Goal: Task Accomplishment & Management: Use online tool/utility

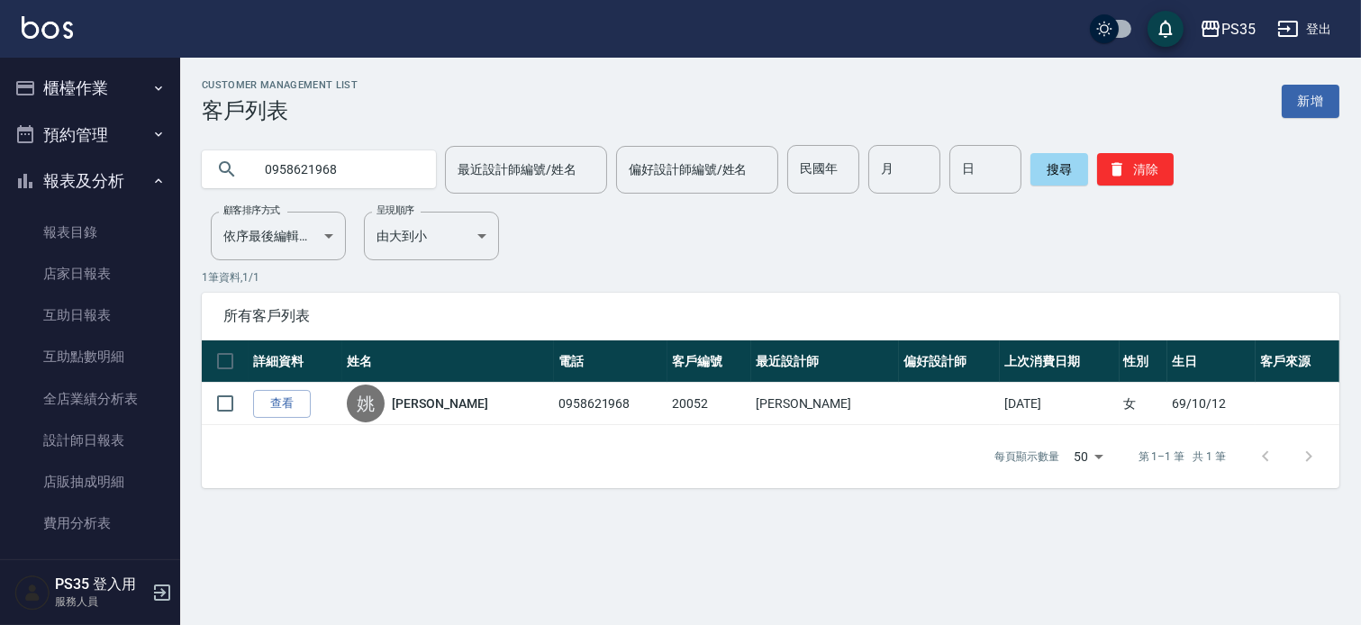
click at [99, 85] on button "櫃檯作業" at bounding box center [90, 88] width 166 height 47
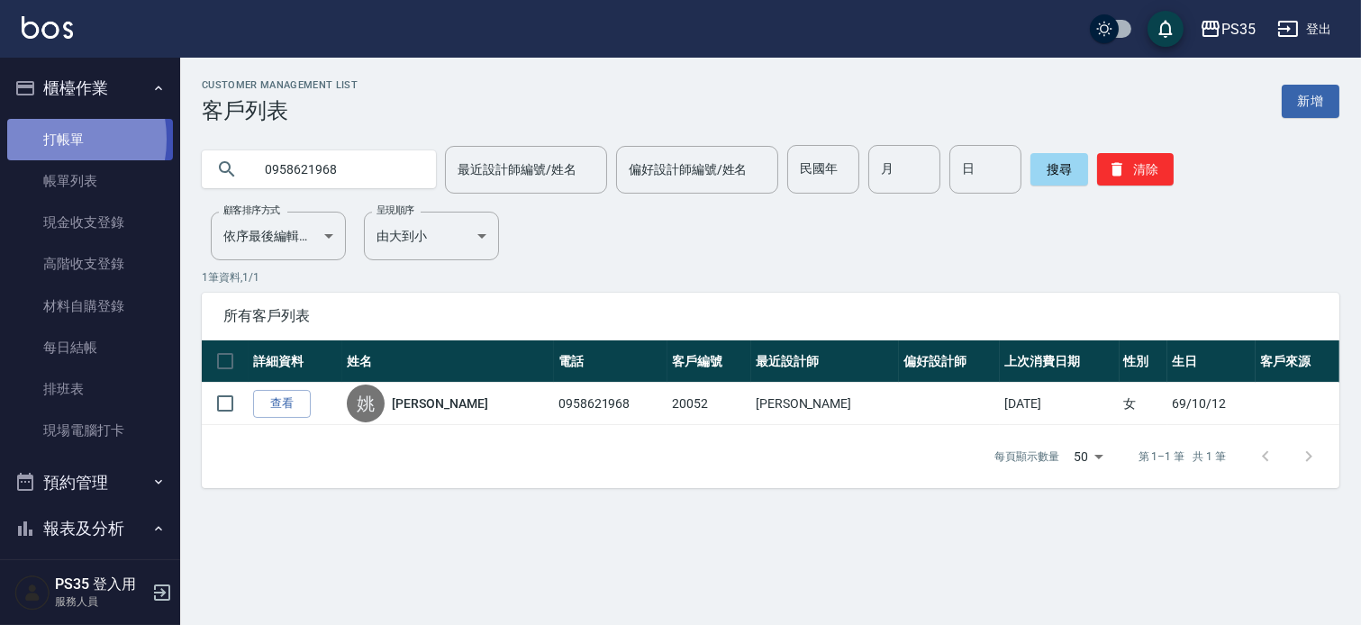
click at [45, 139] on link "打帳單" at bounding box center [90, 139] width 166 height 41
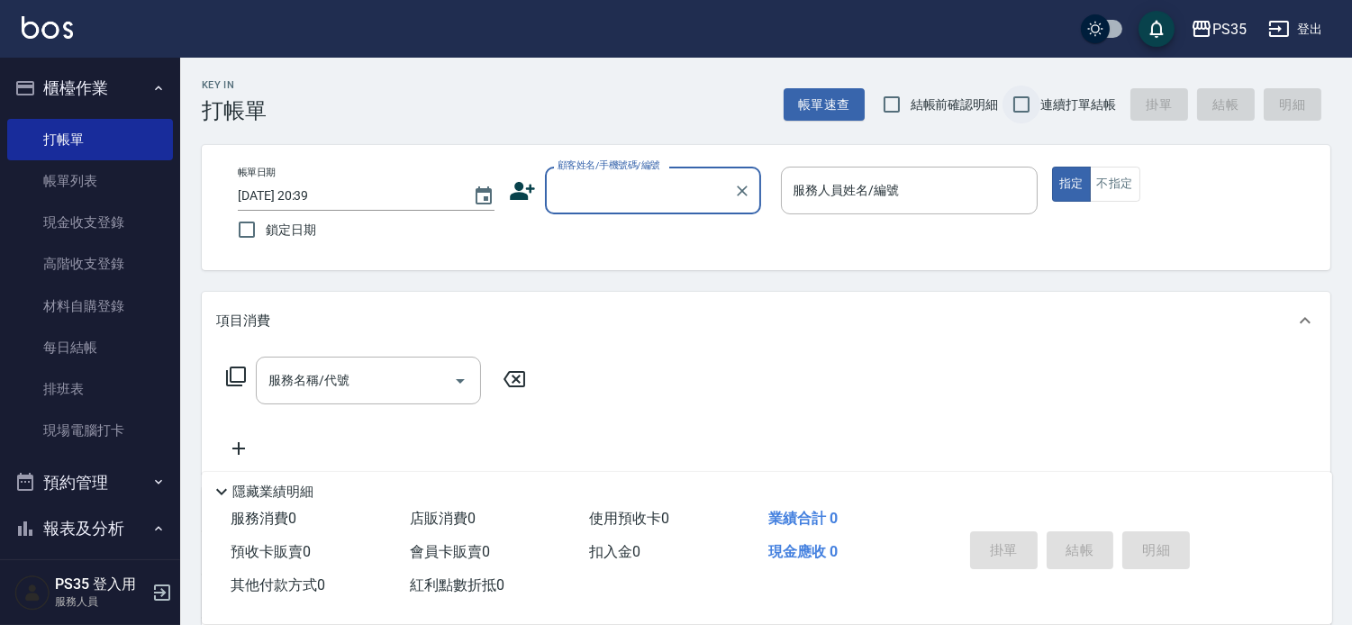
click at [1008, 100] on input "連續打單結帳" at bounding box center [1021, 105] width 38 height 38
checkbox input "true"
click at [554, 191] on div "顧客姓名/手機號碼/編號 顧客姓名/手機號碼/編號" at bounding box center [653, 191] width 216 height 48
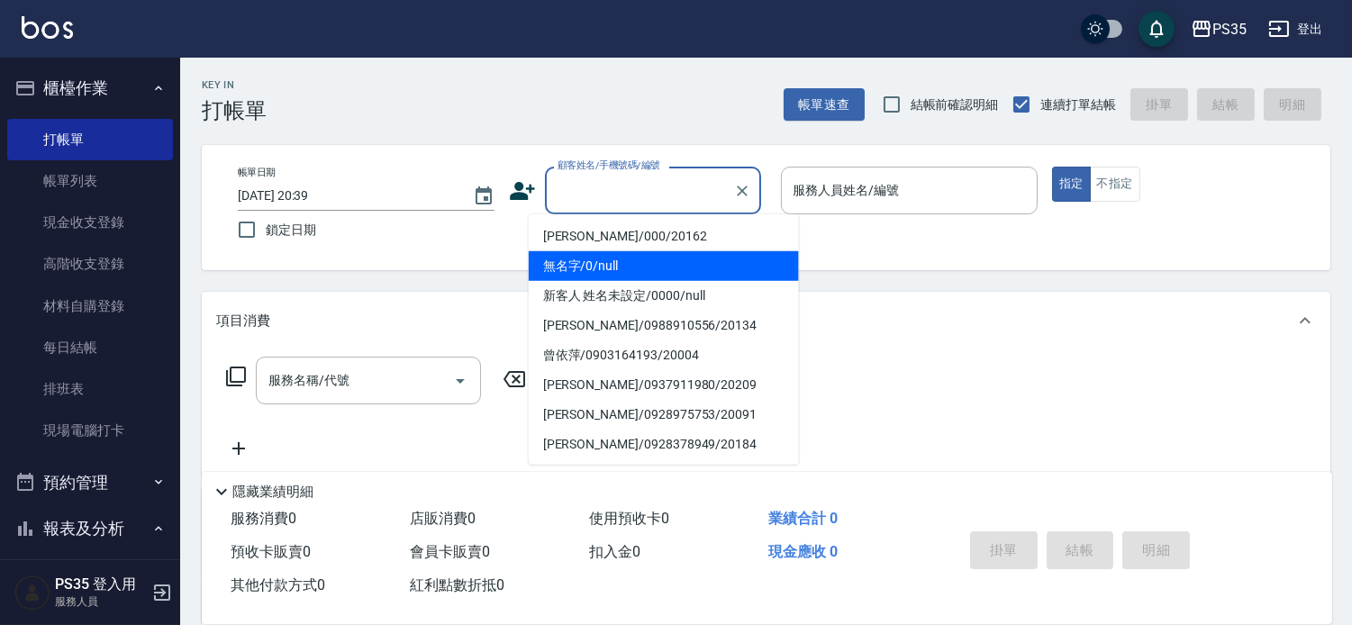
click at [578, 265] on li "無名字/0/null" at bounding box center [664, 266] width 270 height 30
type input "無名字/0/null"
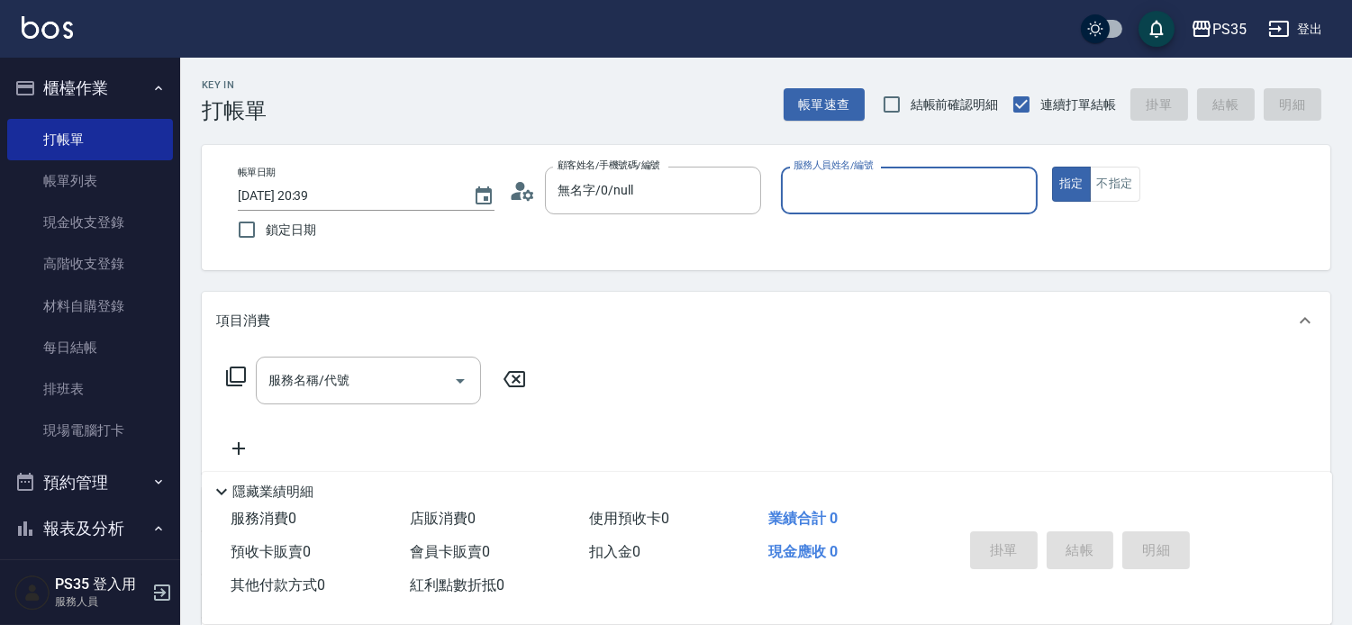
click at [851, 199] on input "服務人員姓名/編號" at bounding box center [909, 191] width 240 height 32
type input "1"
type button "true"
type input "林玟伶-1"
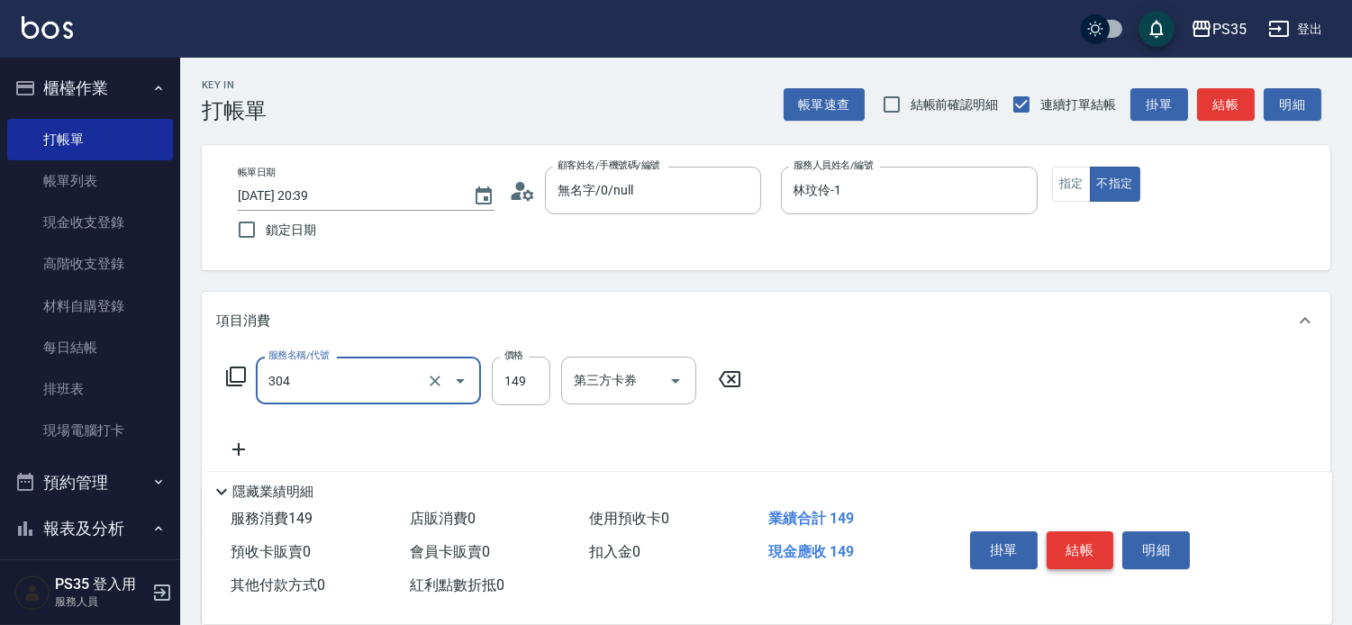
type input "剪髮(304)"
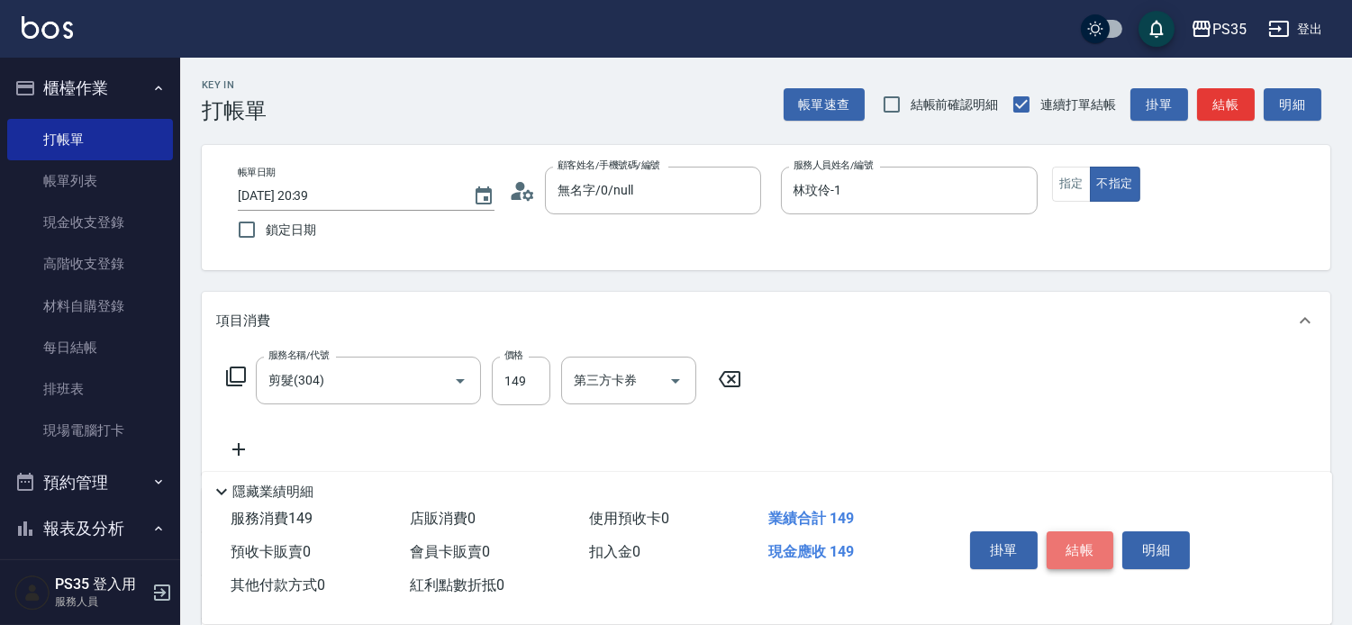
click at [1081, 536] on button "結帳" at bounding box center [1080, 550] width 68 height 38
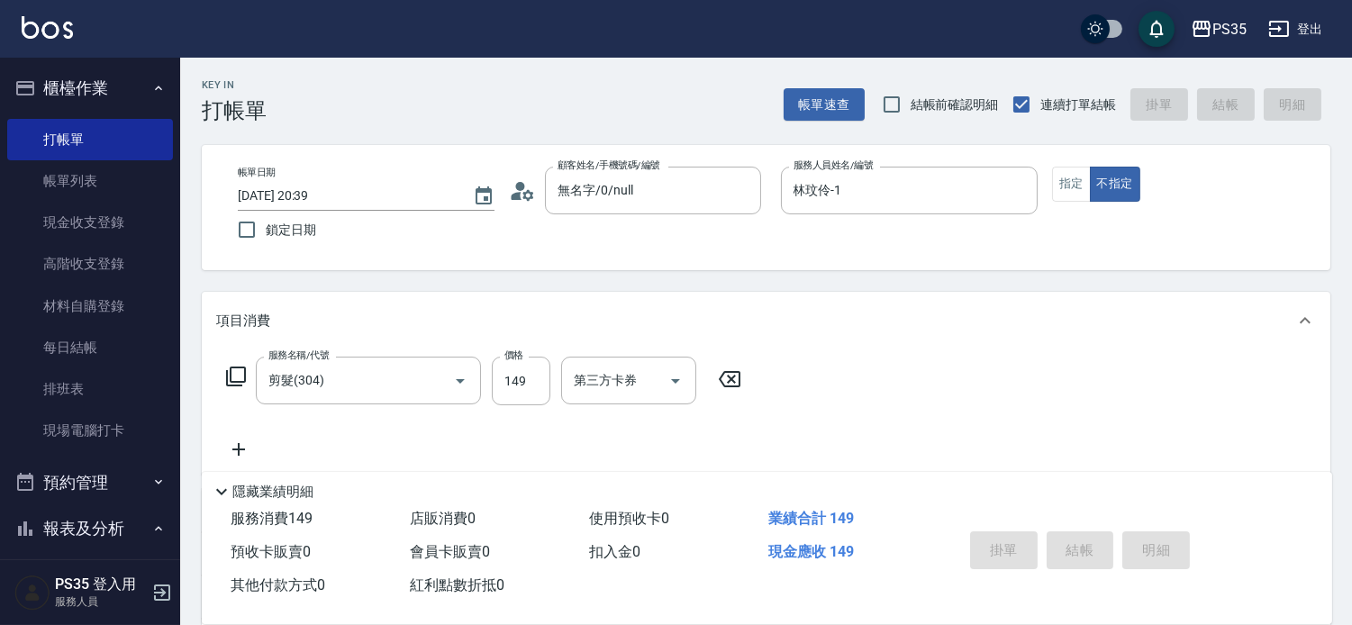
type input "[DATE] 20:40"
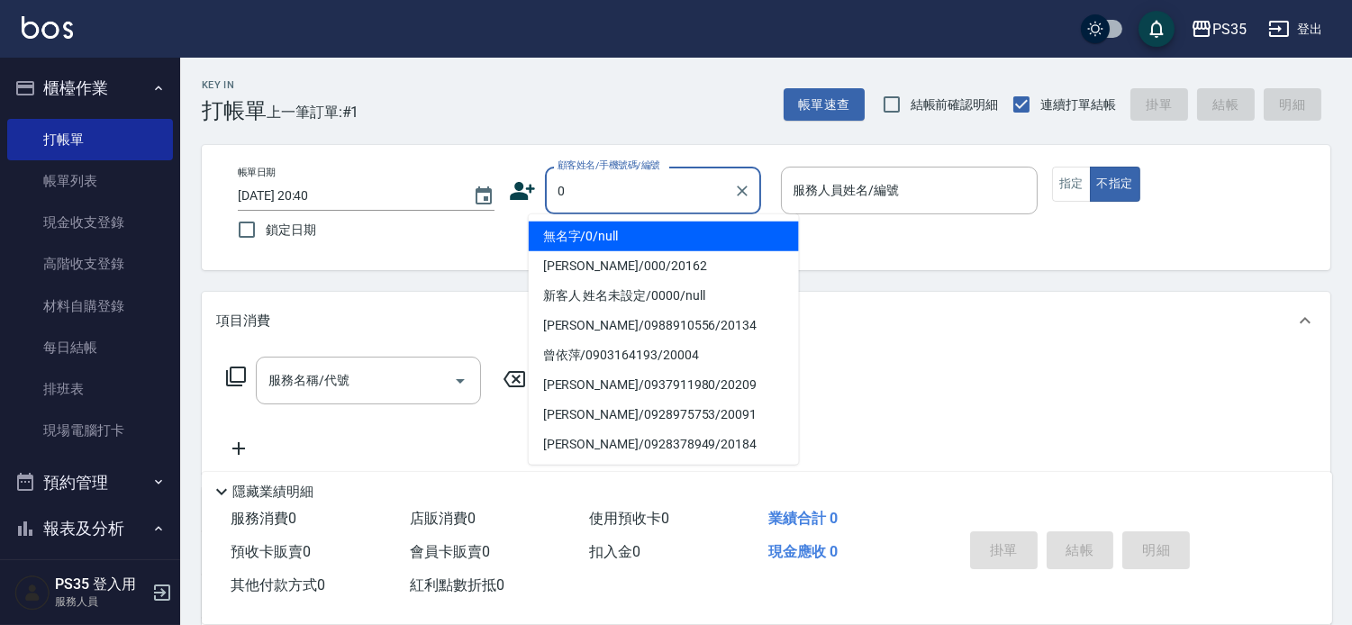
type input "無名字/0/null"
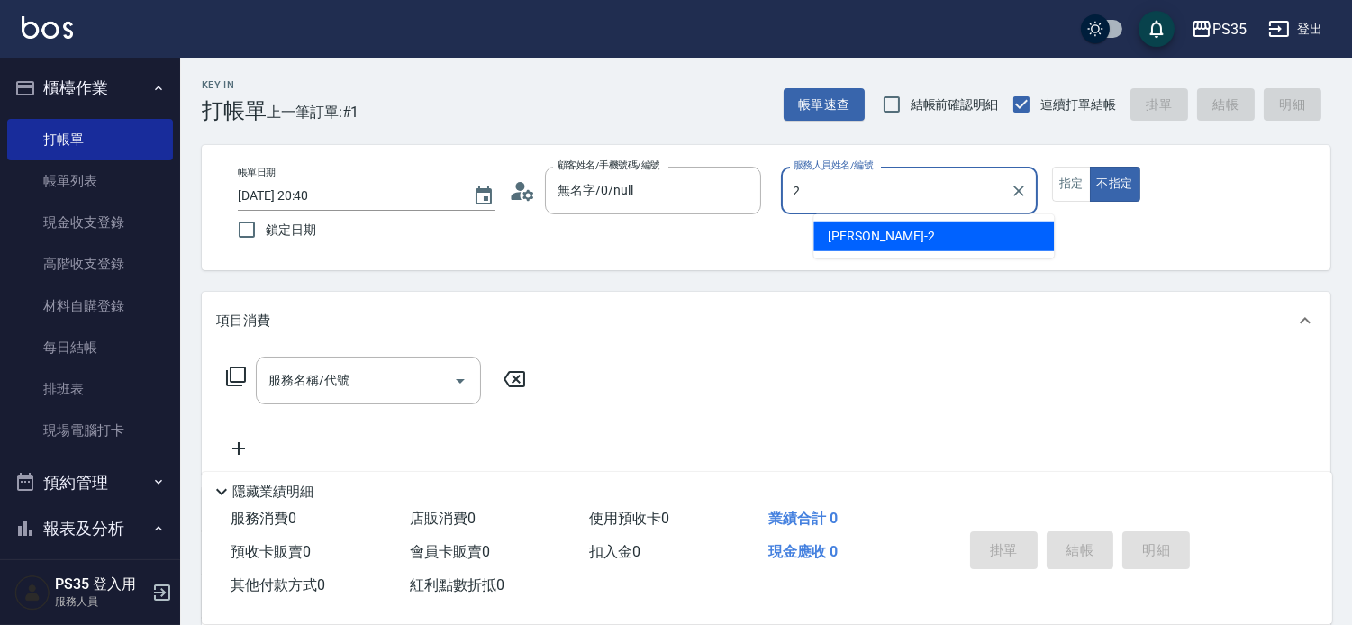
type input "2"
type button "false"
type input "[PERSON_NAME]-2"
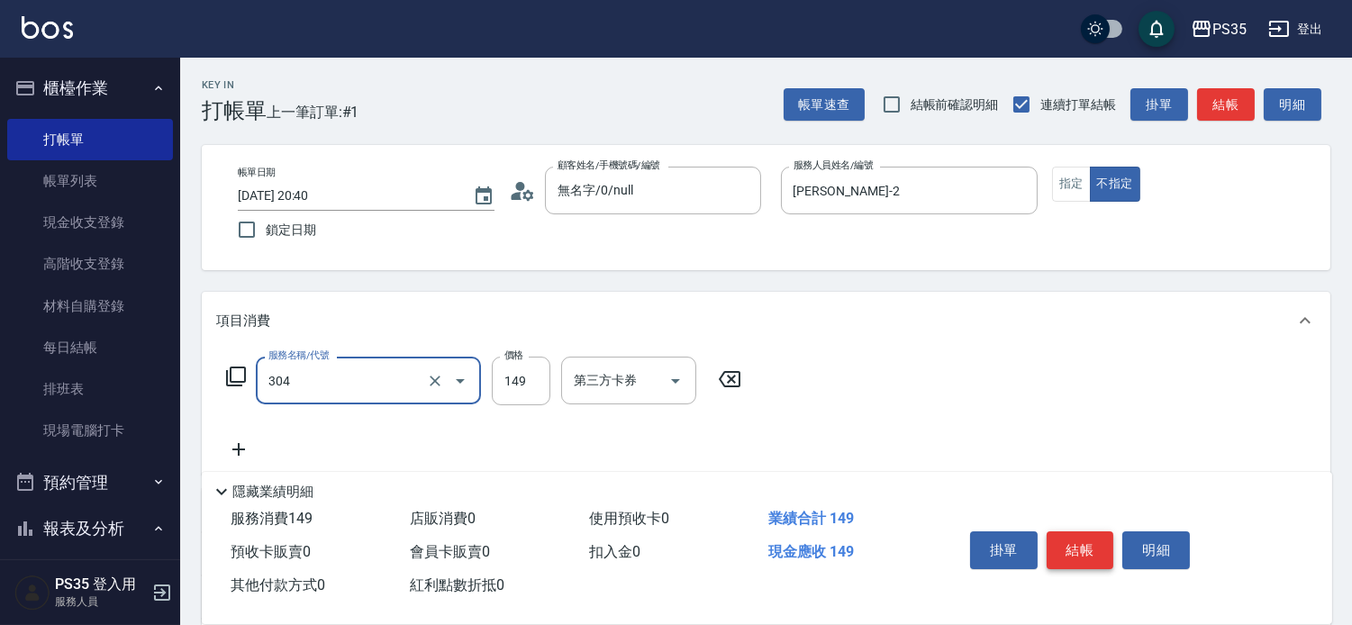
type input "剪髮(304)"
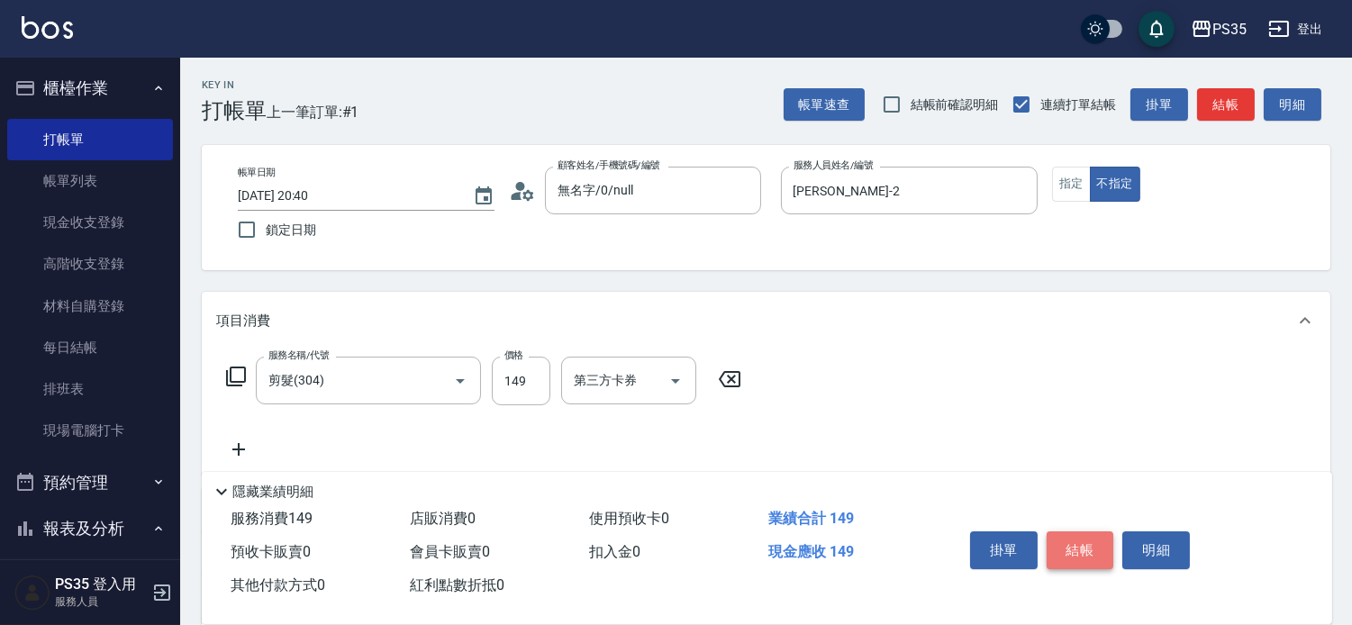
click at [1081, 536] on button "結帳" at bounding box center [1080, 550] width 68 height 38
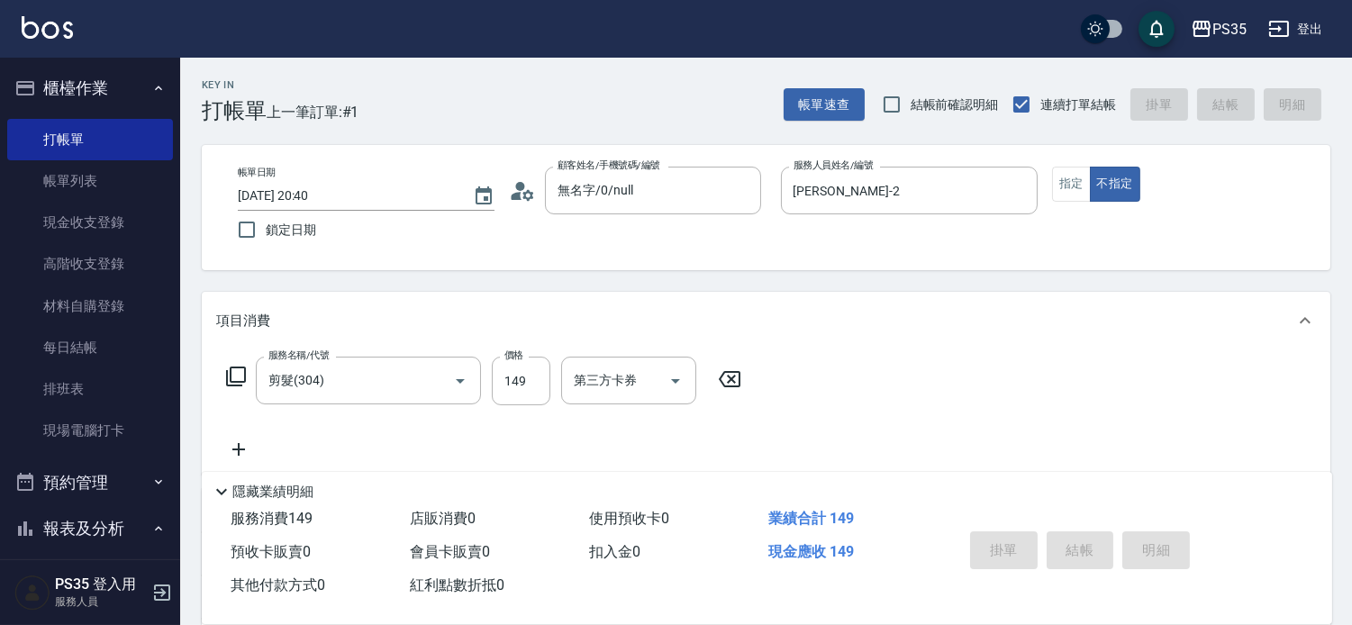
type input "[DATE] 20:42"
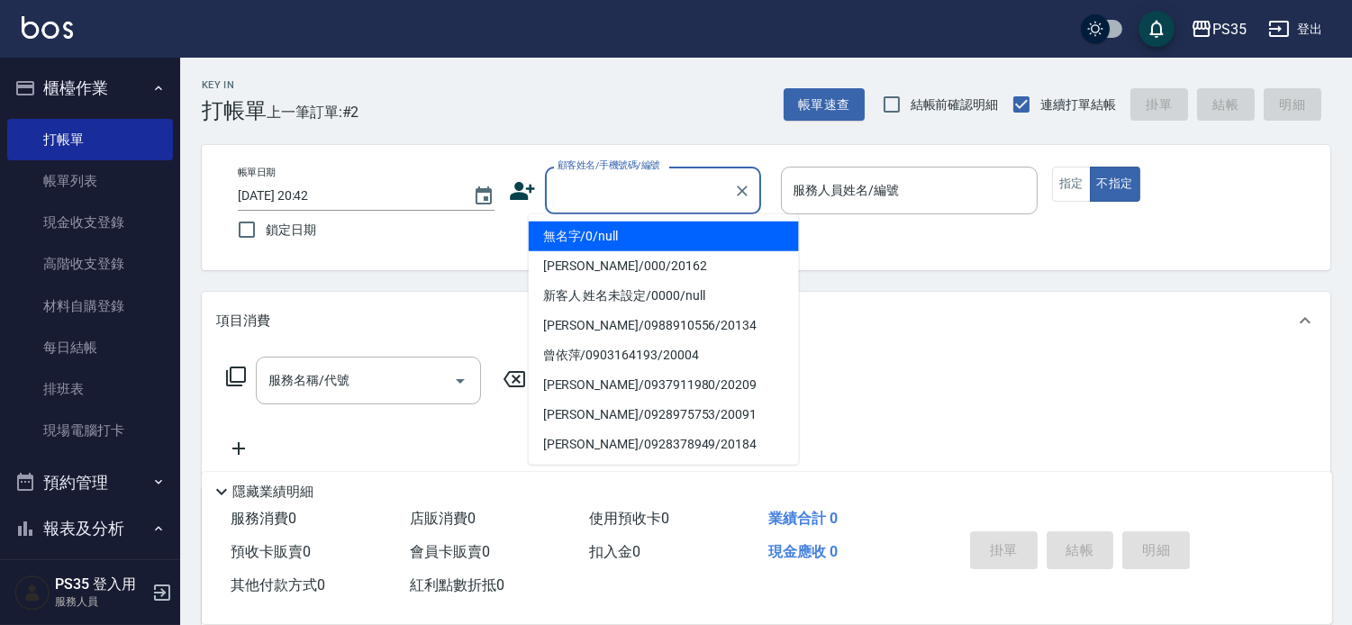
click at [609, 194] on input "顧客姓名/手機號碼/編號" at bounding box center [639, 191] width 173 height 32
click at [627, 243] on li "無名字/0/null" at bounding box center [664, 237] width 270 height 30
type input "無名字/0/null"
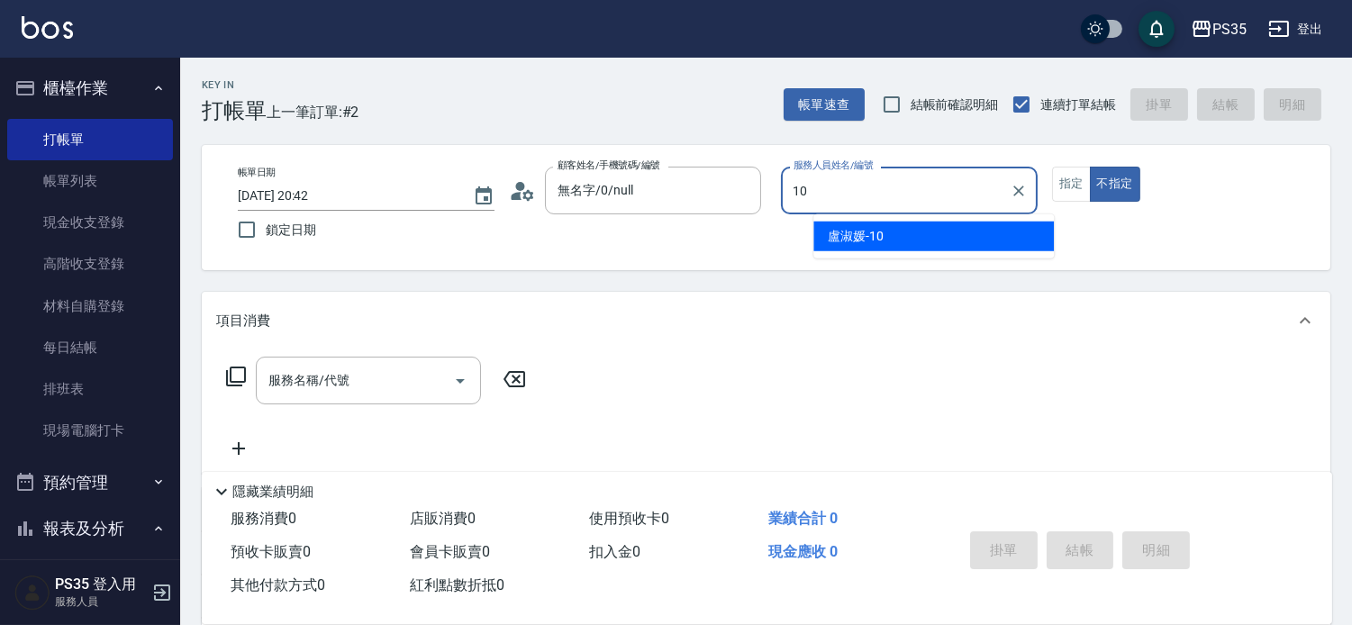
type input "盧淑媛-10"
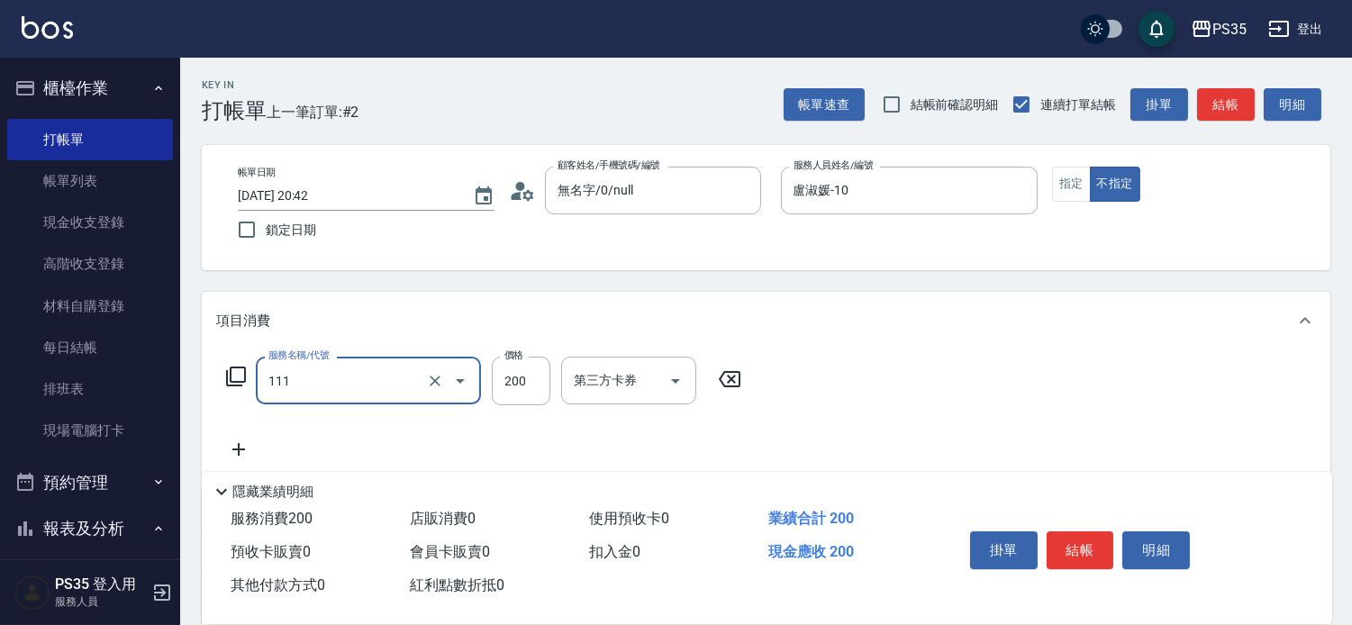
type input "200(111)"
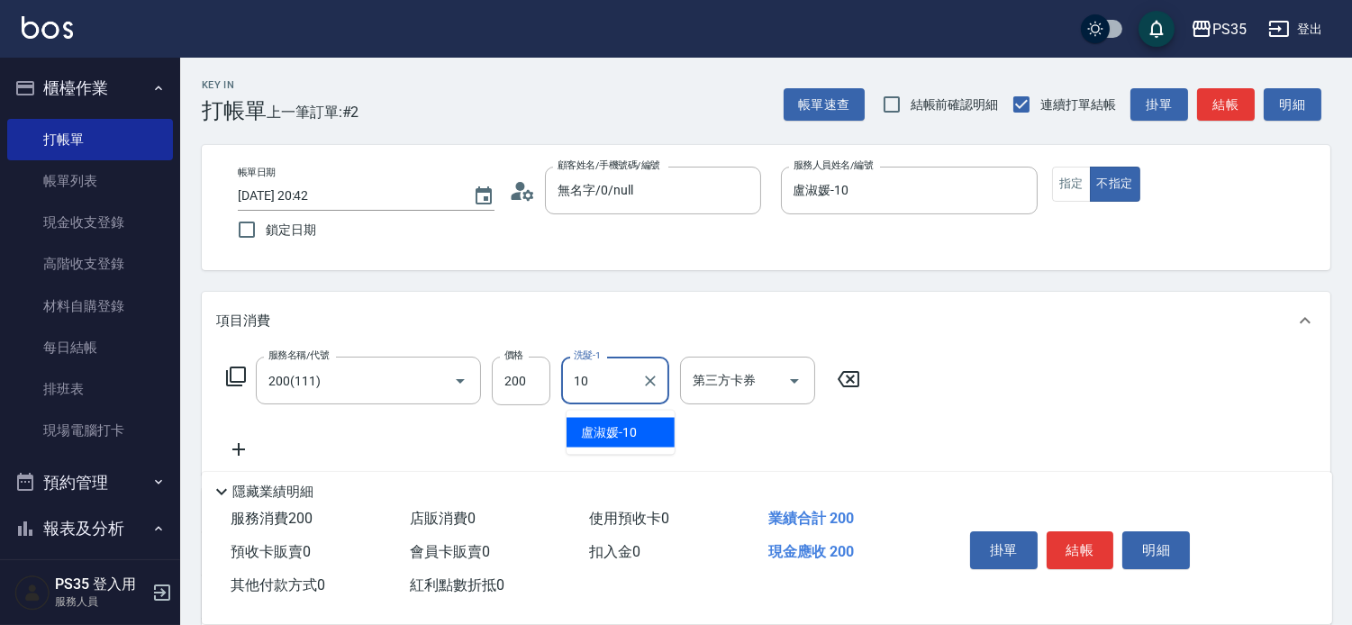
type input "盧淑媛-10"
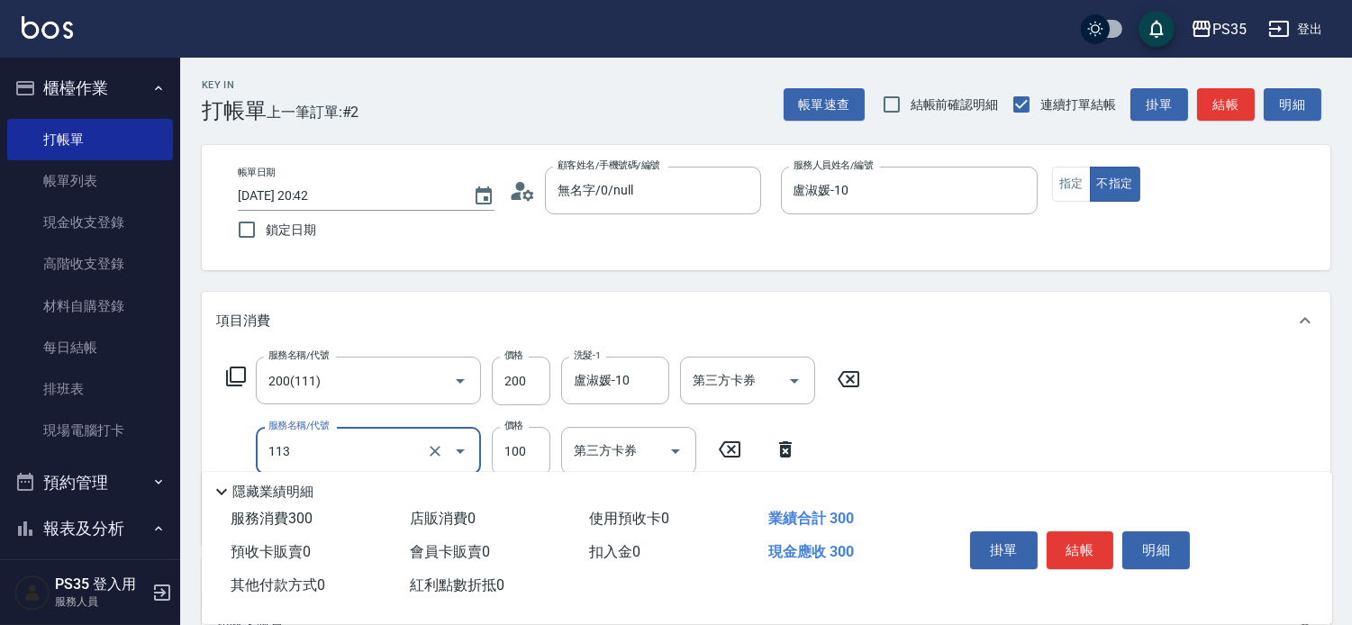
type input "瞬護100(113)"
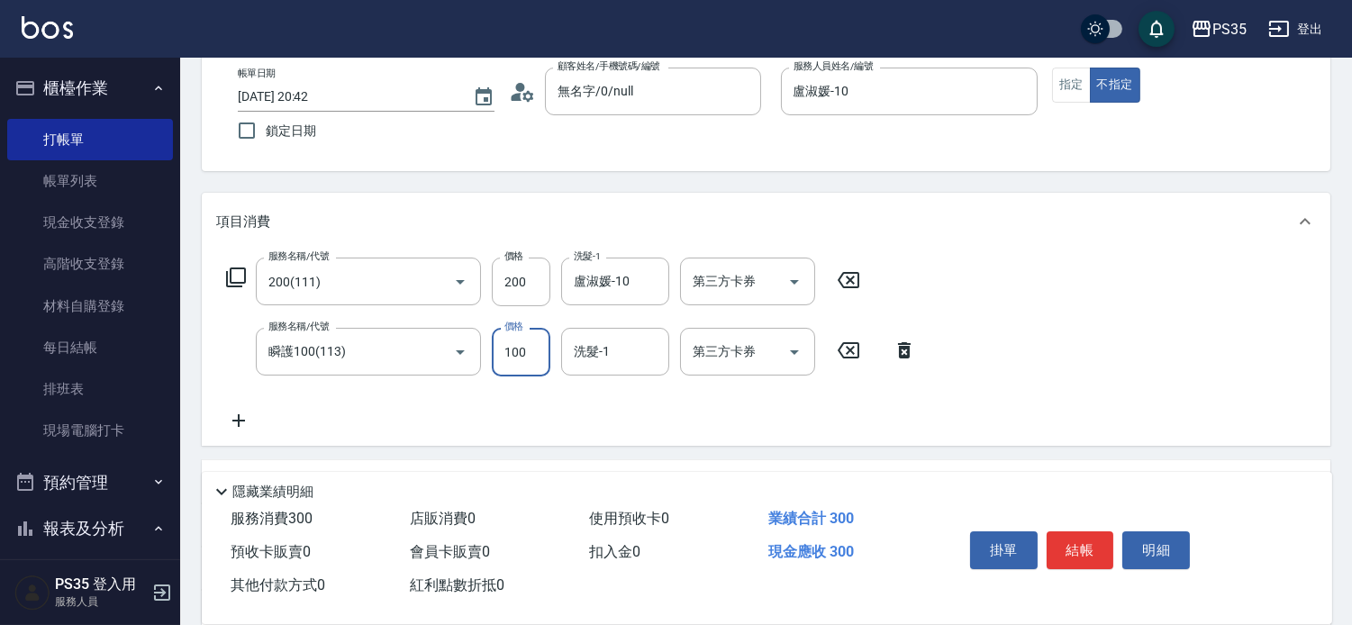
scroll to position [100, 0]
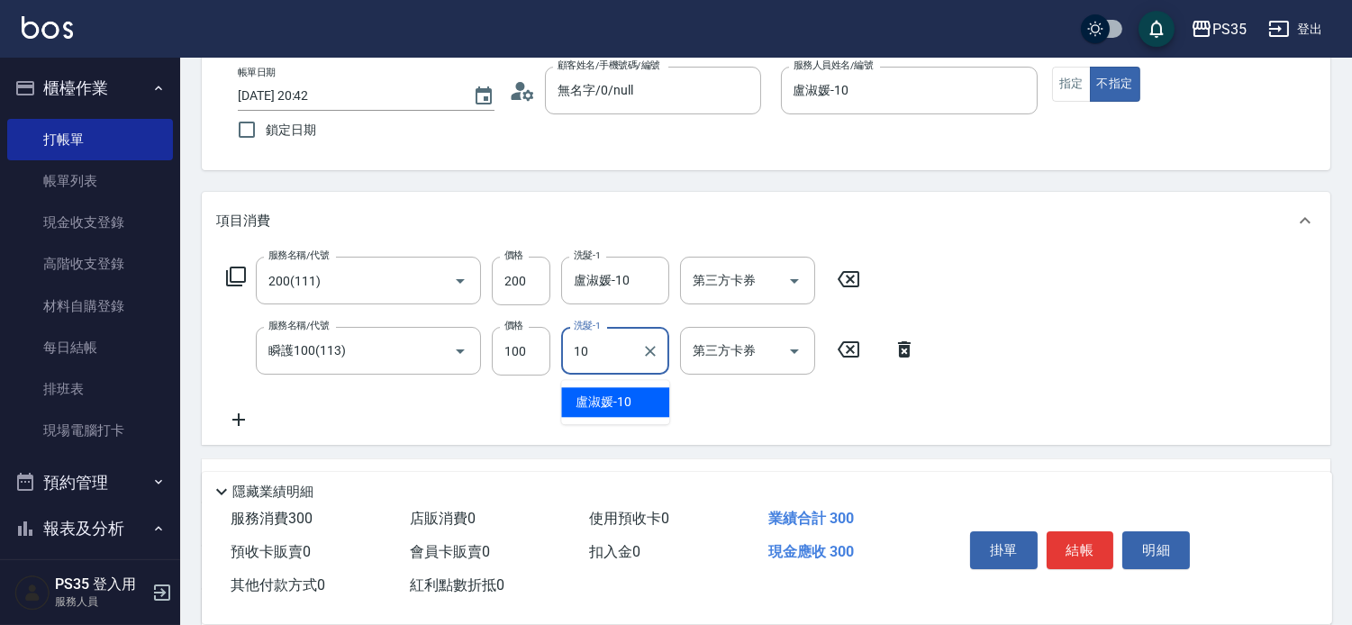
type input "盧淑媛-10"
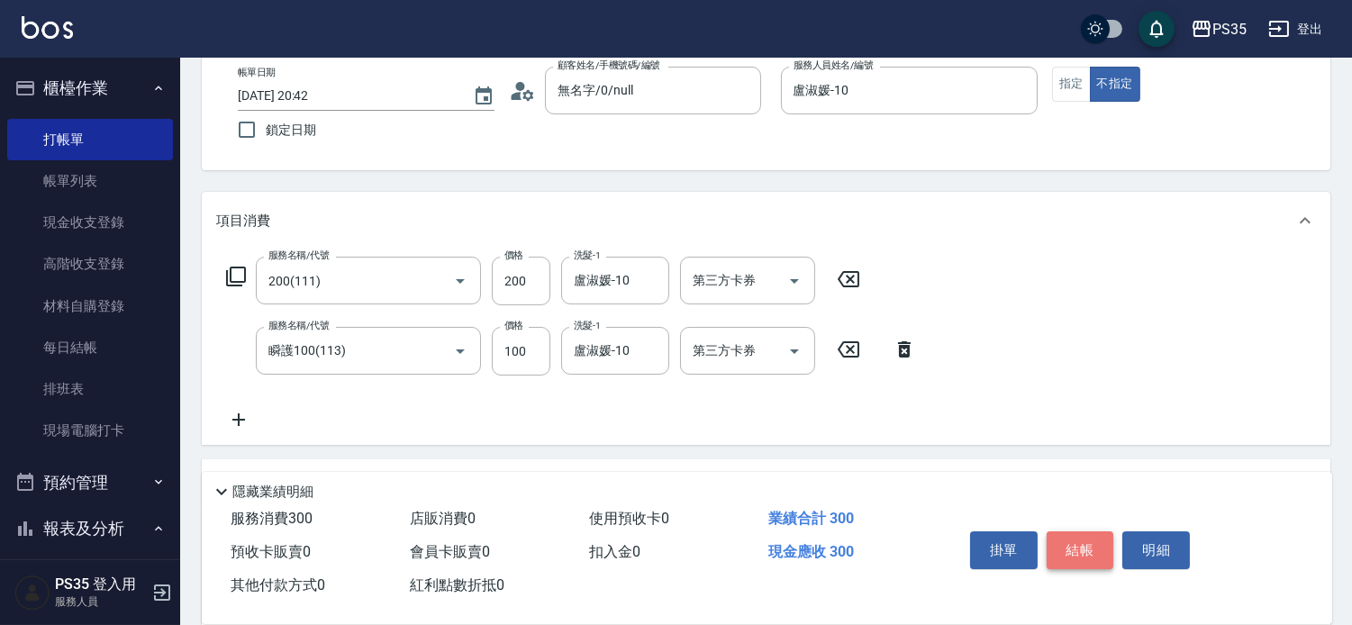
click at [1087, 540] on button "結帳" at bounding box center [1080, 550] width 68 height 38
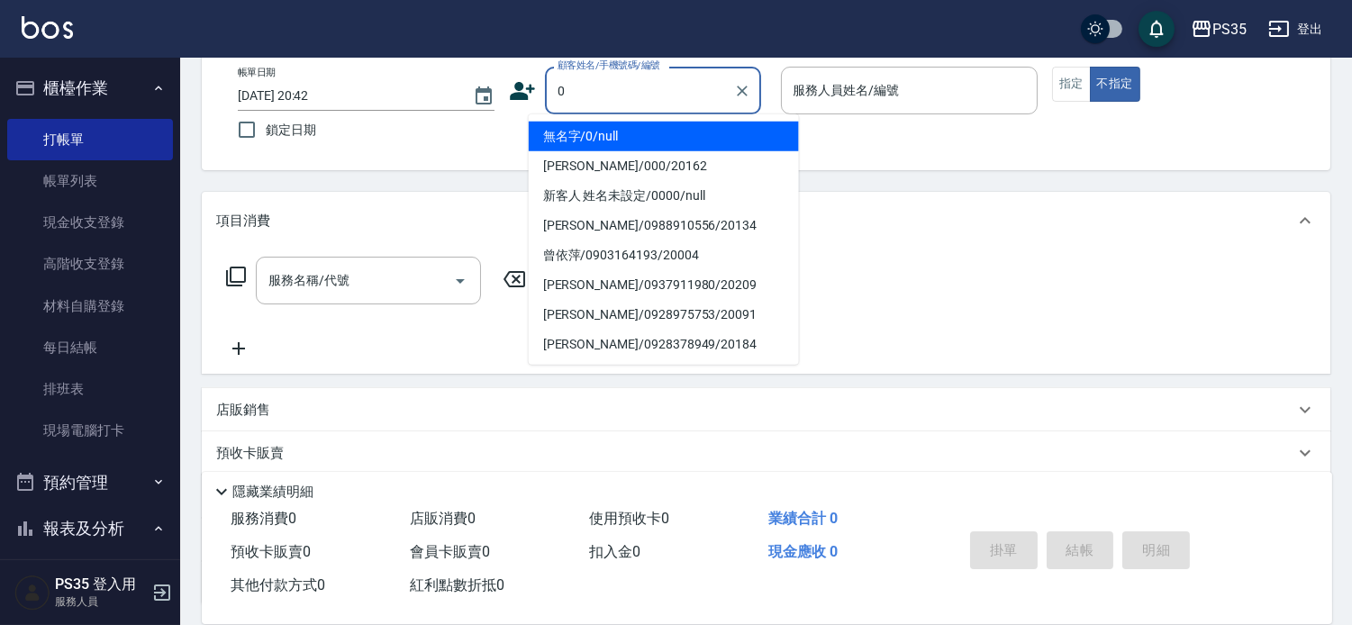
type input "無名字/0/null"
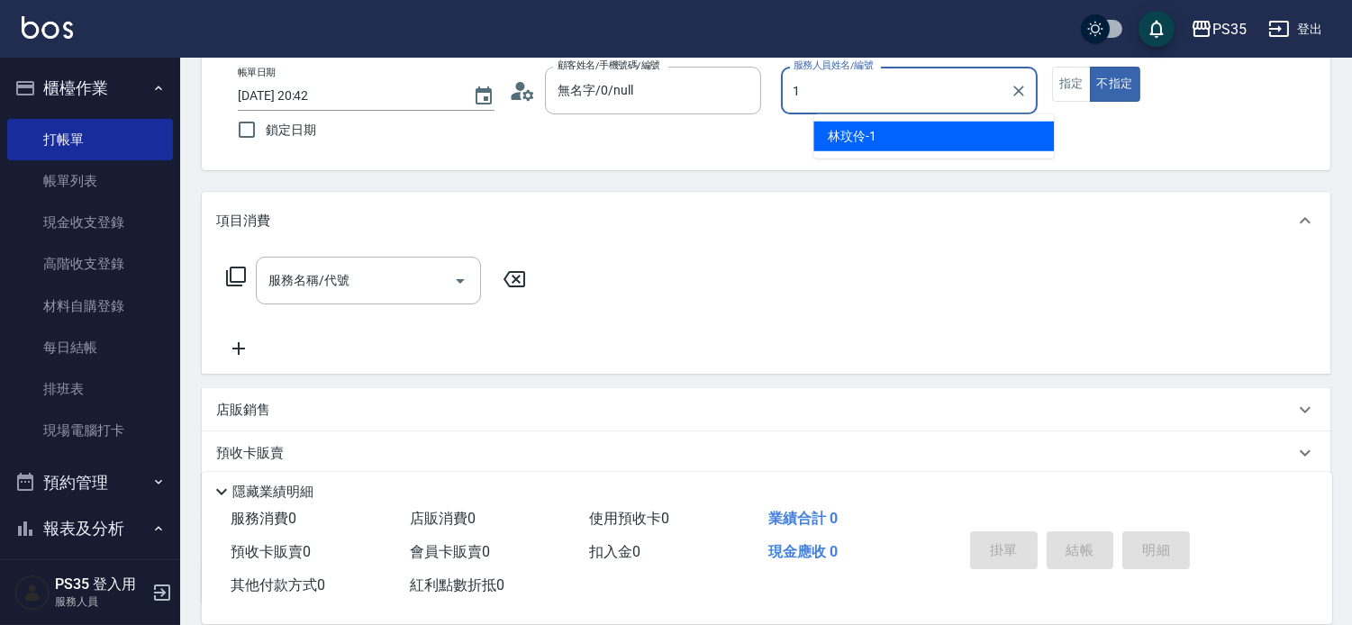
type input "林玟伶-1"
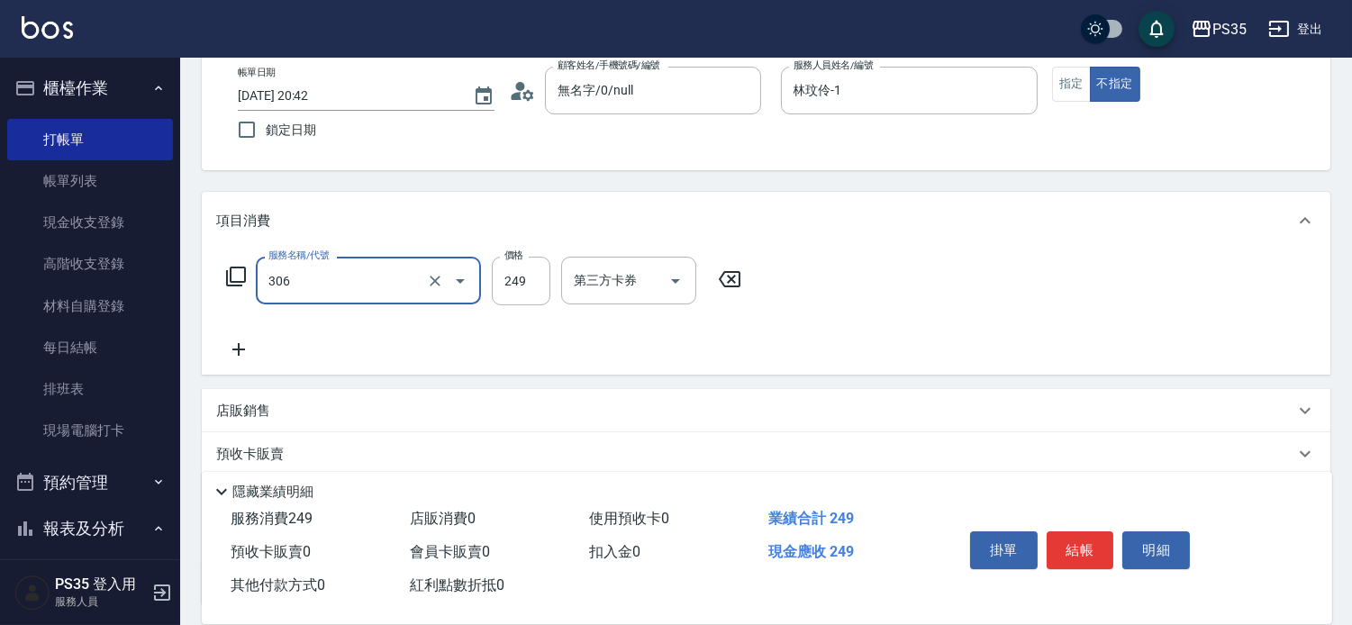
type input "剪髮(306)"
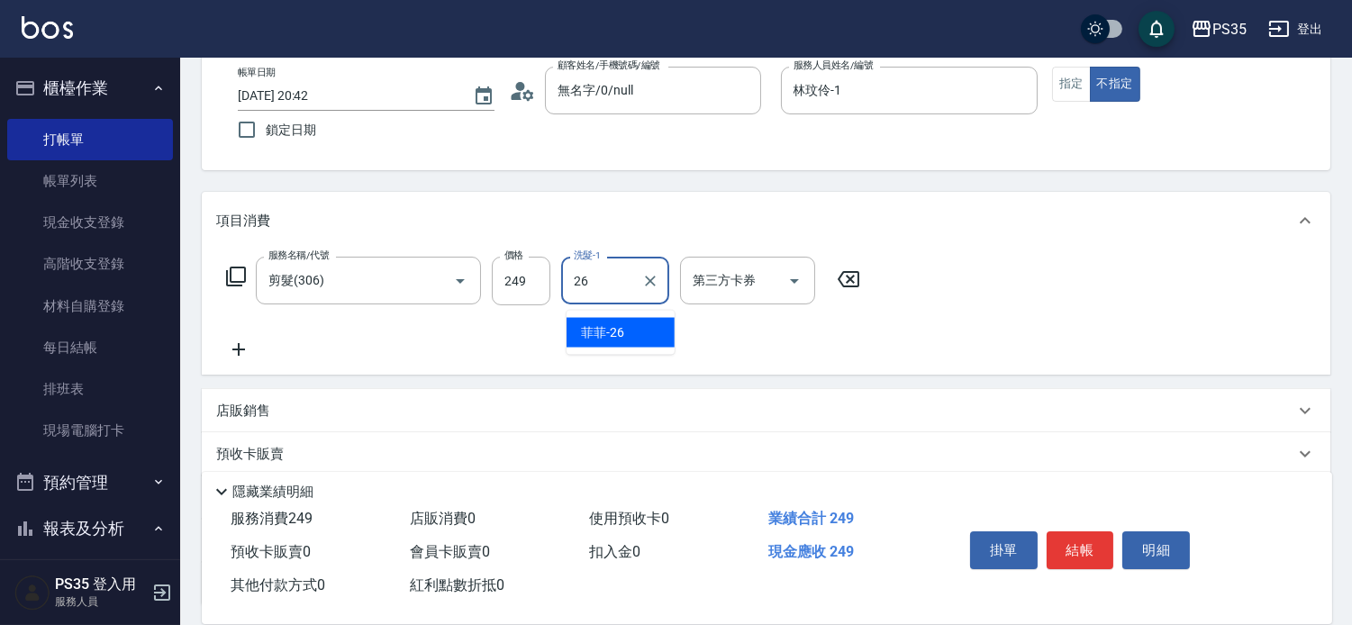
type input "菲菲-26"
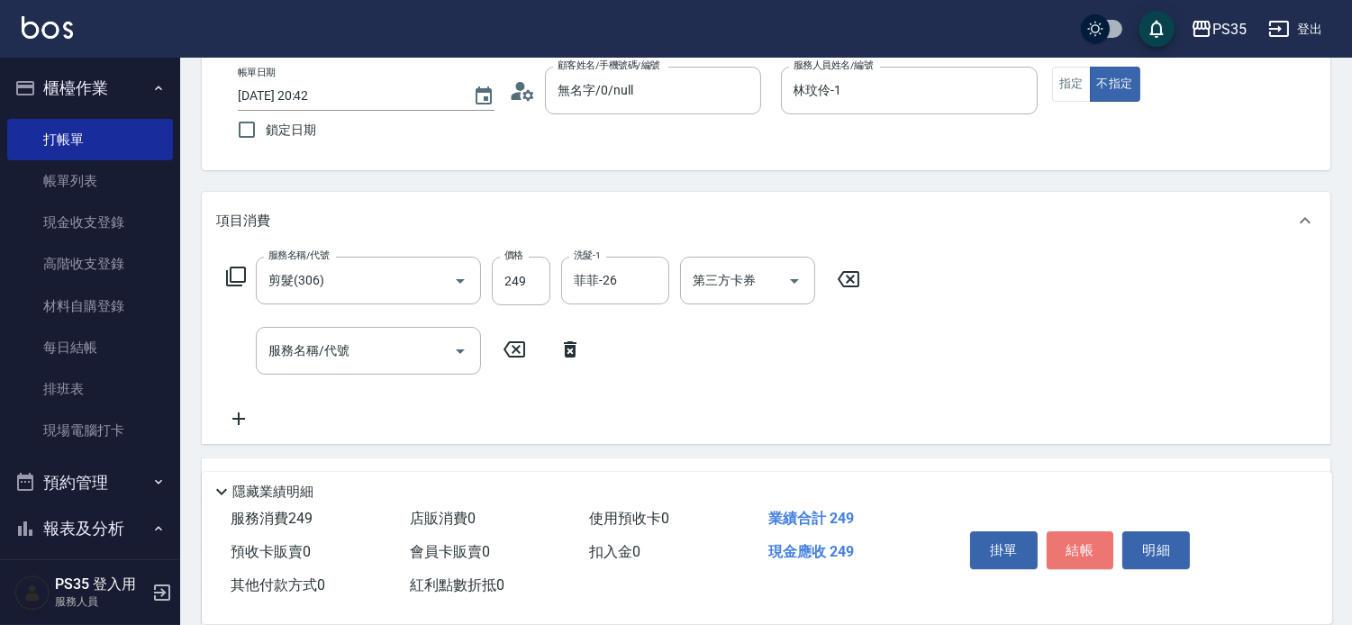
click at [1088, 541] on button "結帳" at bounding box center [1080, 550] width 68 height 38
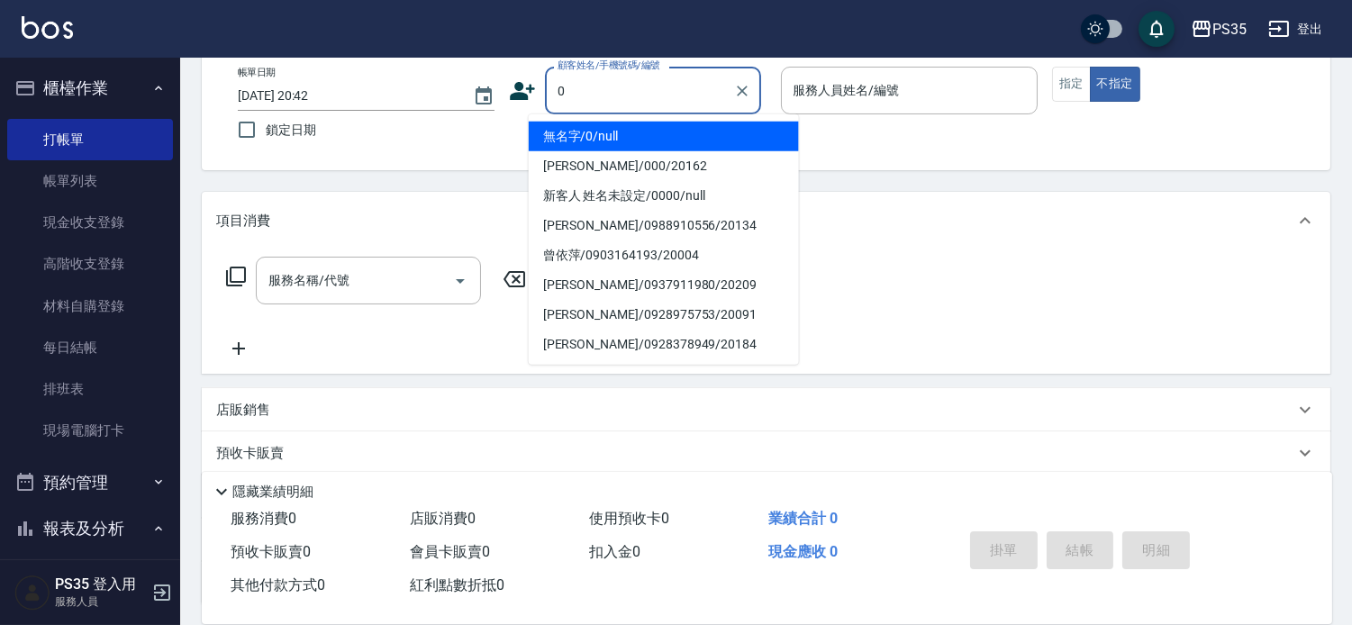
type input "0"
type input "無名字/0/null"
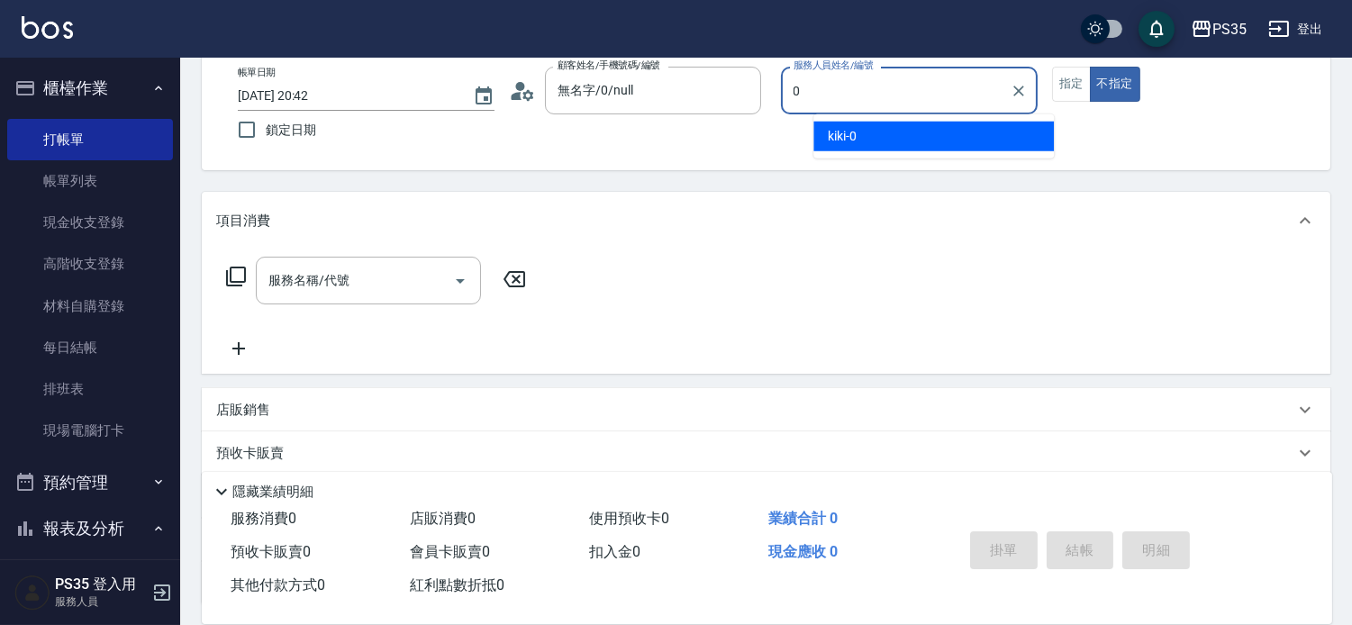
type input "kiki-0"
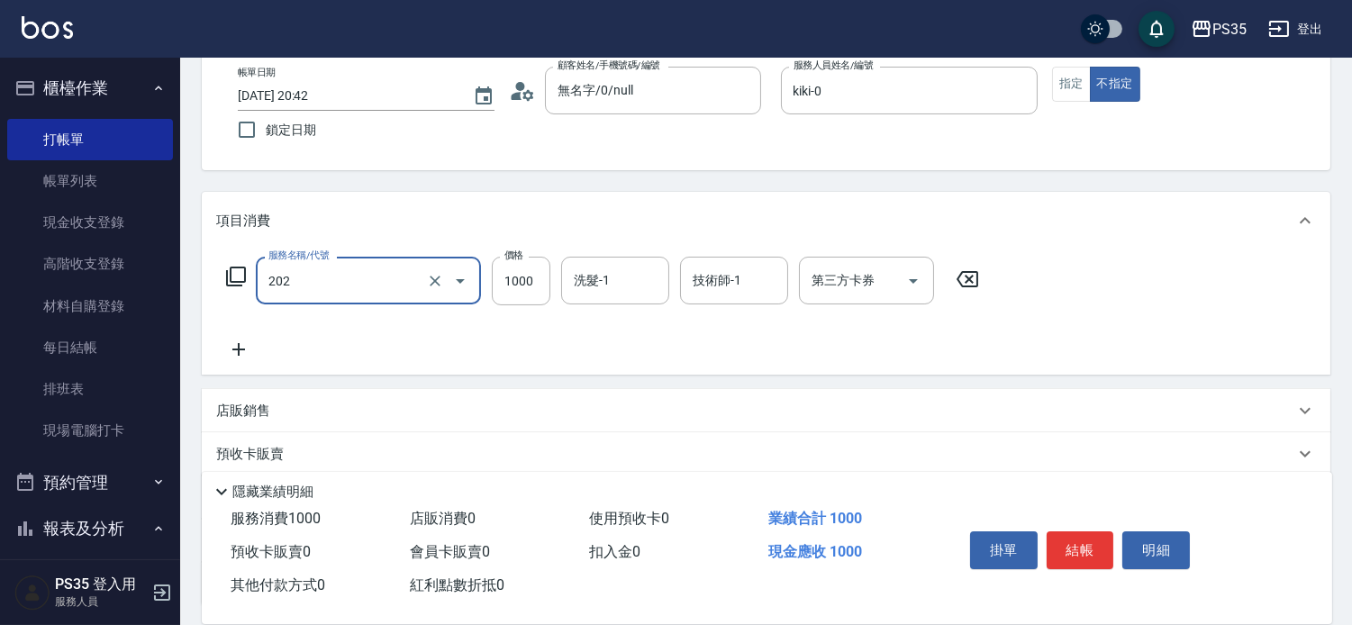
type input "燙髮(202)"
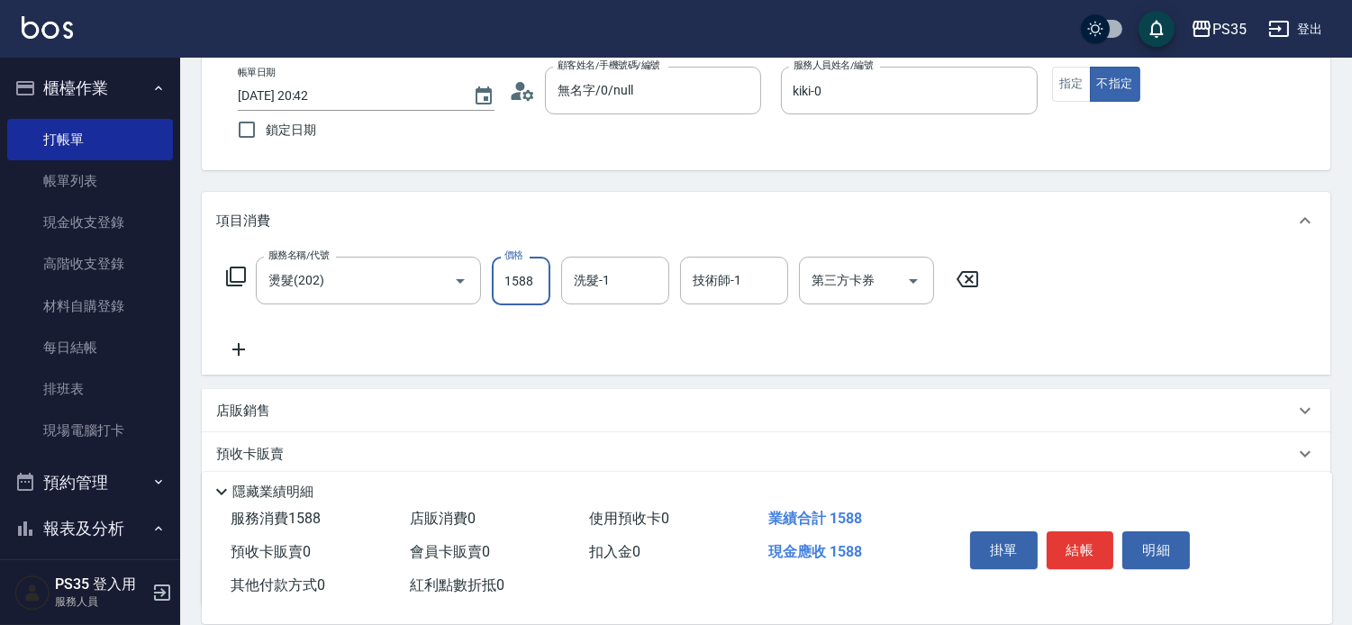
type input "1588"
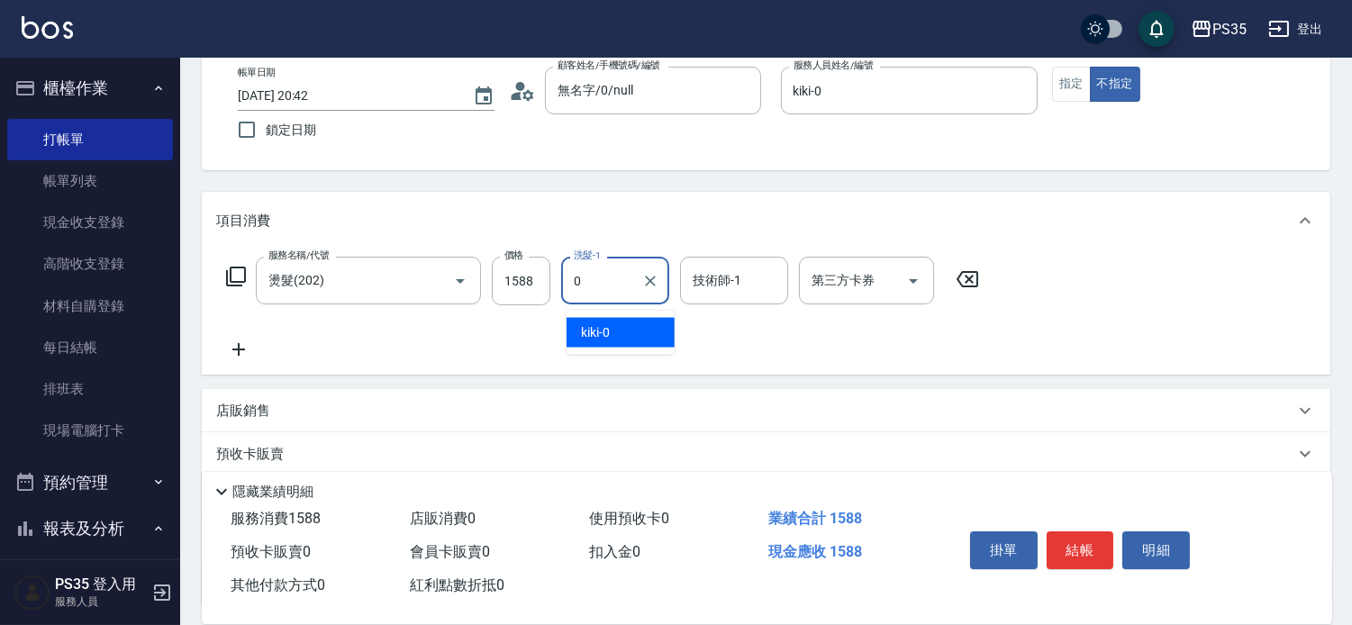
type input "kiki-0"
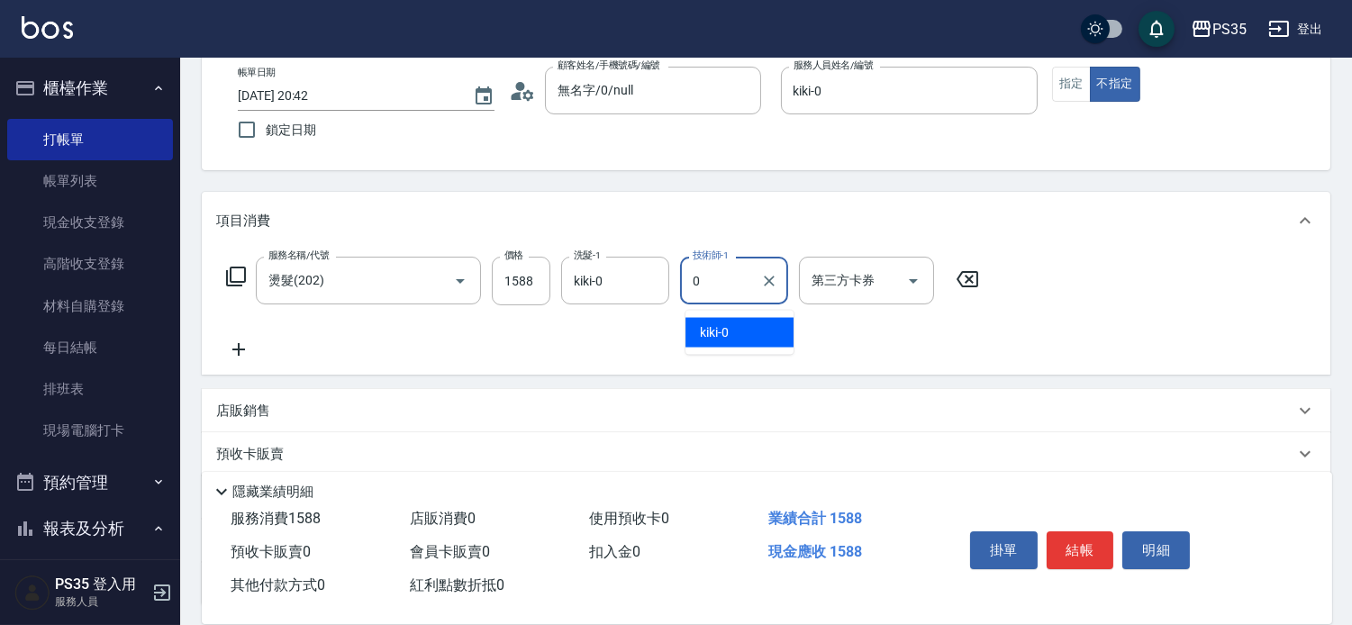
type input "kiki-0"
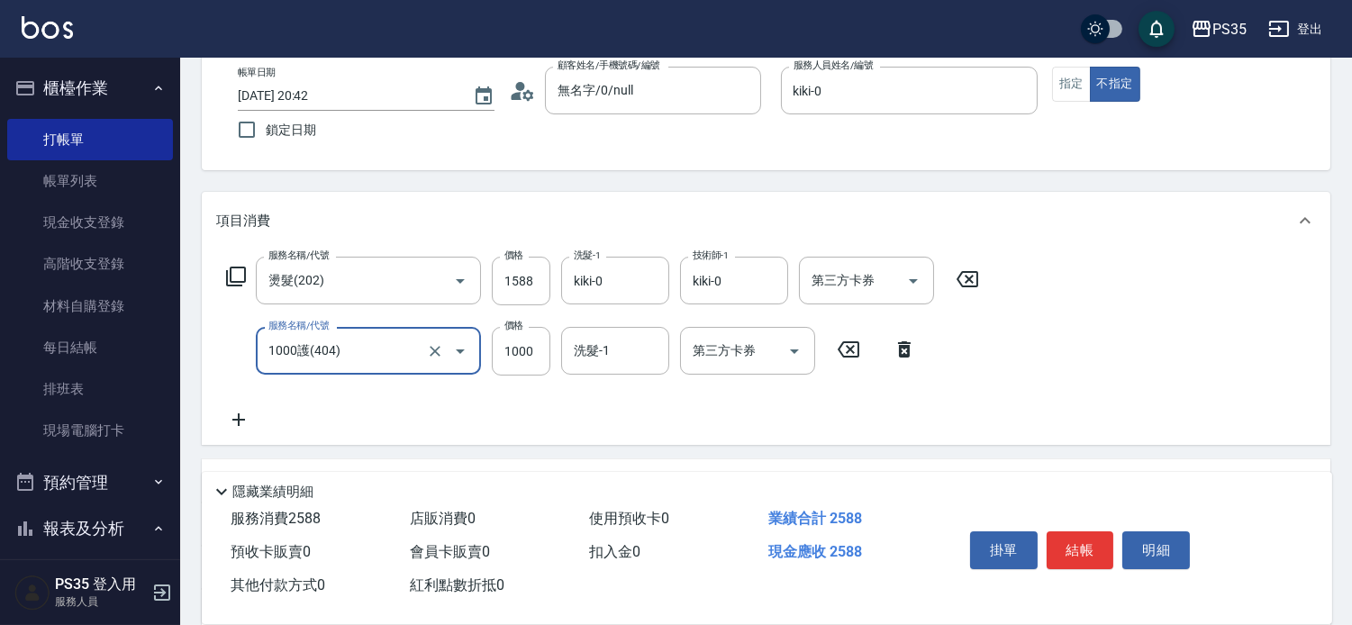
type input "1000護(404)"
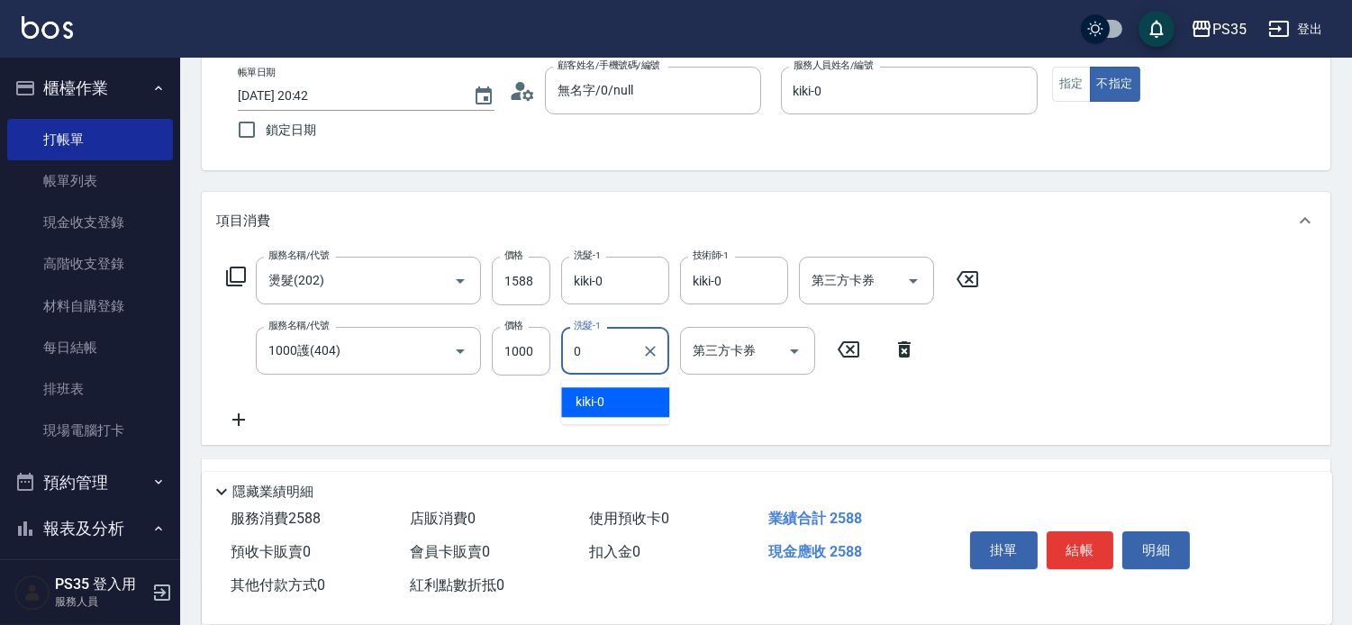
type input "kiki-0"
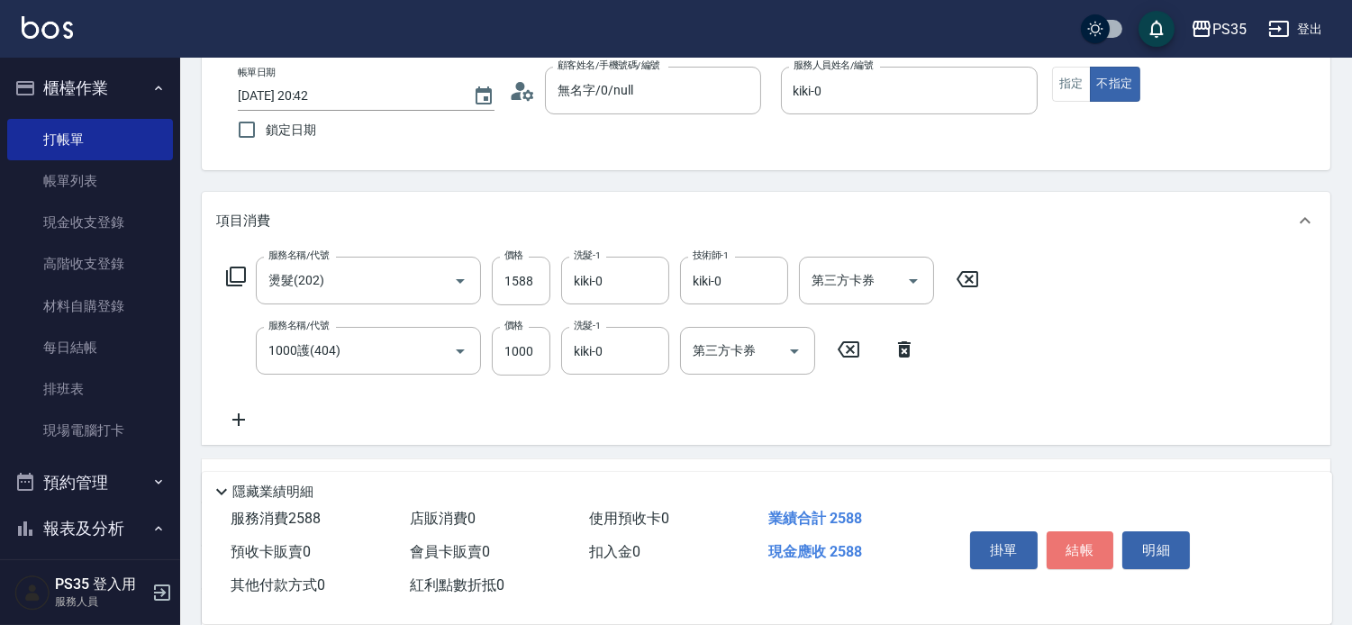
click at [1090, 543] on button "結帳" at bounding box center [1080, 550] width 68 height 38
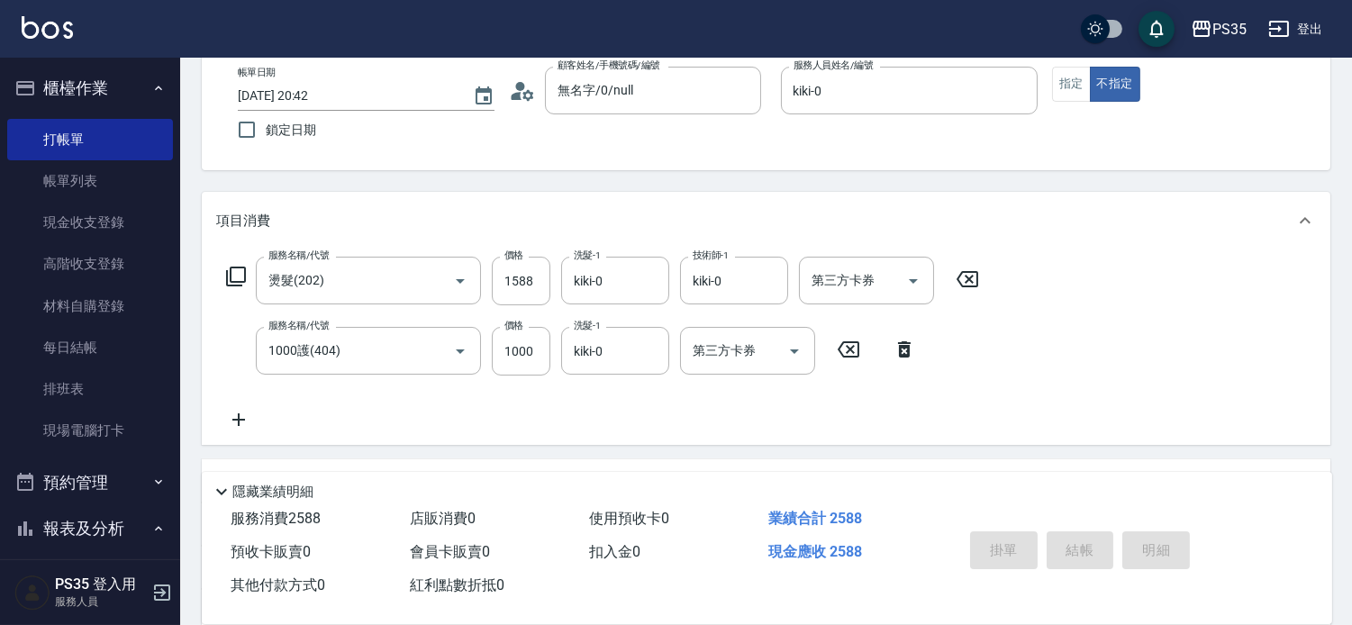
type input "[DATE] 20:43"
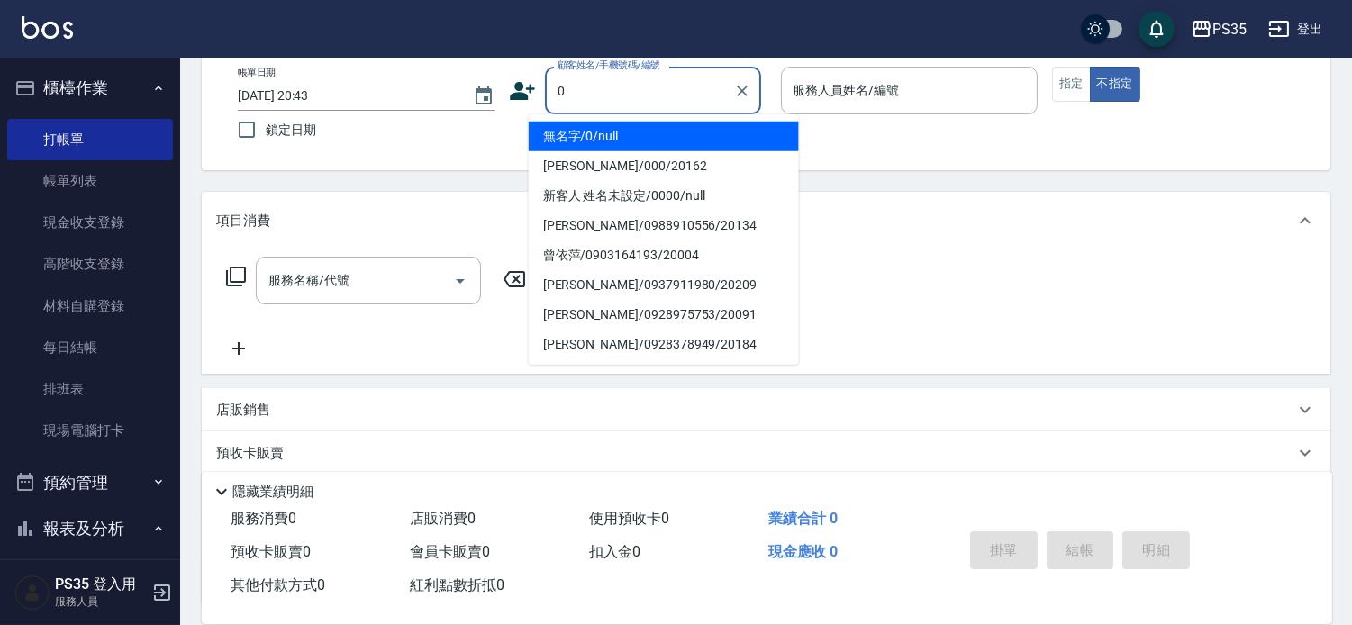
type input "0"
type input "無名字/0/null"
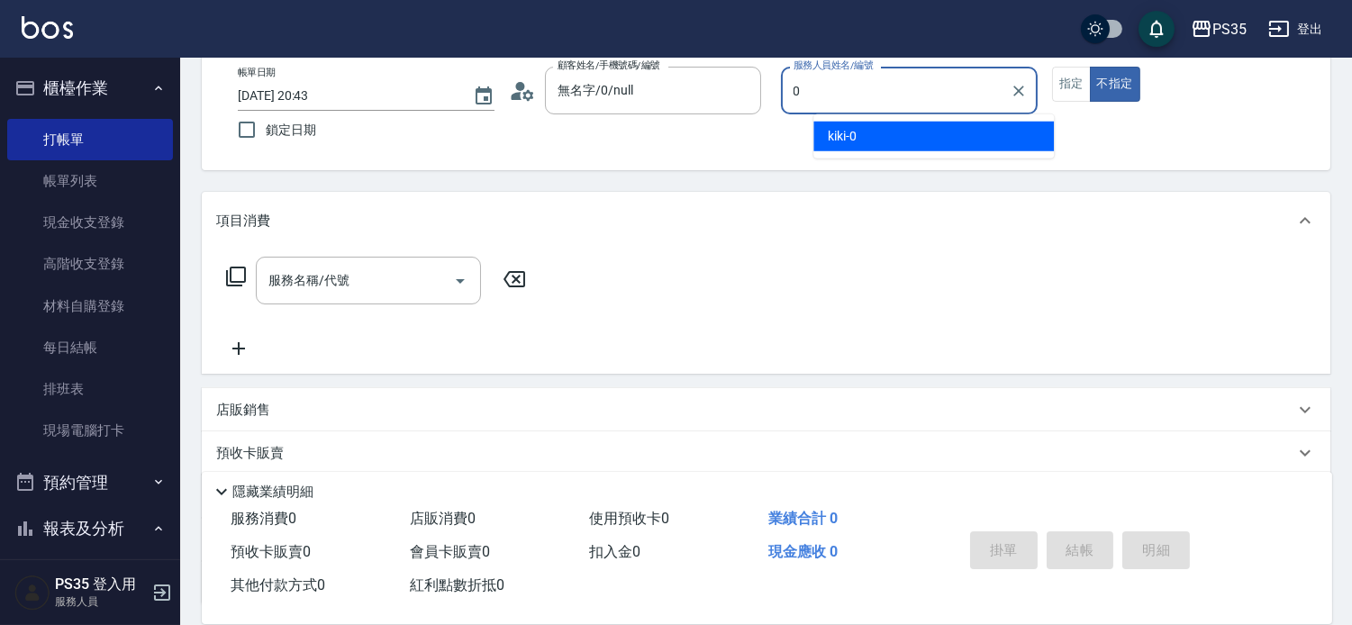
type input "kiki-0"
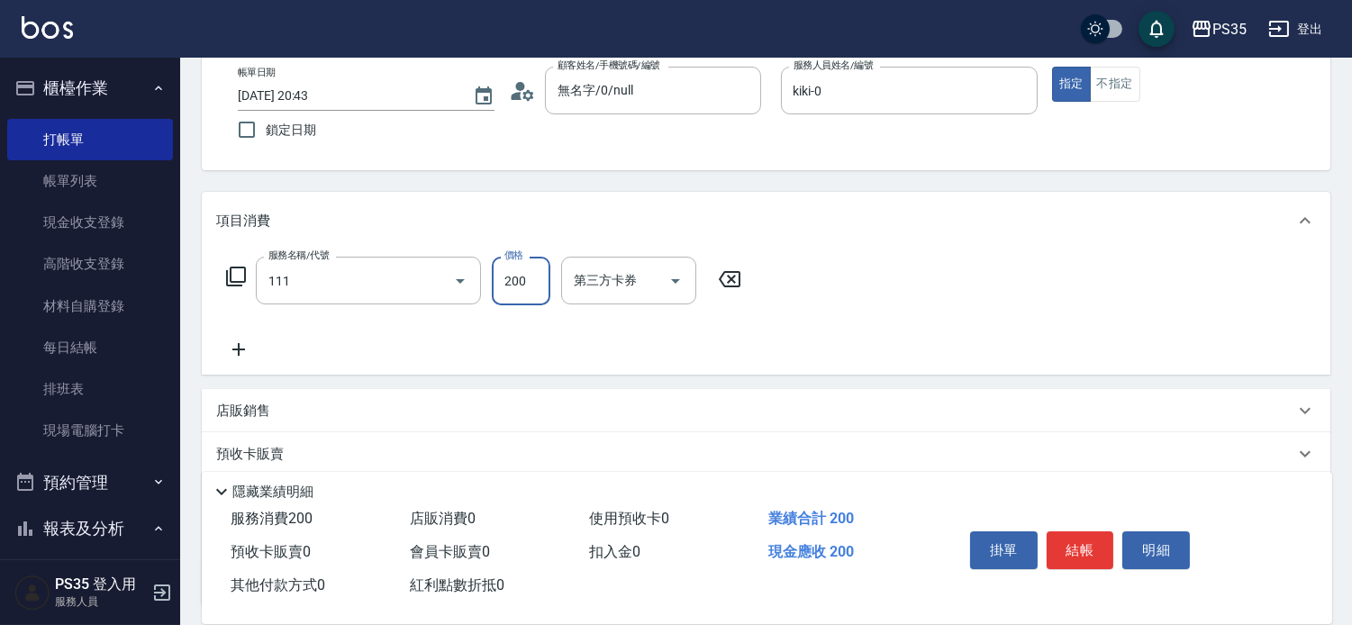
type input "200(111)"
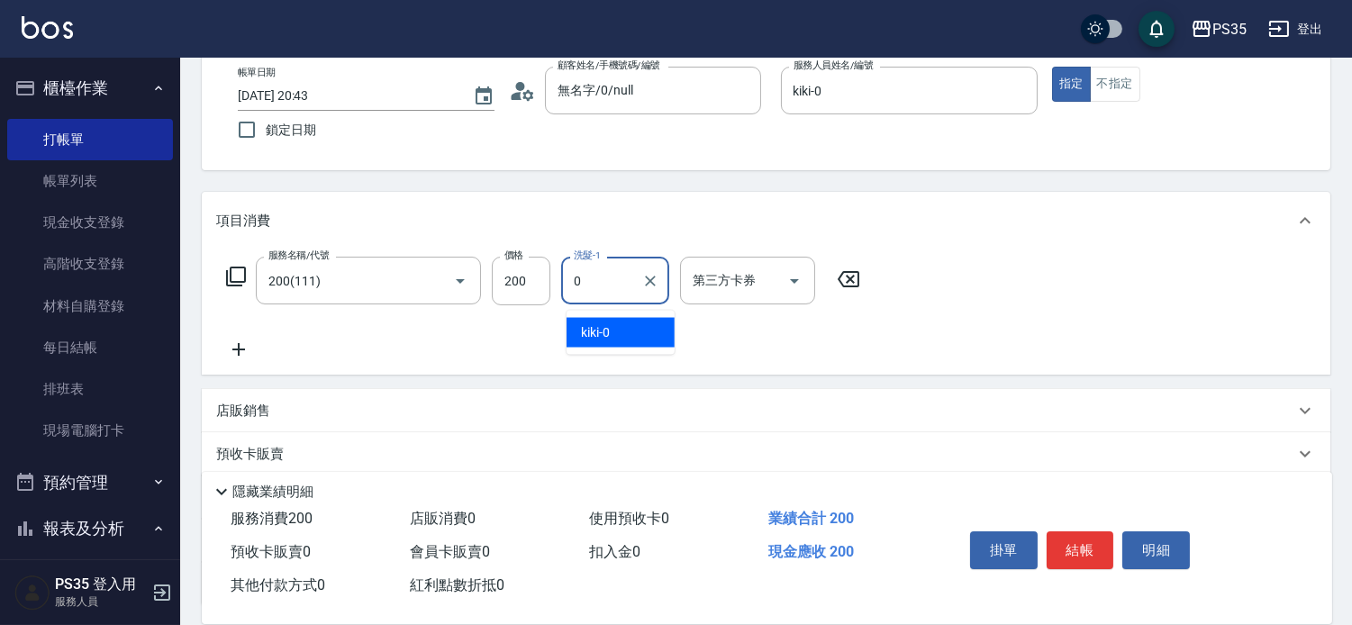
type input "kiki-0"
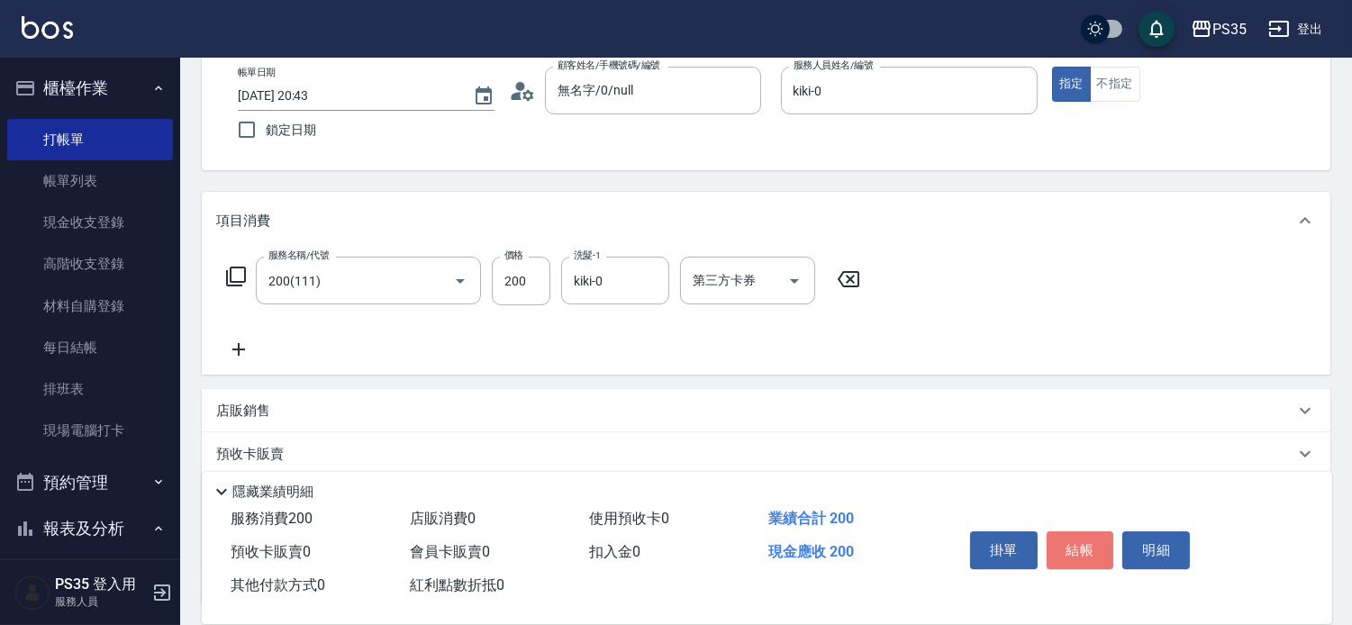
click at [1090, 544] on button "結帳" at bounding box center [1080, 550] width 68 height 38
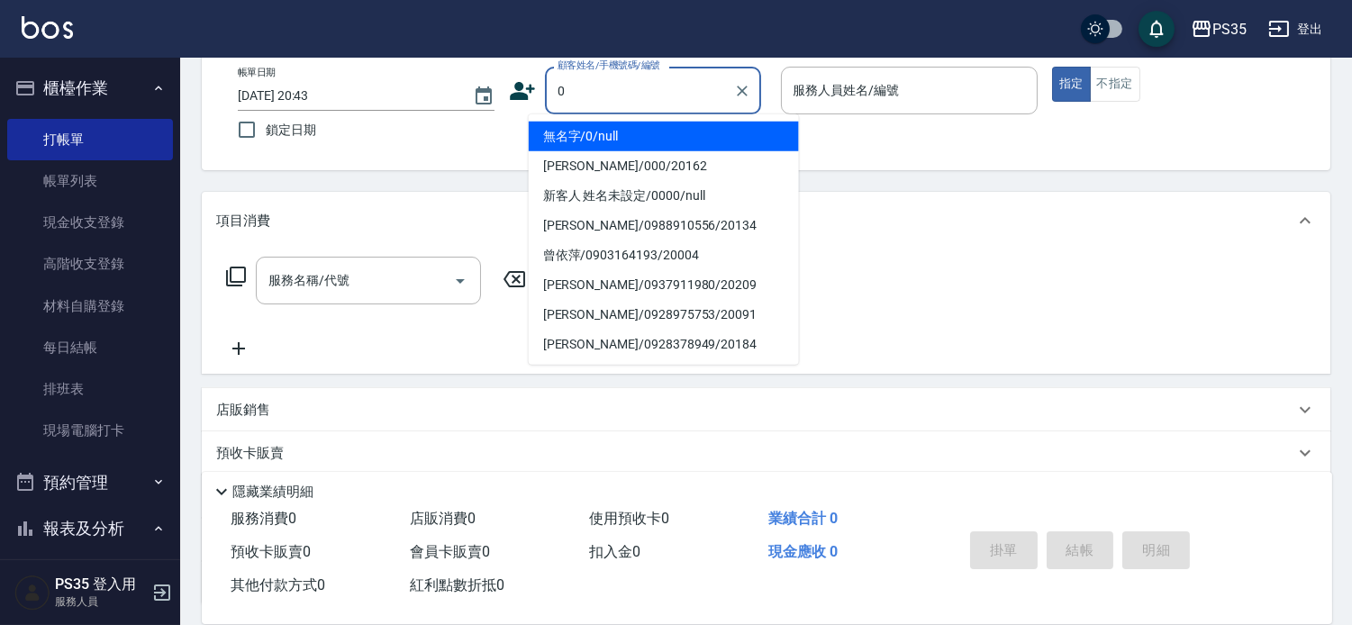
type input "無名字/0/null"
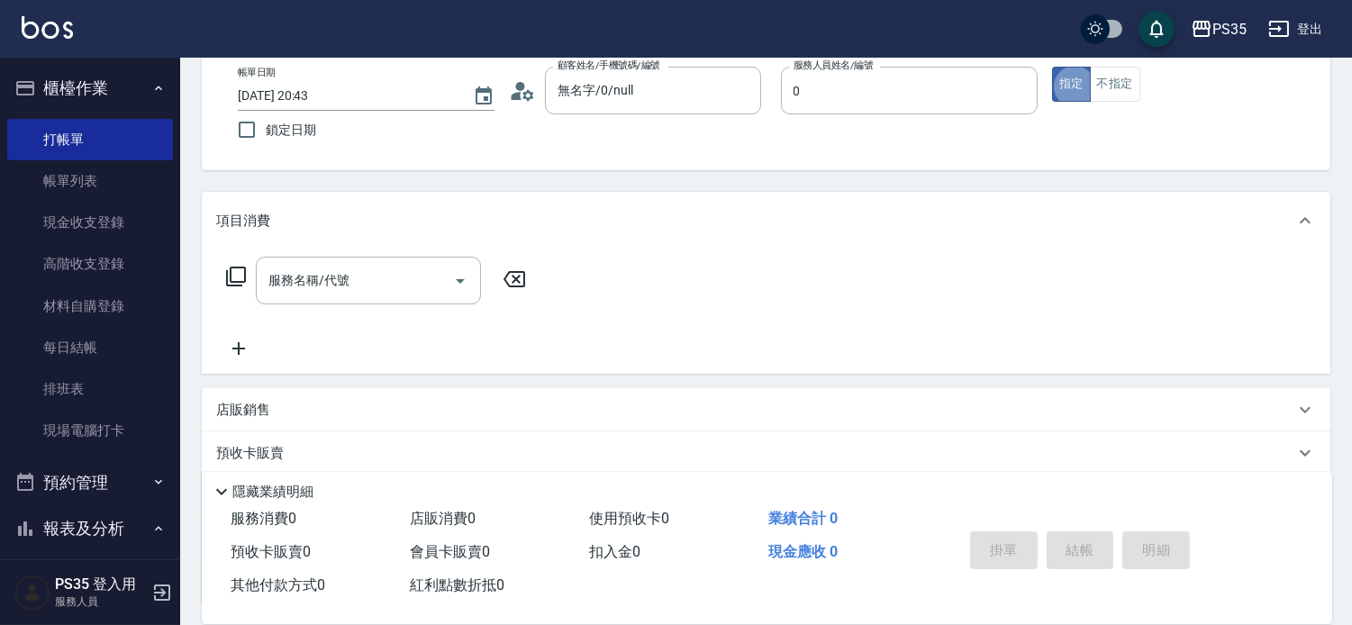
type input "kiki-0"
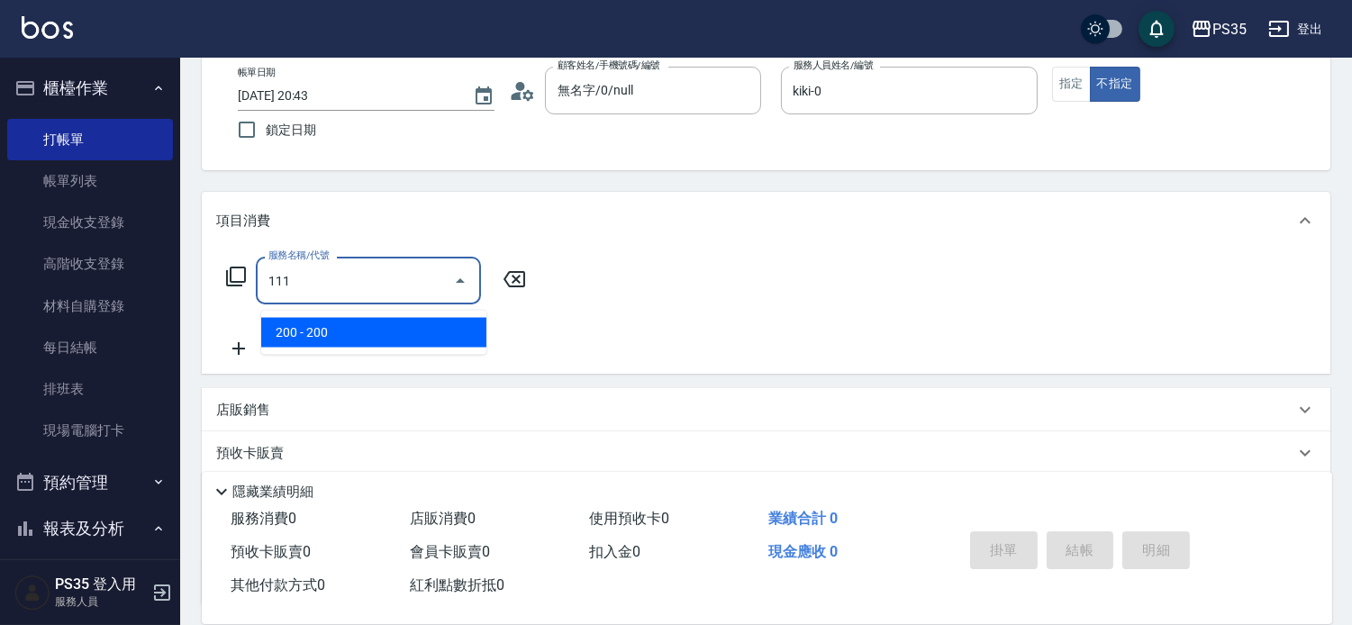
type input "200(111)"
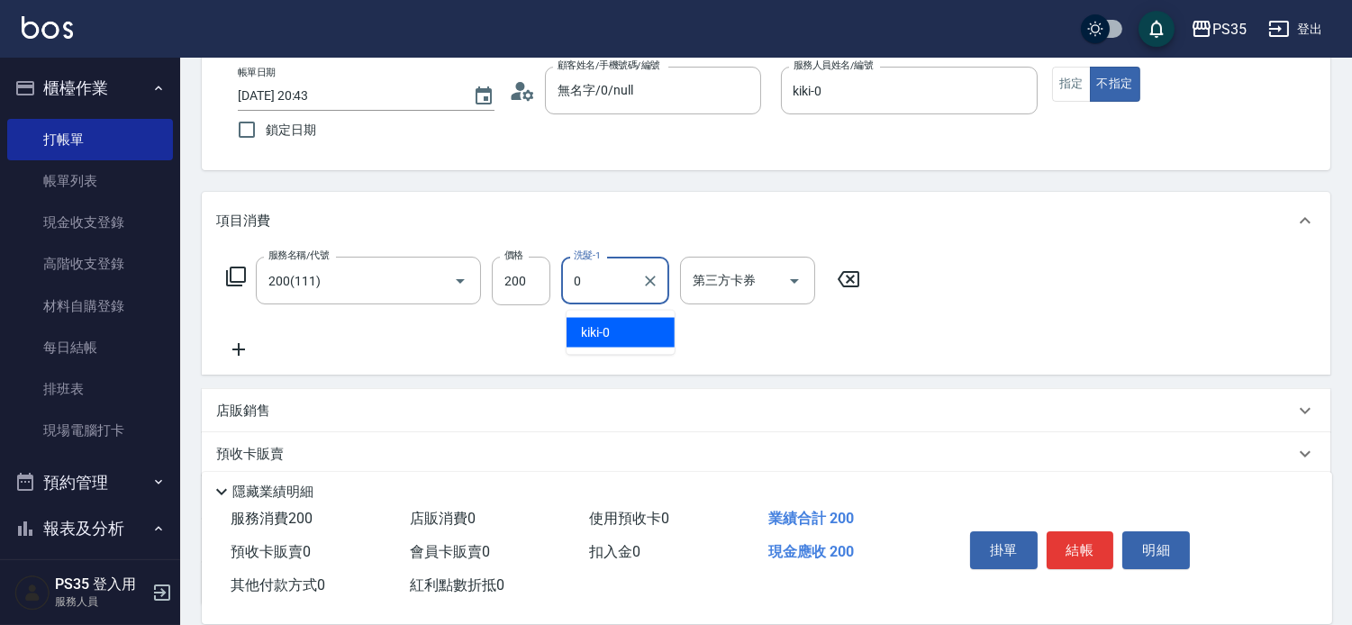
type input "kiki-0"
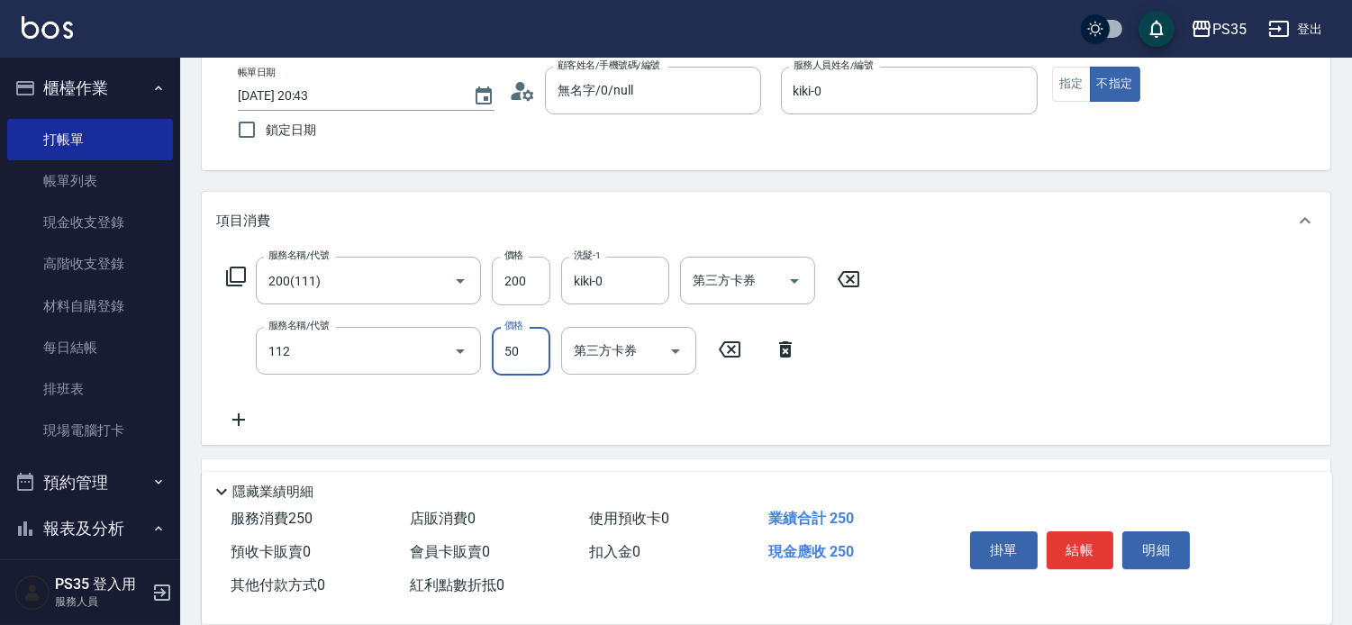
type input "精油50(112)"
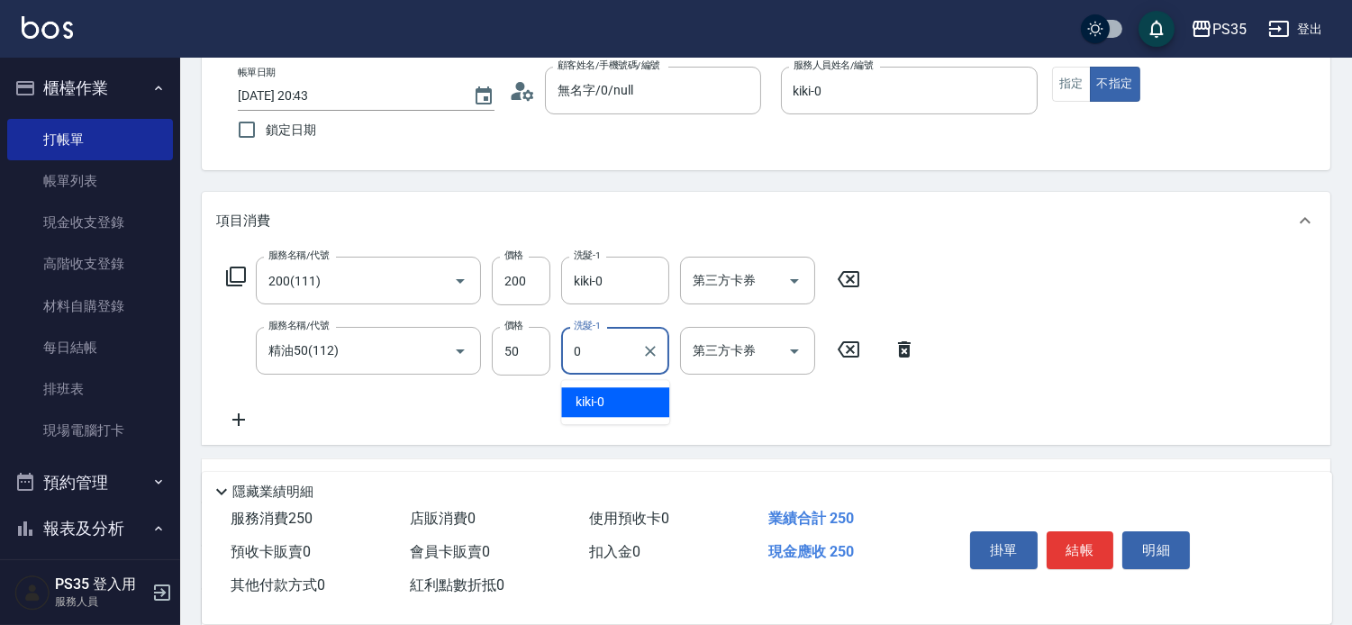
type input "kiki-0"
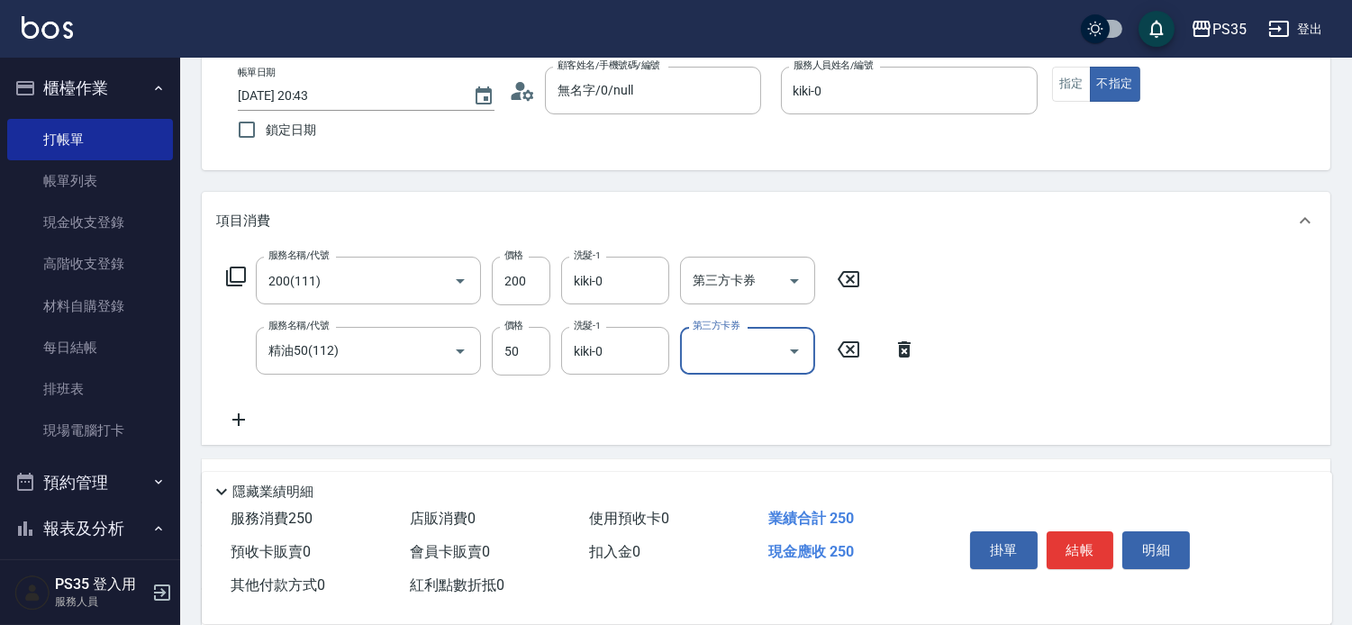
click at [1090, 544] on button "結帳" at bounding box center [1080, 550] width 68 height 38
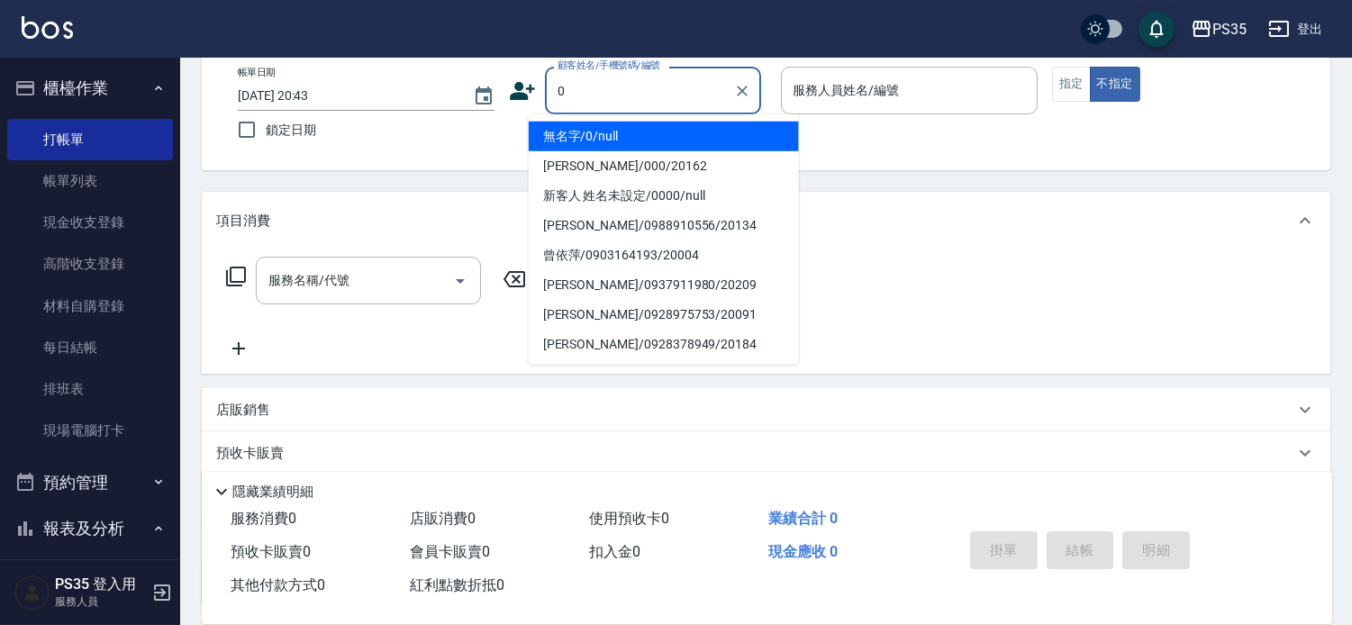
type input "0"
type input "1"
type input "無名字/0/null"
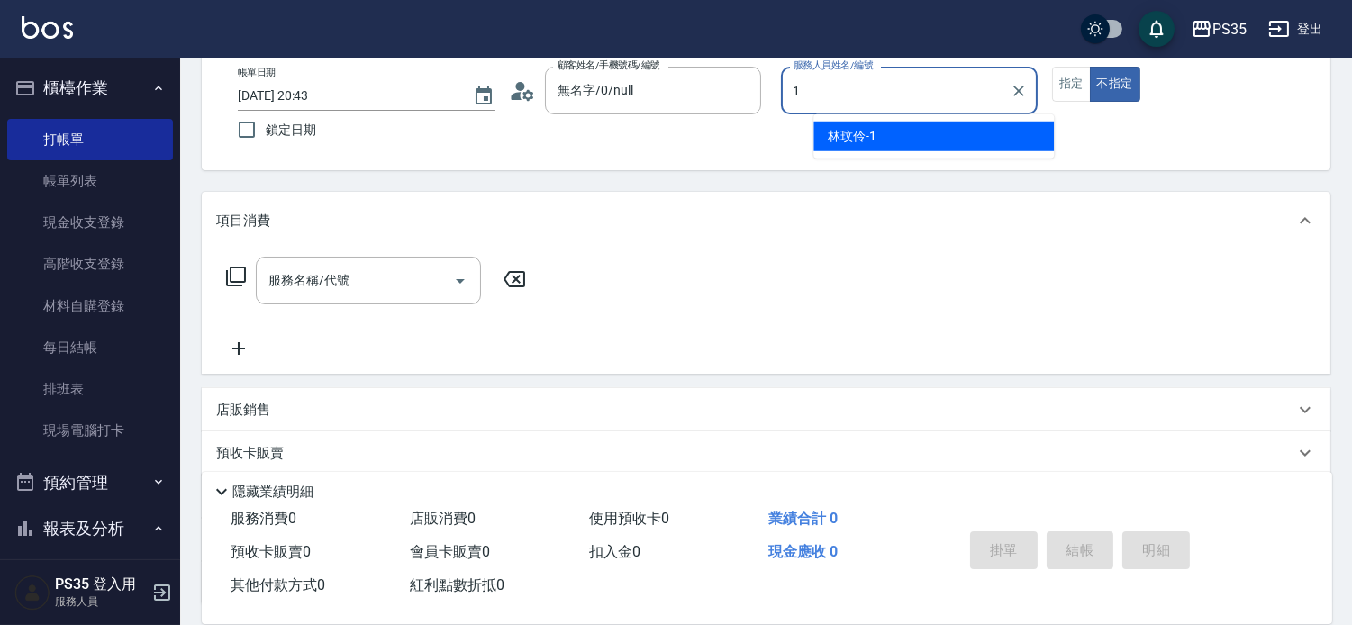
type input "林玟伶-1"
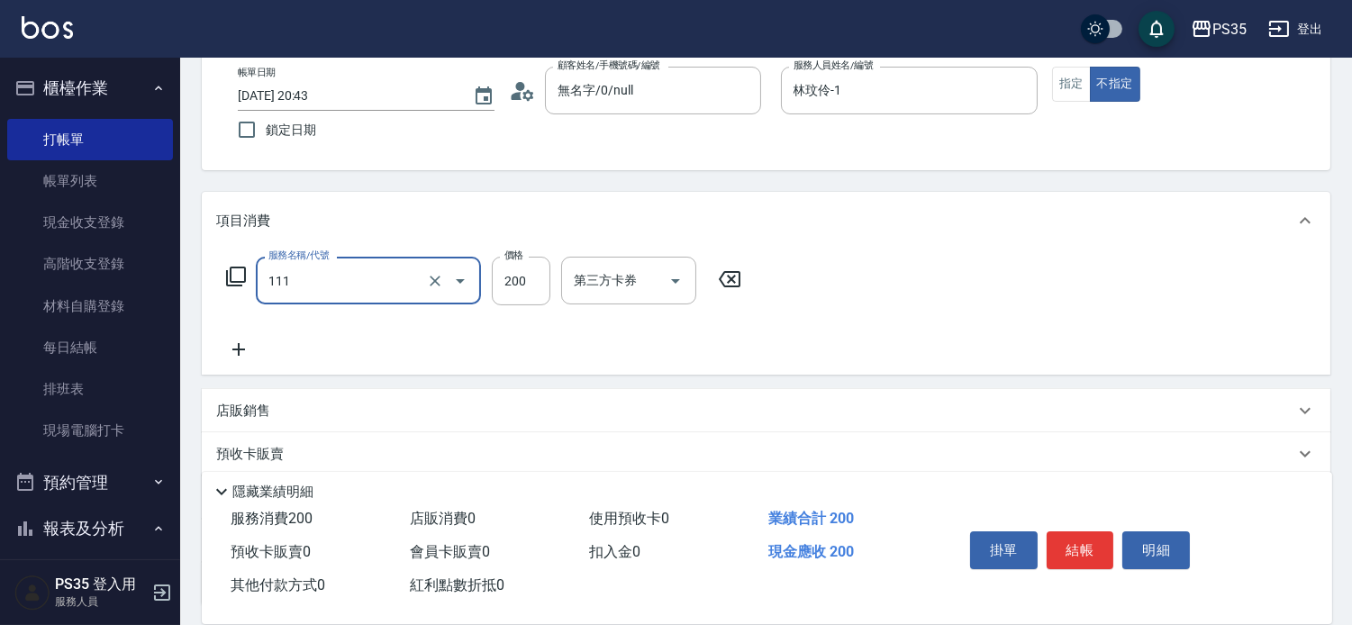
type input "200(111)"
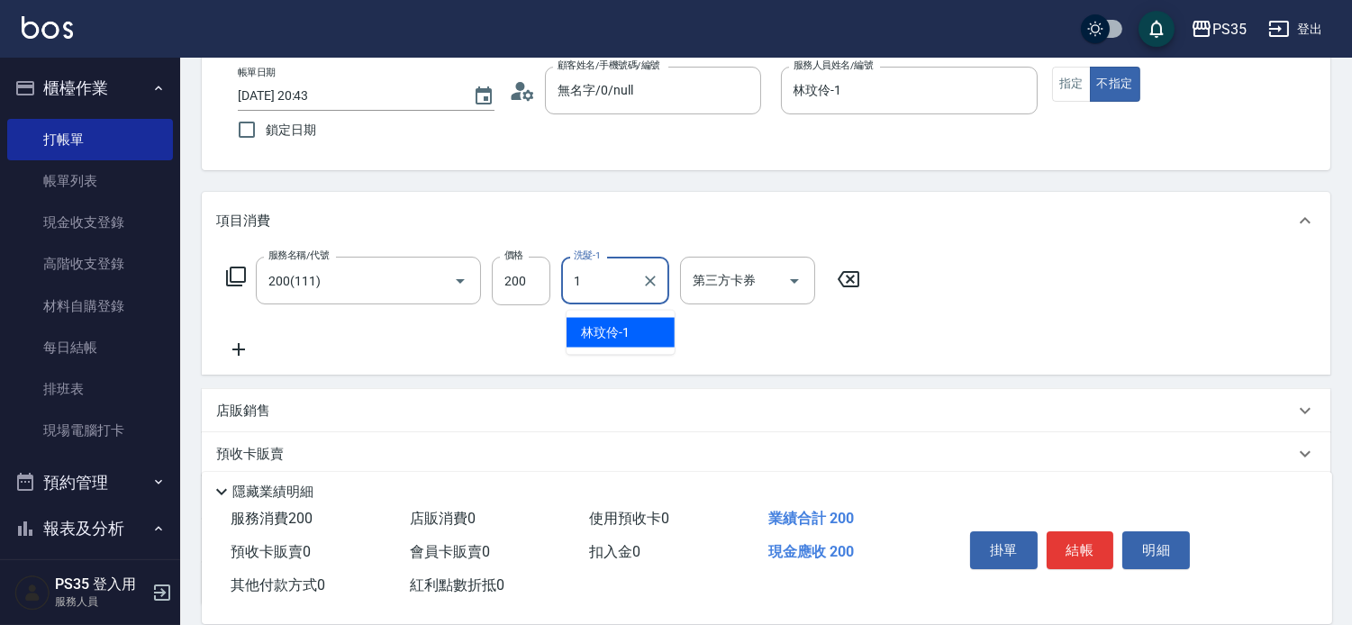
type input "林玟伶-1"
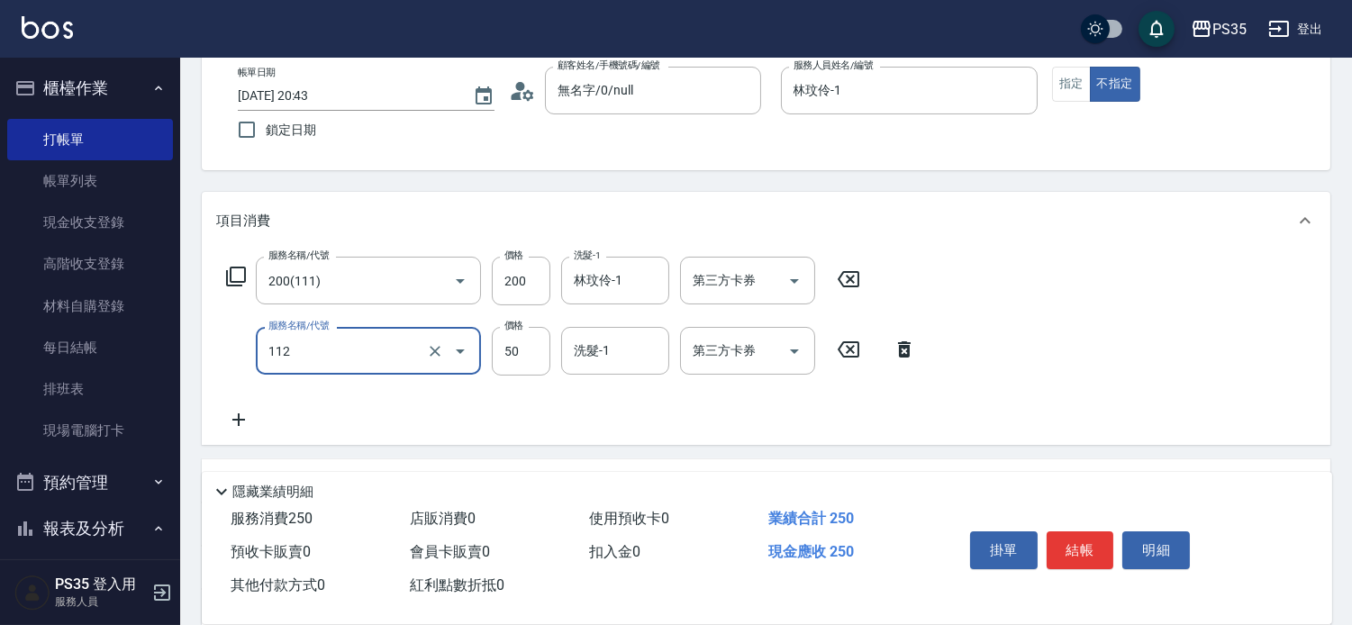
type input "精油50(112)"
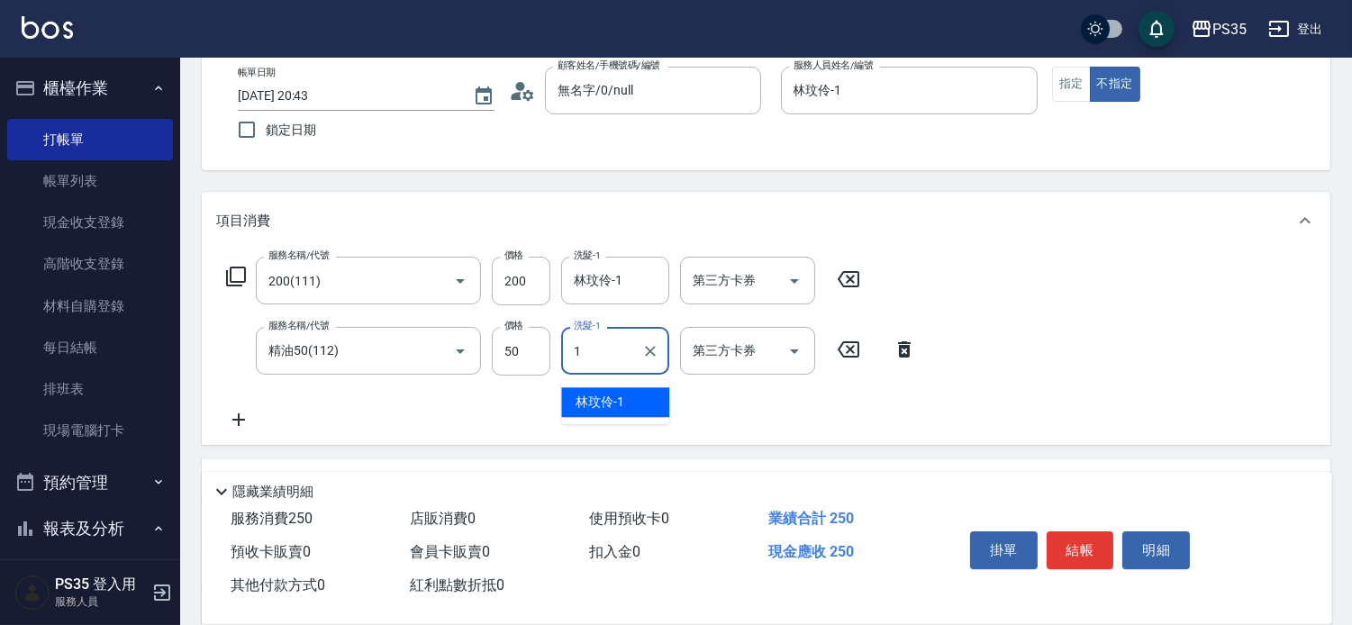
type input "林玟伶-1"
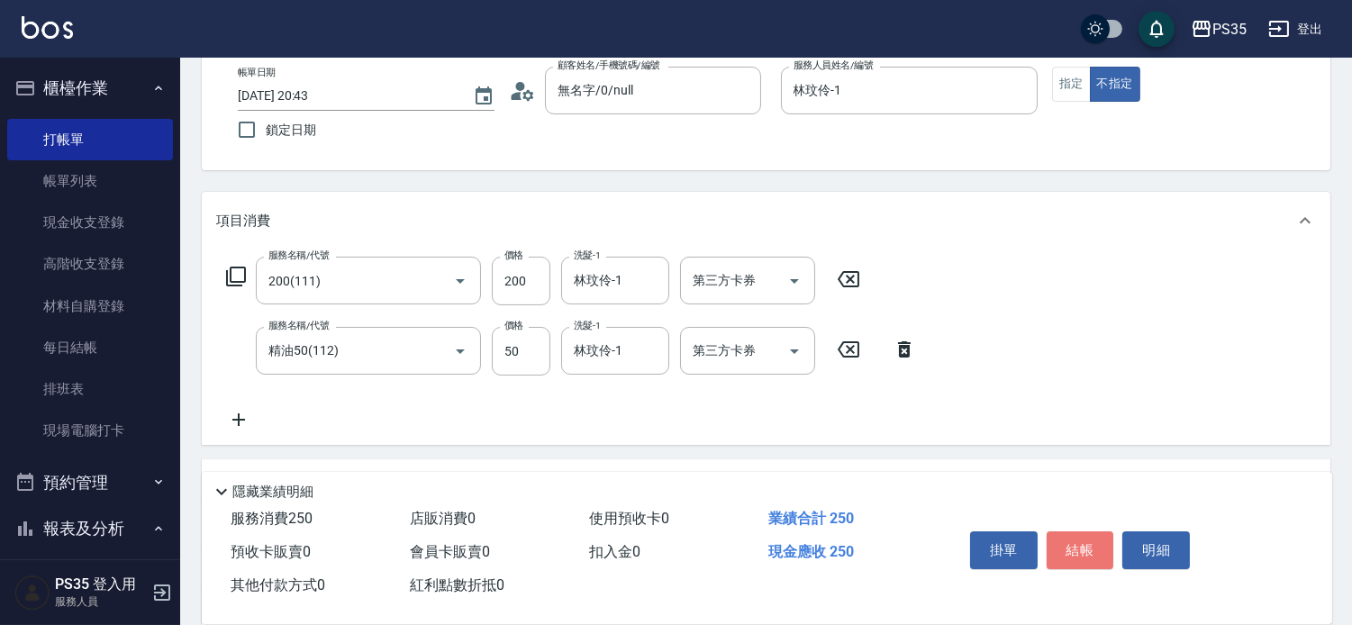
click at [1090, 545] on button "結帳" at bounding box center [1080, 550] width 68 height 38
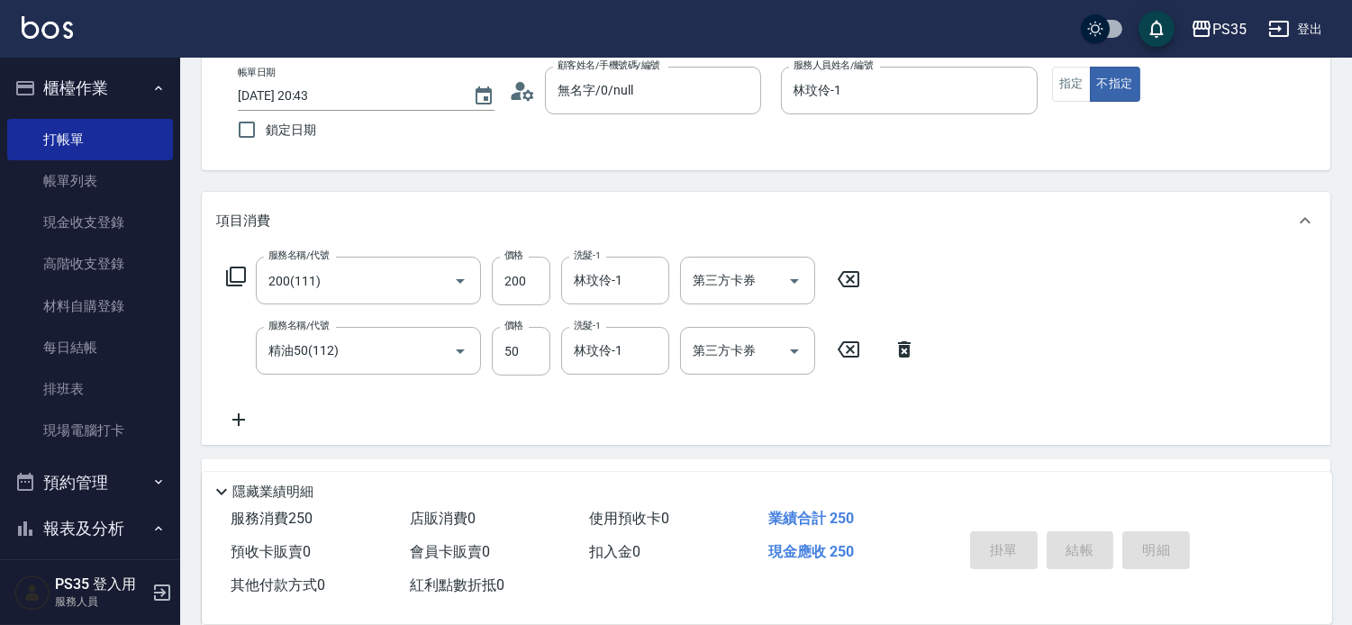
type input "[DATE] 20:44"
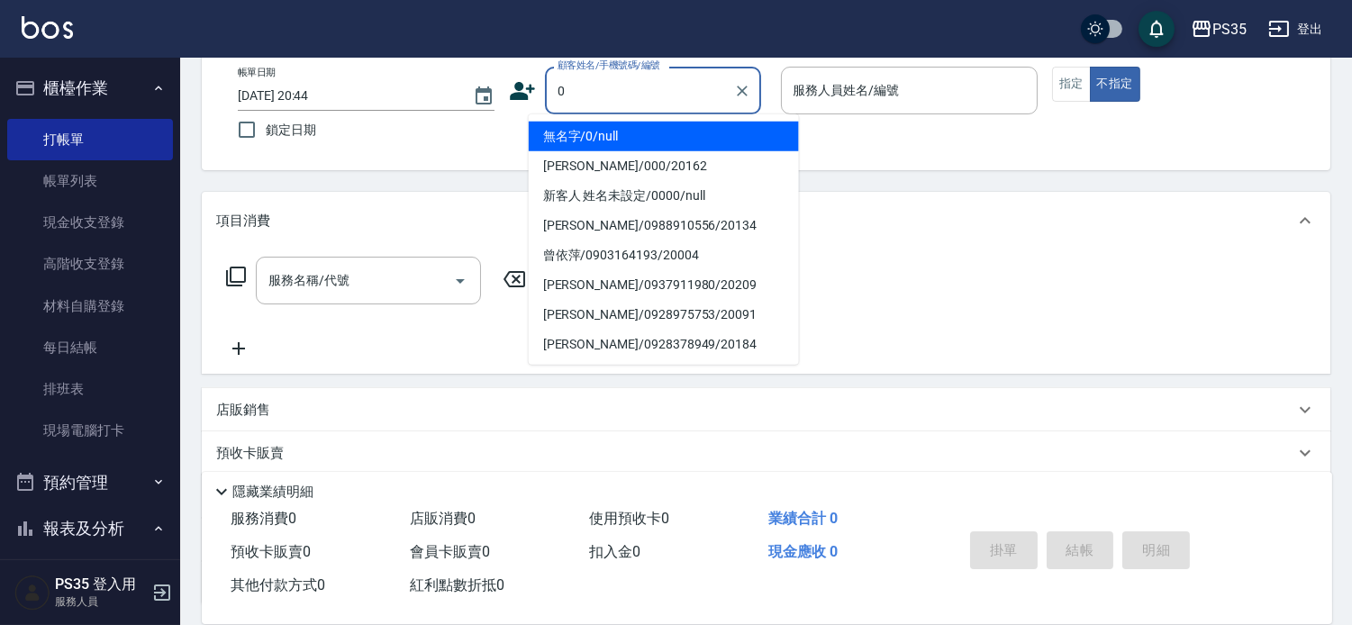
type input "0"
type input "1"
type input "無名字/0/null"
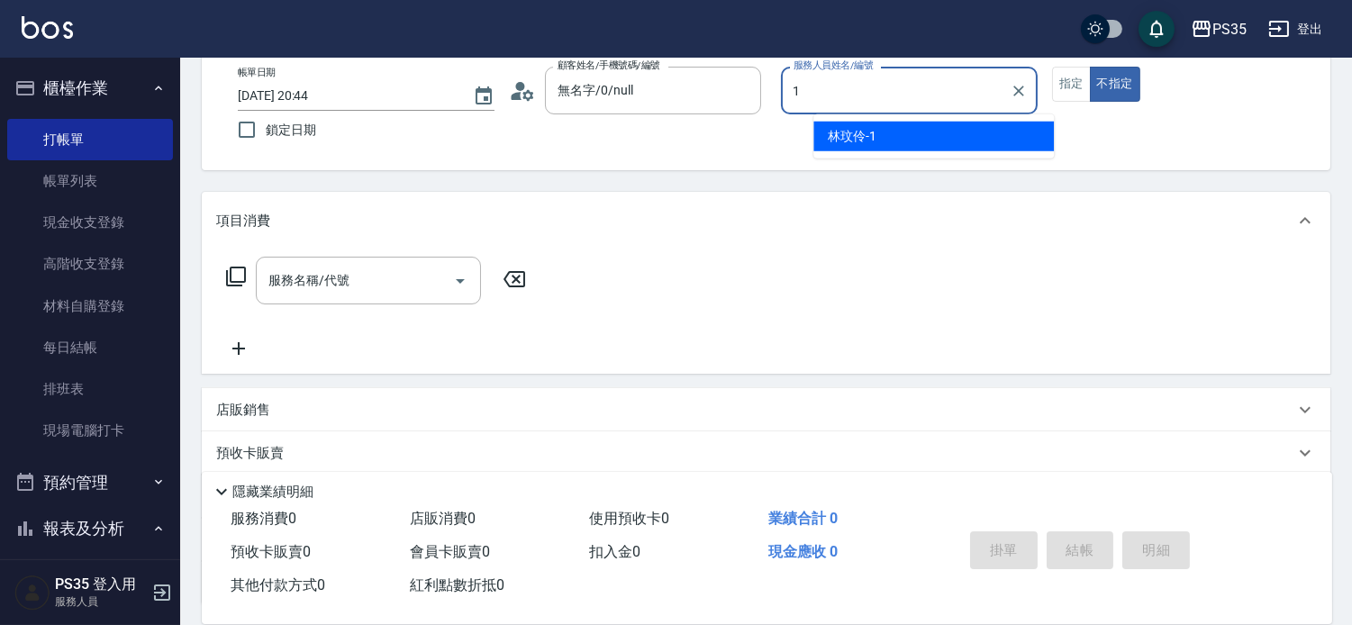
type input "林玟伶-1"
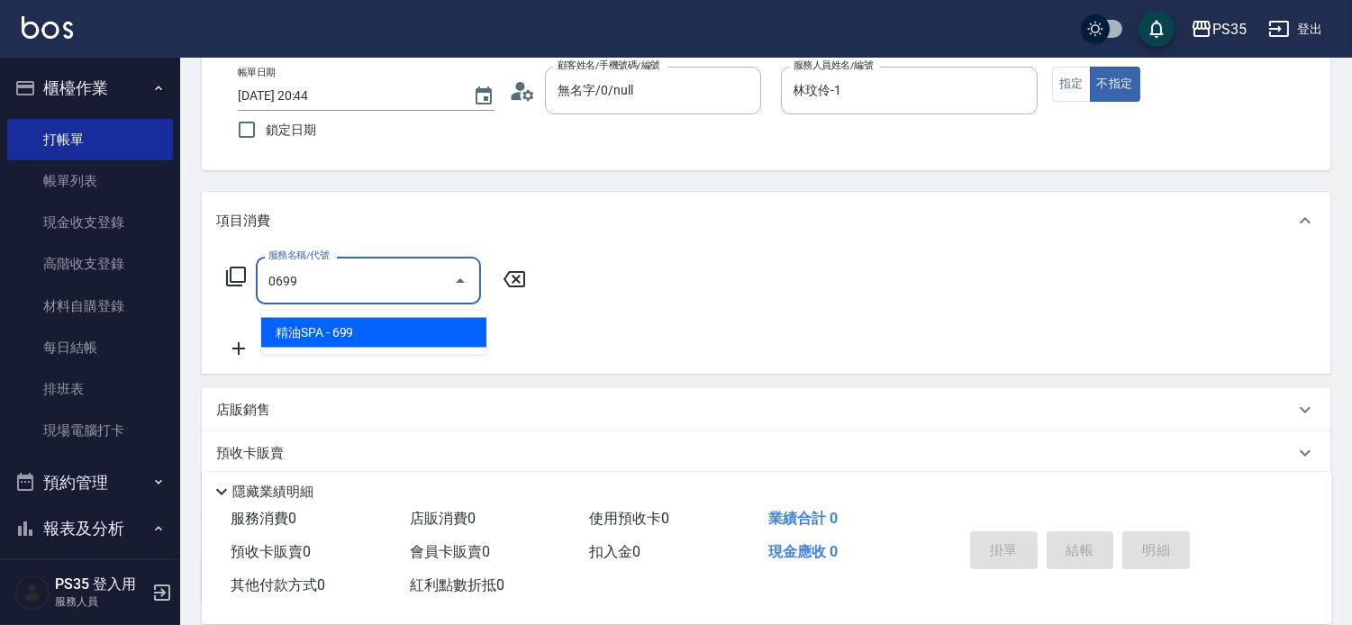
type input "精油SPA(0699)"
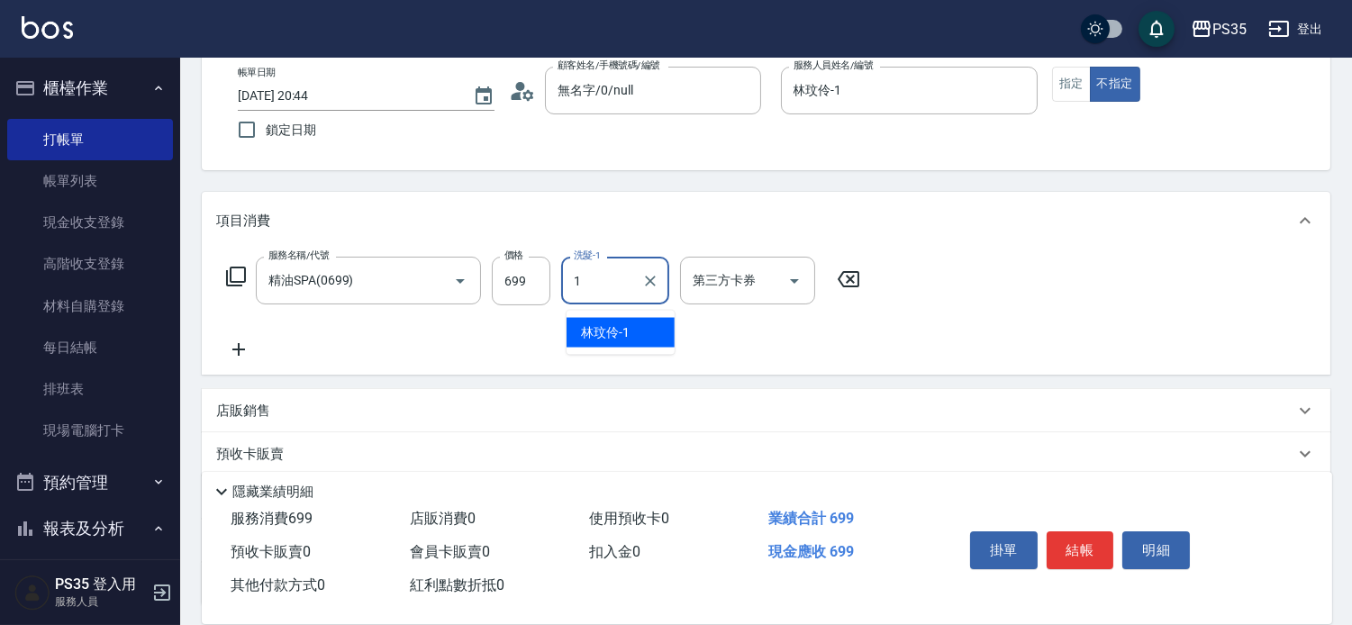
type input "林玟伶-1"
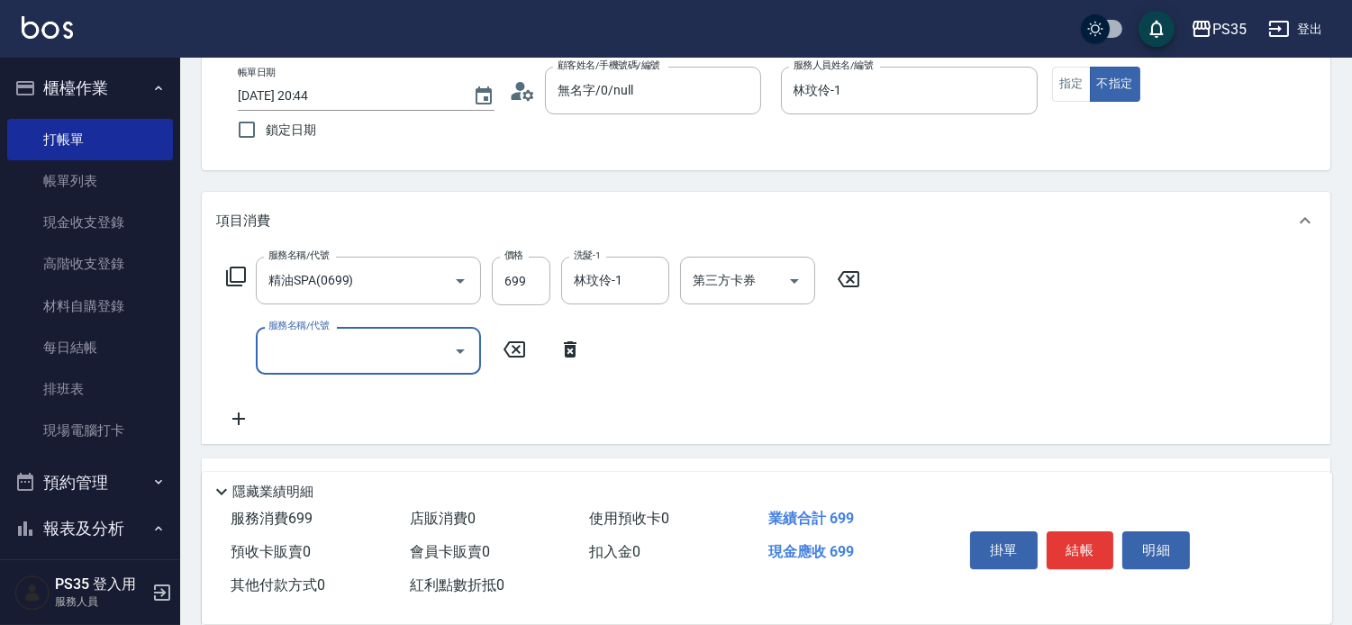
click at [1090, 545] on button "結帳" at bounding box center [1080, 550] width 68 height 38
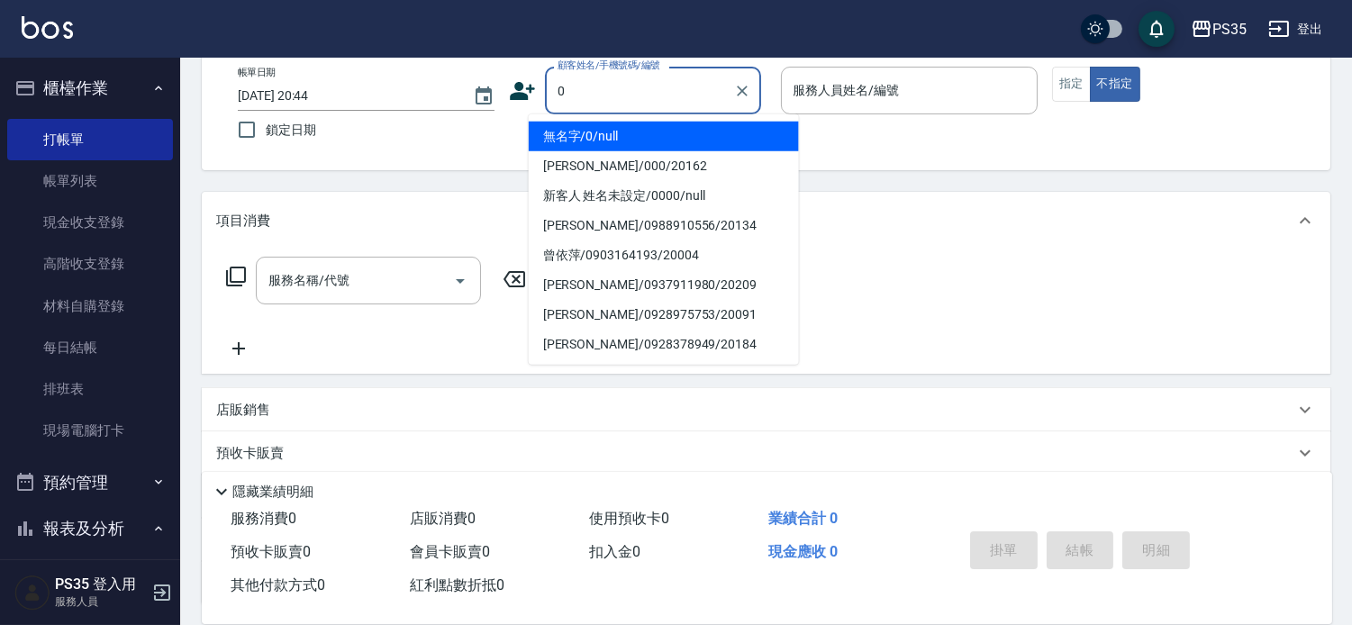
type input "0"
type input "1"
type input "無名字/0/null"
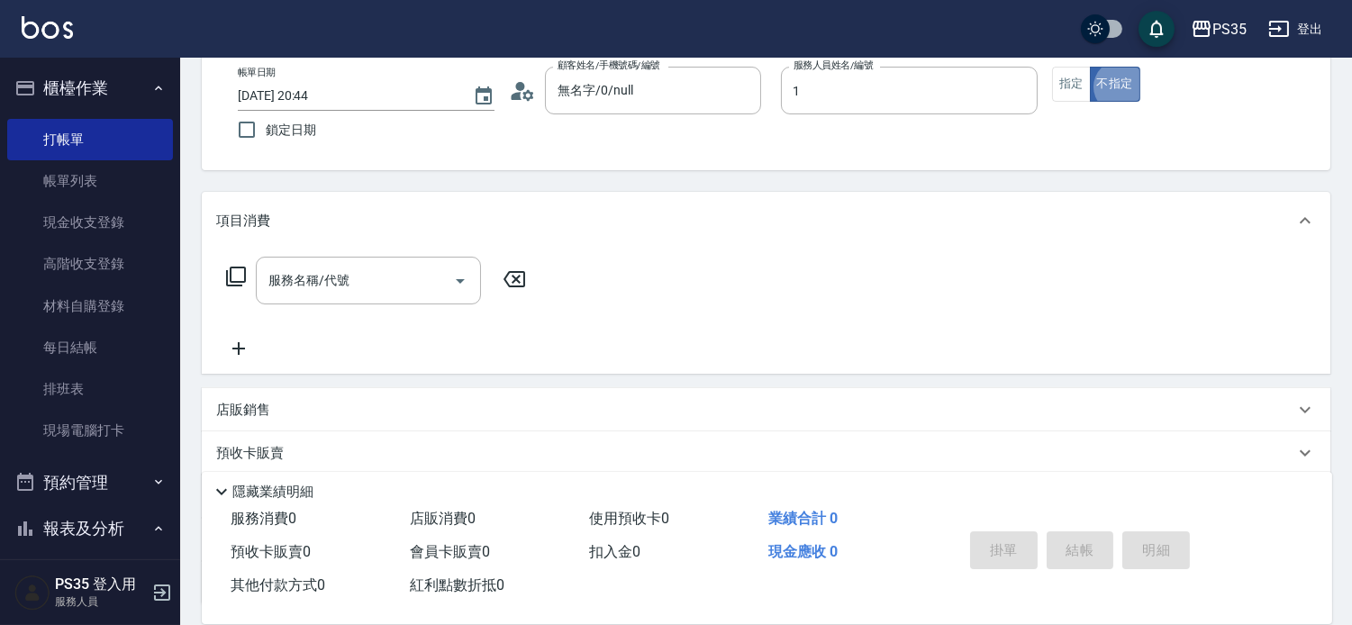
type input "林玟伶-1"
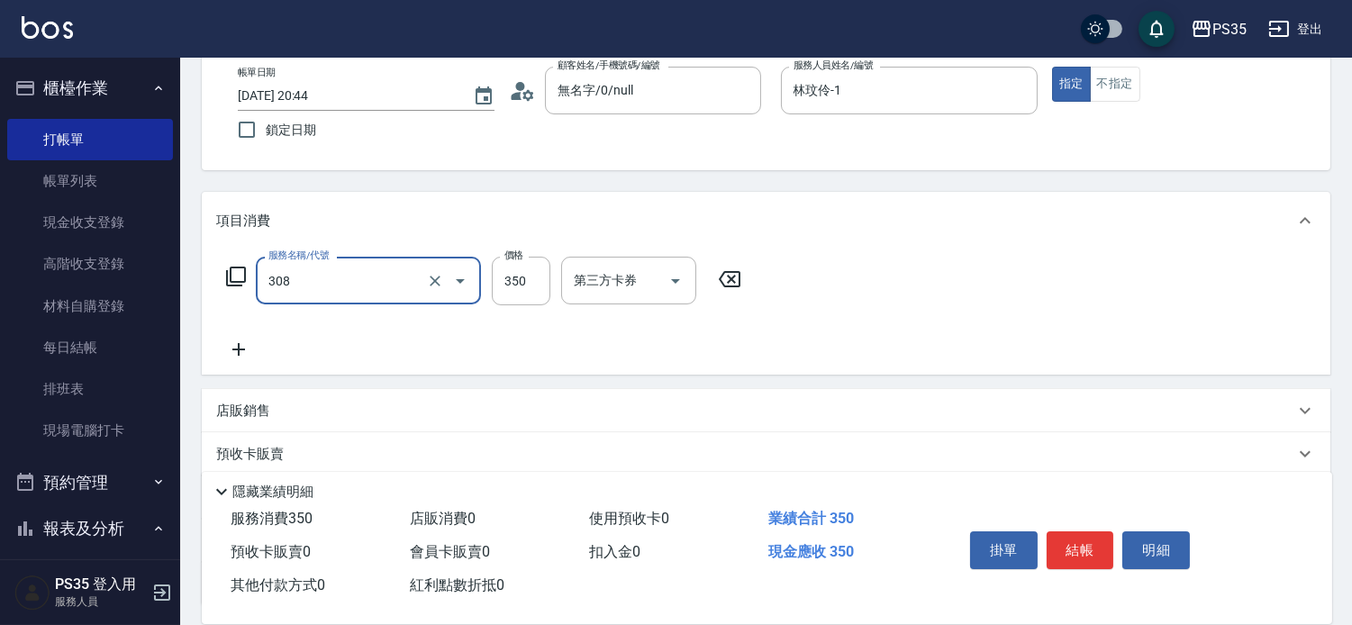
type input "洗+剪(308)"
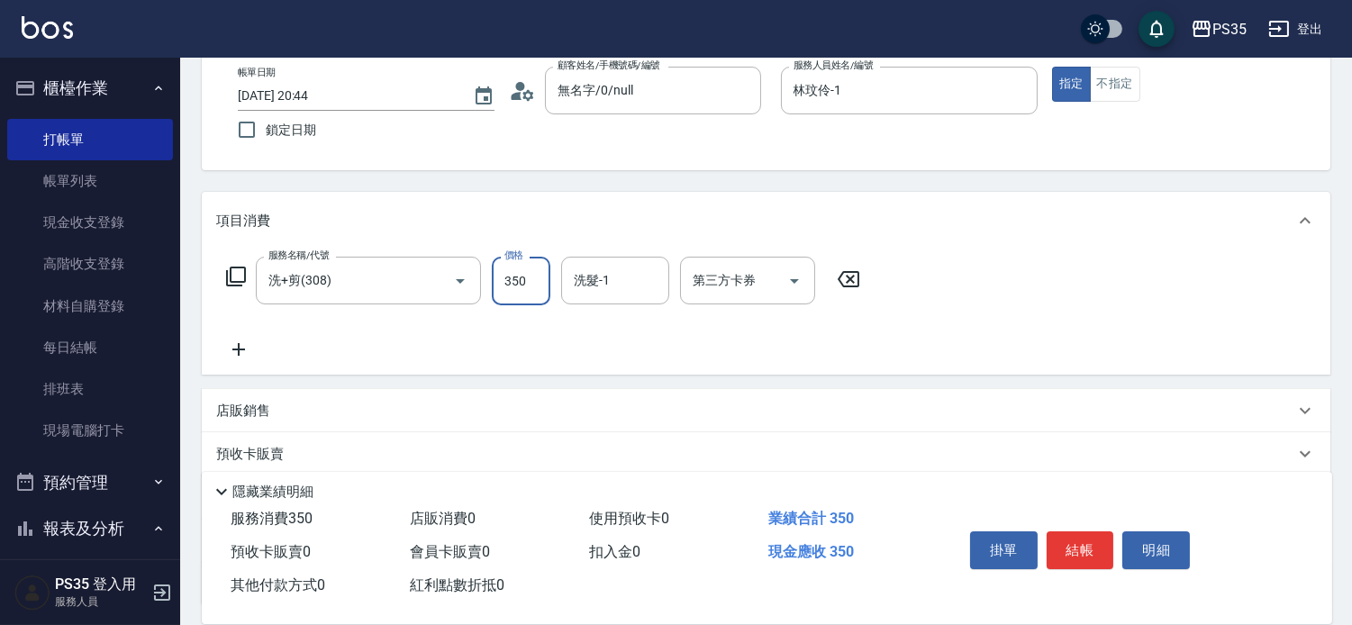
click at [848, 288] on icon at bounding box center [848, 279] width 45 height 22
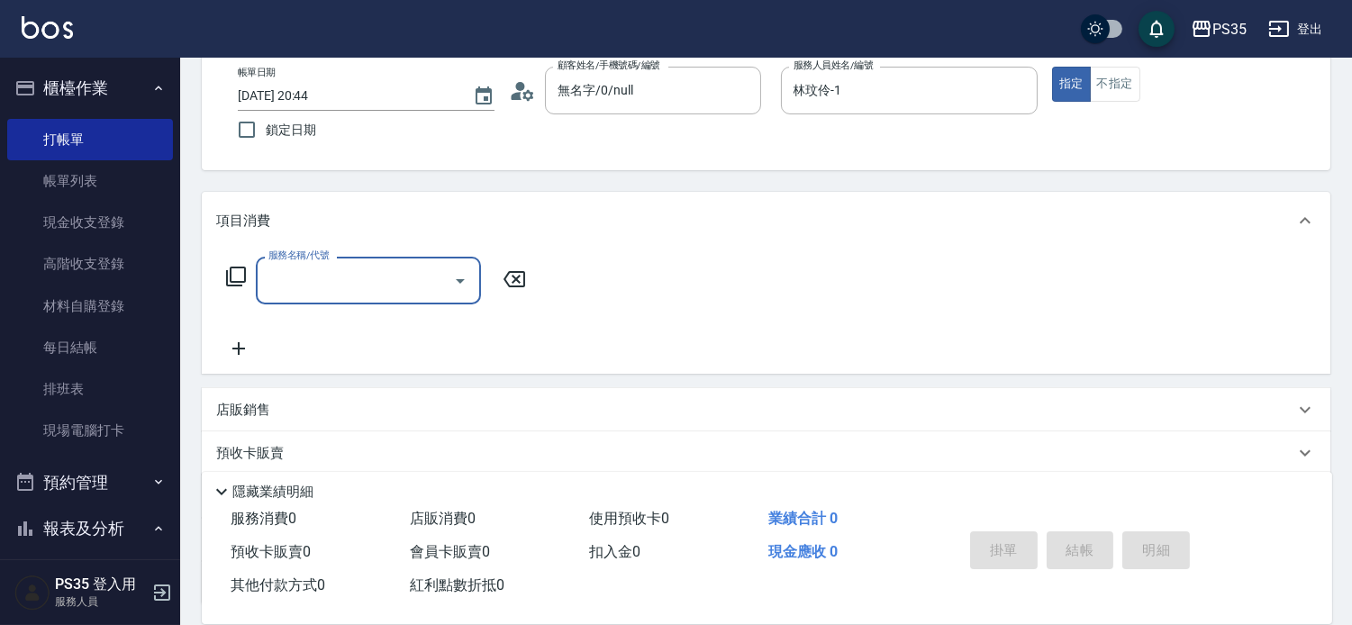
click at [321, 281] on input "服務名稱/代號" at bounding box center [355, 281] width 182 height 32
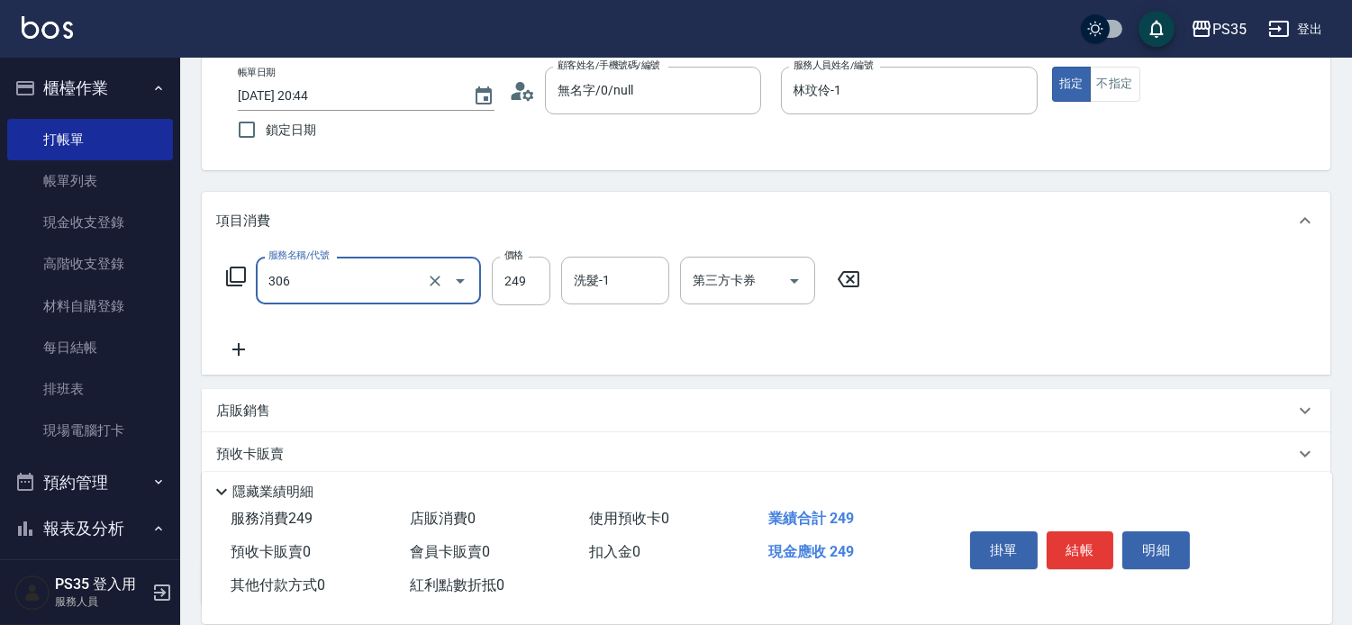
type input "剪髮(306)"
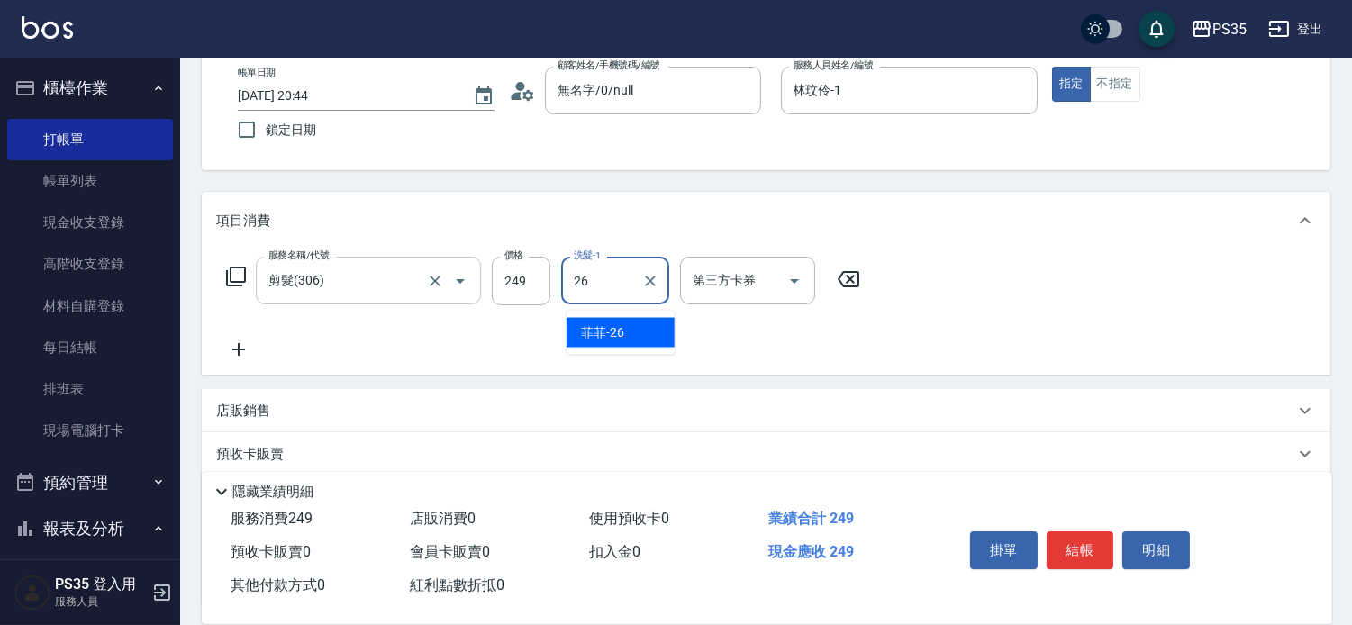
type input "菲菲-26"
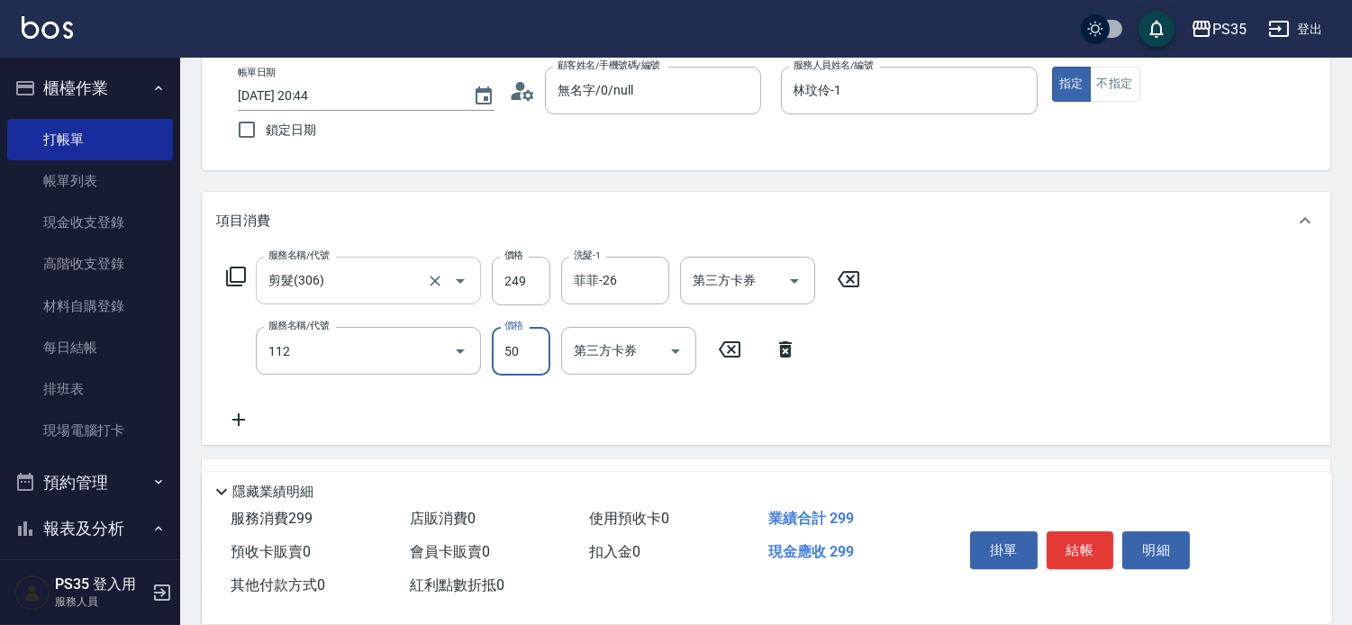
type input "精油50(112)"
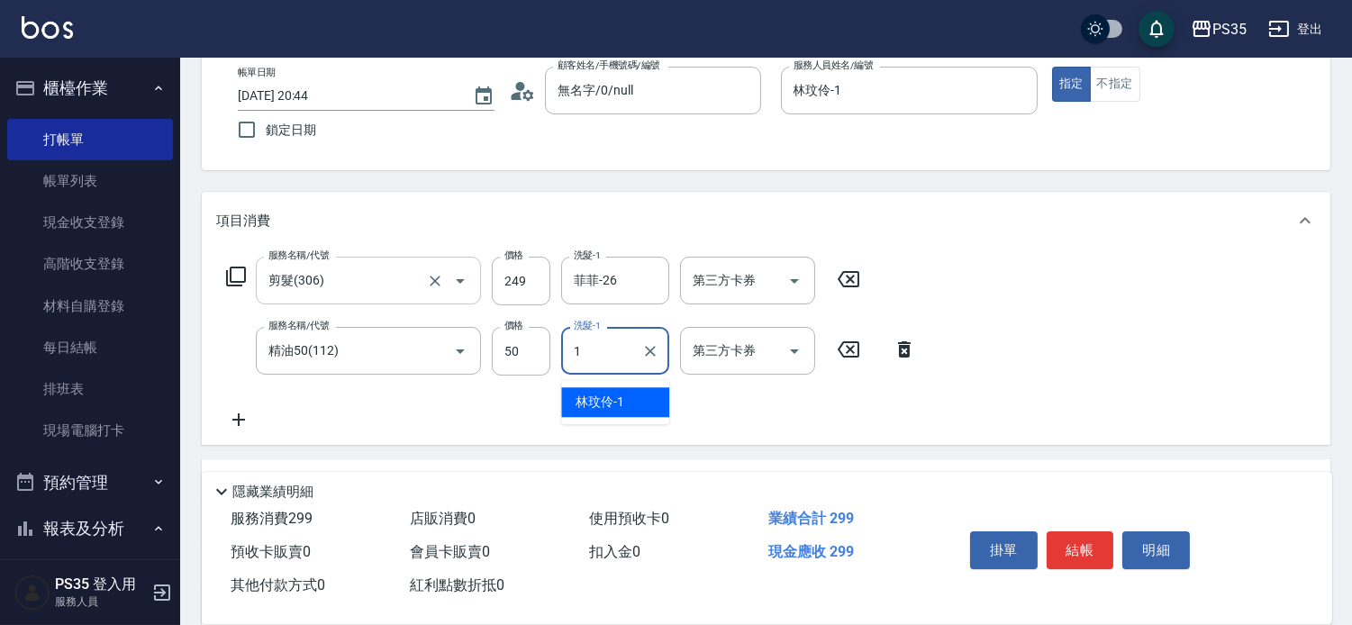
type input "林玟伶-1"
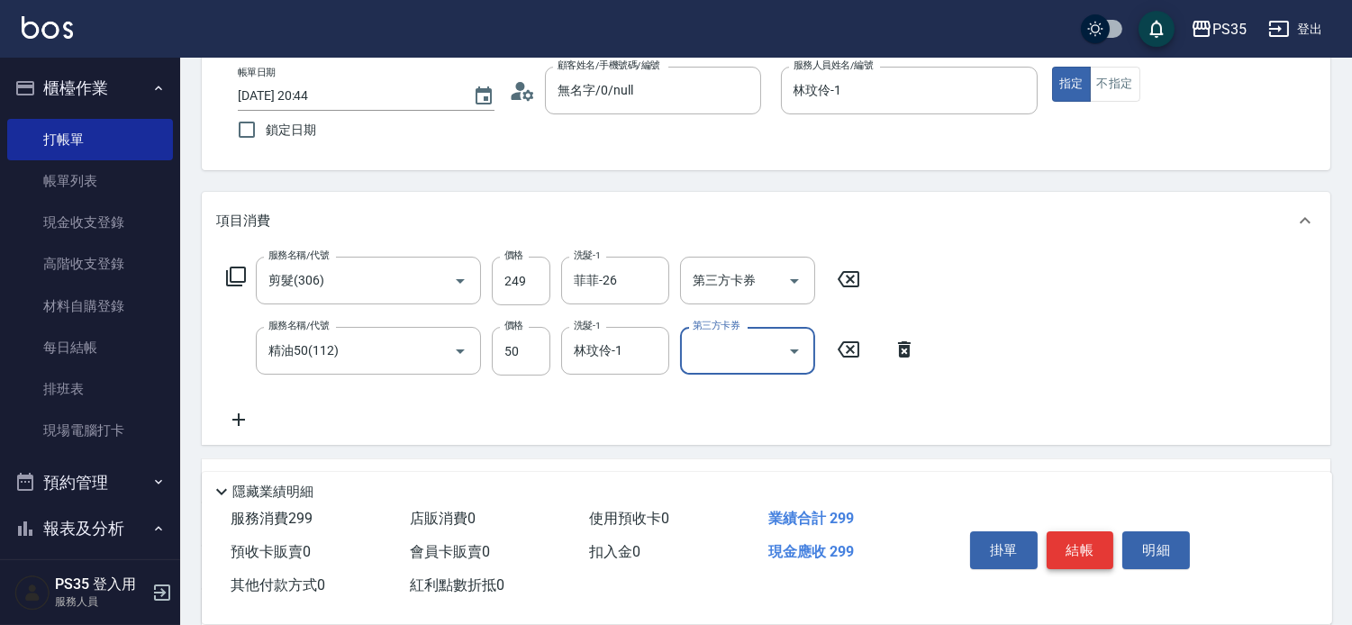
click at [1091, 531] on button "結帳" at bounding box center [1080, 550] width 68 height 38
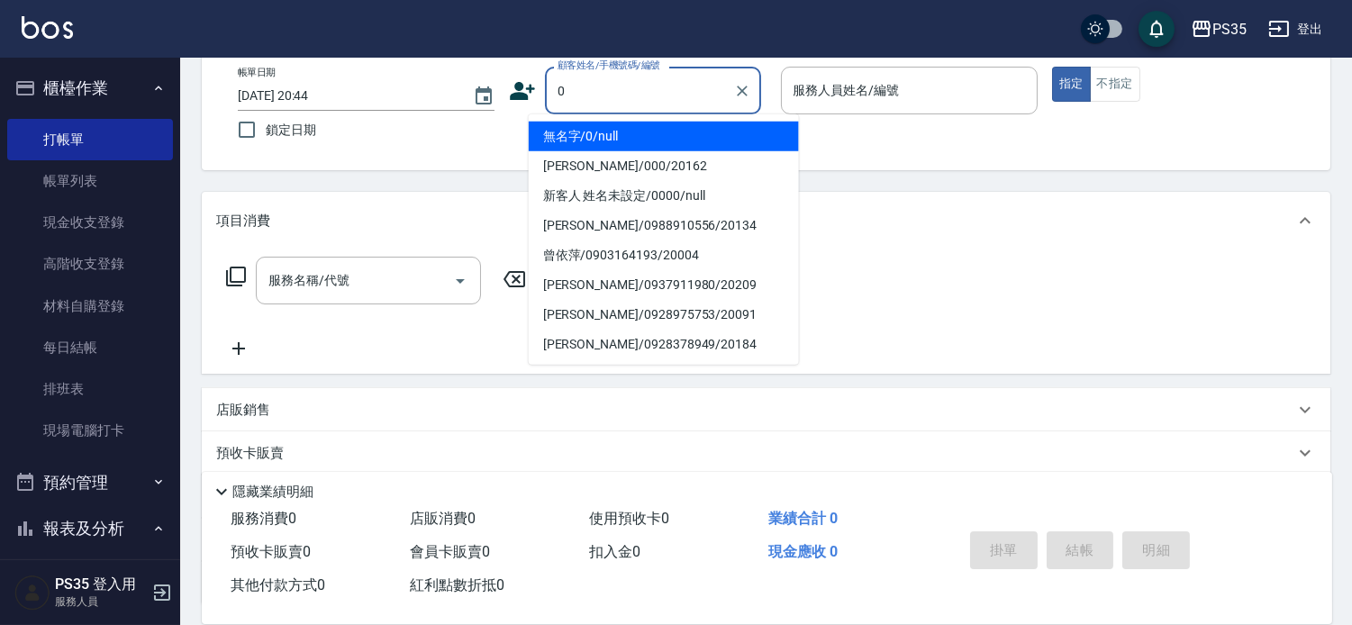
type input "0"
type input "1"
type input "無名字/0/null"
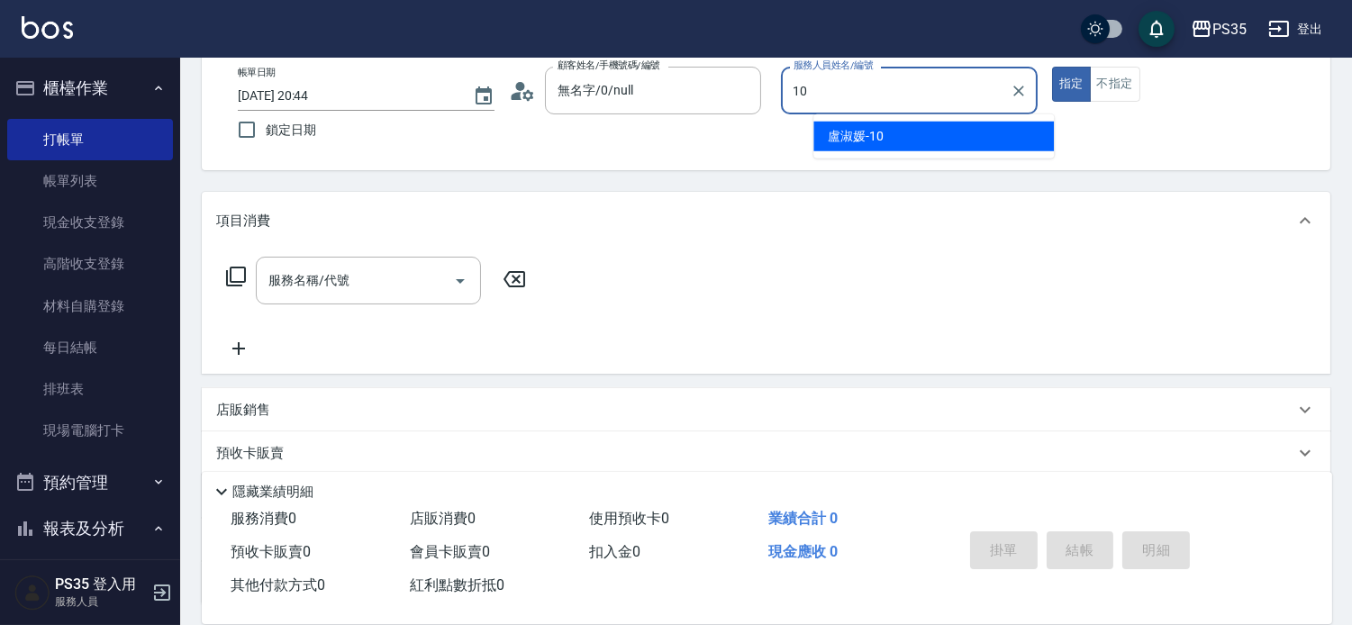
type input "盧淑媛-10"
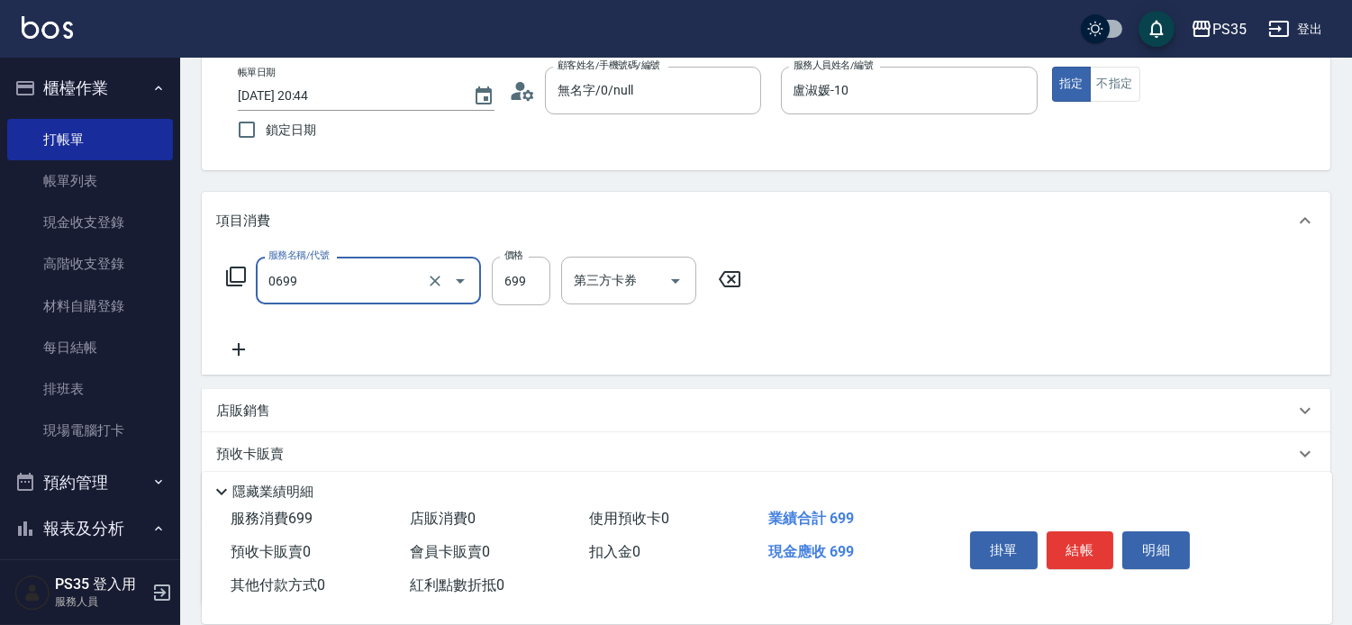
type input "精油SPA(0699)"
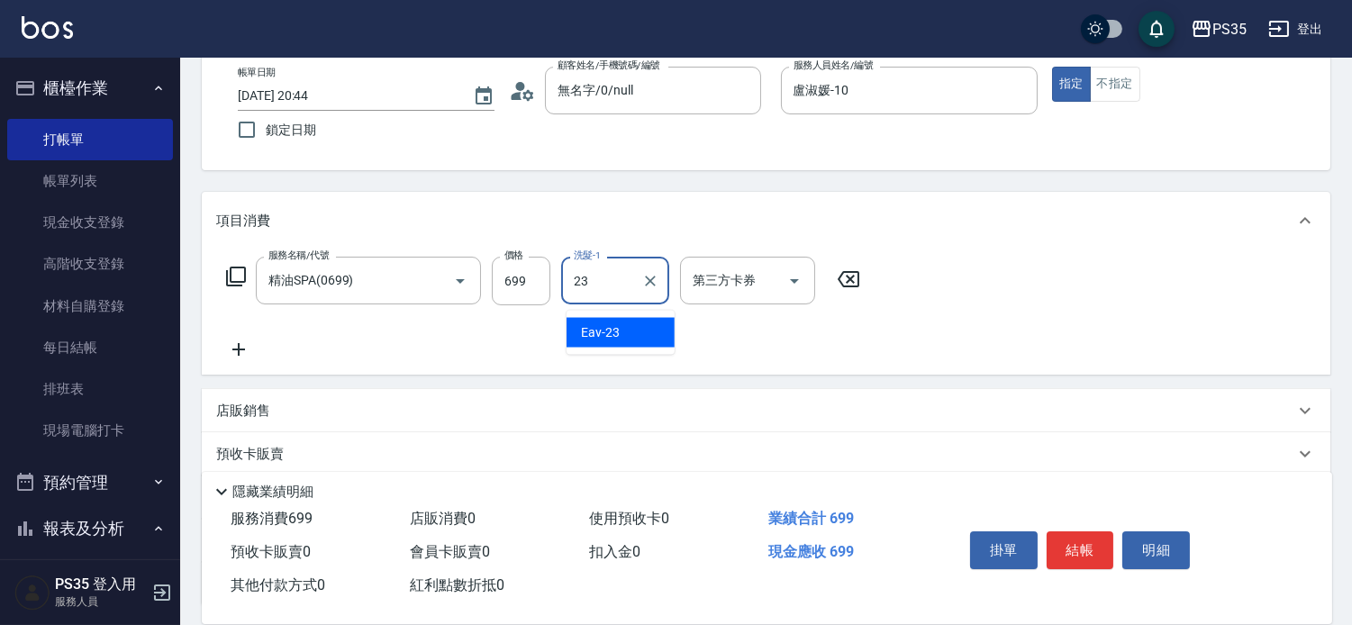
type input "Eav-23"
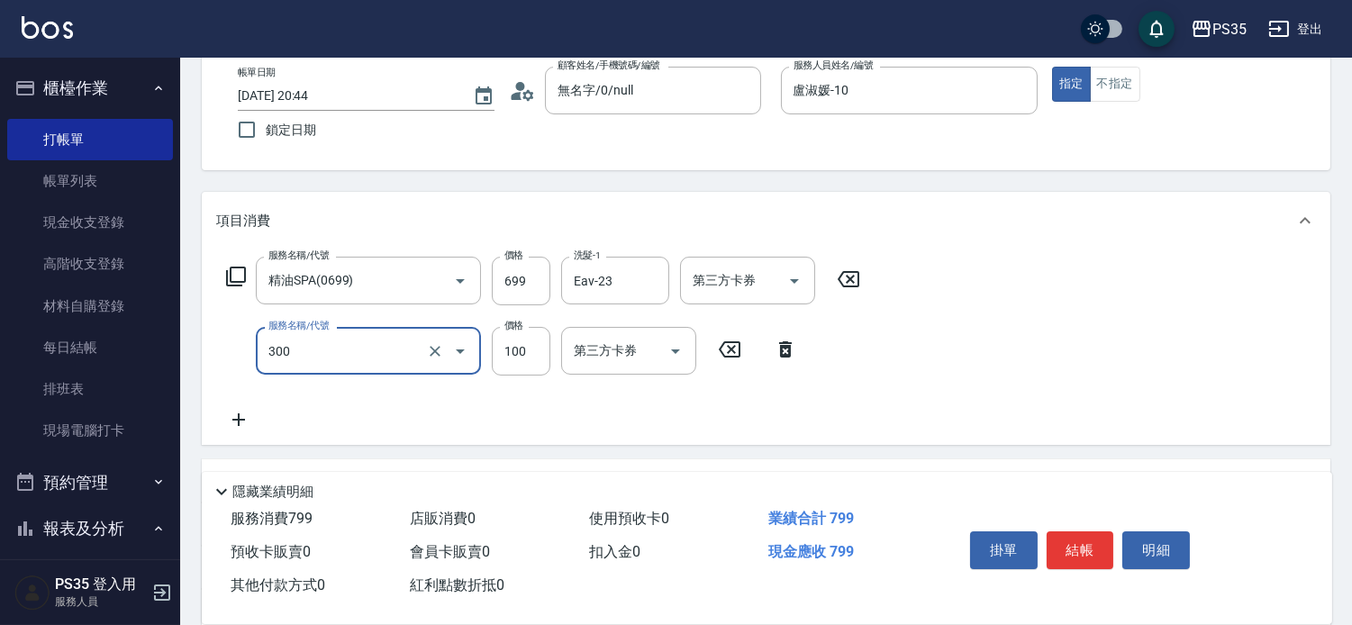
type input "剪髮(300)"
click at [1093, 531] on button "結帳" at bounding box center [1080, 550] width 68 height 38
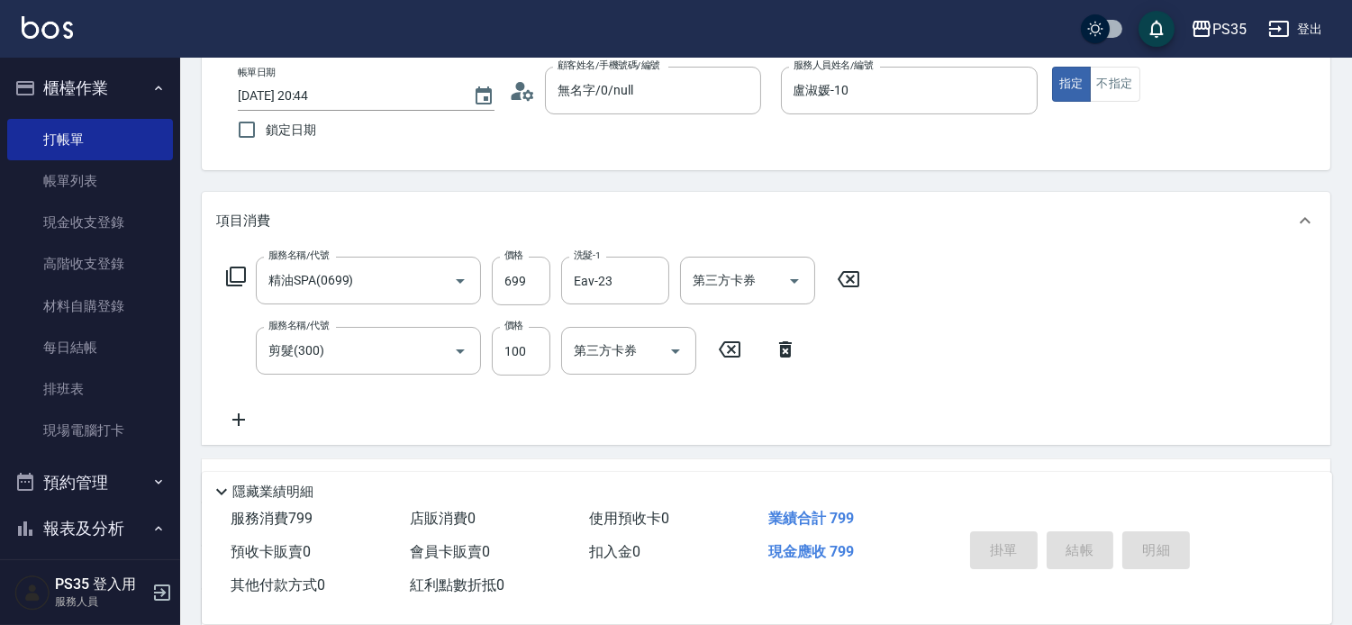
type input "[DATE] 20:45"
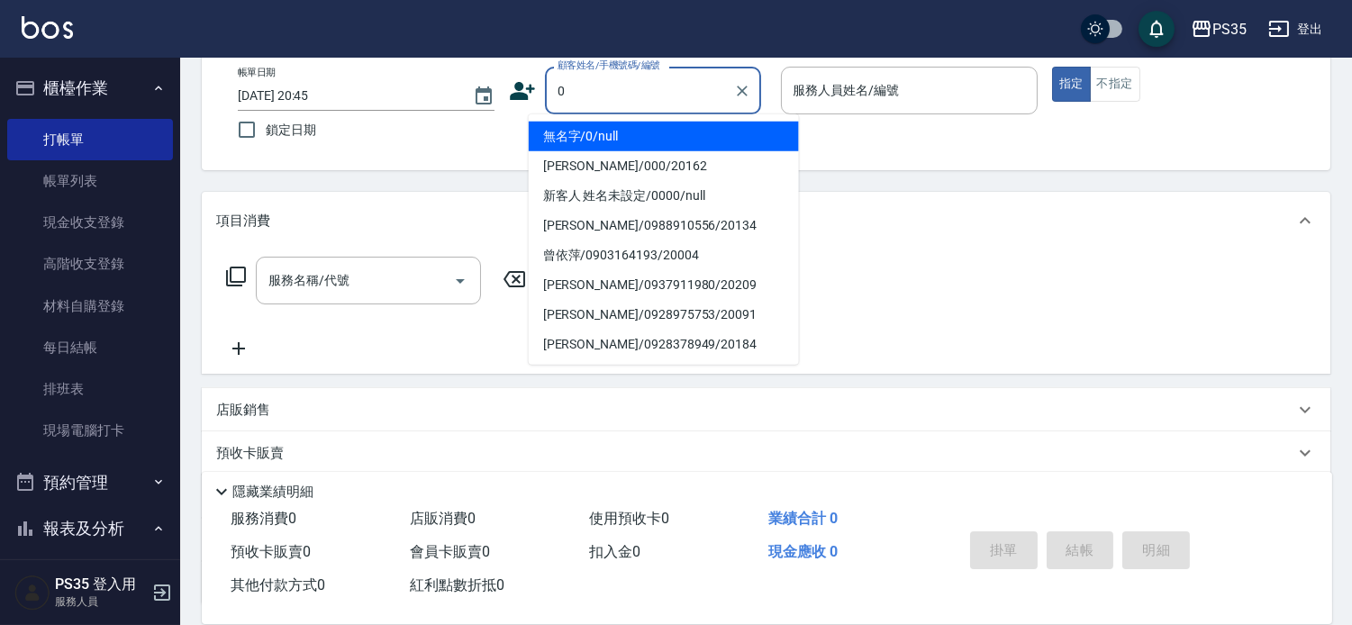
type input "0"
type input "1"
type input "無名字/0/null"
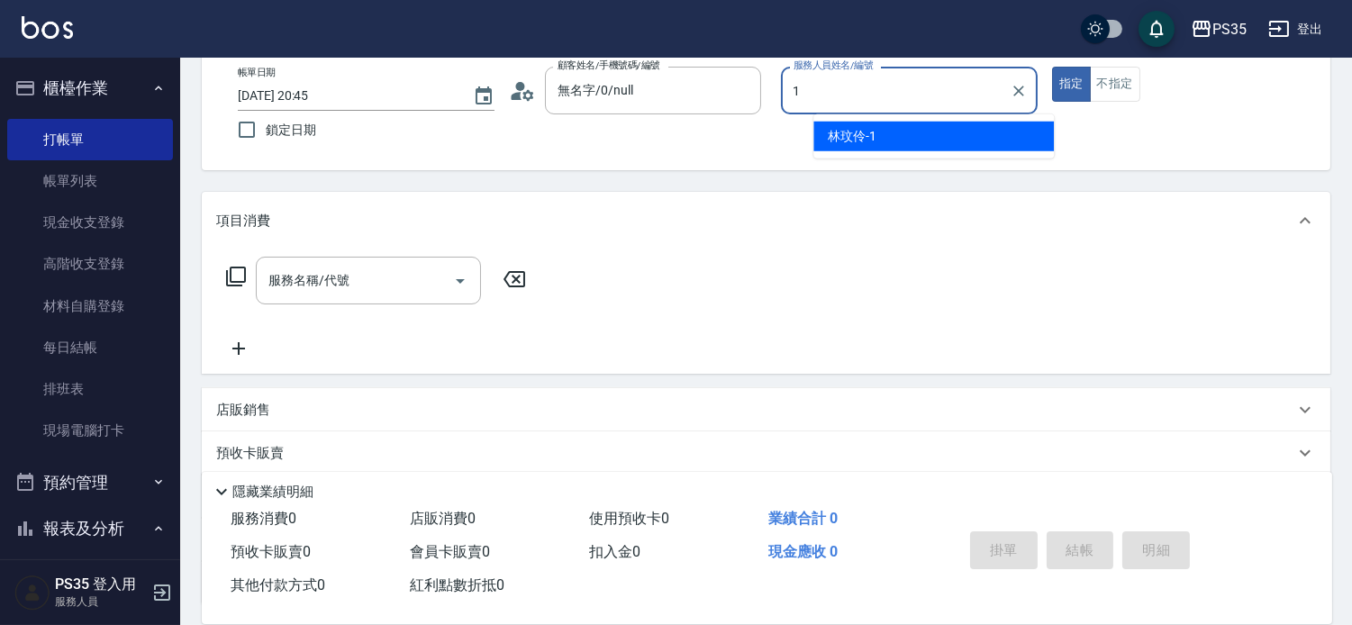
type input "林玟伶-1"
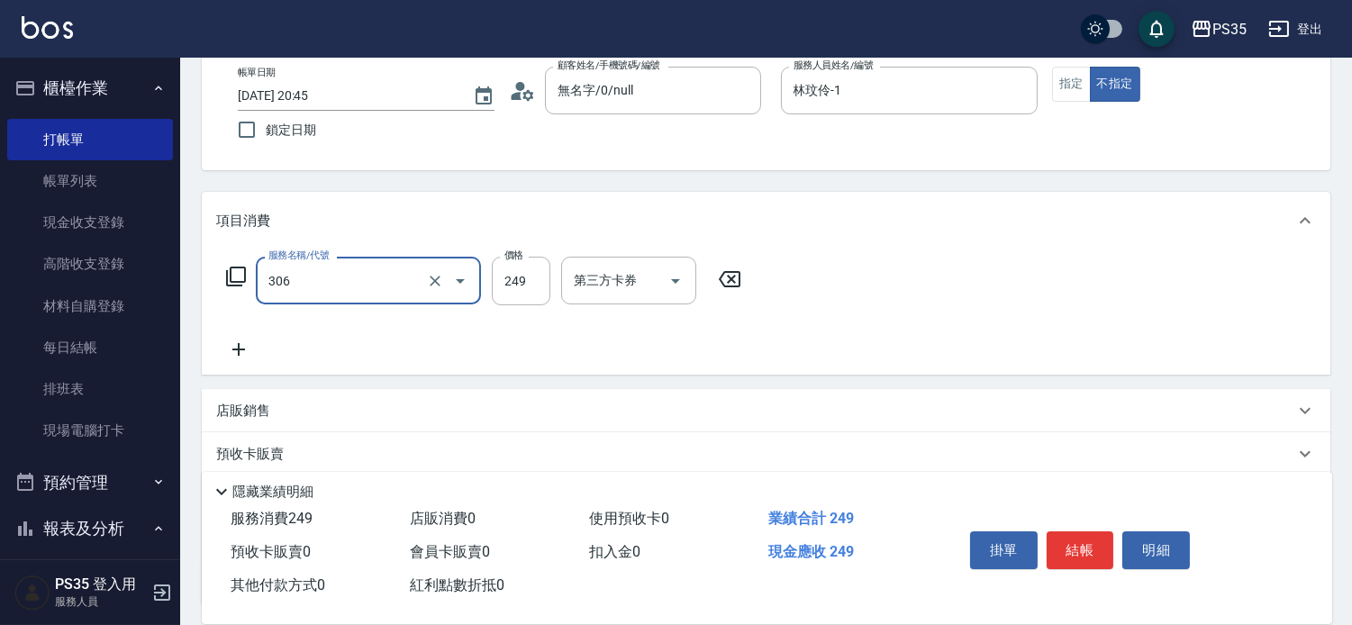
type input "剪髮(306)"
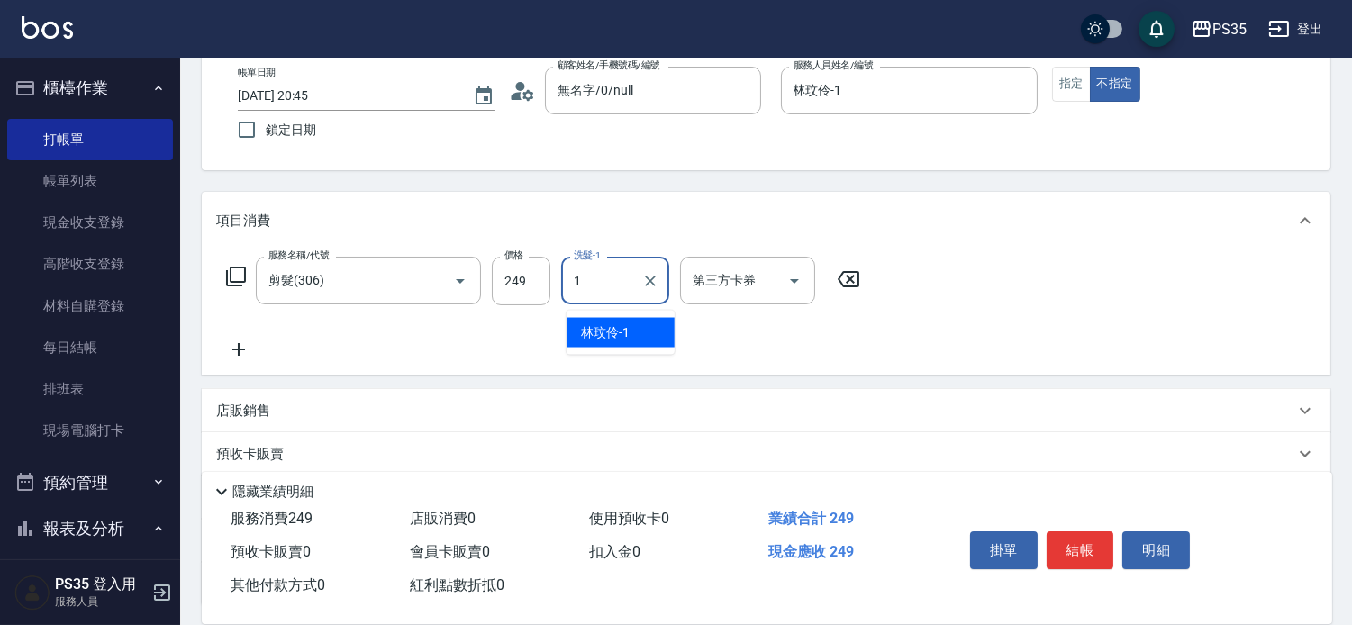
type input "林玟伶-1"
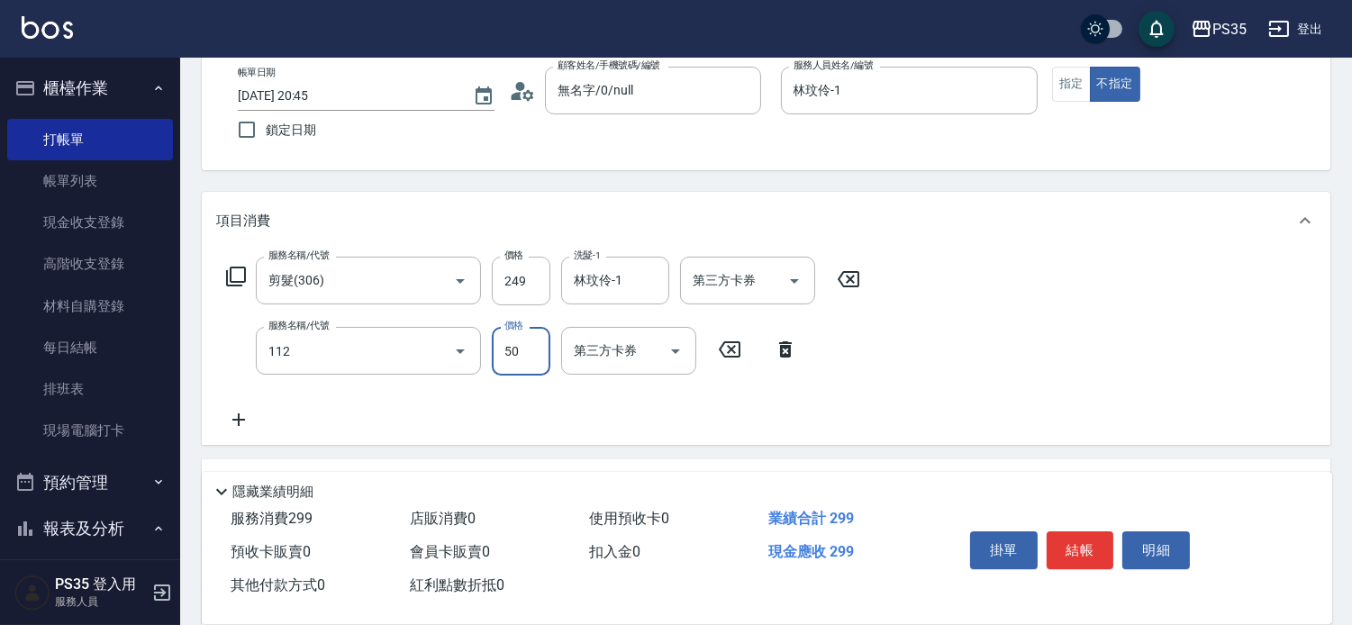
type input "精油50(112)"
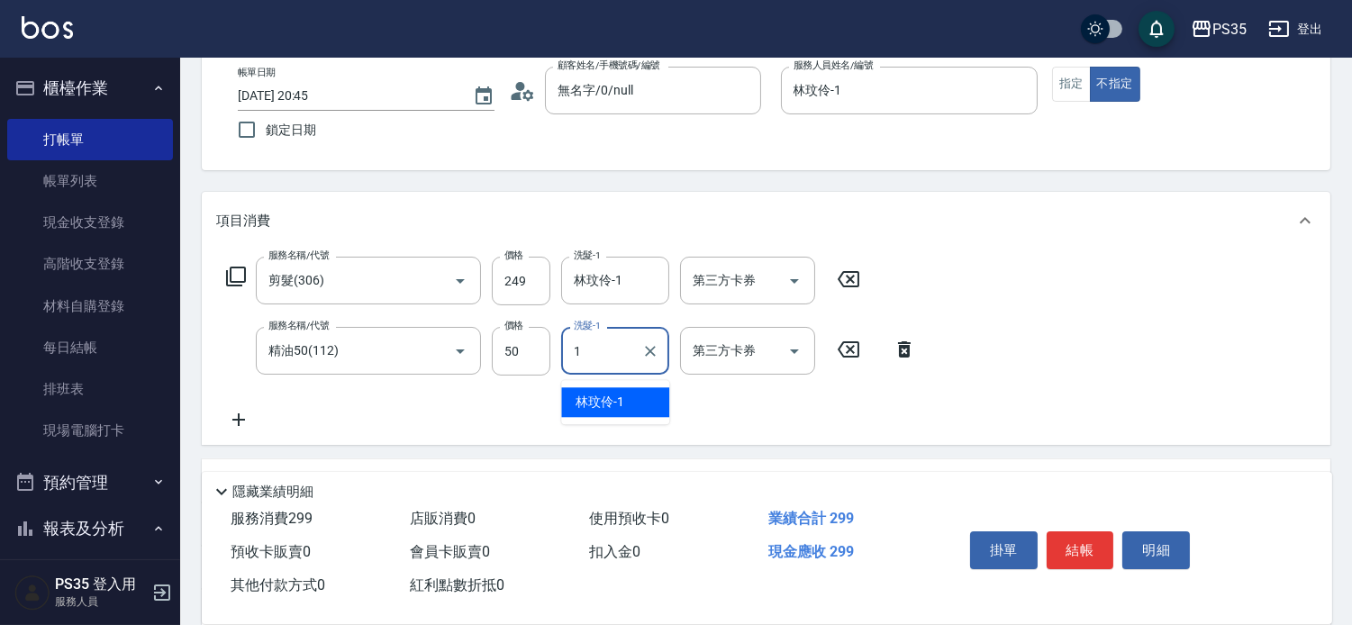
type input "林玟伶-1"
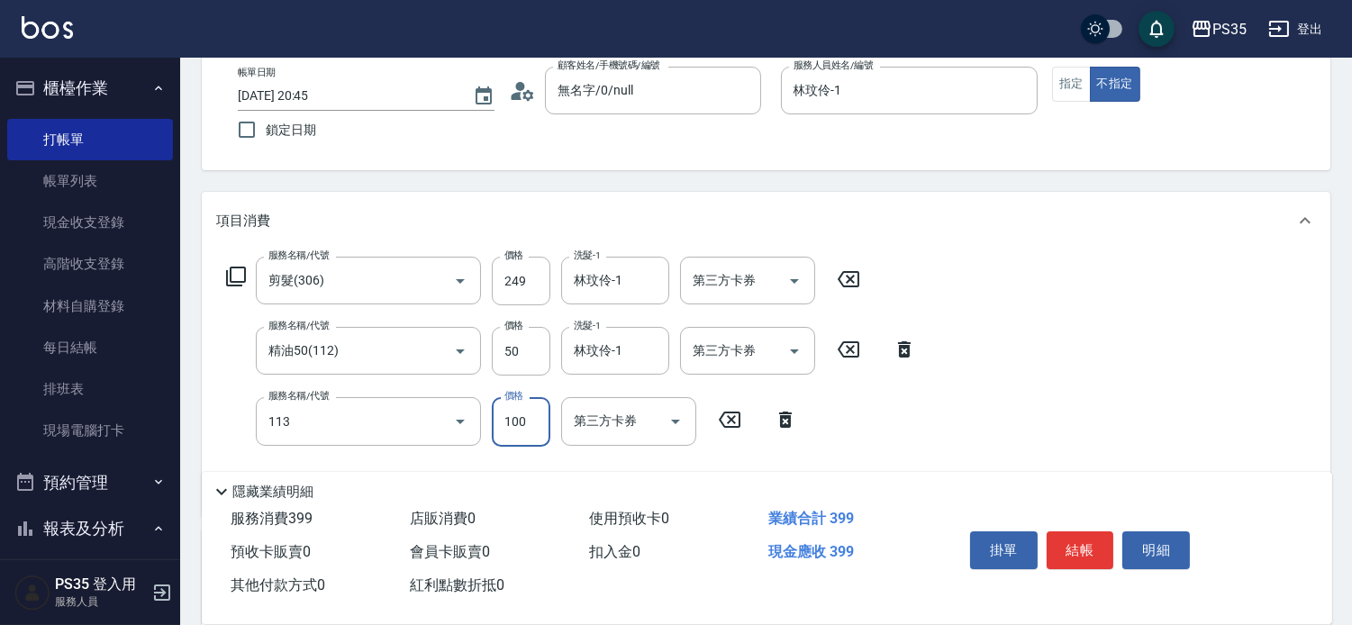
type input "瞬護100(113)"
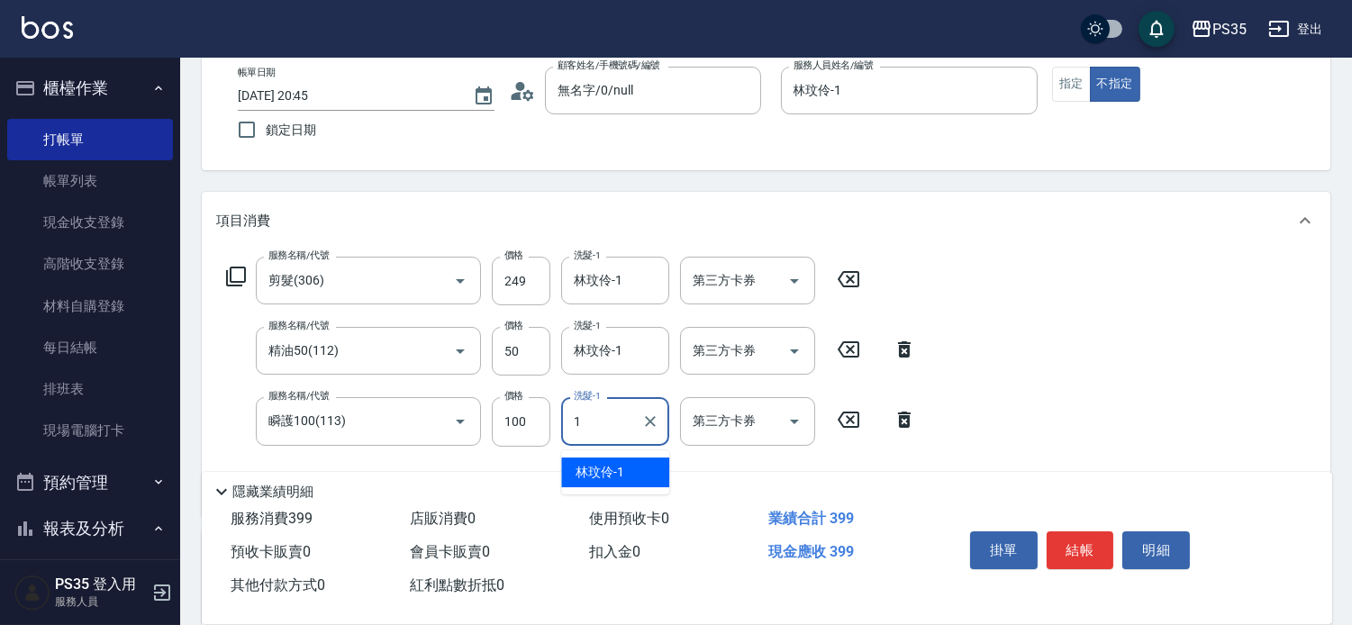
type input "林玟伶-1"
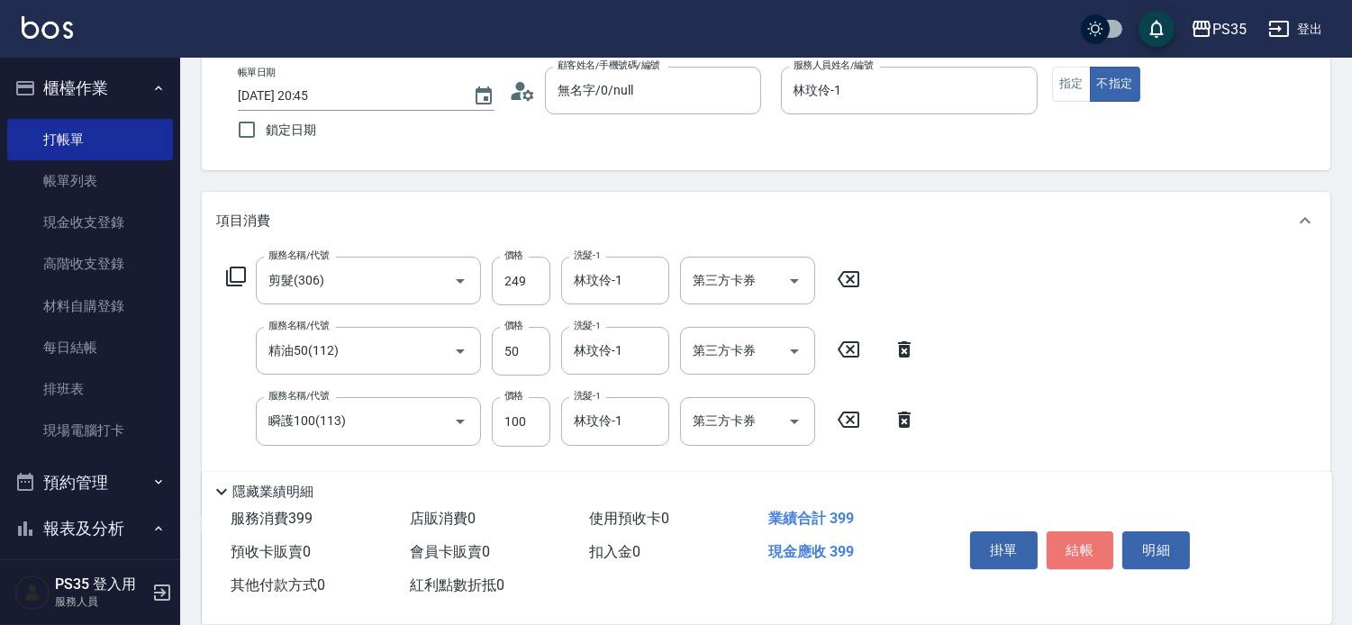
click at [1094, 531] on button "結帳" at bounding box center [1080, 550] width 68 height 38
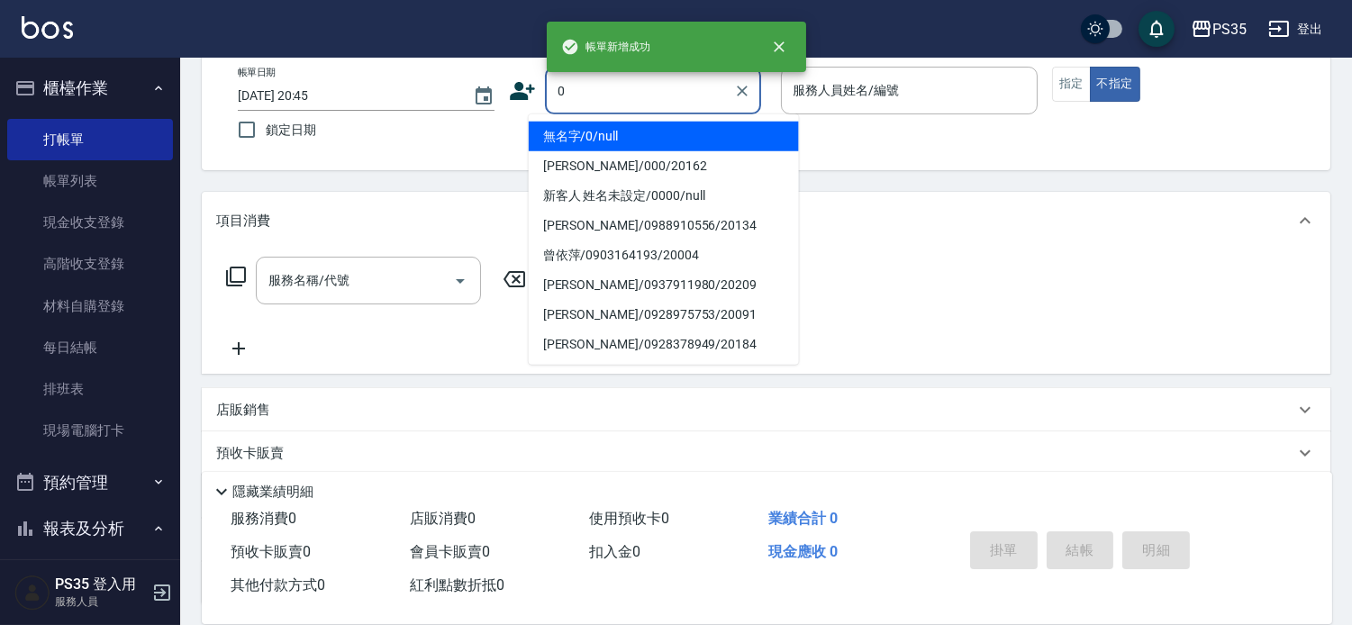
type input "0"
type input "1"
type input "無名字/0/null"
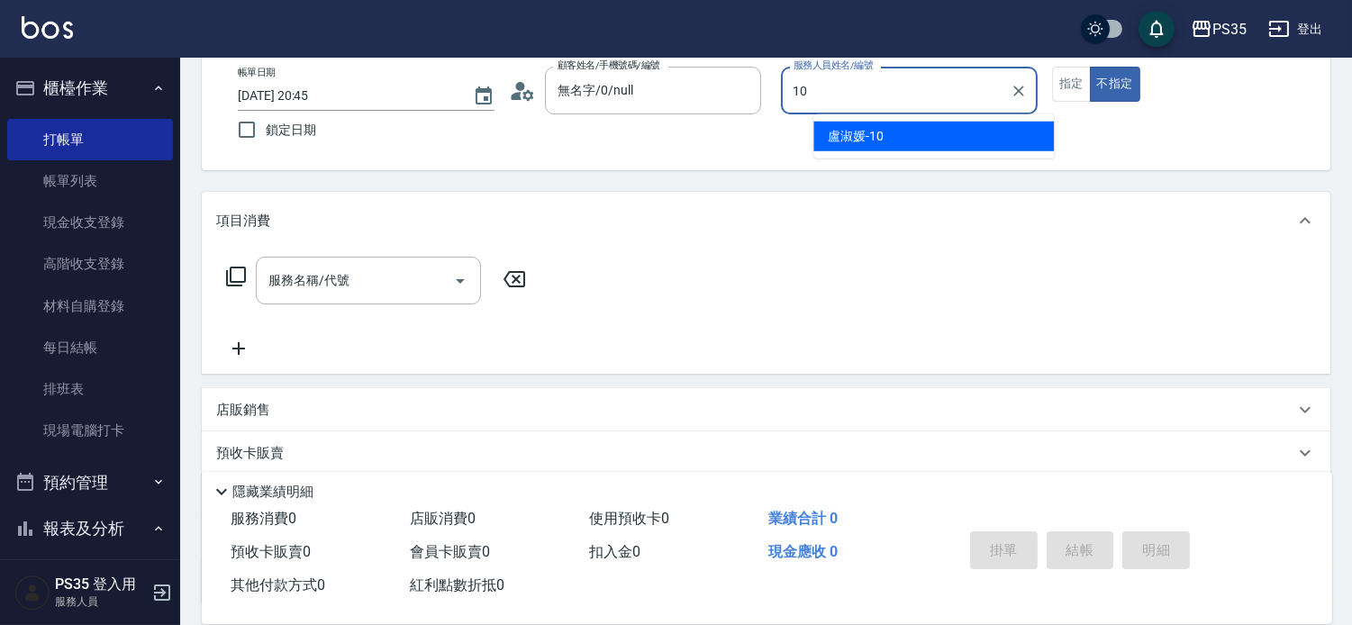
type input "盧淑媛-10"
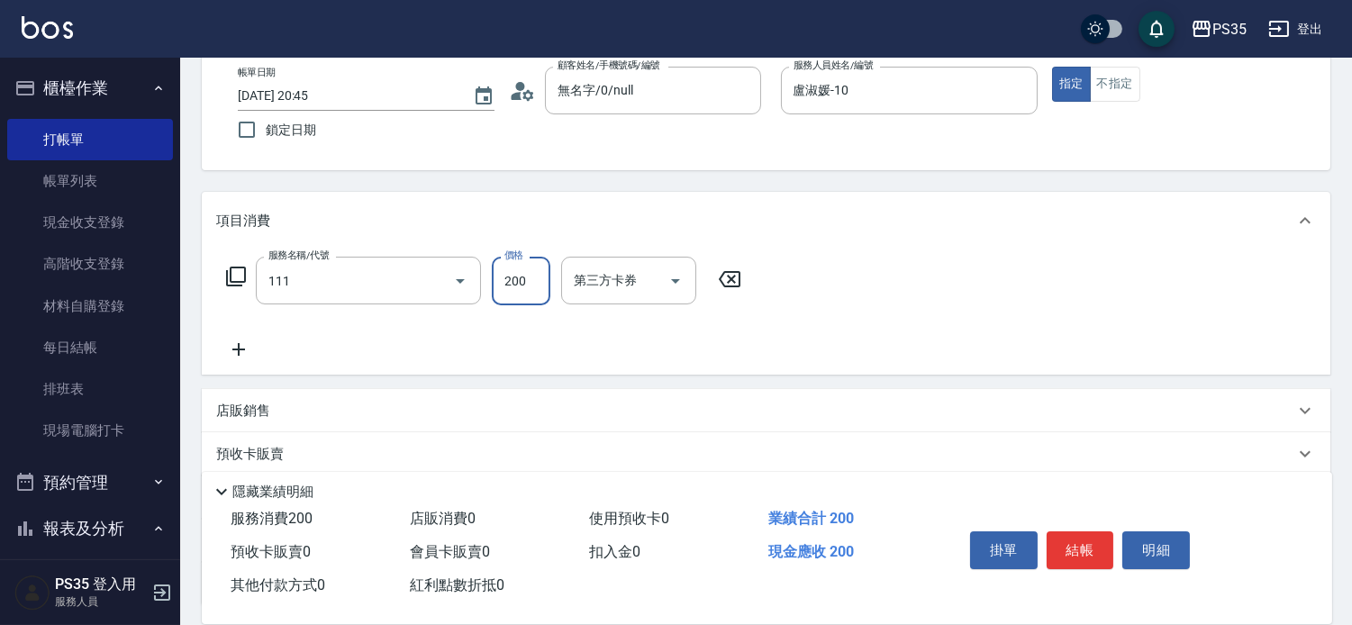
type input "200(111)"
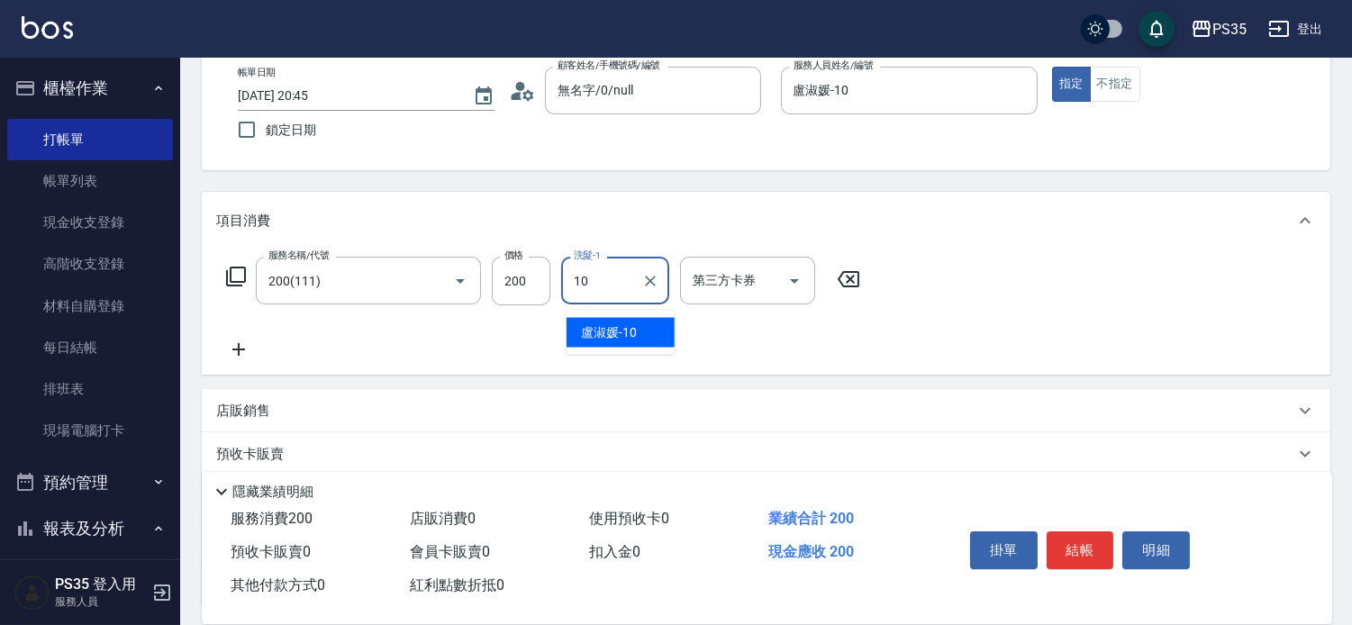
type input "盧淑媛-10"
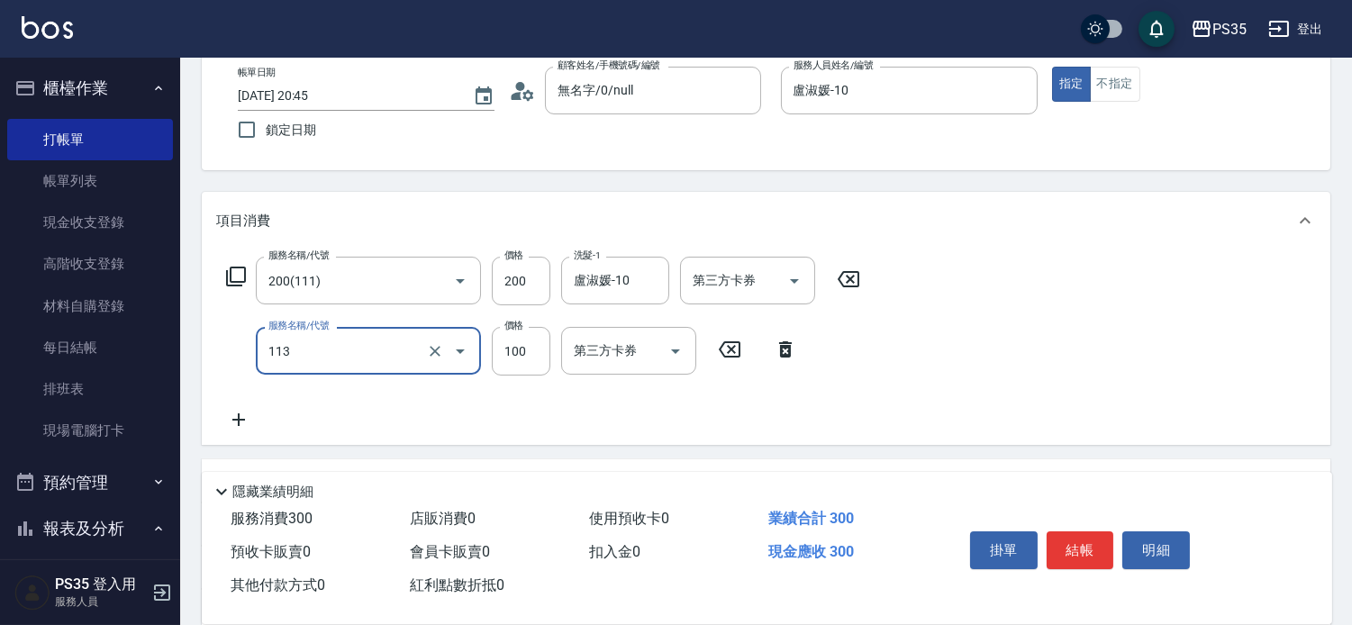
type input "瞬護100(113)"
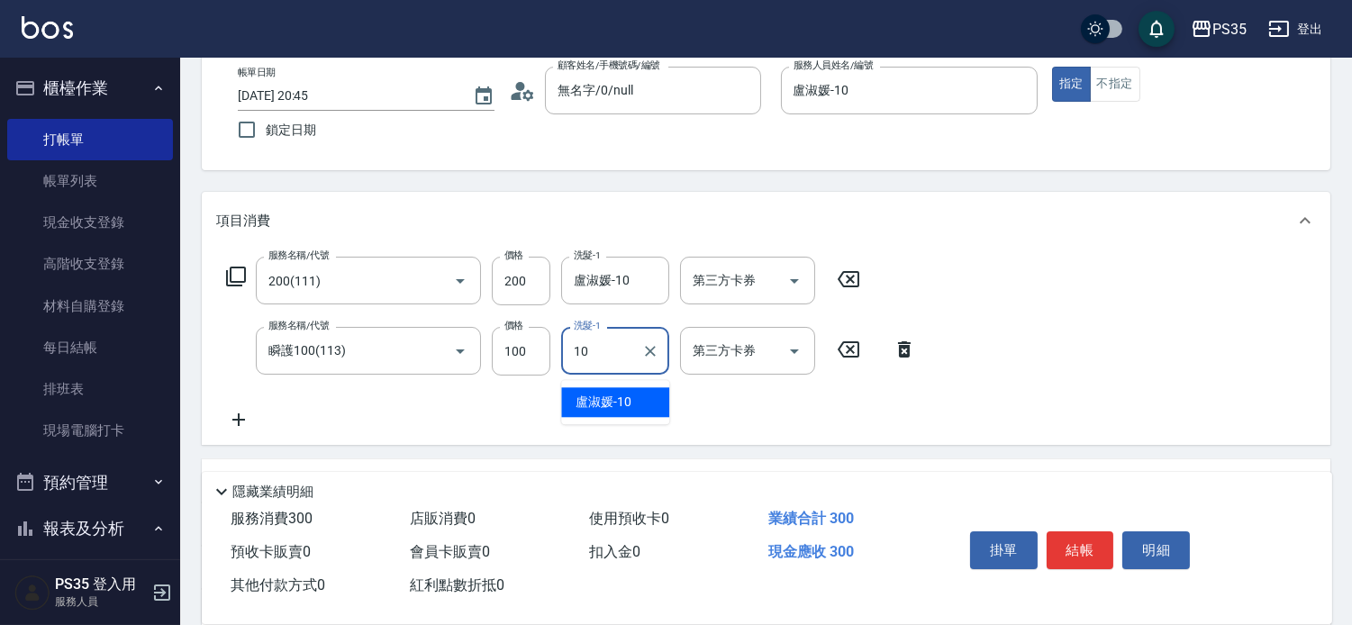
type input "盧淑媛-10"
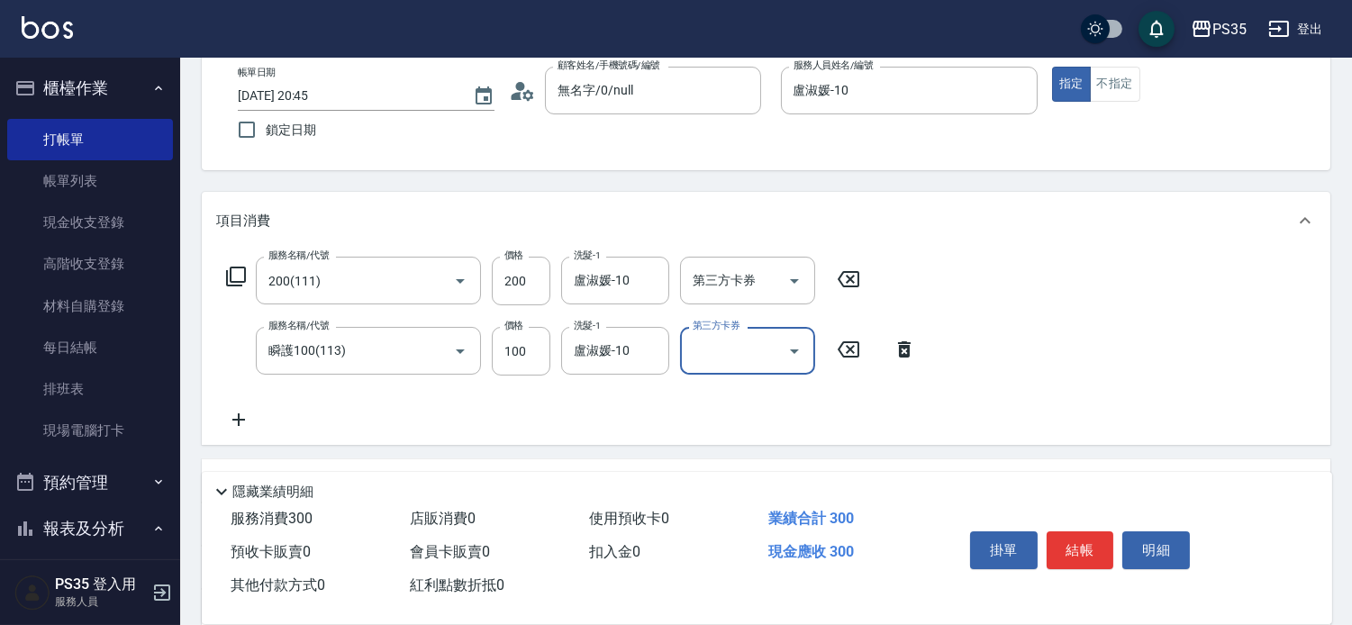
click at [1094, 533] on button "結帳" at bounding box center [1080, 550] width 68 height 38
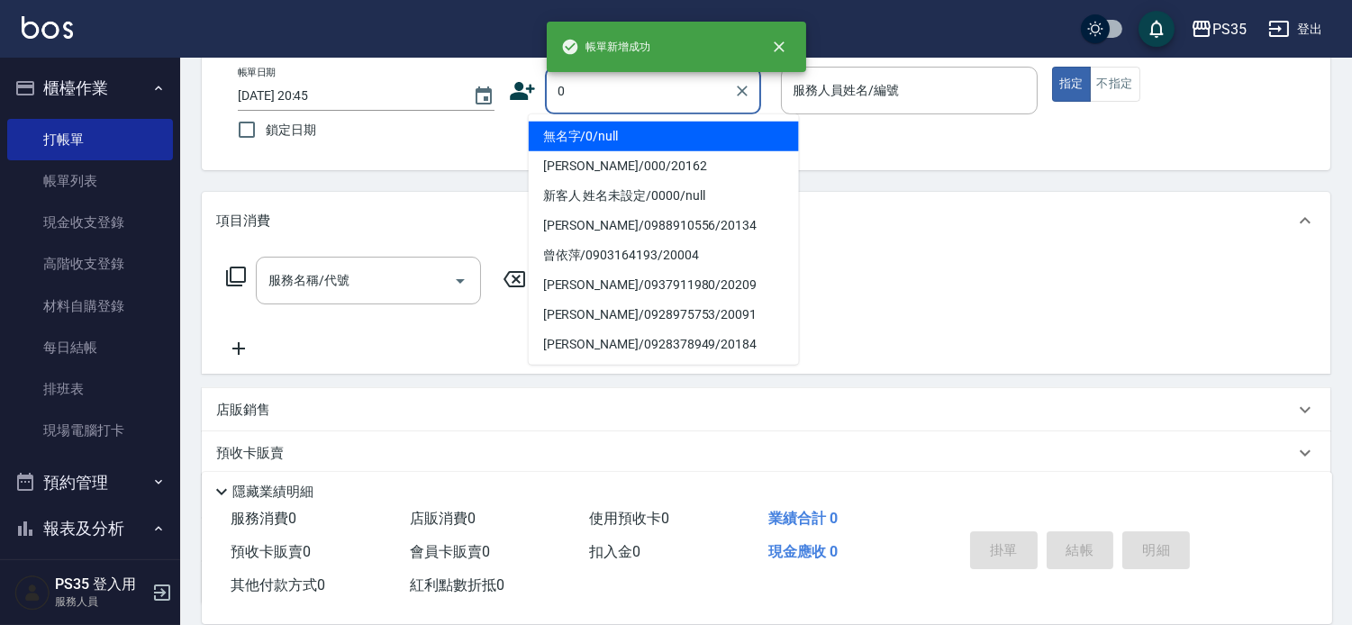
type input "無名字/0/null"
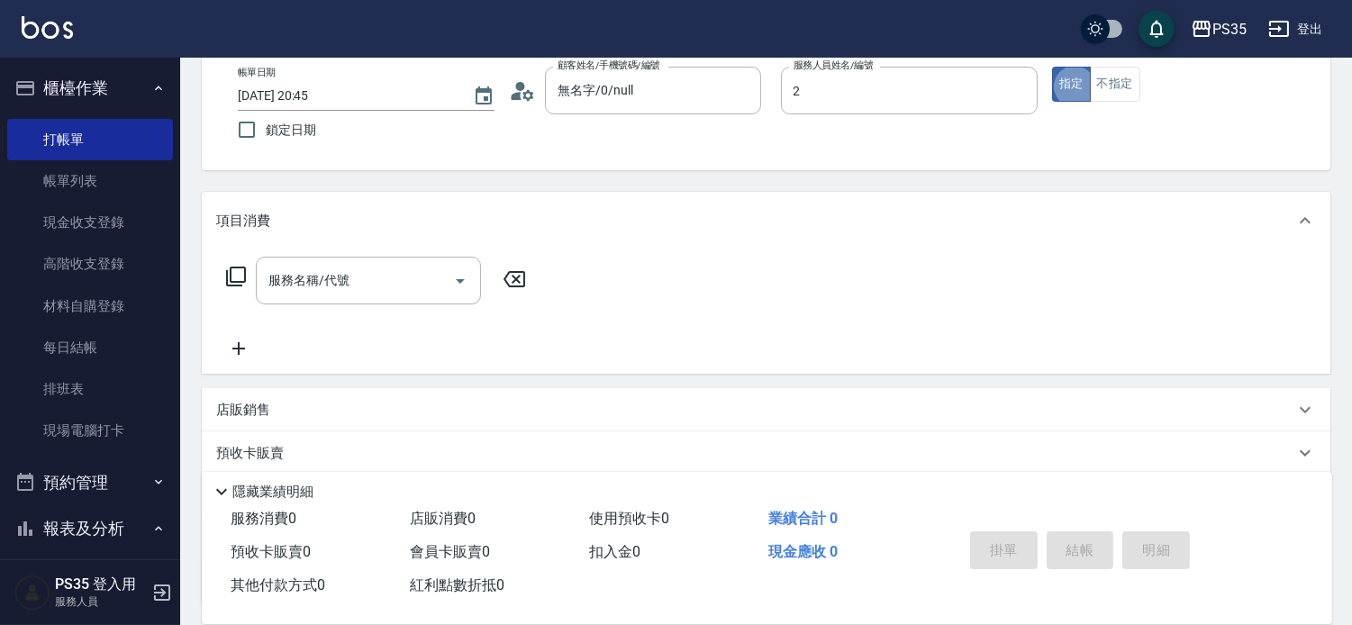
type input "[PERSON_NAME]-2"
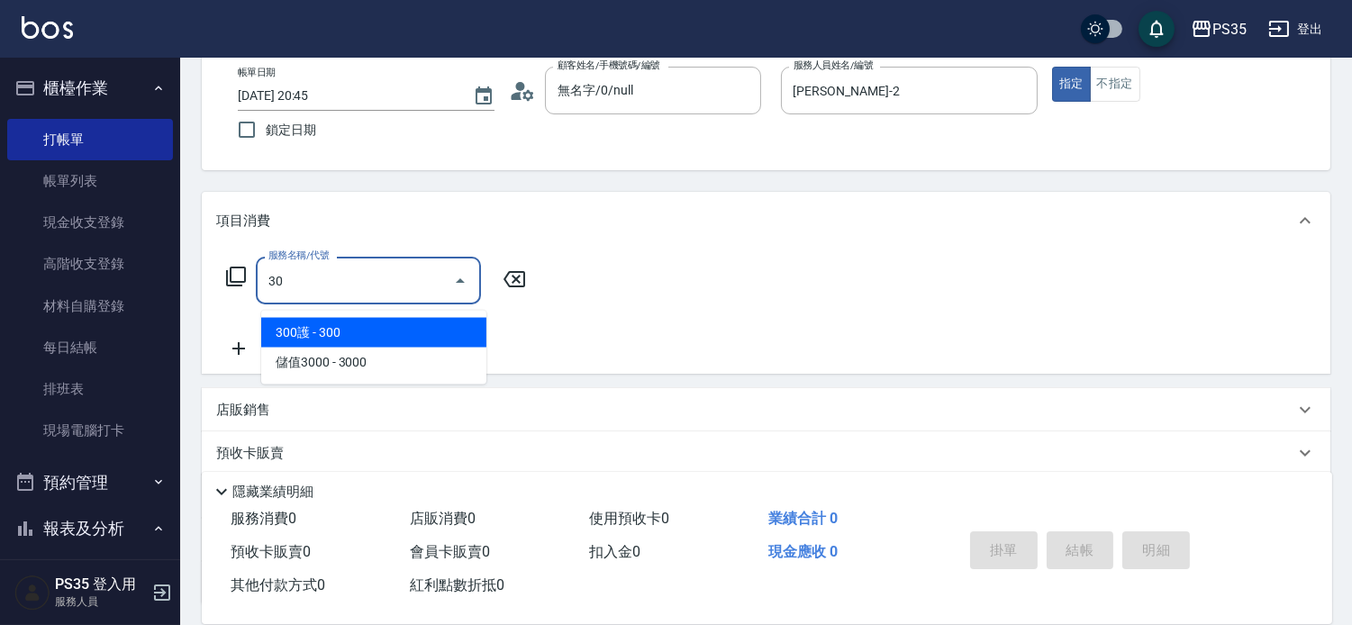
type input "3"
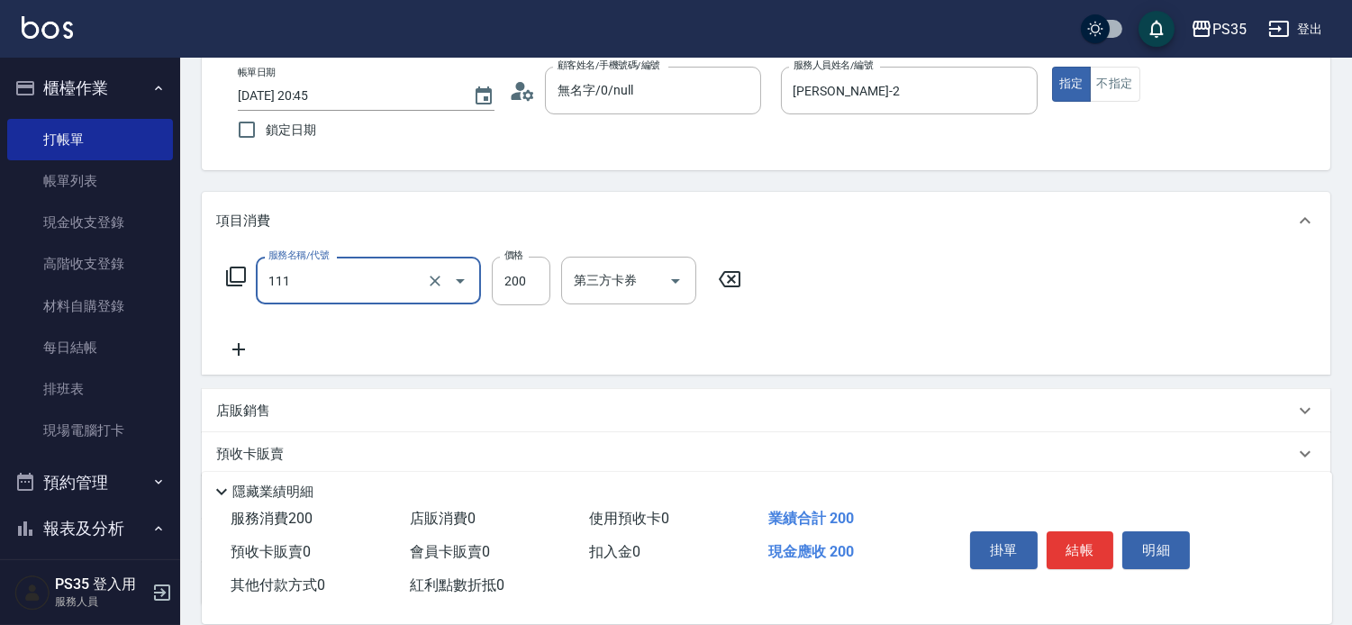
type input "200(111)"
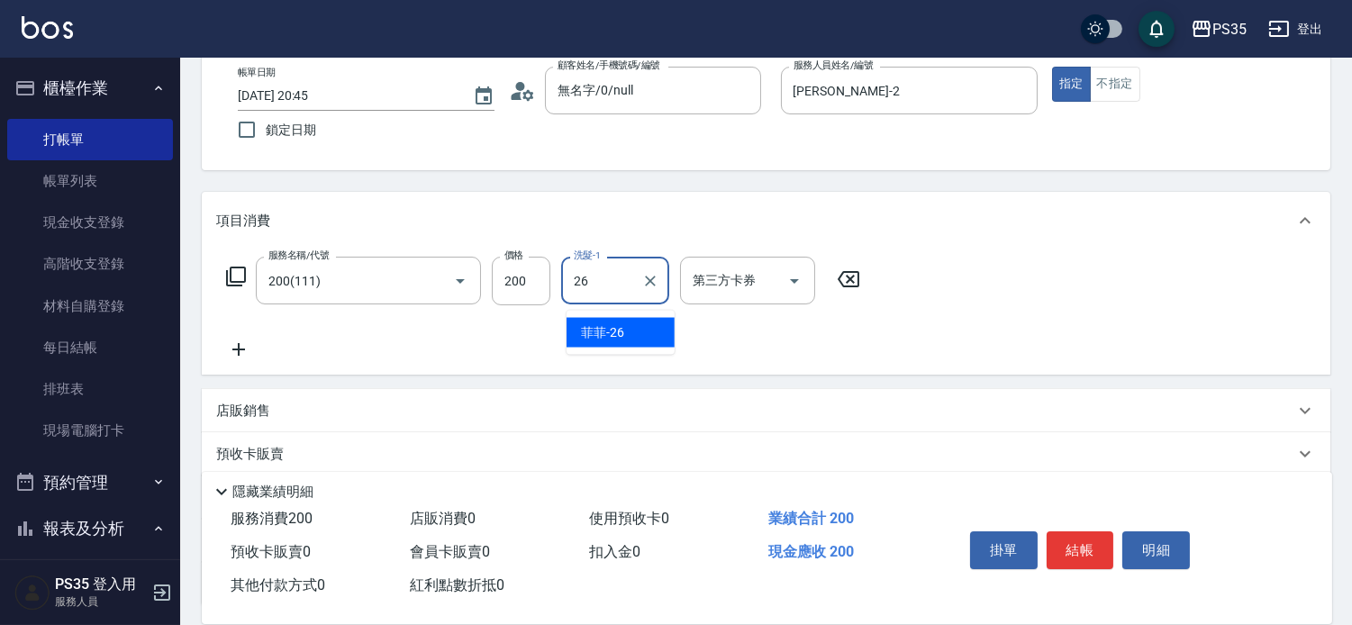
type input "菲菲-26"
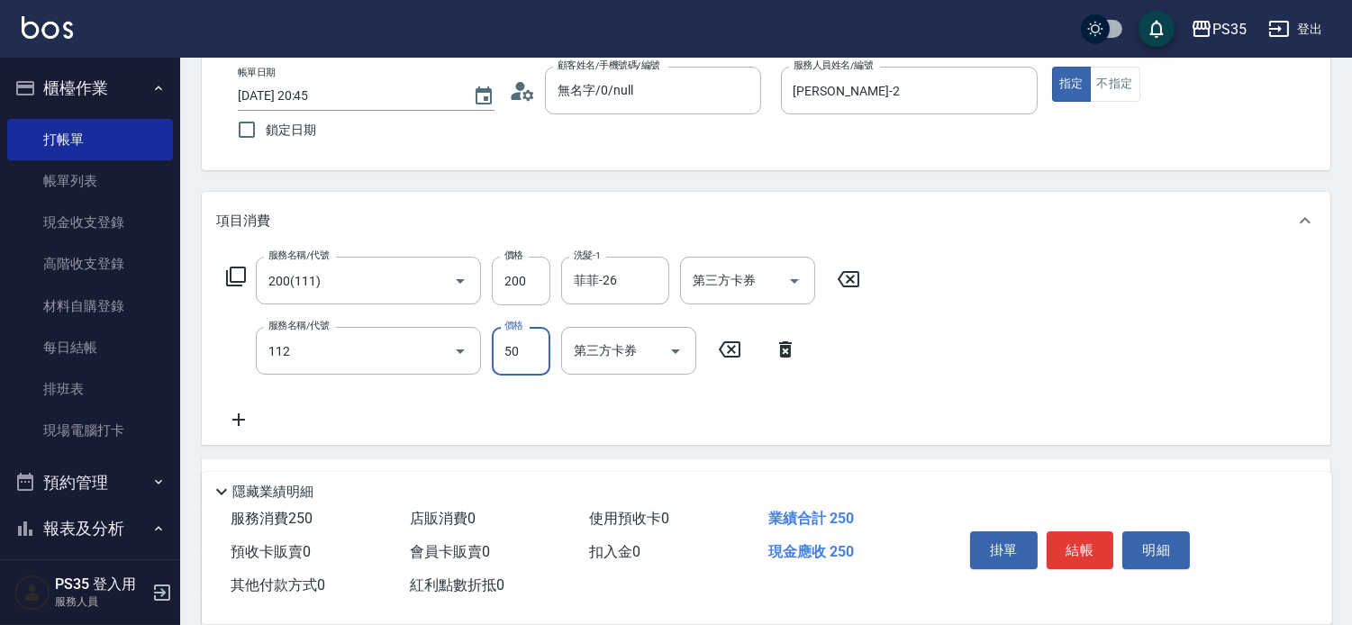
type input "精油50(112)"
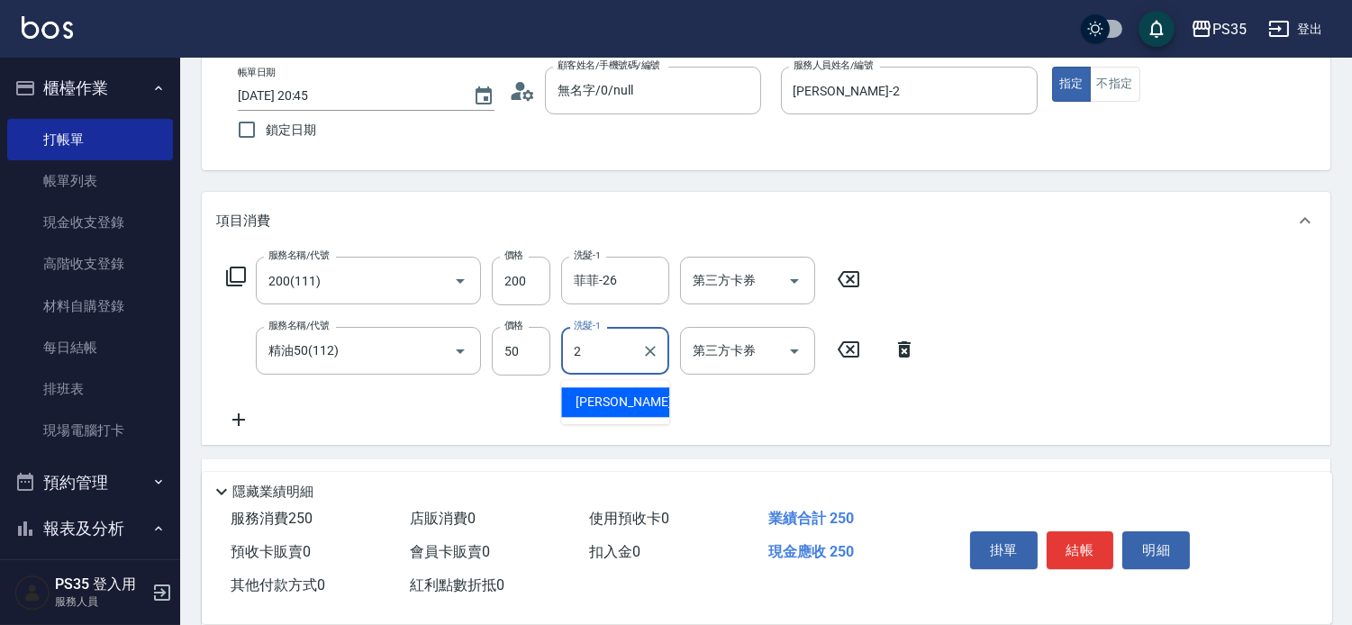
type input "[PERSON_NAME]-2"
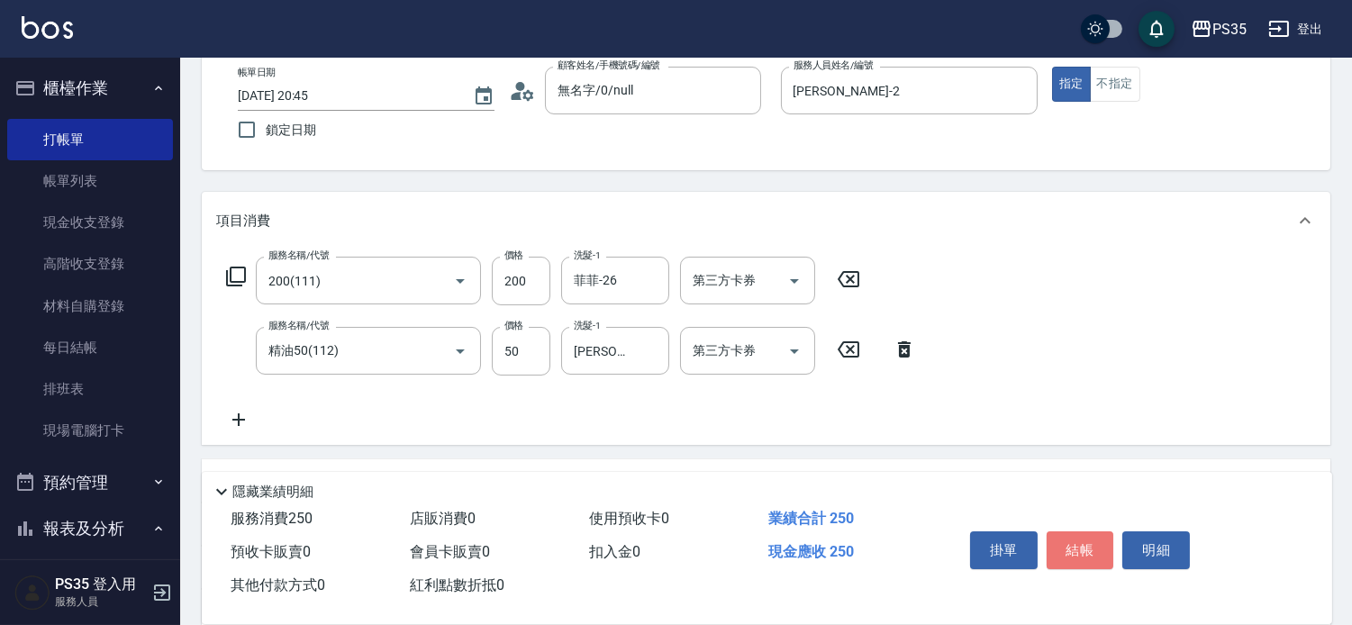
click at [1095, 535] on button "結帳" at bounding box center [1080, 550] width 68 height 38
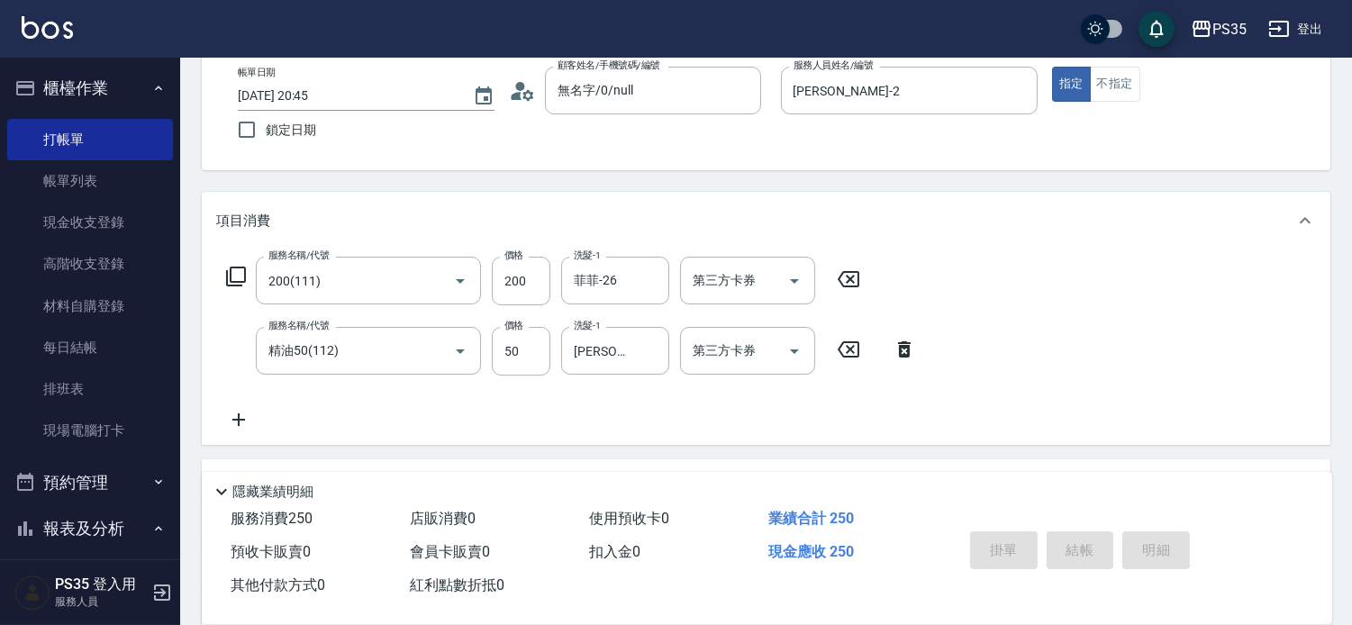
type input "[DATE] 20:46"
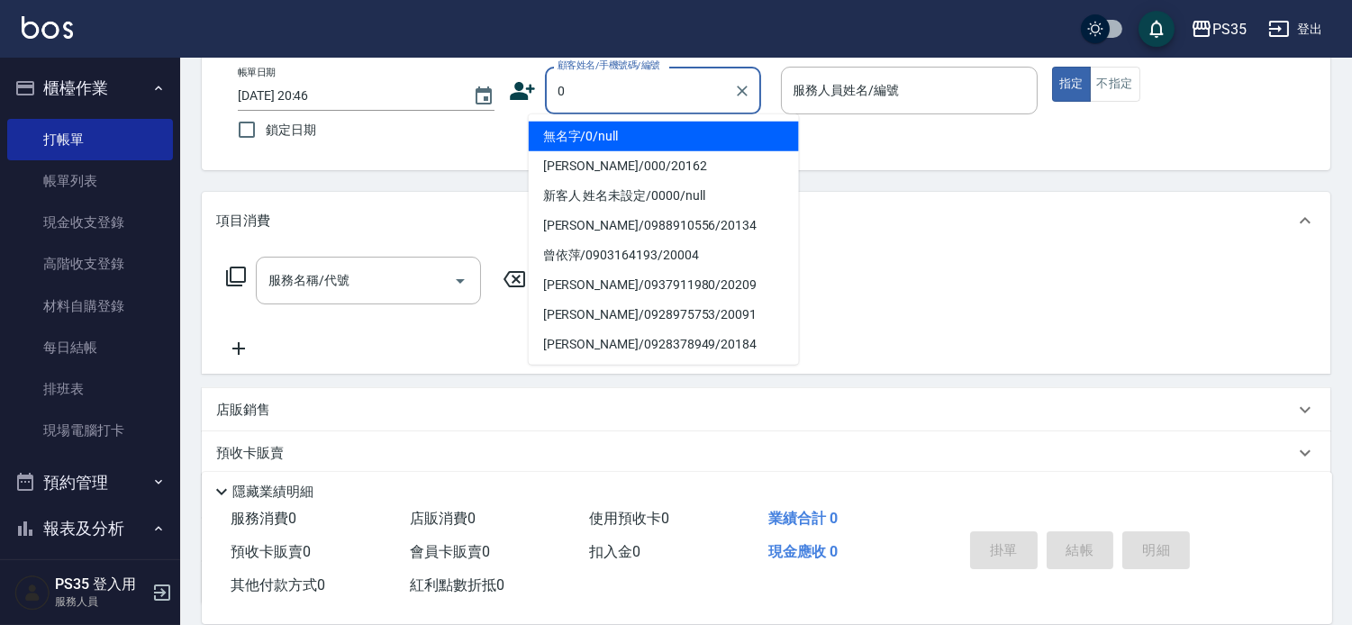
type input "0"
type input "2"
type input "無名字/0/null"
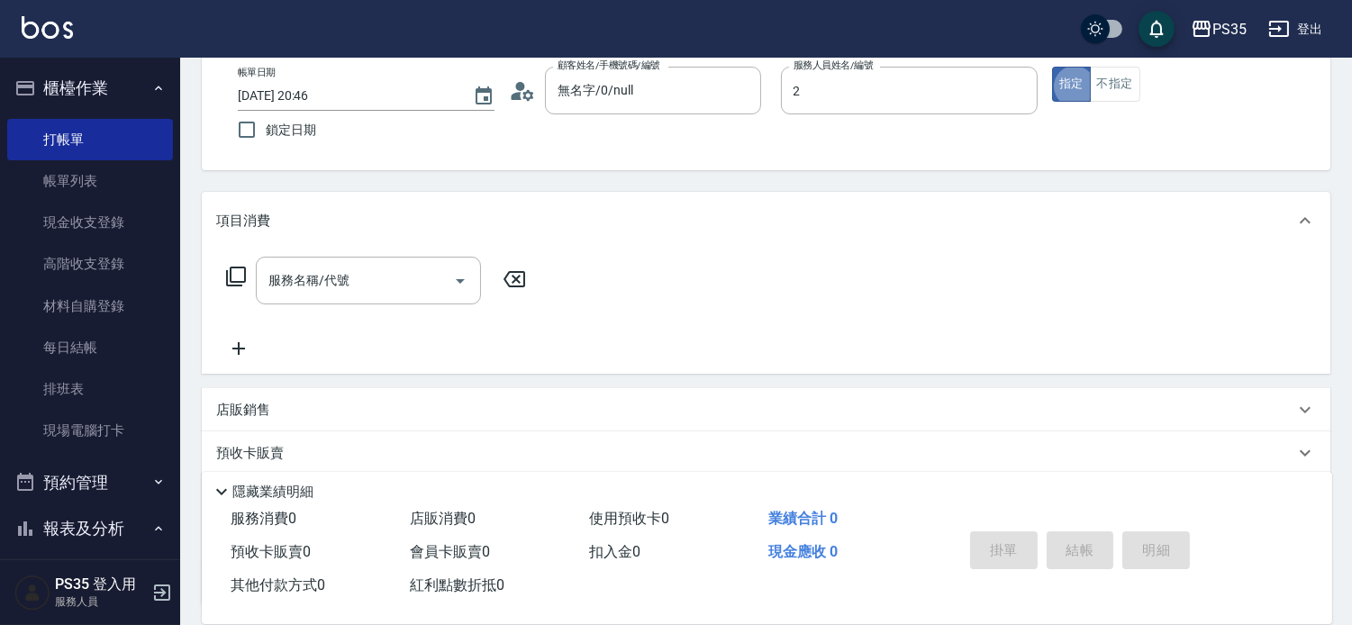
type input "[PERSON_NAME]-2"
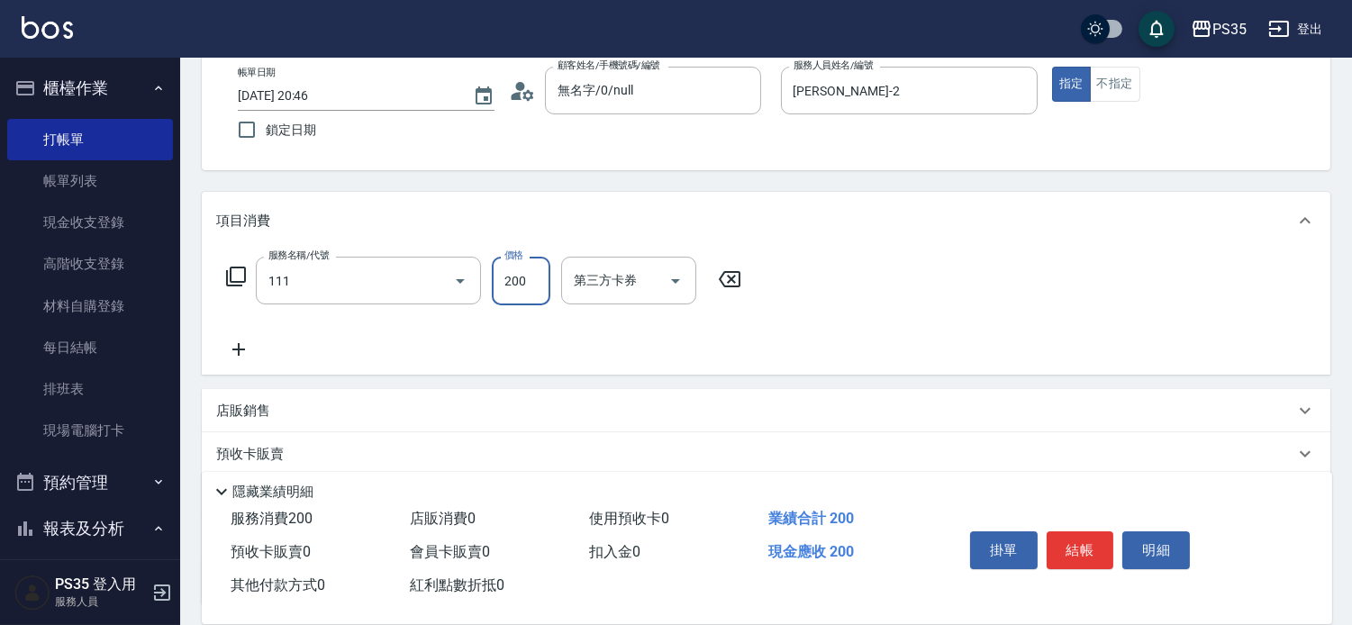
type input "200(111)"
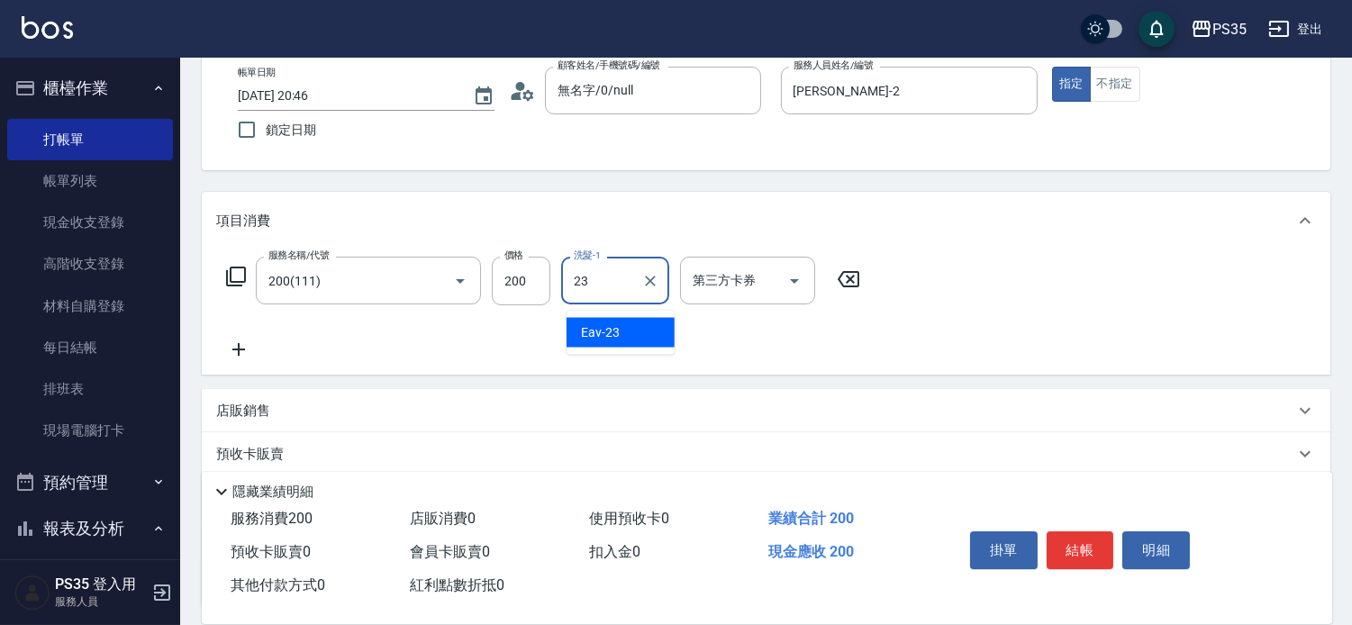
type input "Eav-23"
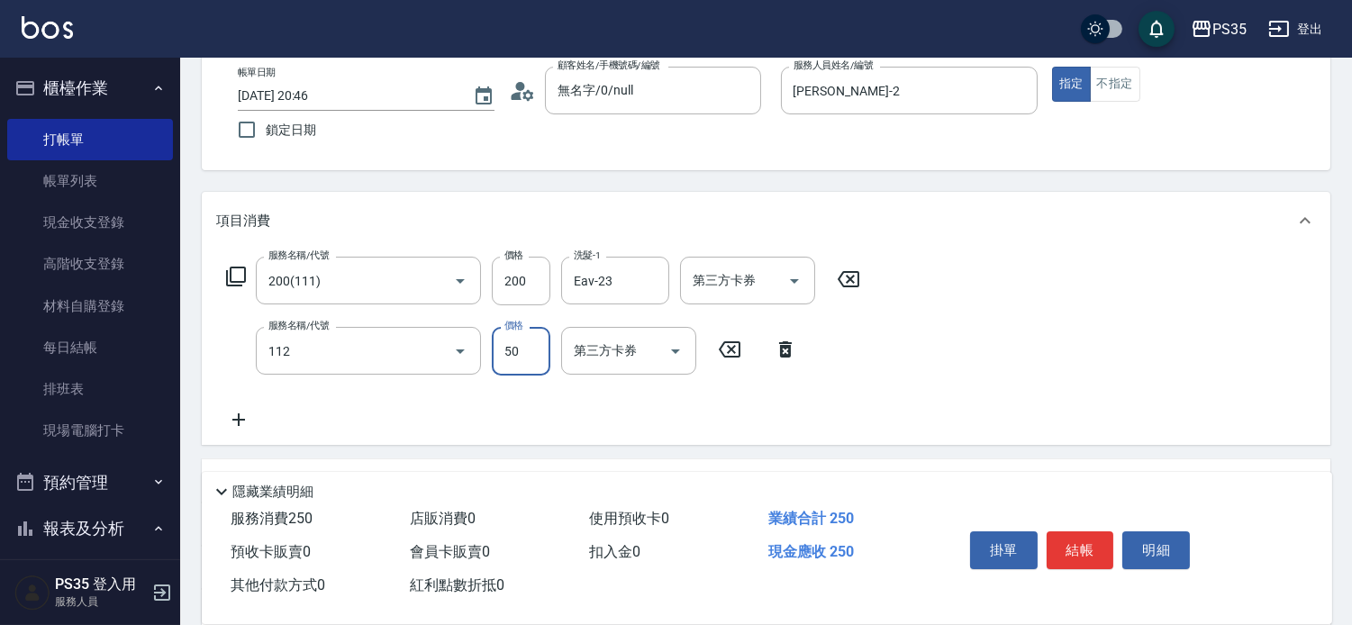
type input "精油50(112)"
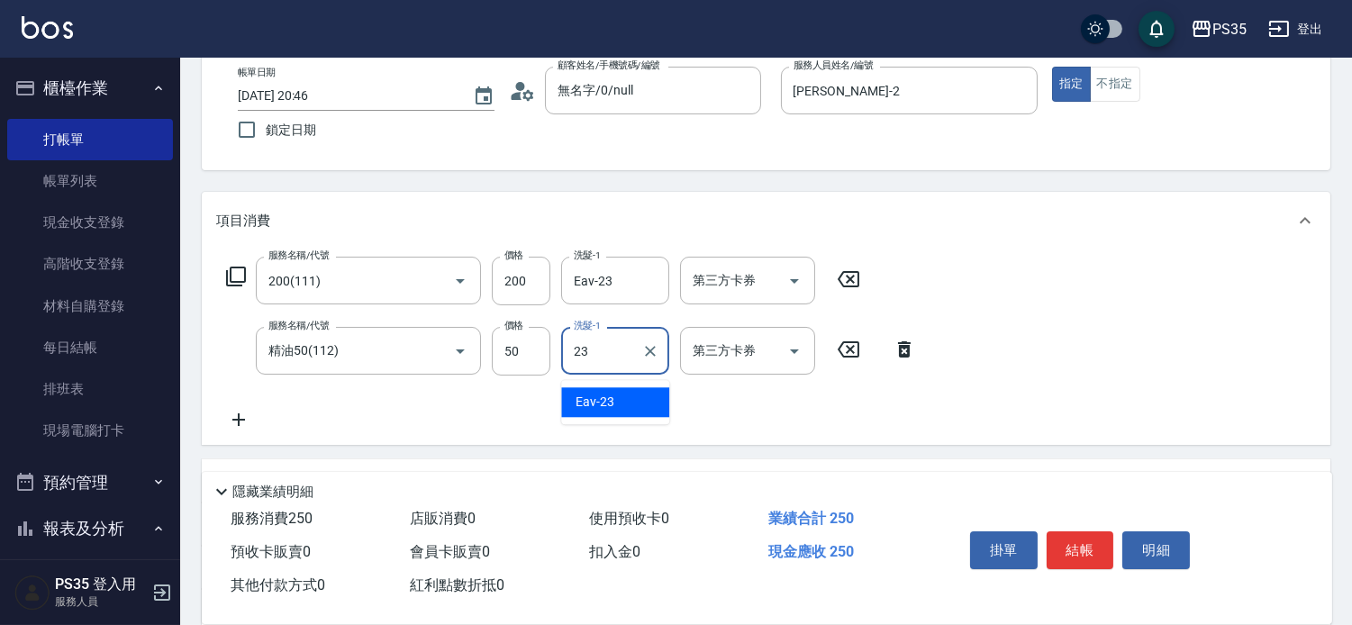
type input "Eav-23"
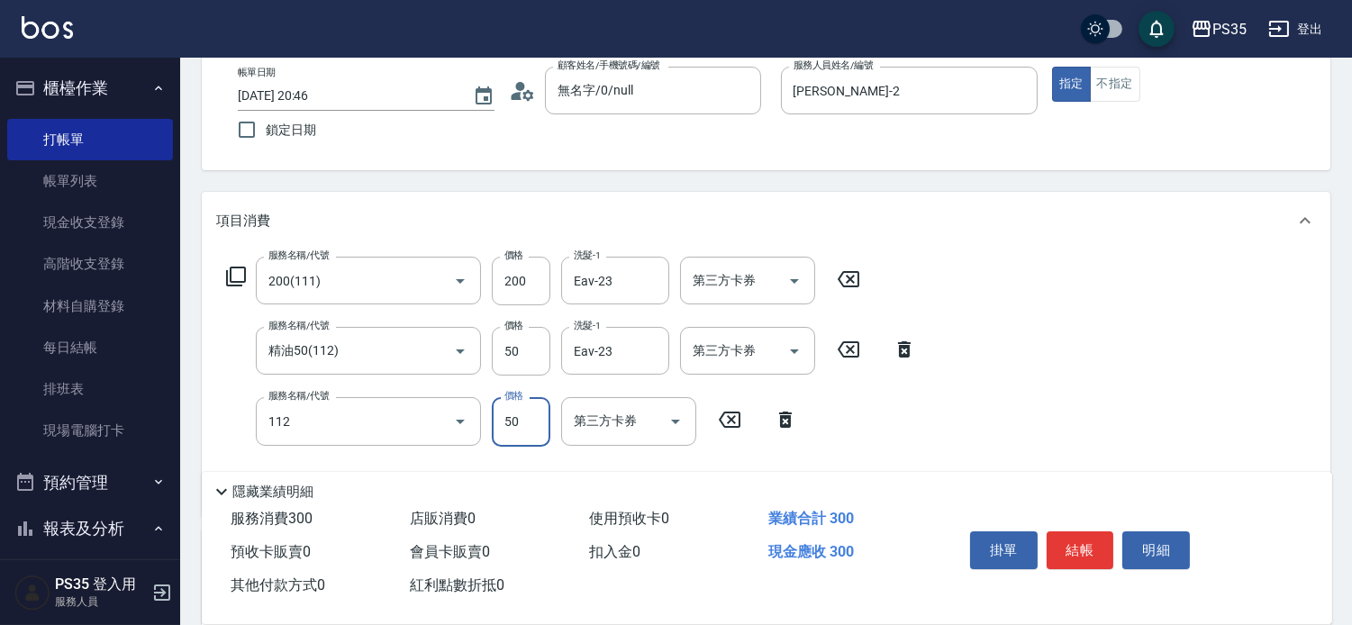
type input "精油50(112)"
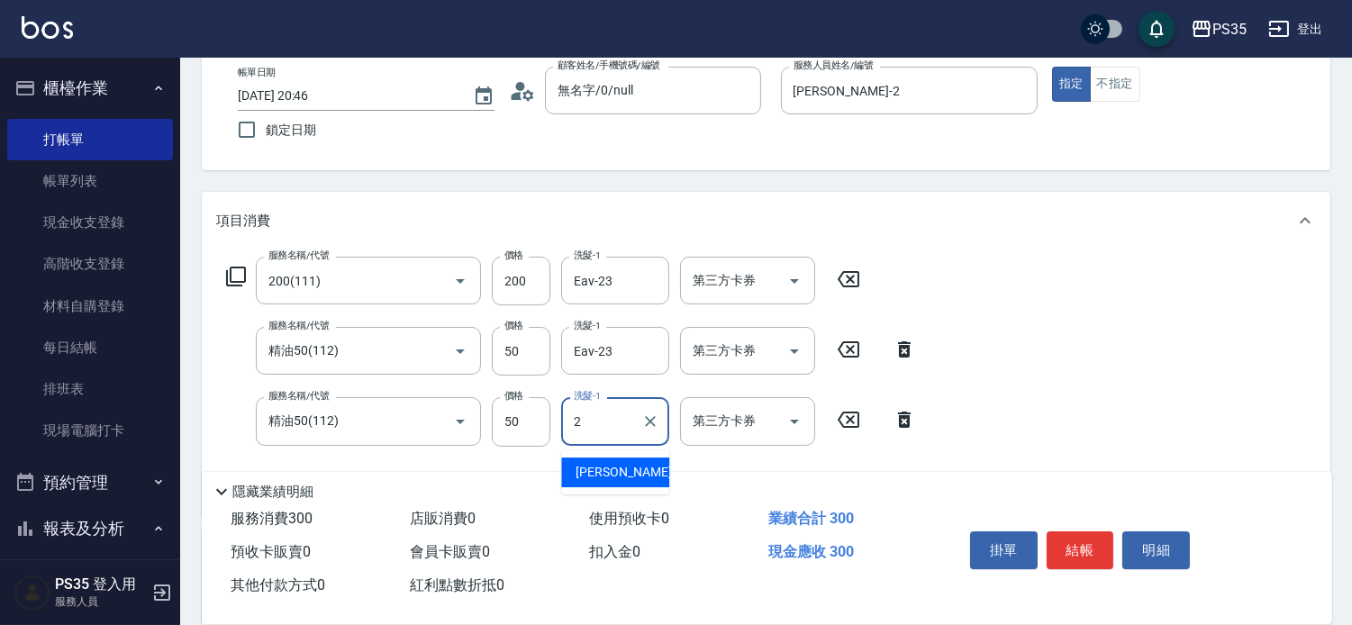
type input "[PERSON_NAME]-2"
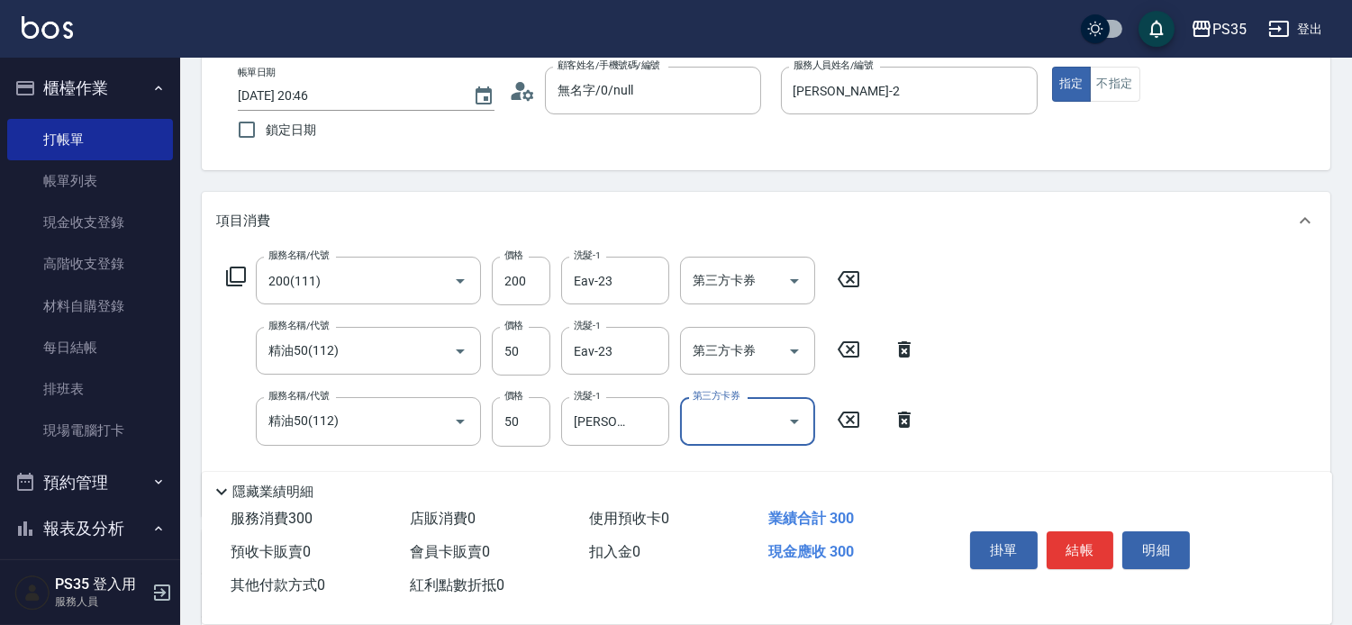
click at [1095, 535] on button "結帳" at bounding box center [1080, 550] width 68 height 38
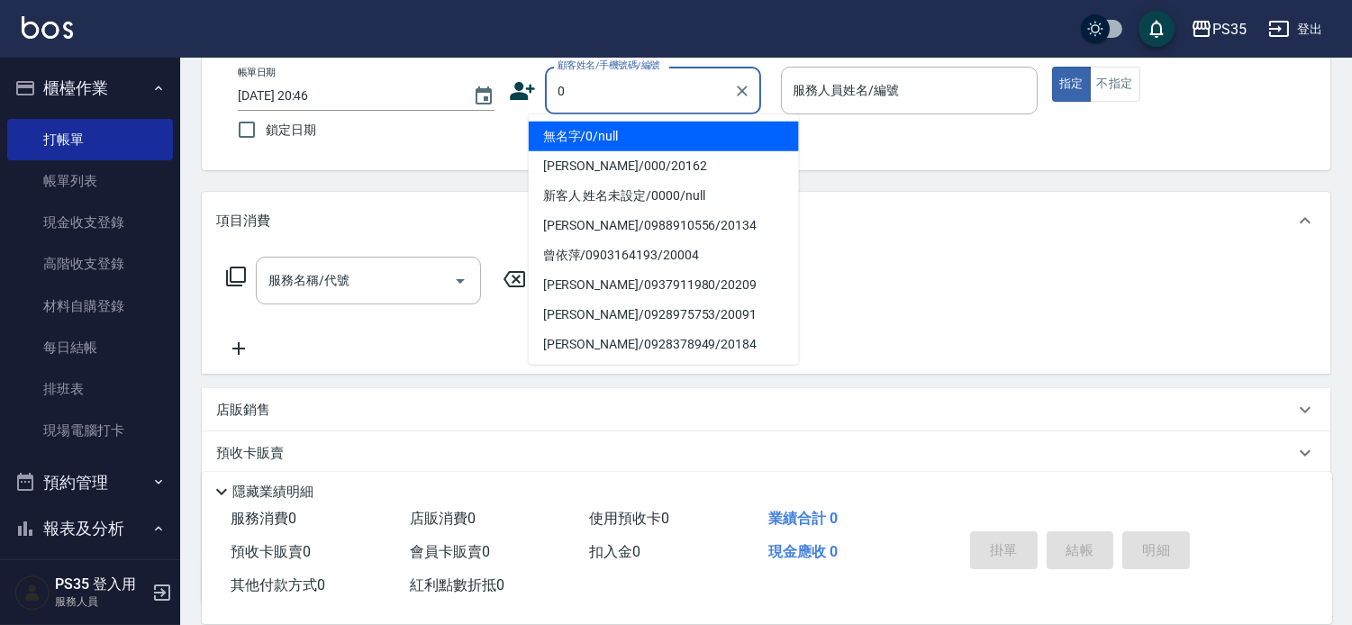
type input "0"
type input "無名字/0/null"
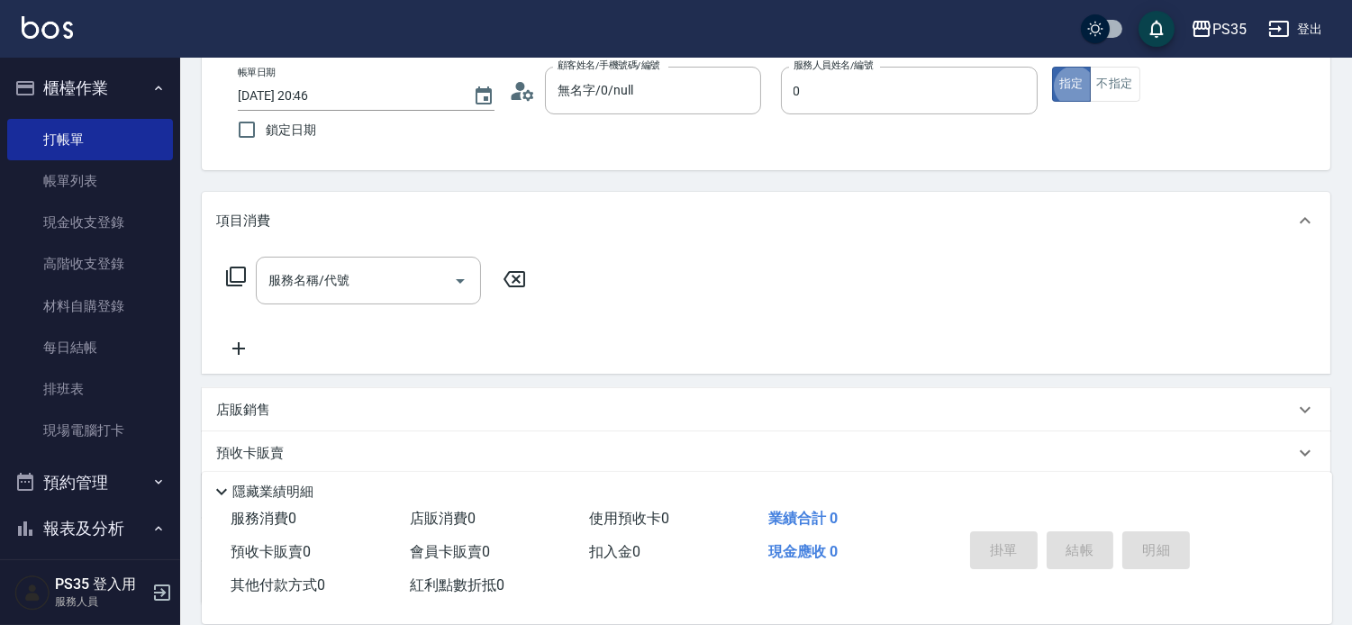
type input "kiki-0"
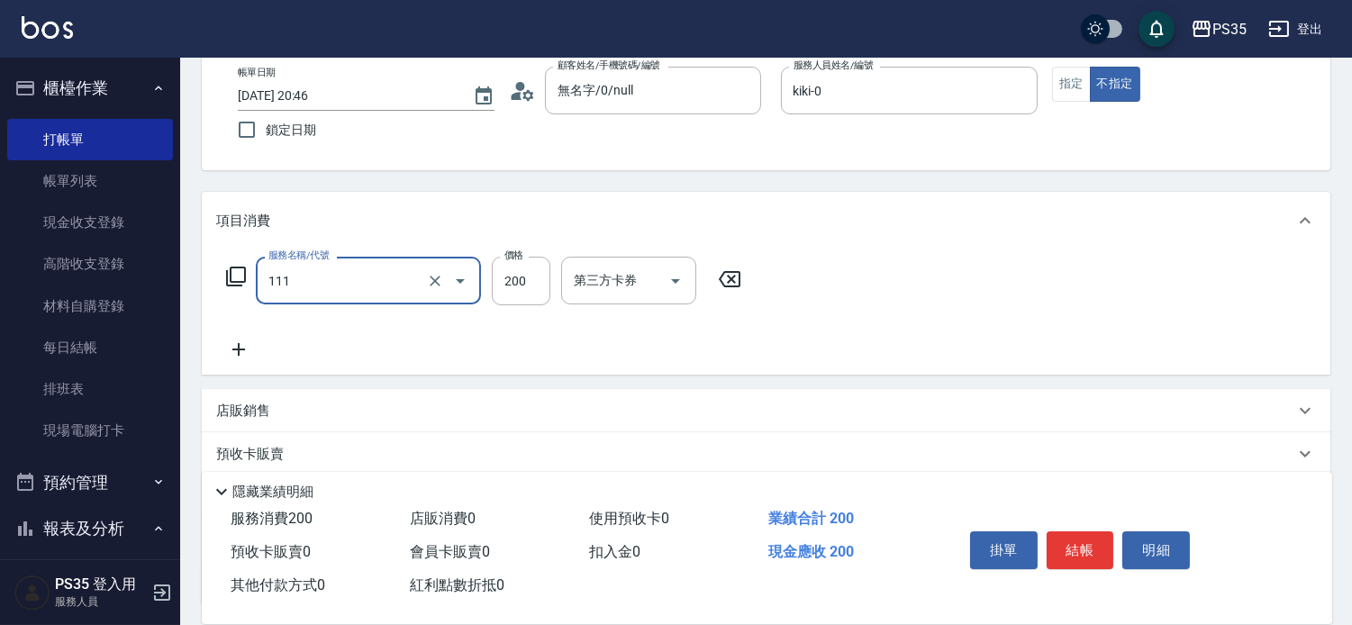
type input "200(111)"
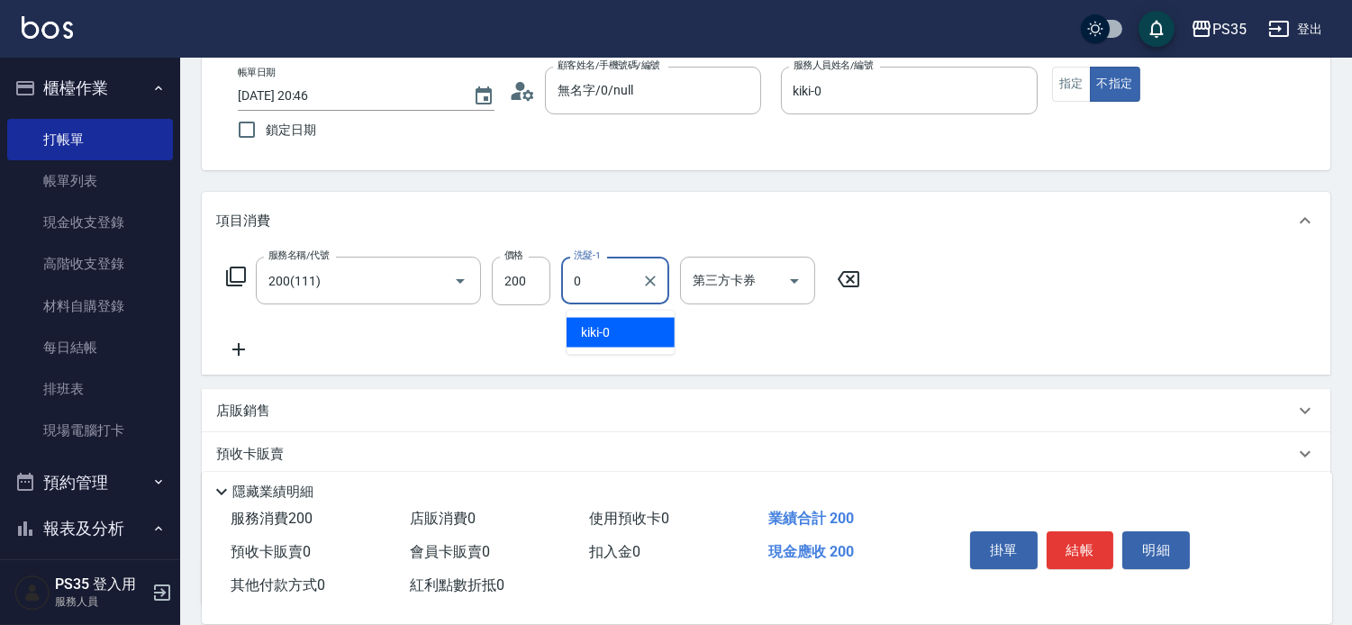
type input "kiki-0"
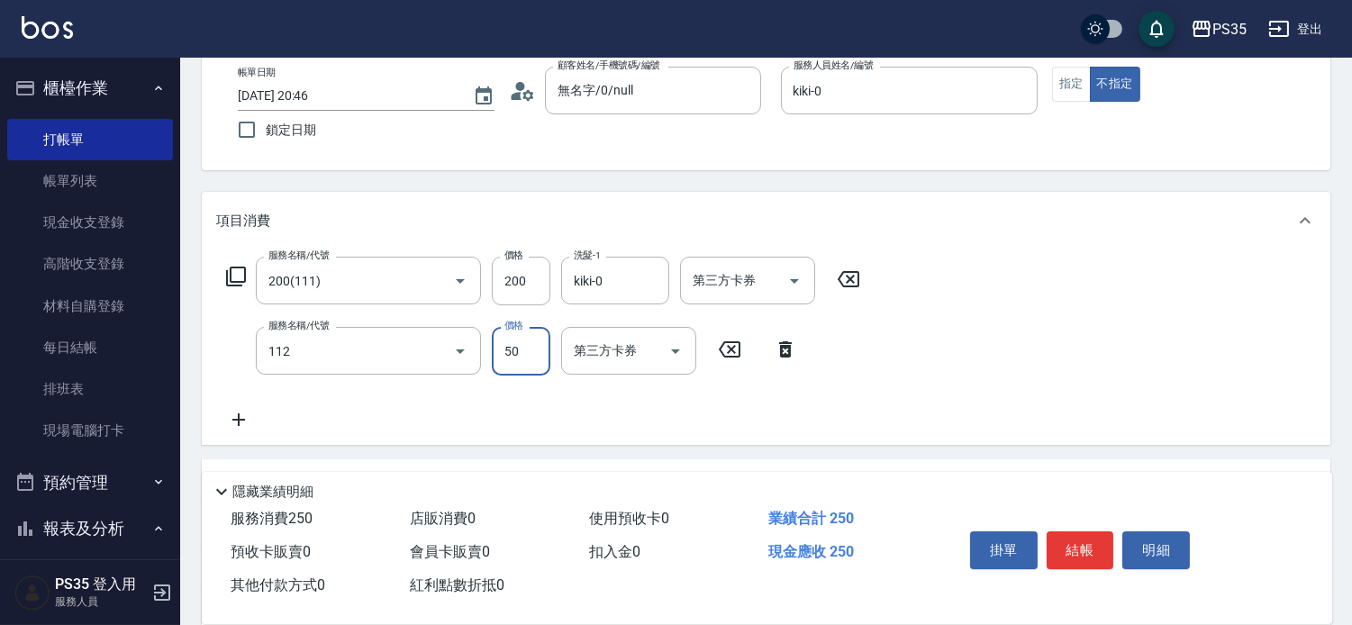
type input "精油50(112)"
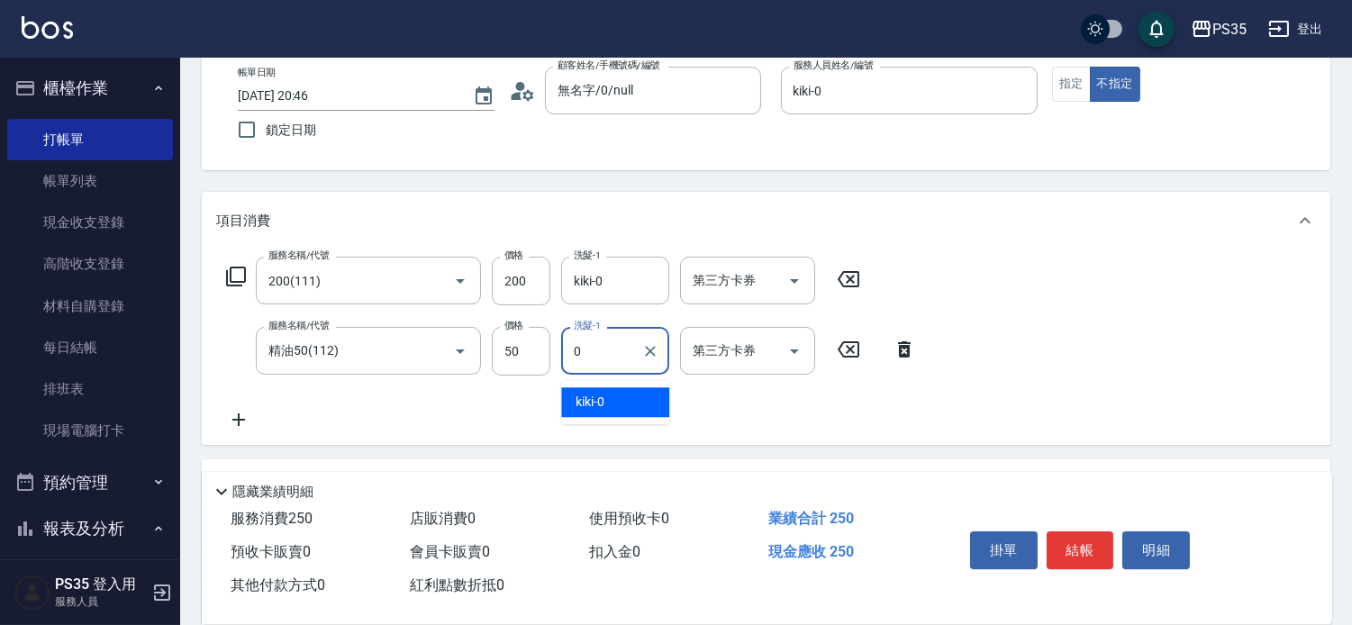
type input "kiki-0"
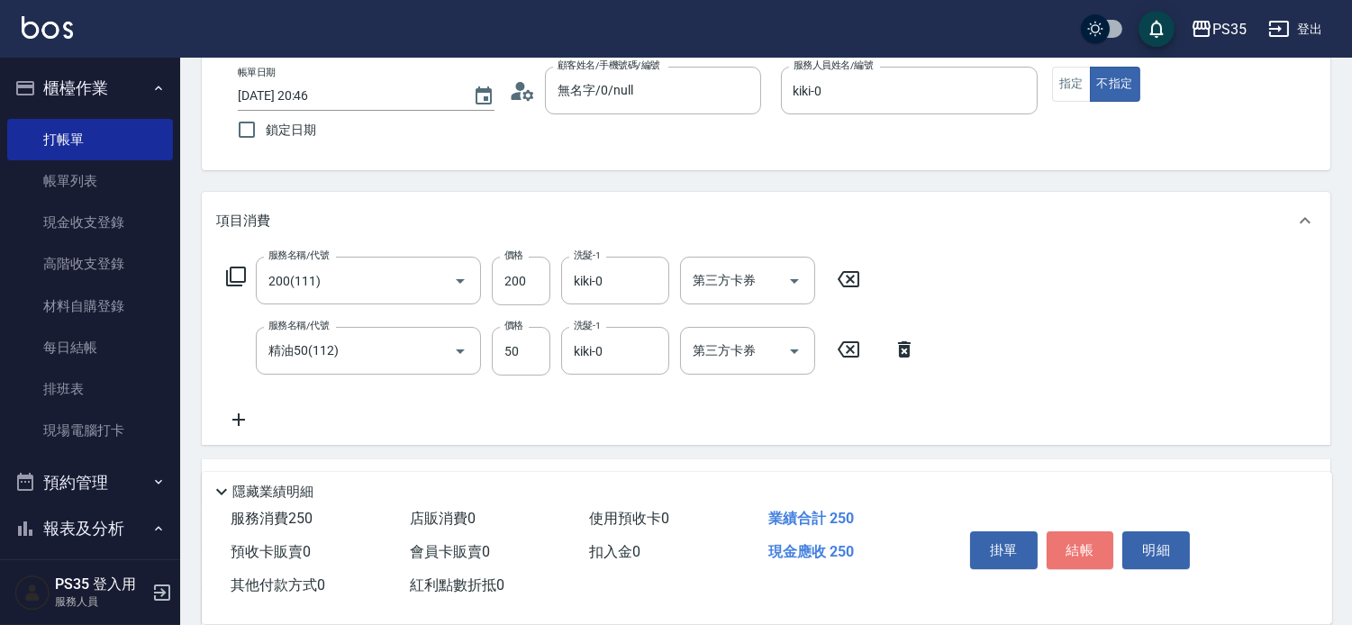
click at [1095, 536] on button "結帳" at bounding box center [1080, 550] width 68 height 38
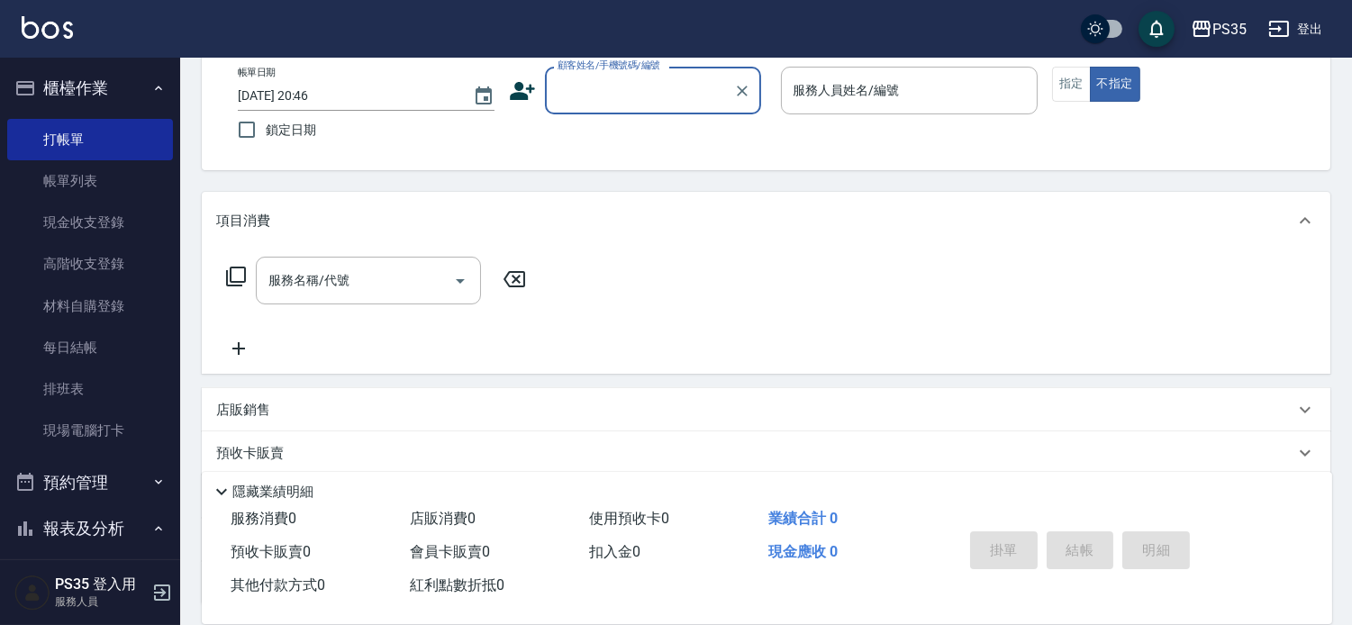
type input "1"
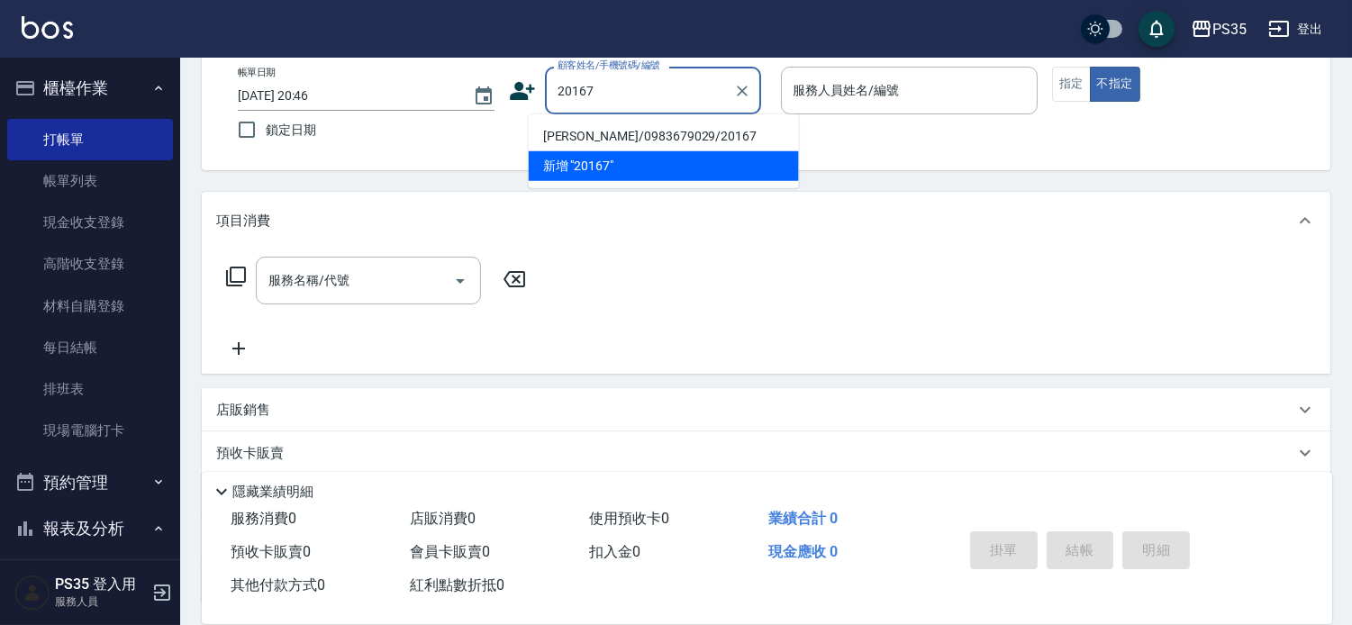
type input "[PERSON_NAME]/0983679029/20167"
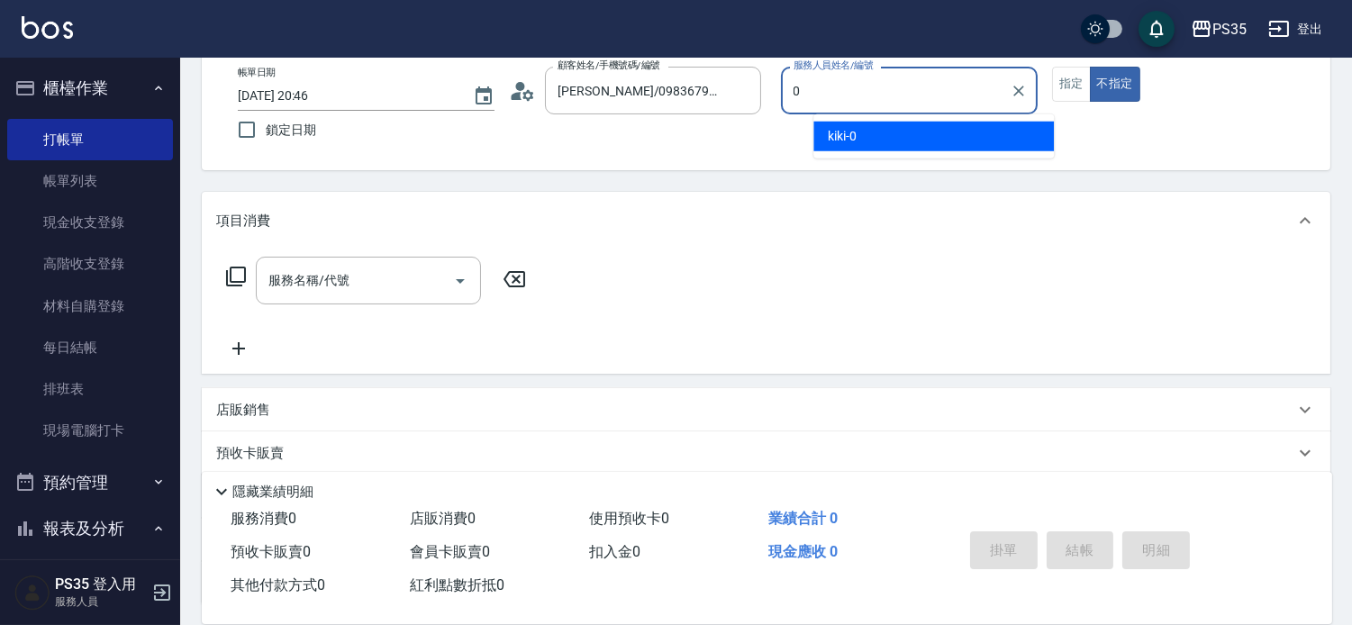
type input "kiki-0"
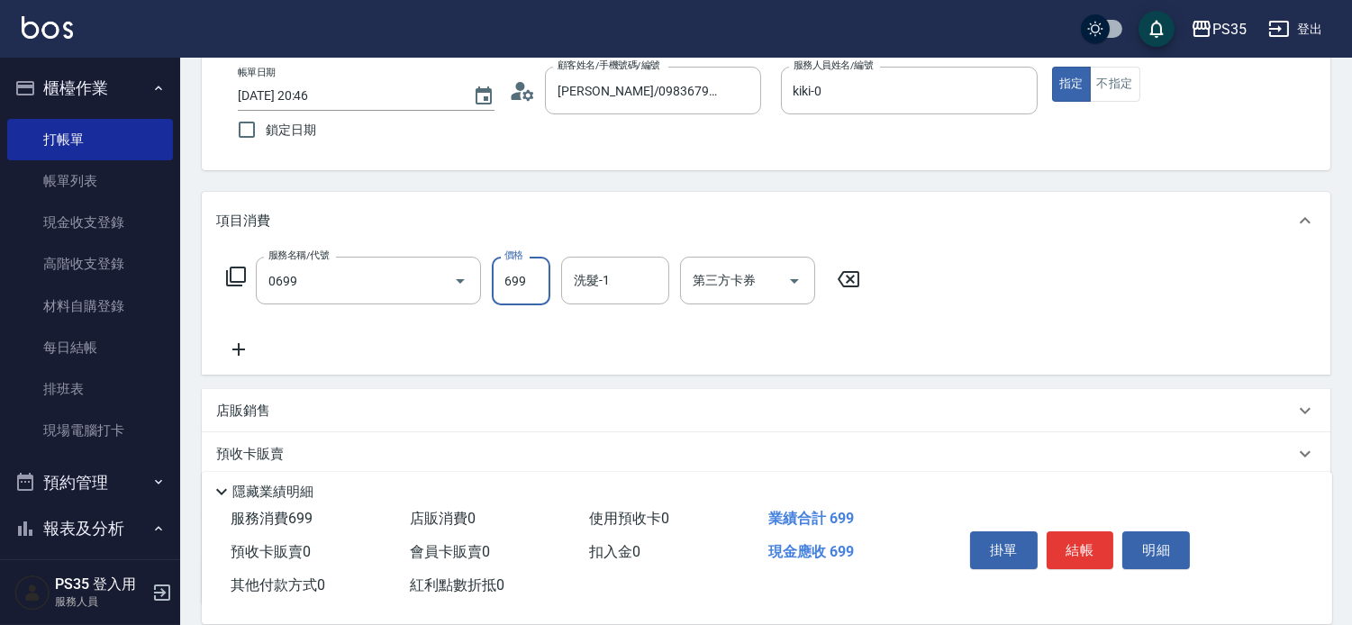
type input "精油SPA(0699)"
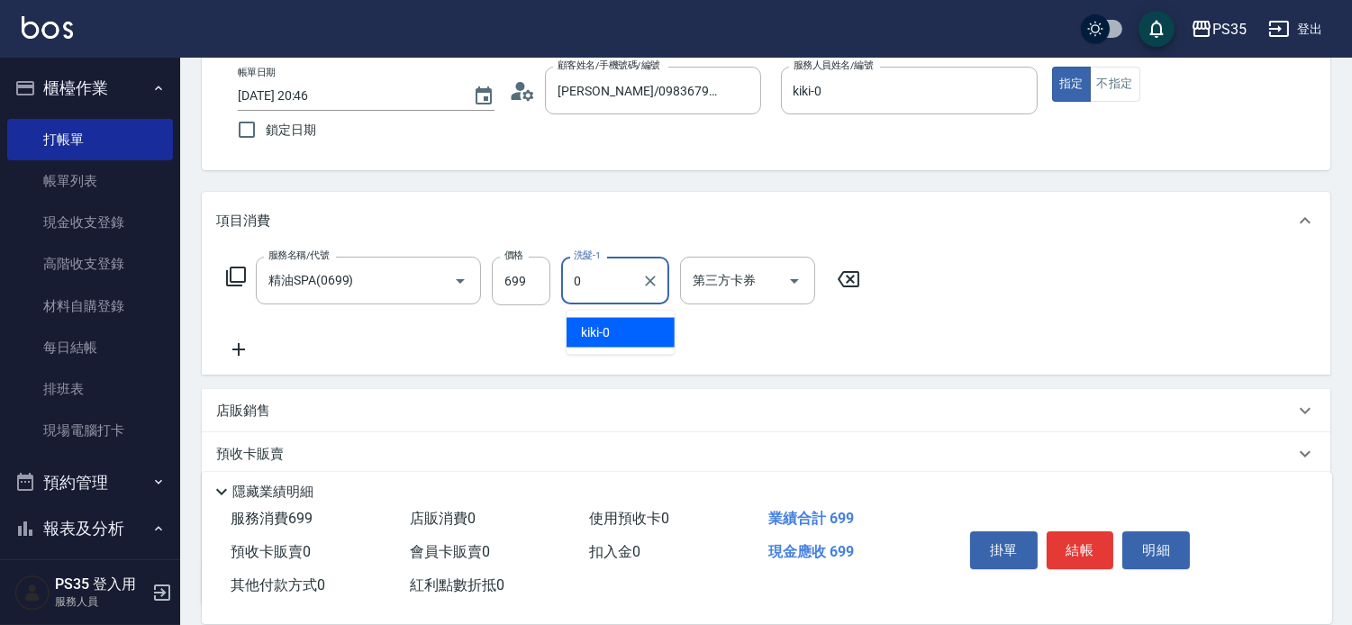
type input "kiki-0"
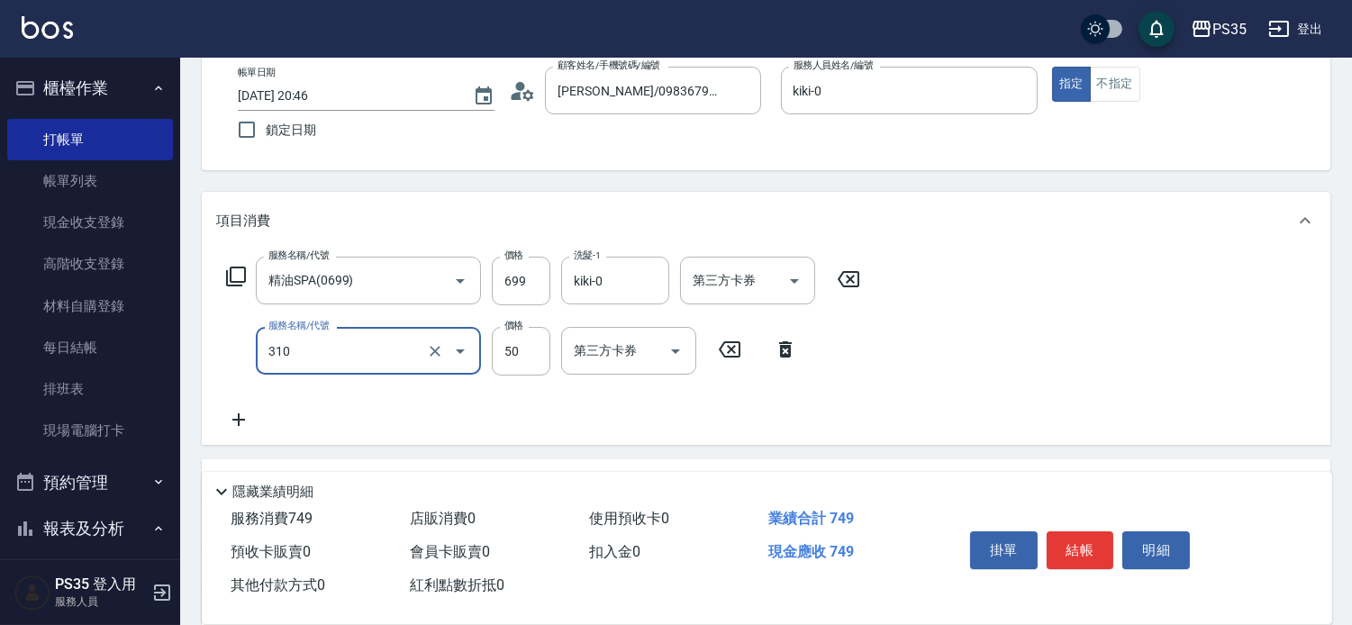
type input "剪瀏海(310)"
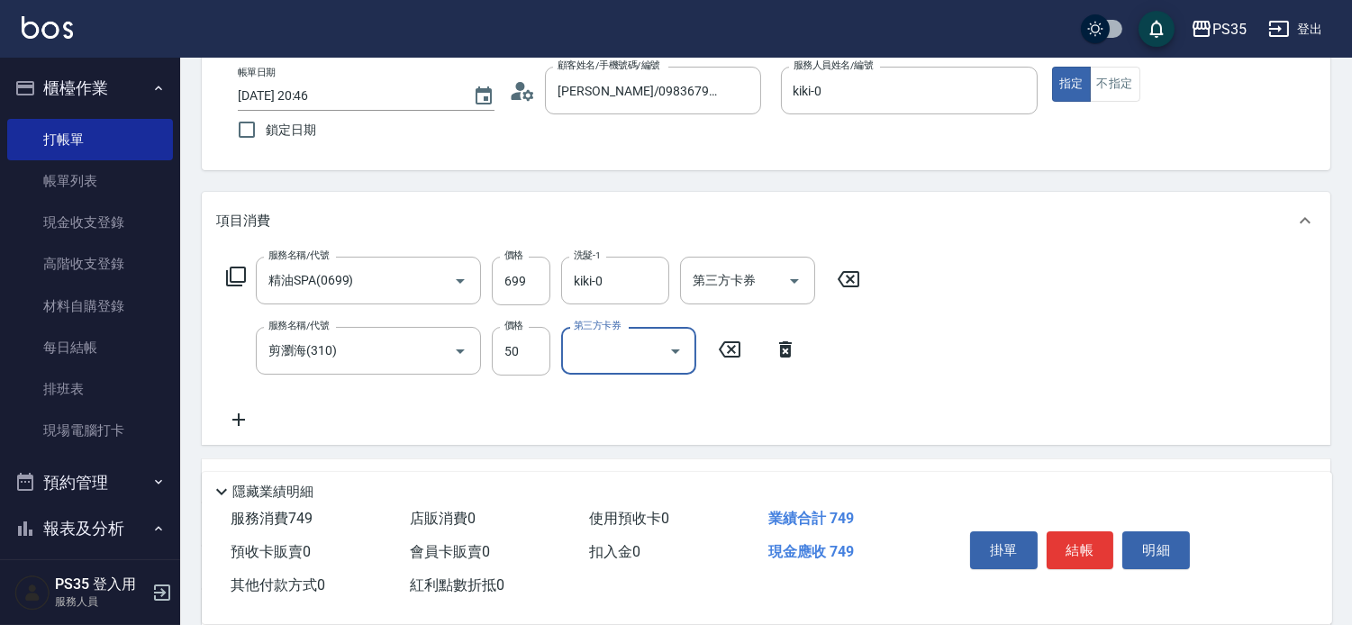
click at [1095, 536] on button "結帳" at bounding box center [1080, 550] width 68 height 38
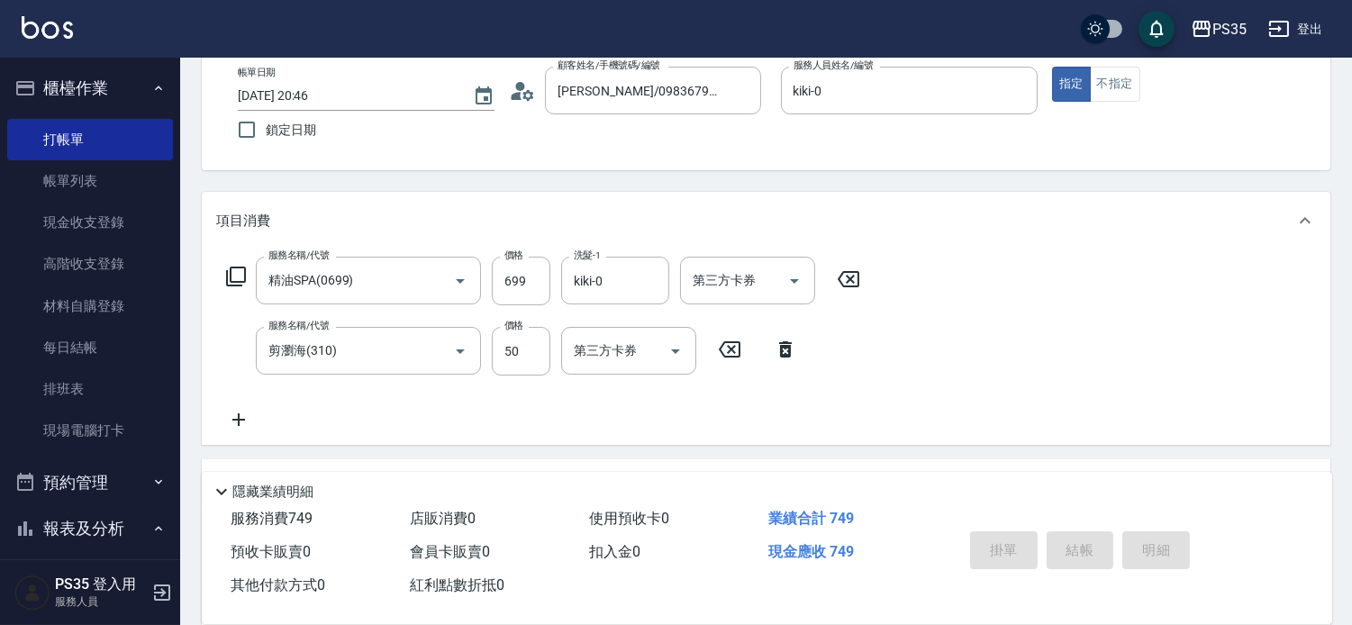
type input "[DATE] 20:47"
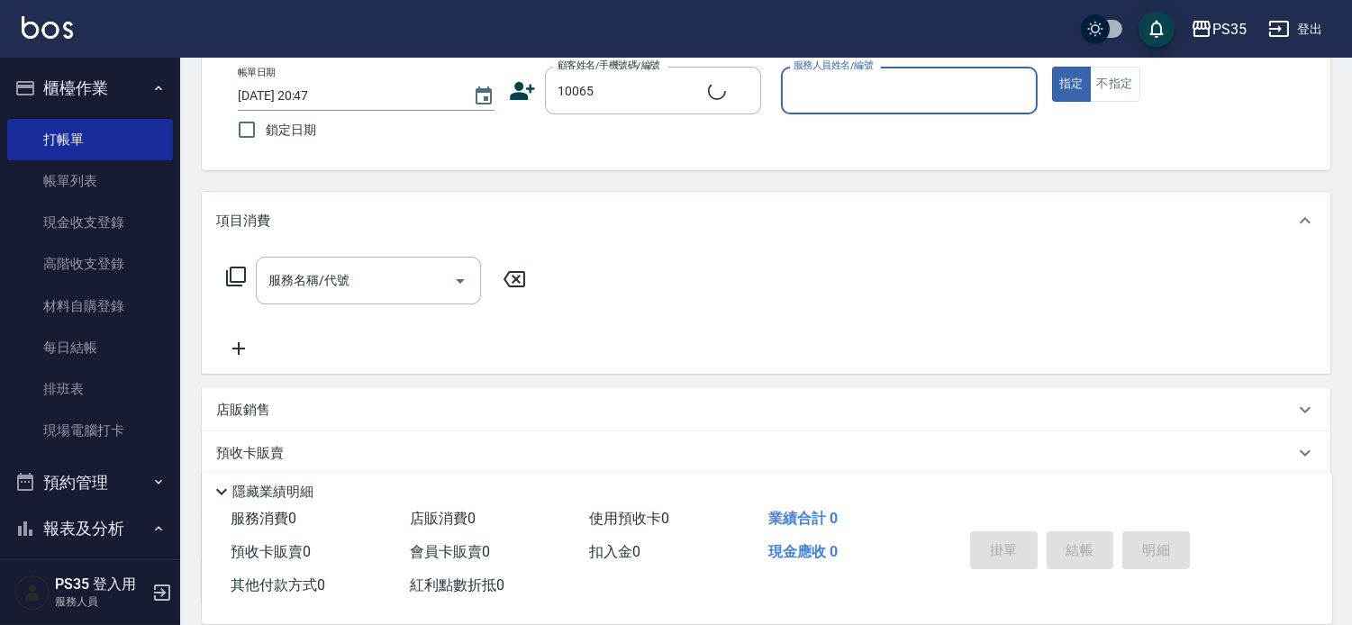
type input "[PERSON_NAME]/0972860212/10065"
type input "盧淑媛-10"
click at [1052, 67] on button "指定" at bounding box center [1071, 84] width 39 height 35
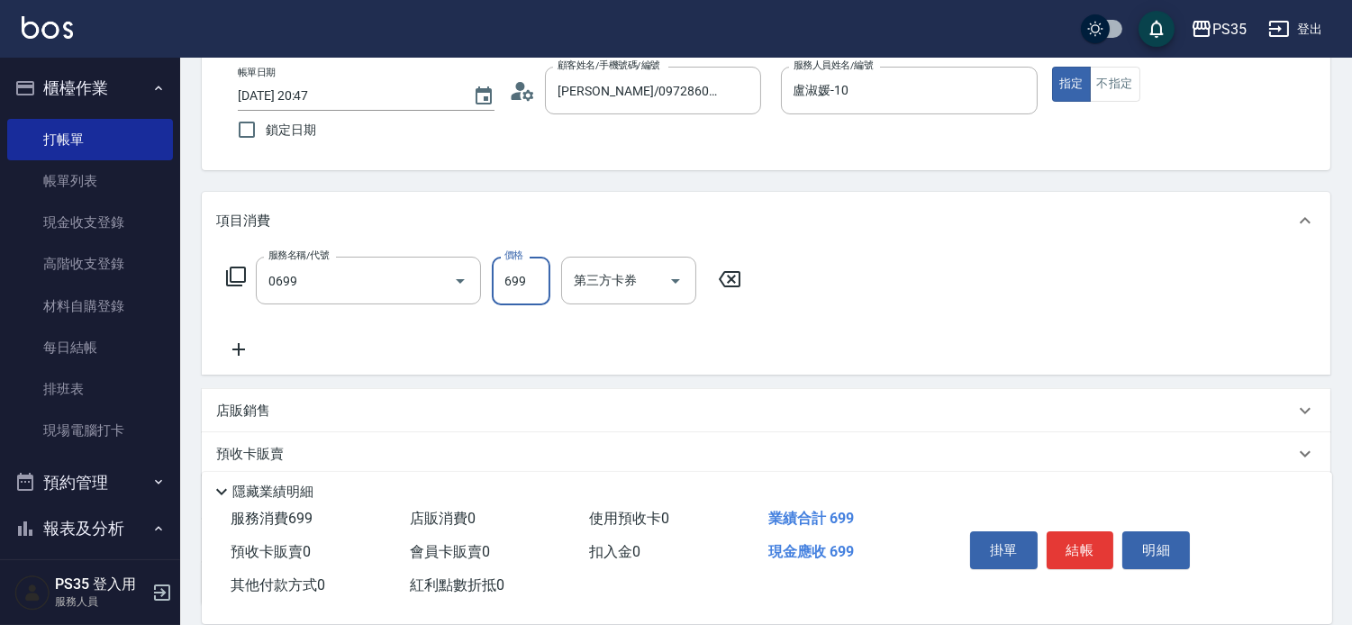
type input "精油SPA(0699)"
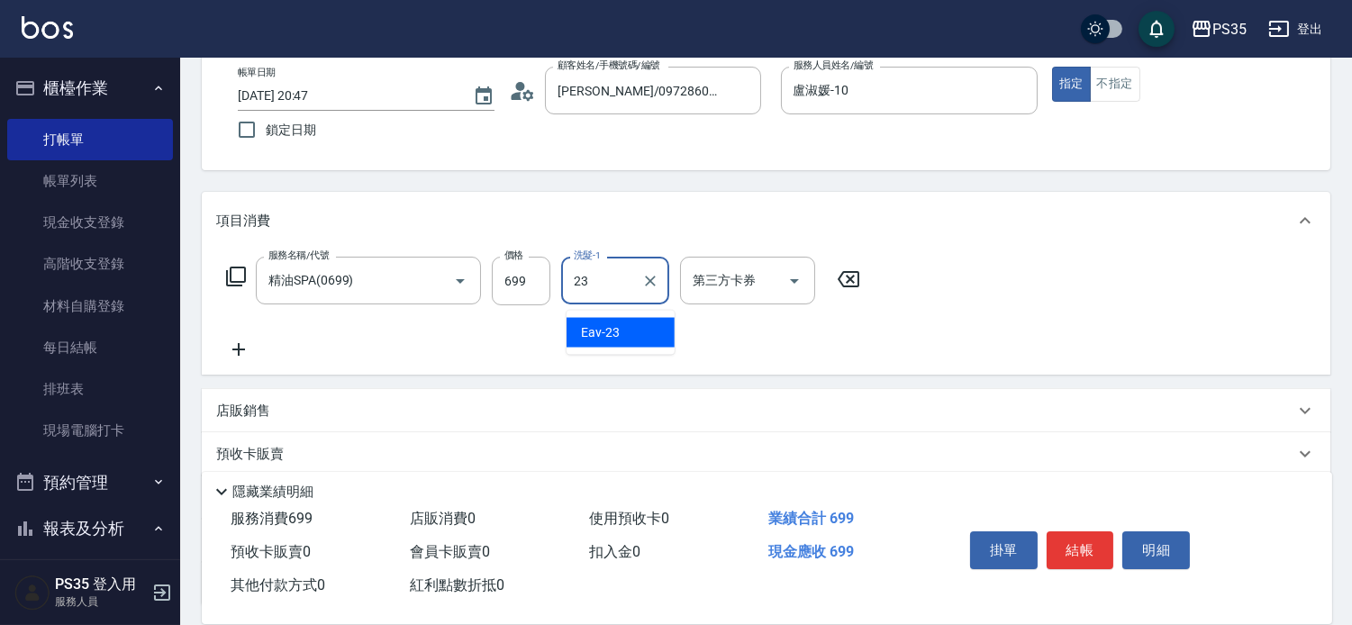
type input "Eav-23"
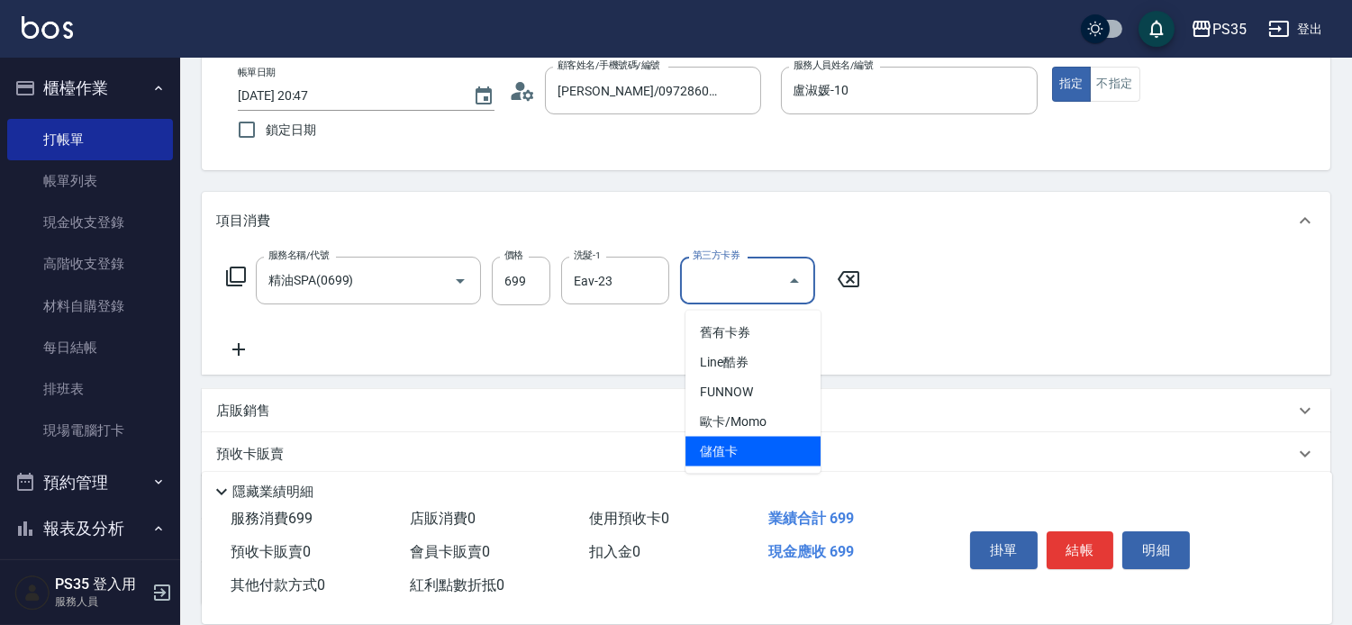
type input "儲值卡"
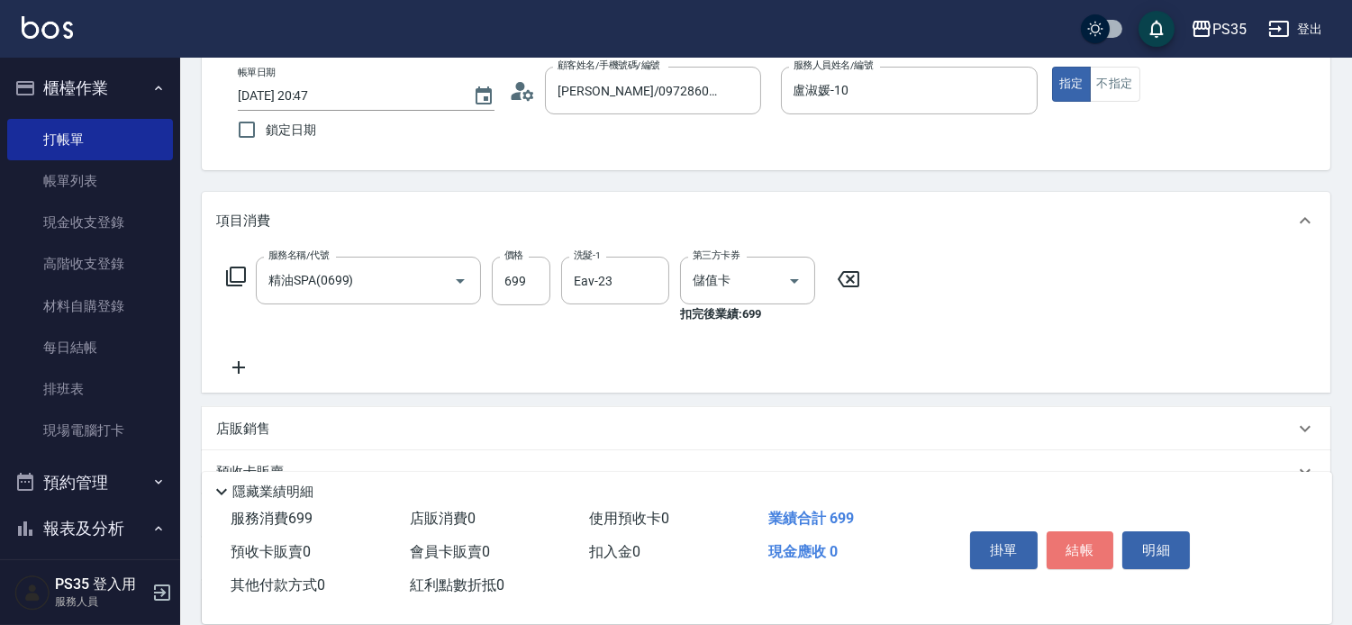
click at [1094, 537] on button "結帳" at bounding box center [1080, 550] width 68 height 38
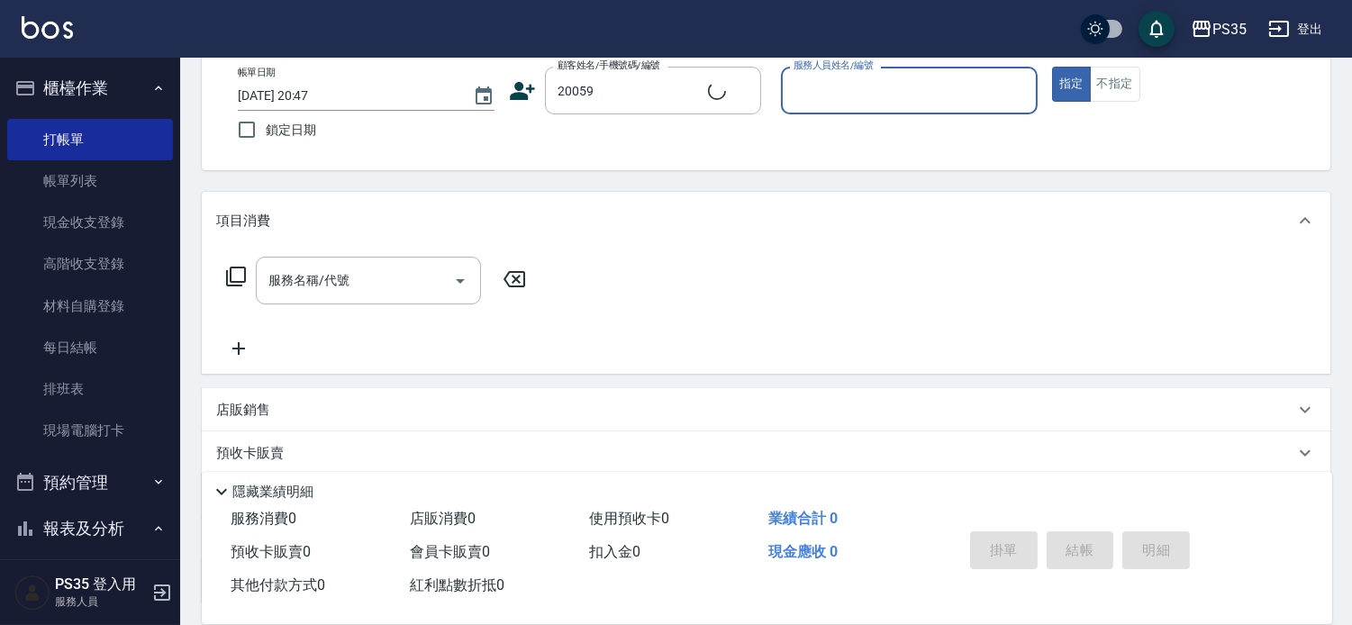
type input "[PERSON_NAME]/0987186390/20059"
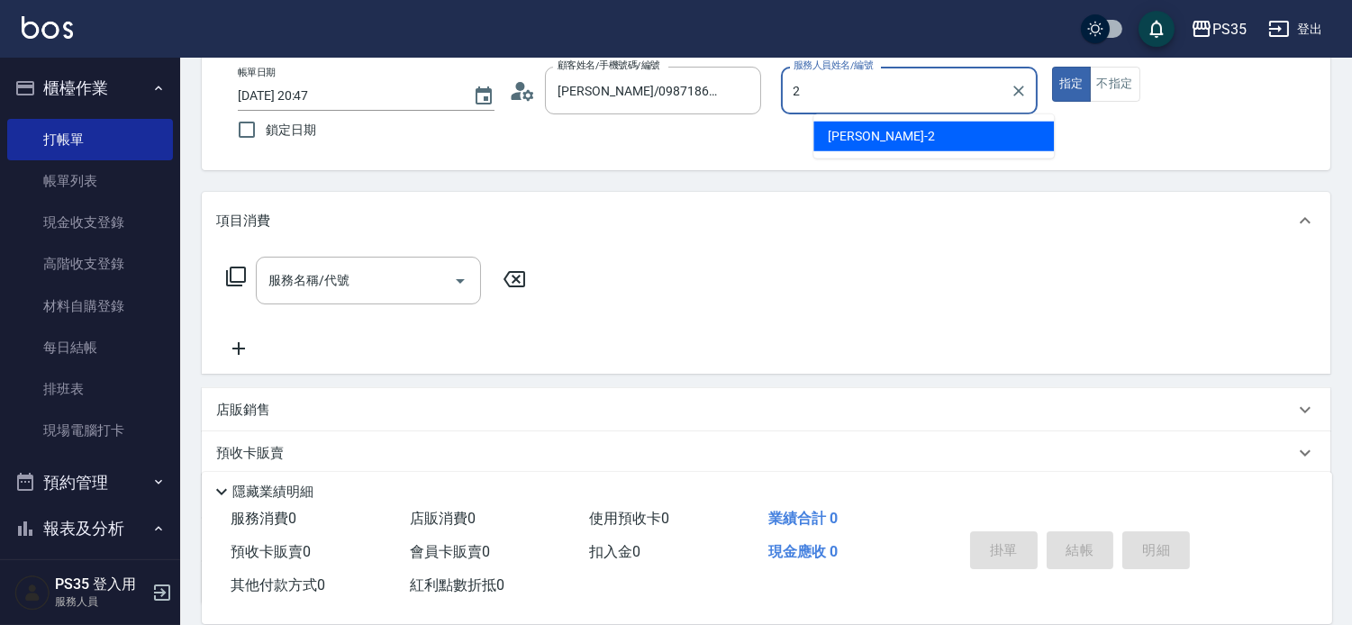
type input "[PERSON_NAME]-2"
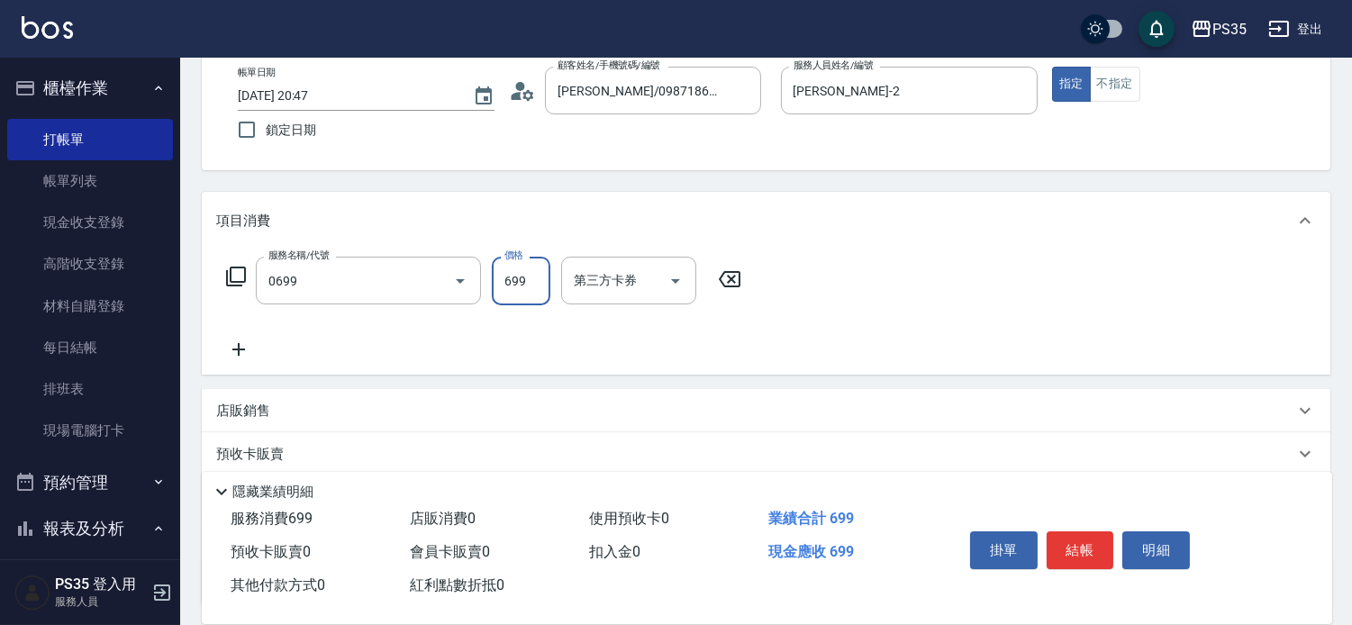
type input "精油SPA(0699)"
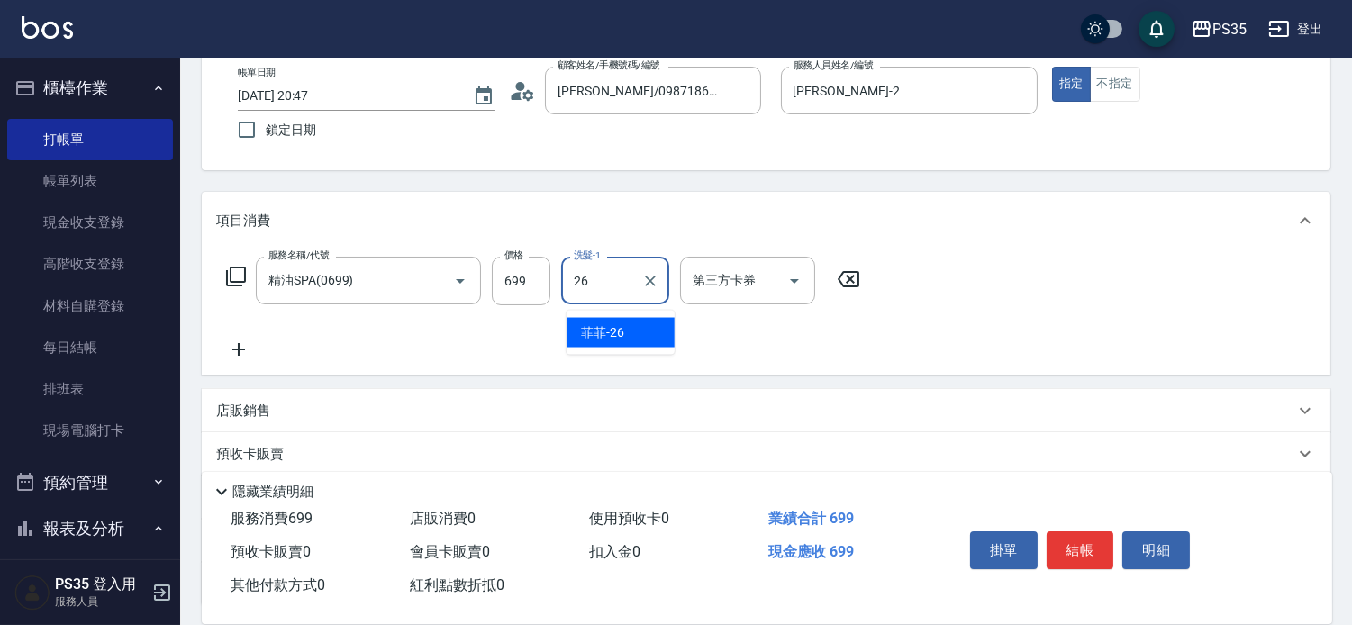
type input "菲菲-26"
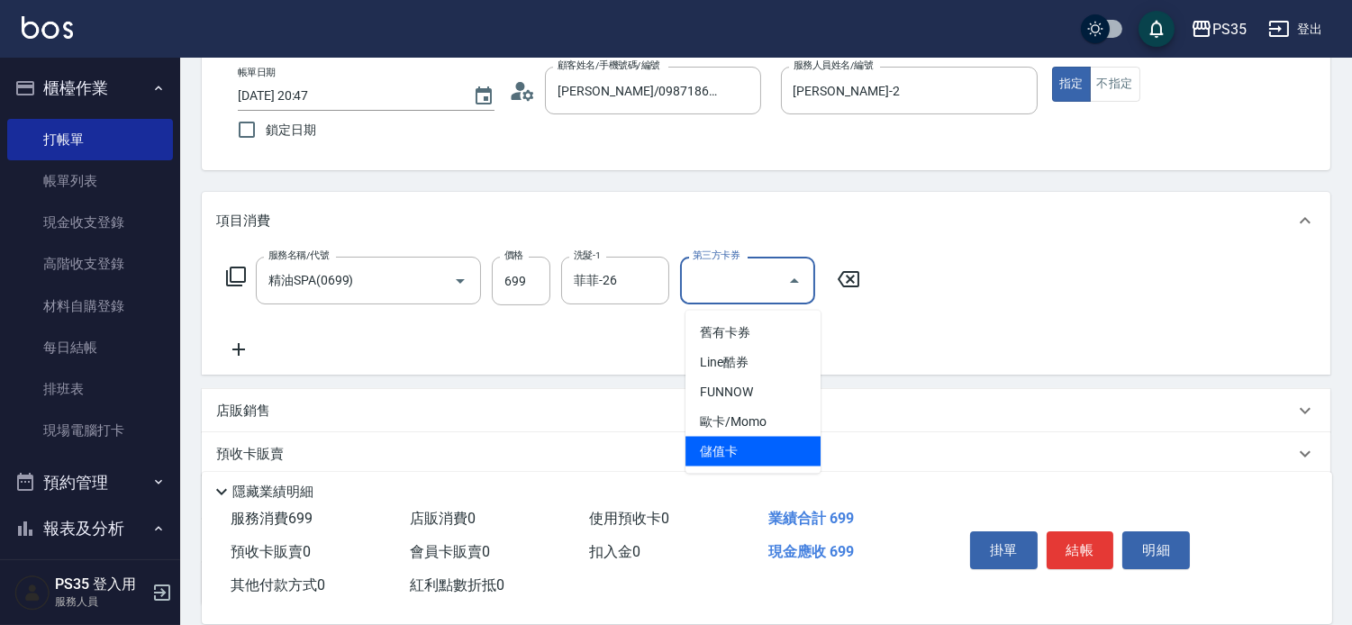
type input "儲值卡"
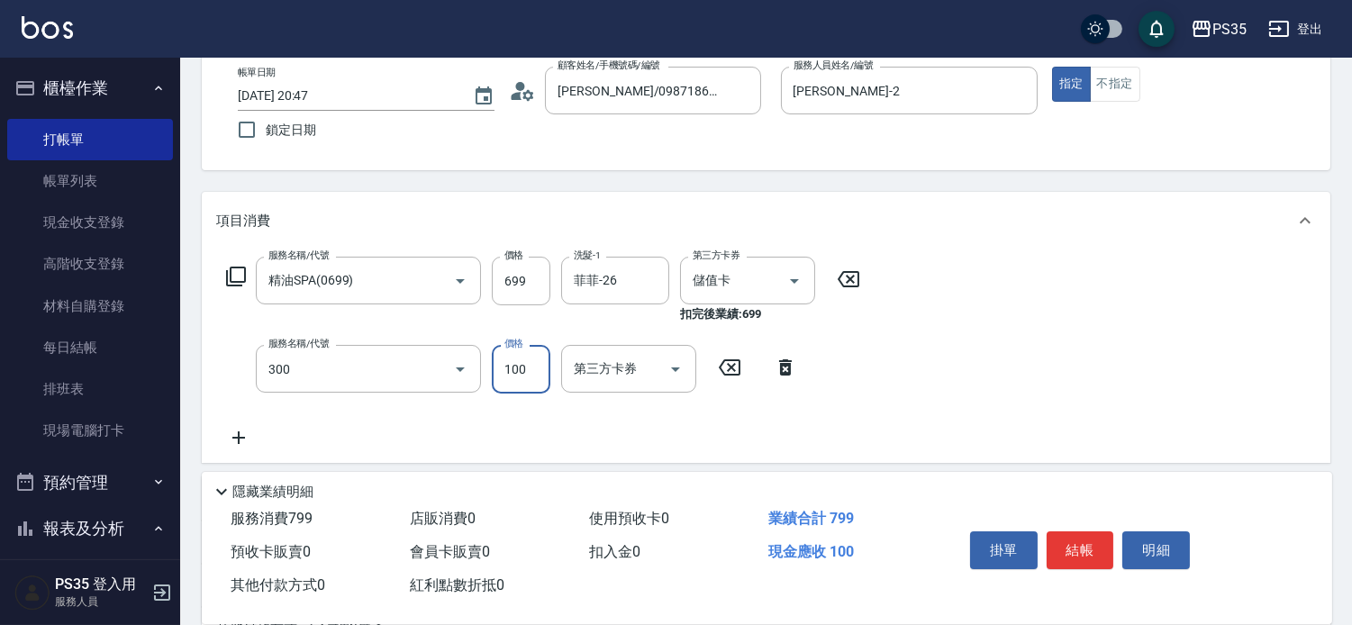
type input "剪髮(300)"
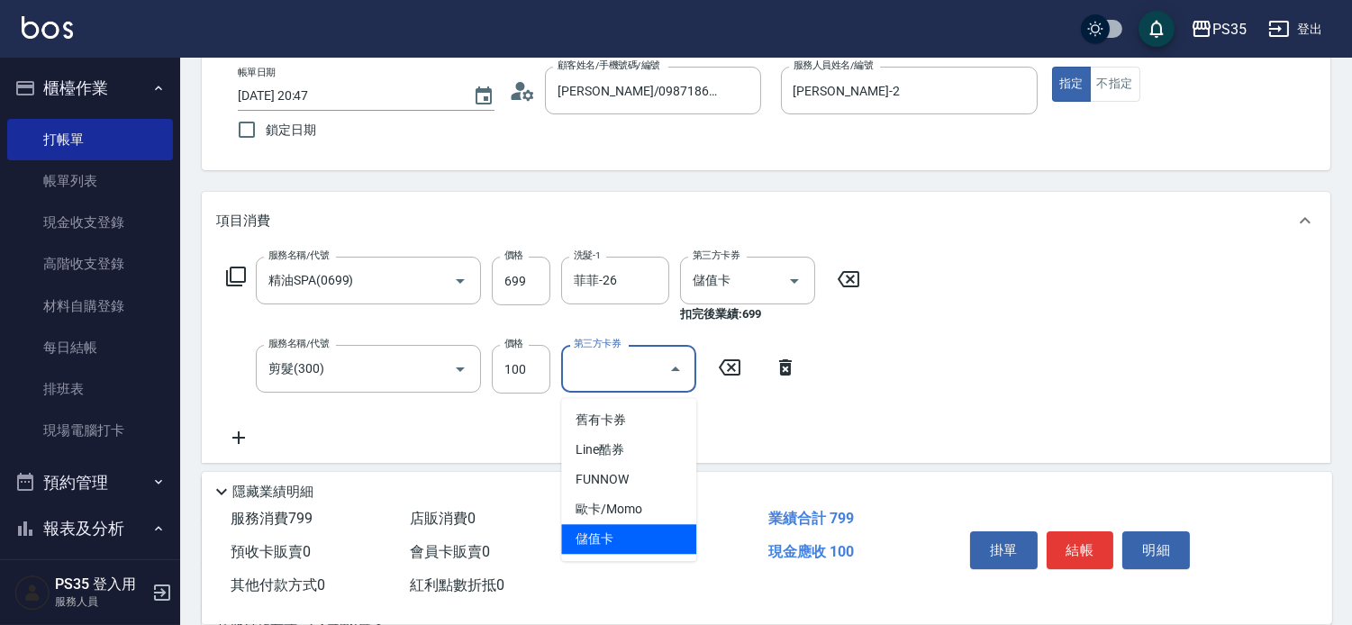
type input "儲值卡"
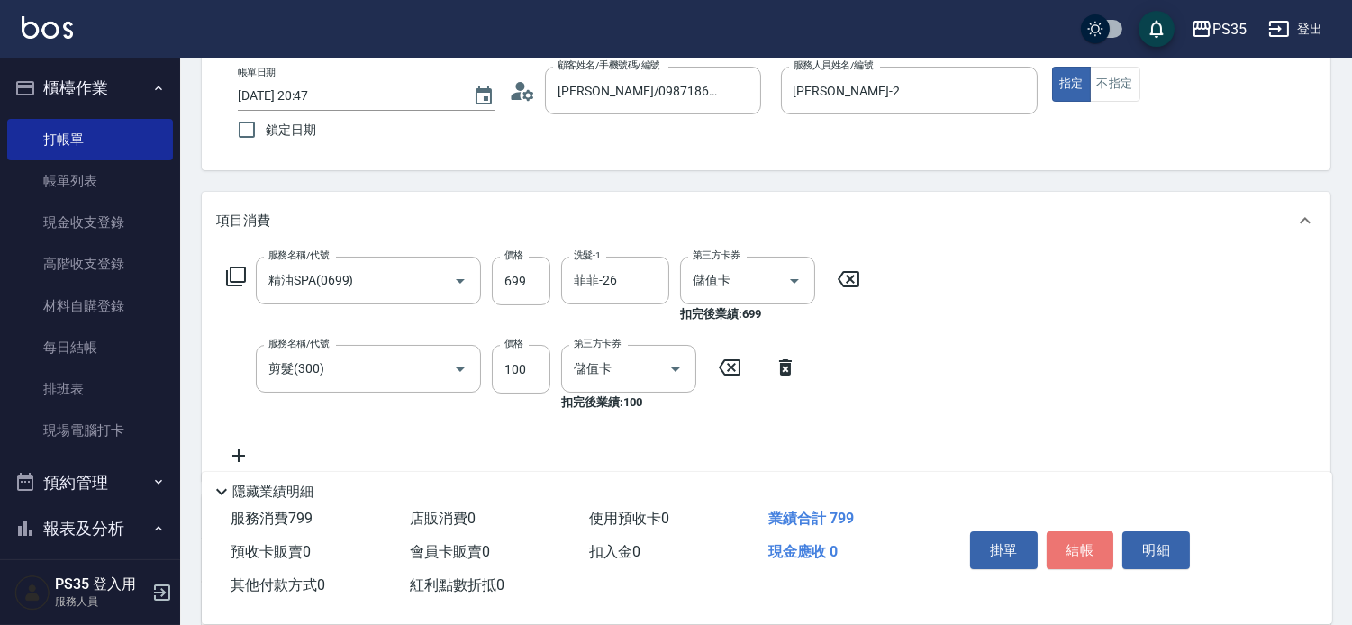
click at [1094, 538] on button "結帳" at bounding box center [1080, 550] width 68 height 38
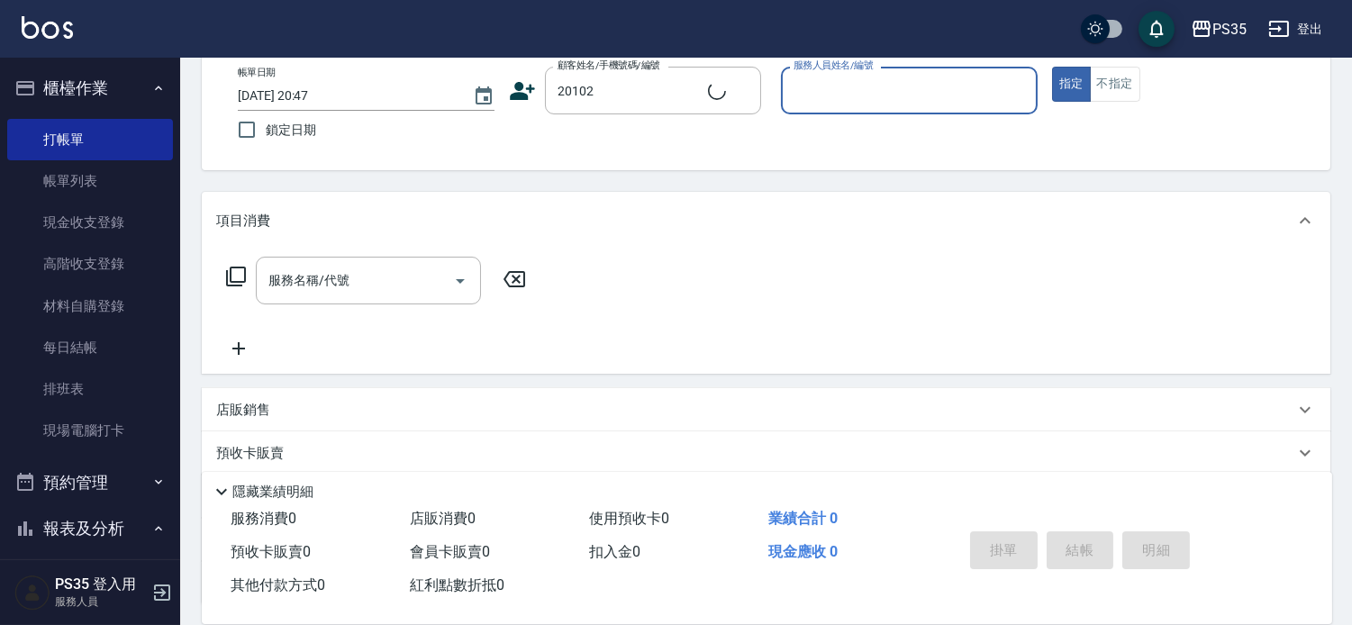
type input "連心[PERSON_NAME]/0953179300/20102"
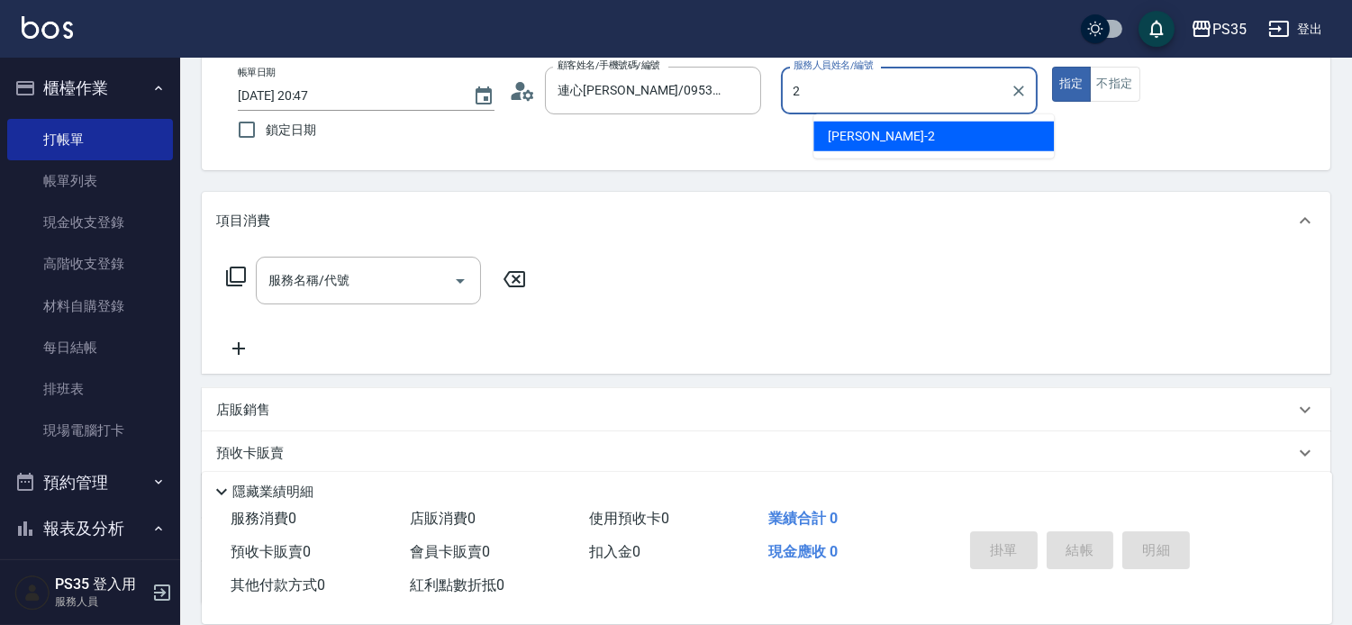
type input "[PERSON_NAME]-2"
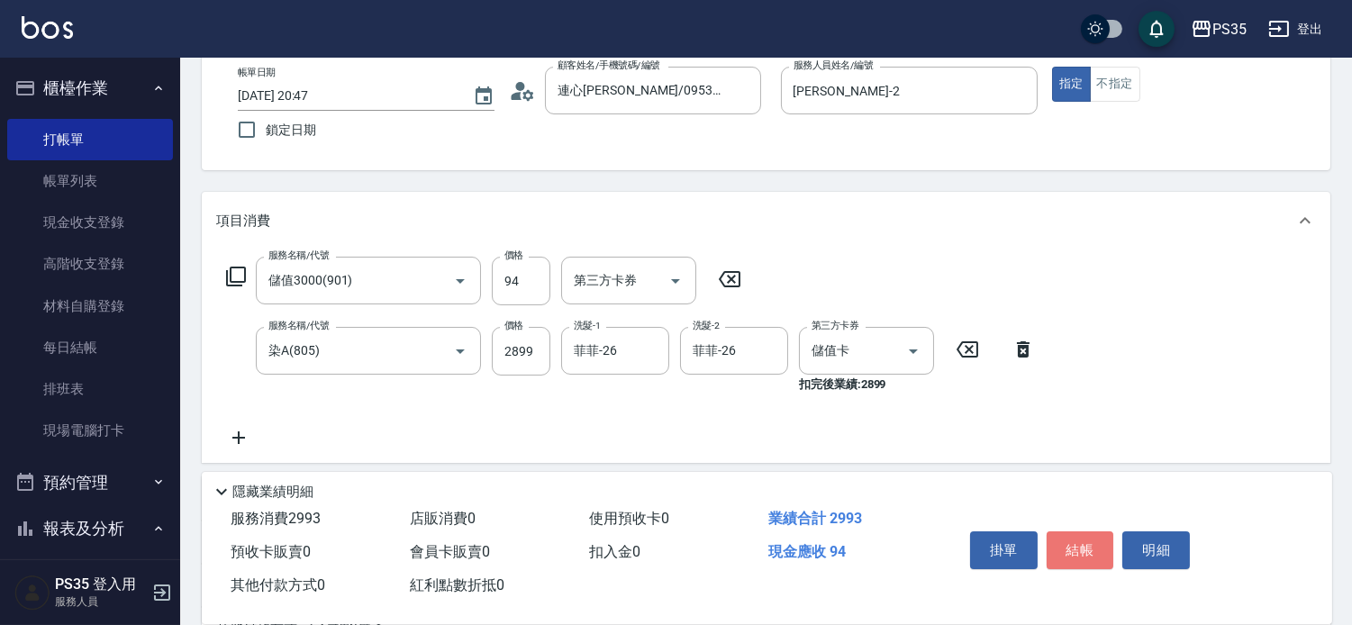
click at [1092, 538] on button "結帳" at bounding box center [1080, 550] width 68 height 38
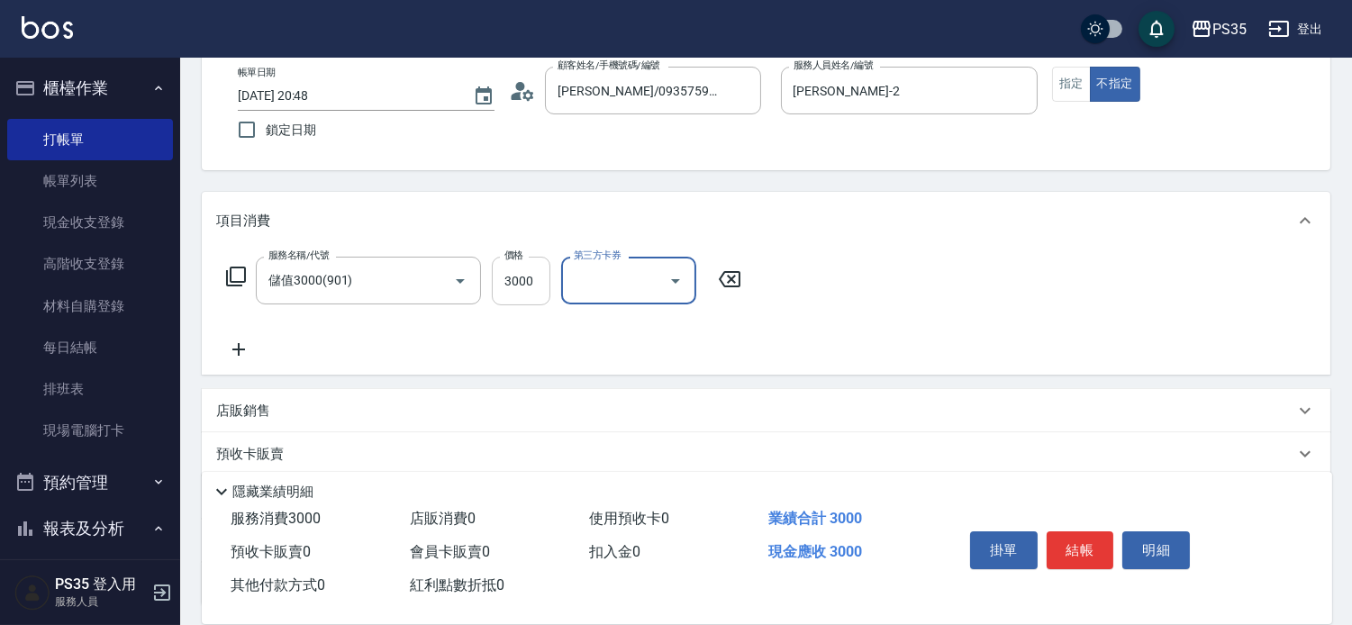
click at [524, 291] on input "3000" at bounding box center [521, 281] width 59 height 49
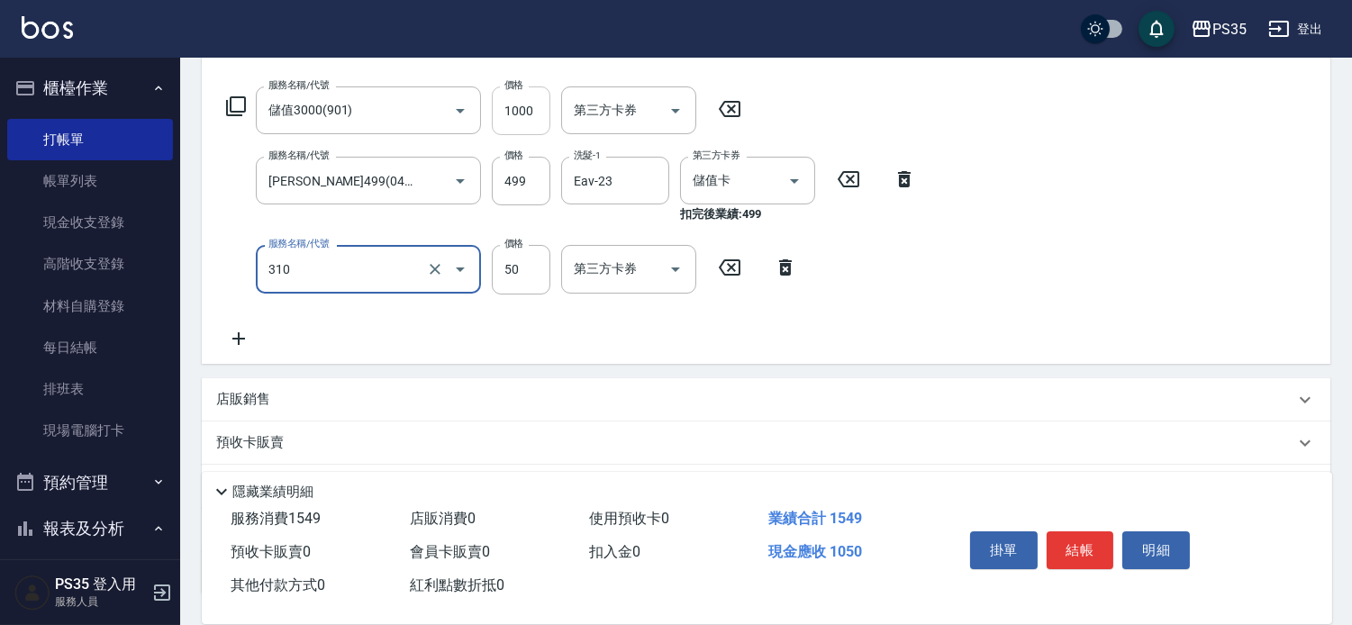
scroll to position [300, 0]
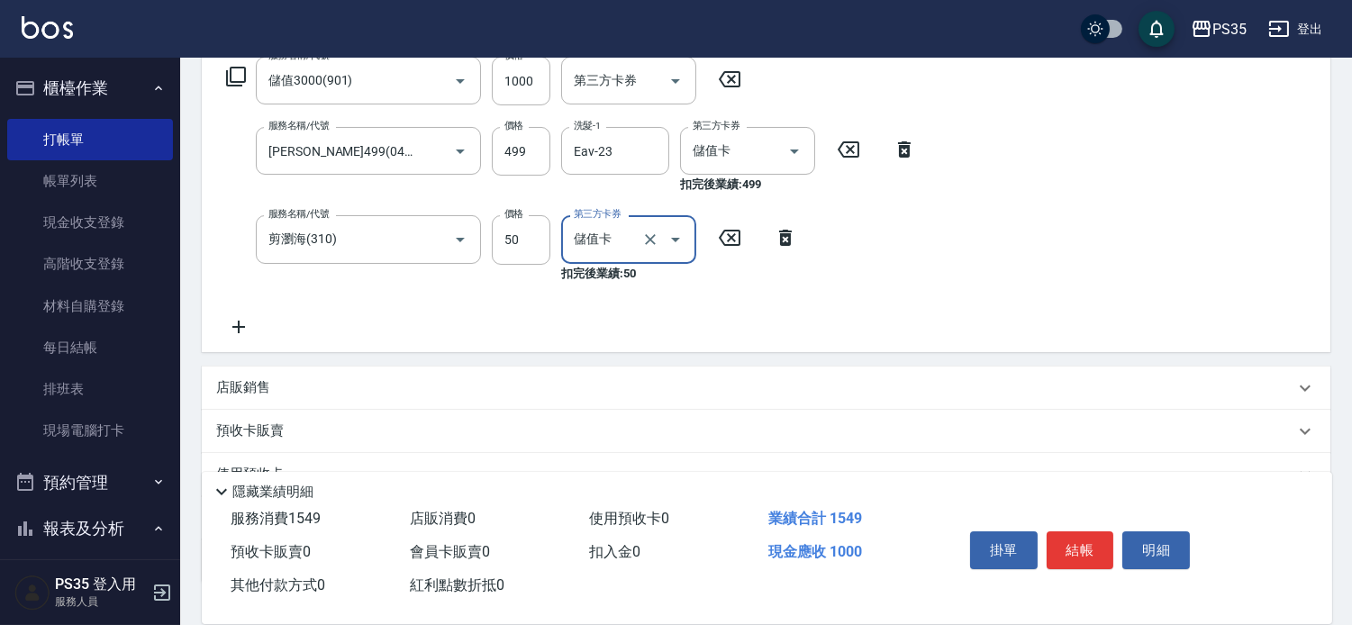
click at [1097, 531] on button "結帳" at bounding box center [1080, 550] width 68 height 38
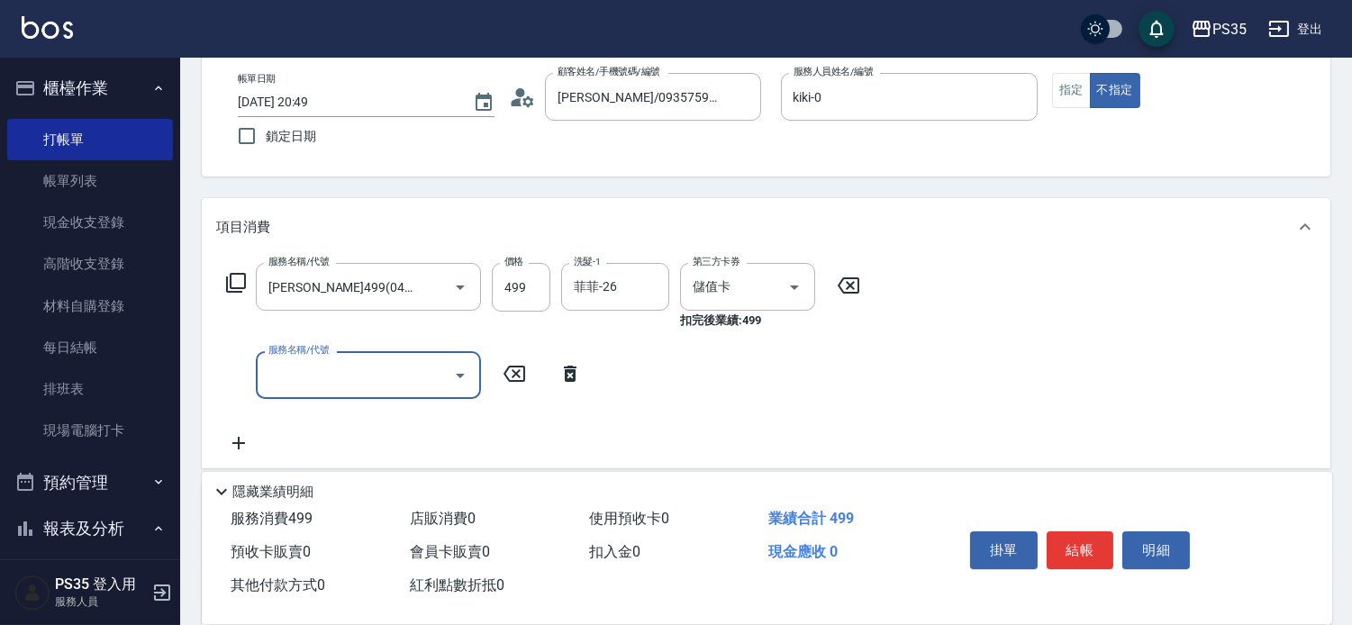
scroll to position [100, 0]
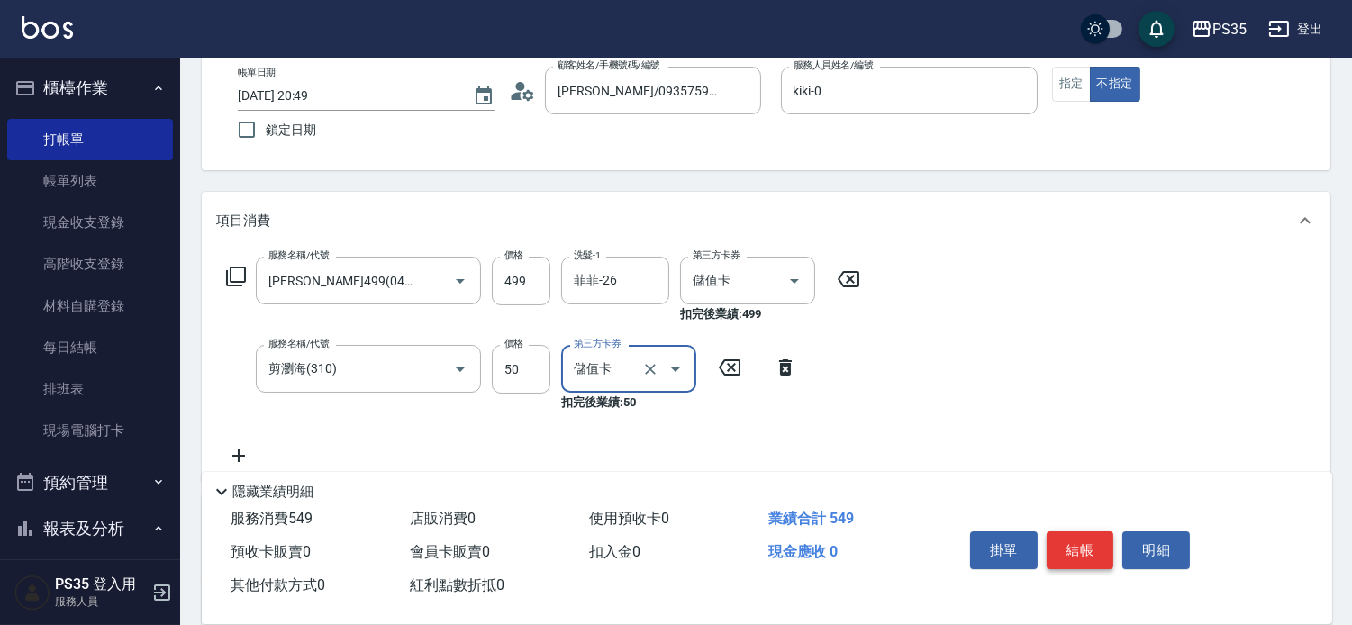
click at [1076, 531] on button "結帳" at bounding box center [1080, 550] width 68 height 38
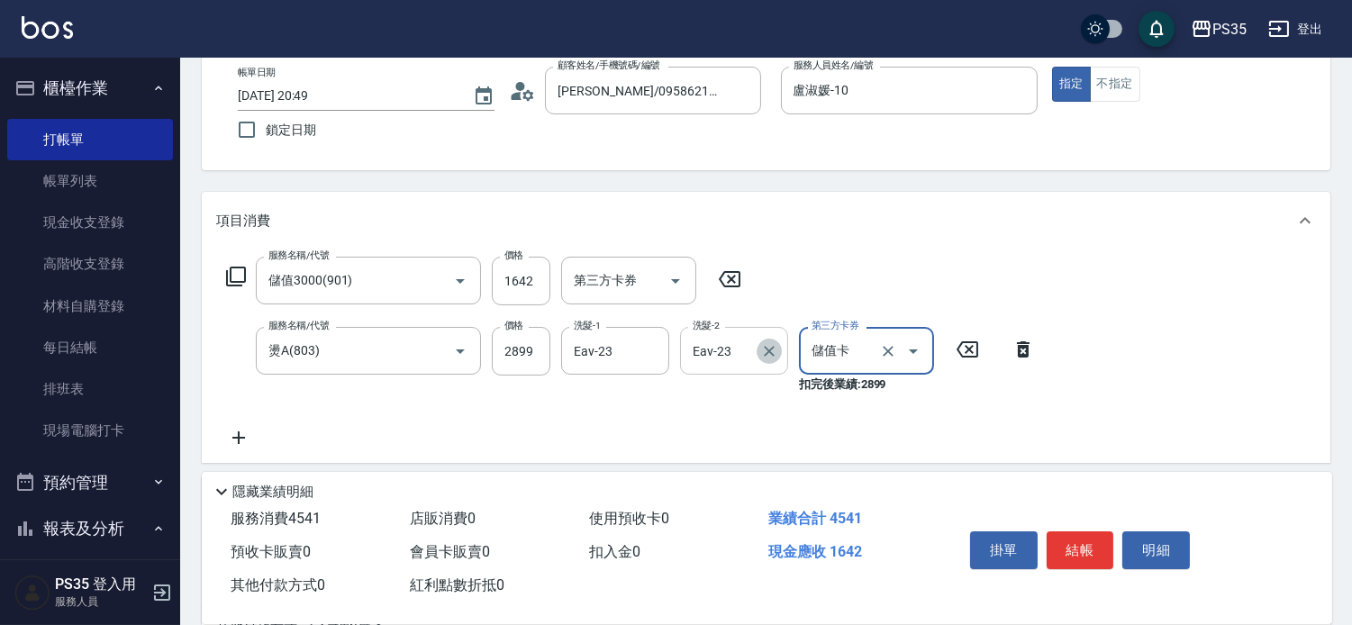
click at [767, 352] on icon "Clear" at bounding box center [769, 351] width 18 height 18
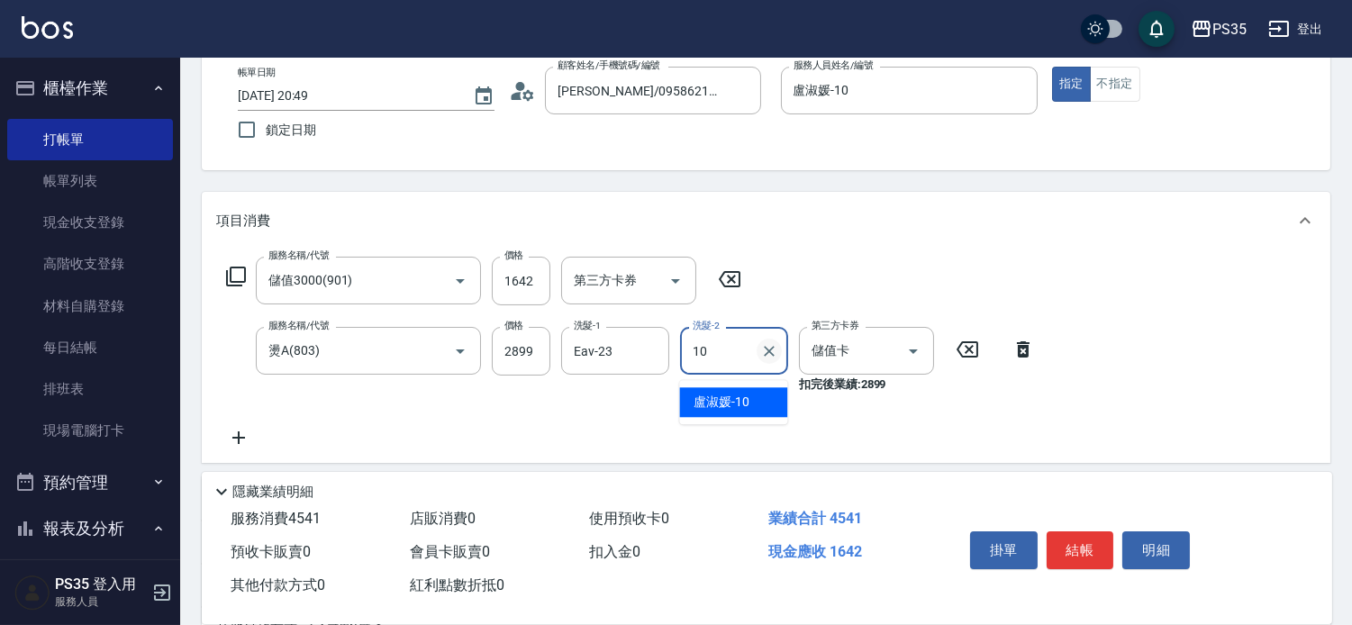
click at [766, 351] on icon "Clear" at bounding box center [769, 351] width 18 height 18
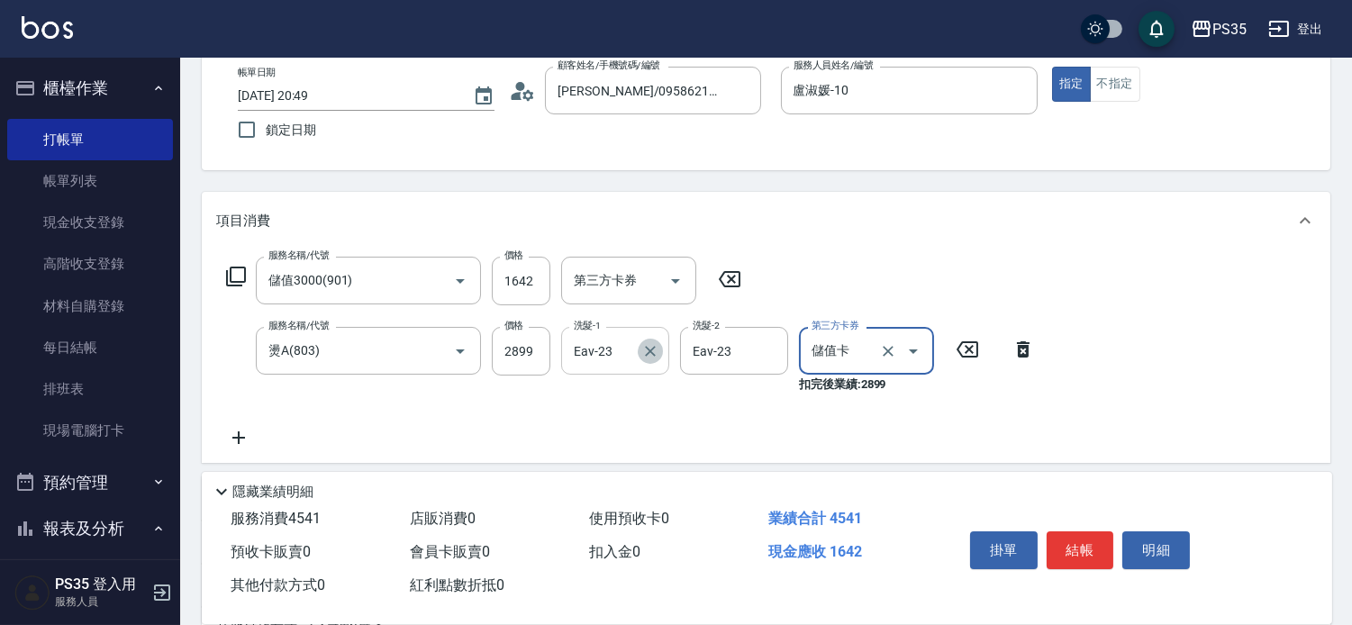
click at [645, 348] on icon "Clear" at bounding box center [650, 351] width 18 height 18
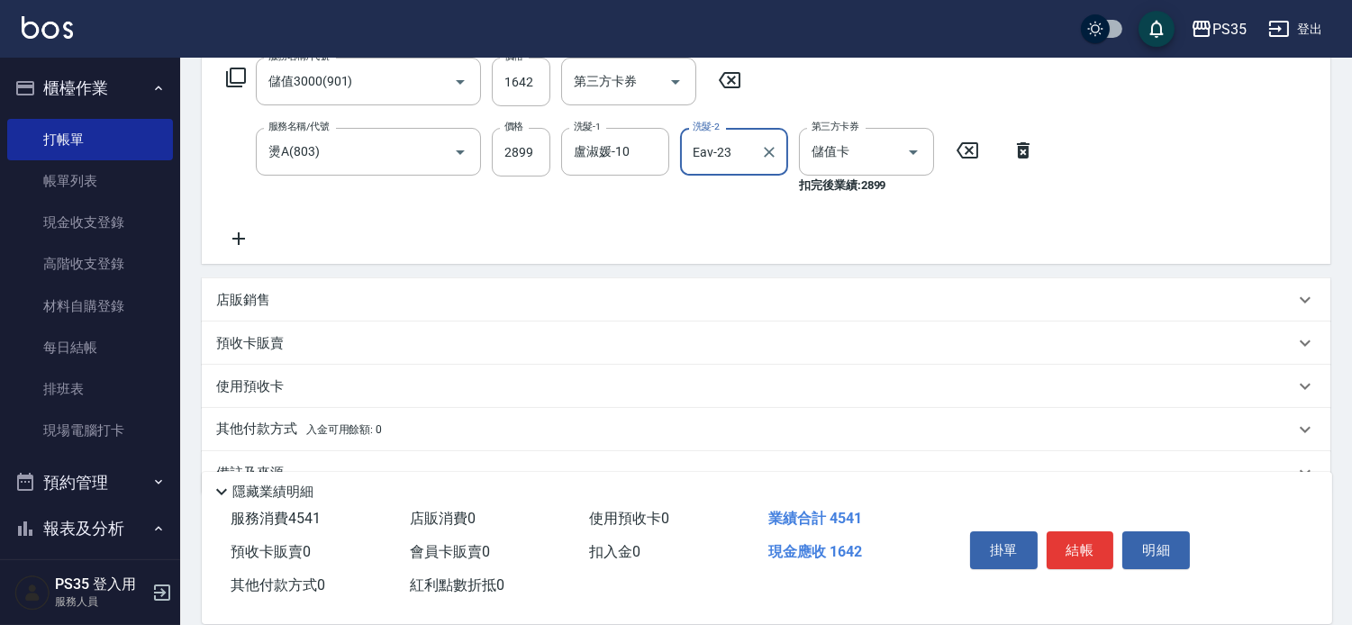
scroll to position [300, 0]
click at [231, 249] on icon at bounding box center [238, 238] width 45 height 22
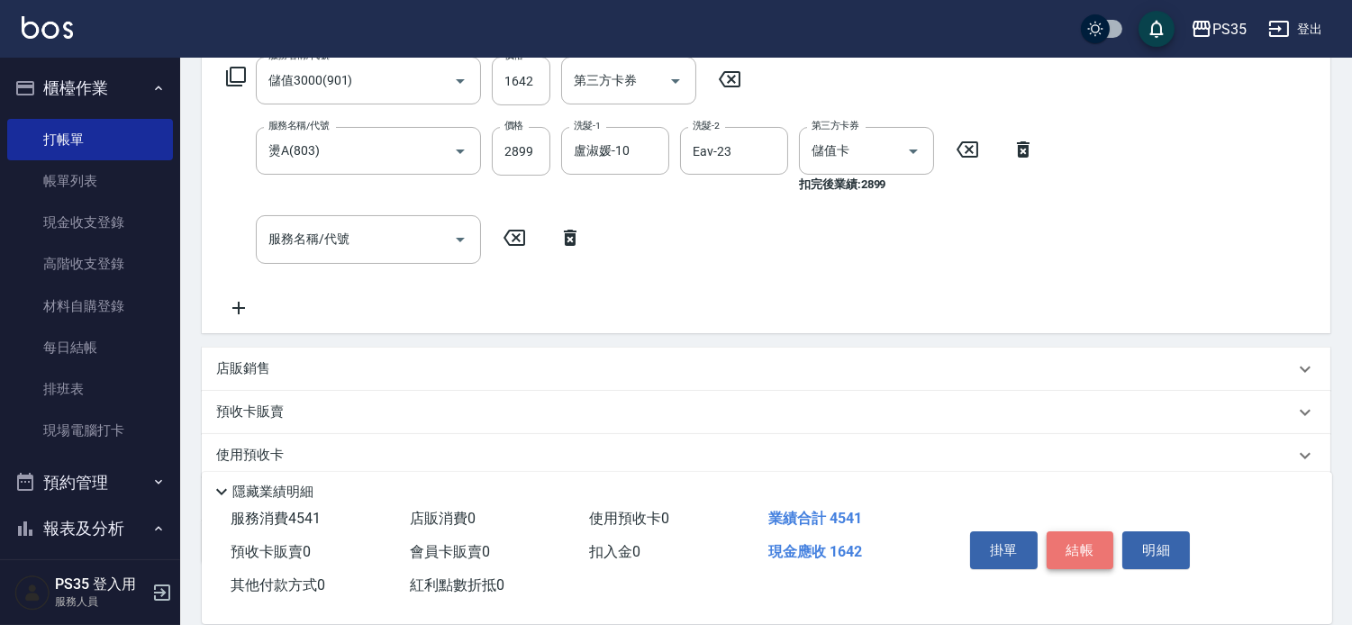
click at [1068, 531] on button "結帳" at bounding box center [1080, 550] width 68 height 38
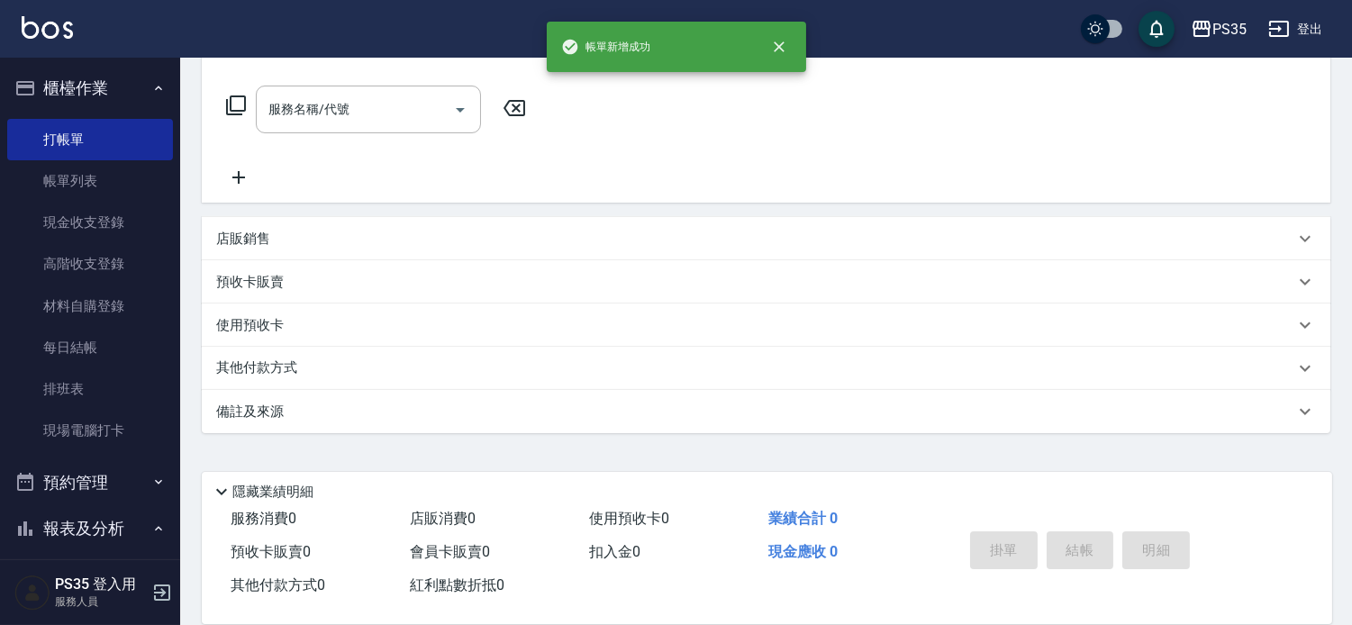
scroll to position [0, 0]
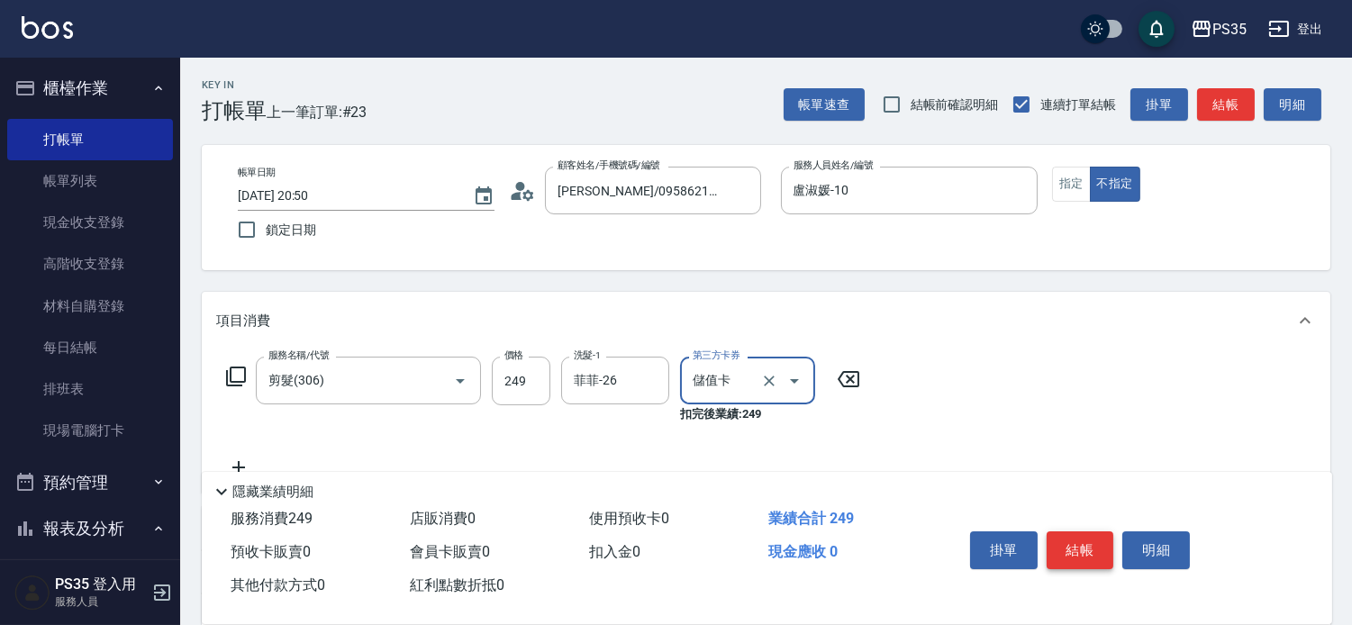
click at [1096, 534] on button "結帳" at bounding box center [1080, 550] width 68 height 38
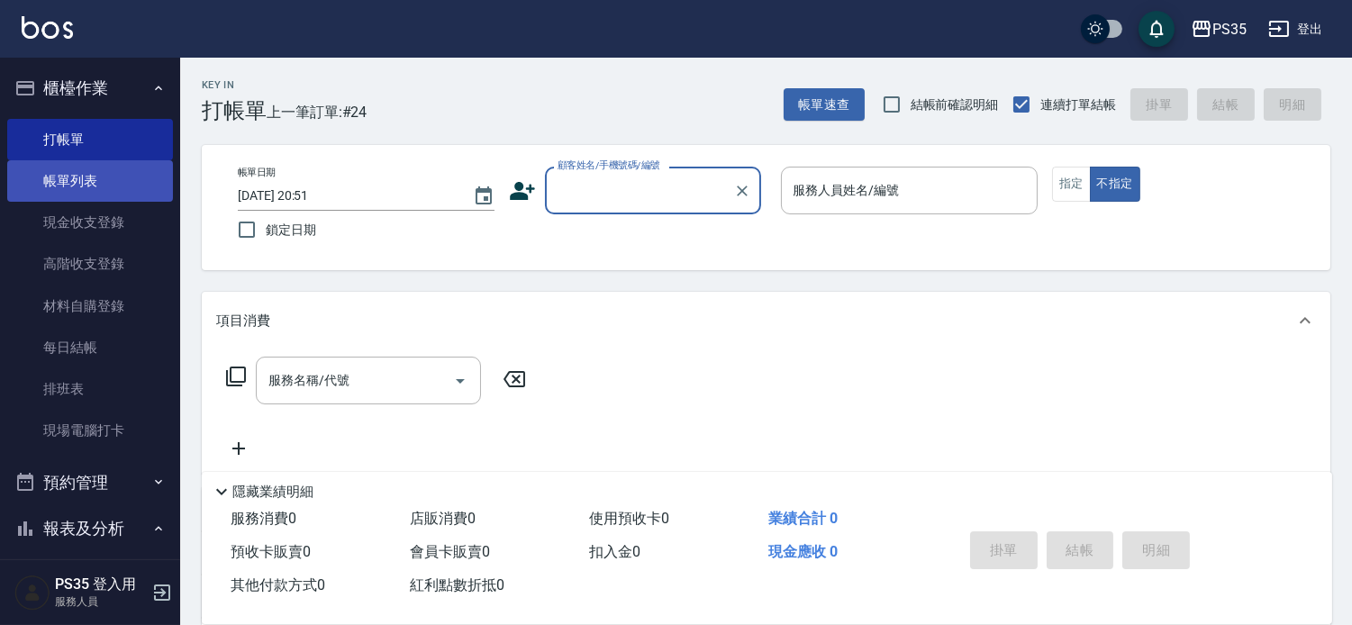
click at [64, 194] on link "帳單列表" at bounding box center [90, 180] width 166 height 41
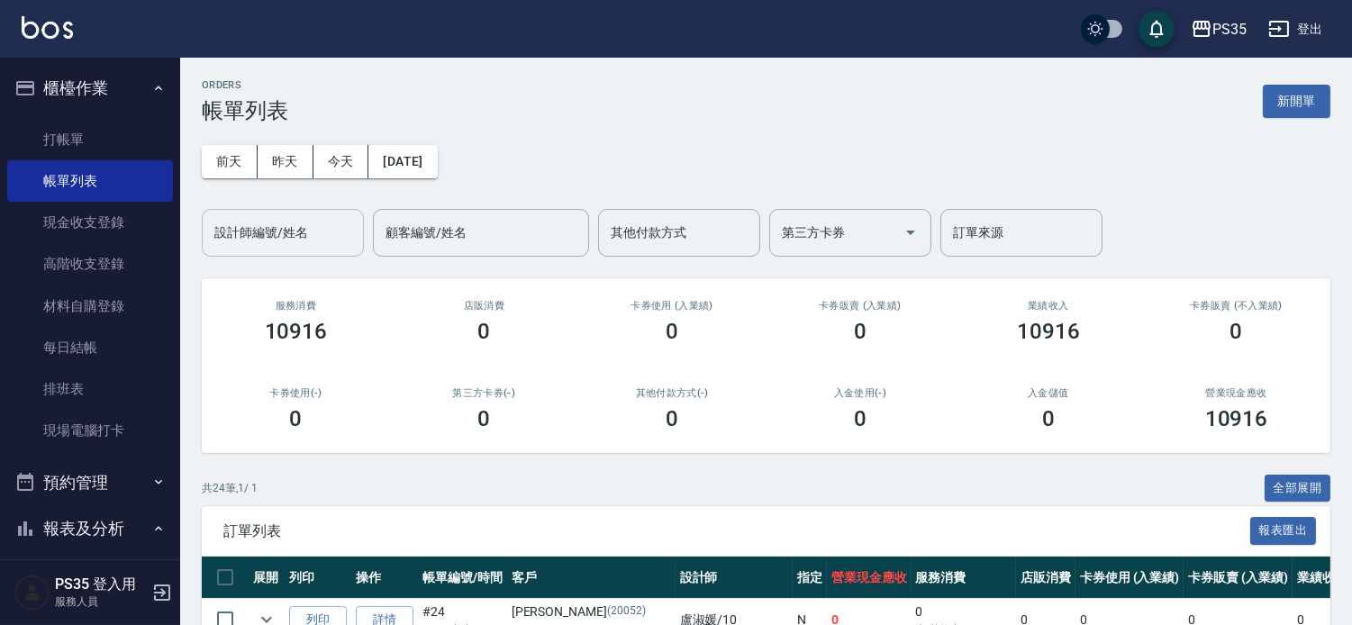
click at [304, 238] on input "設計師編號/姓名" at bounding box center [283, 233] width 146 height 32
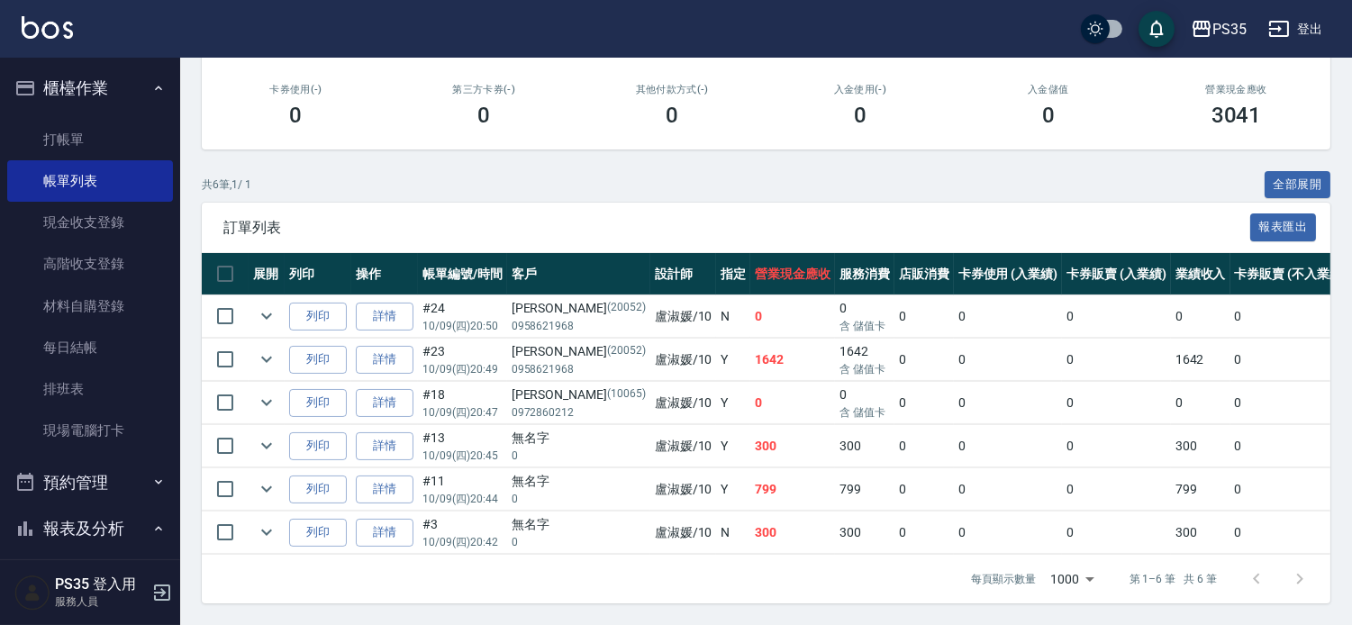
scroll to position [374, 0]
click at [112, 213] on link "現金收支登錄" at bounding box center [90, 222] width 166 height 41
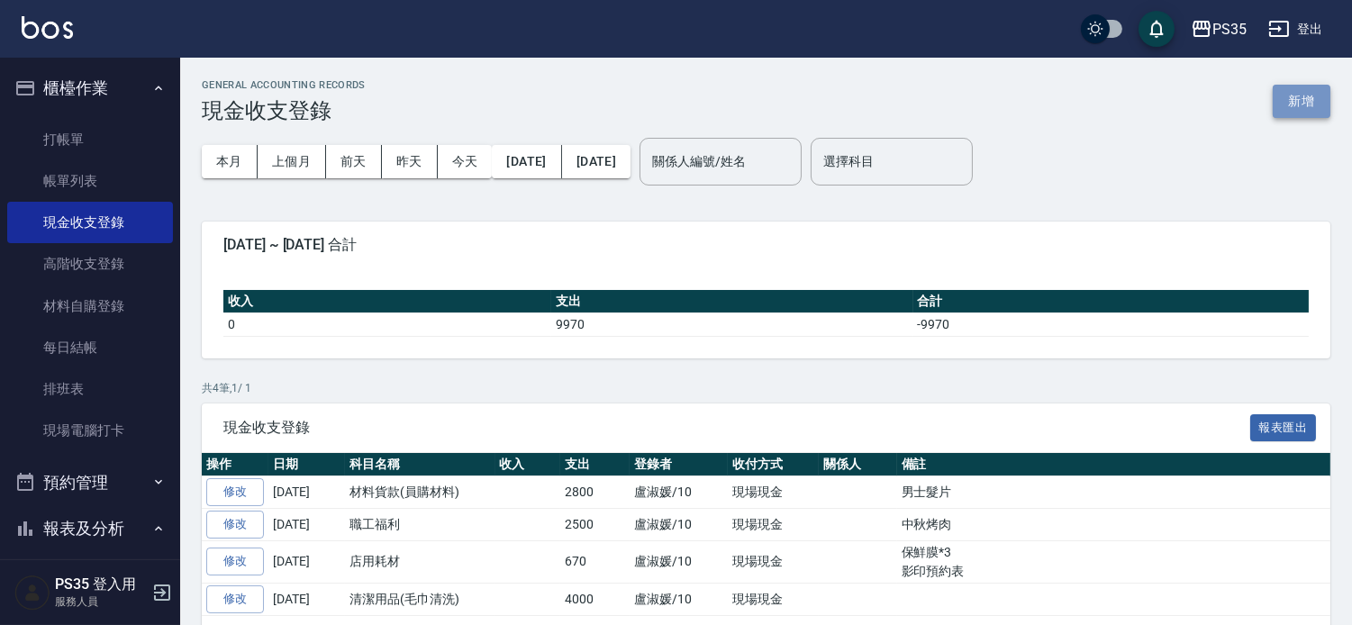
click at [1309, 93] on button "新增" at bounding box center [1301, 101] width 58 height 33
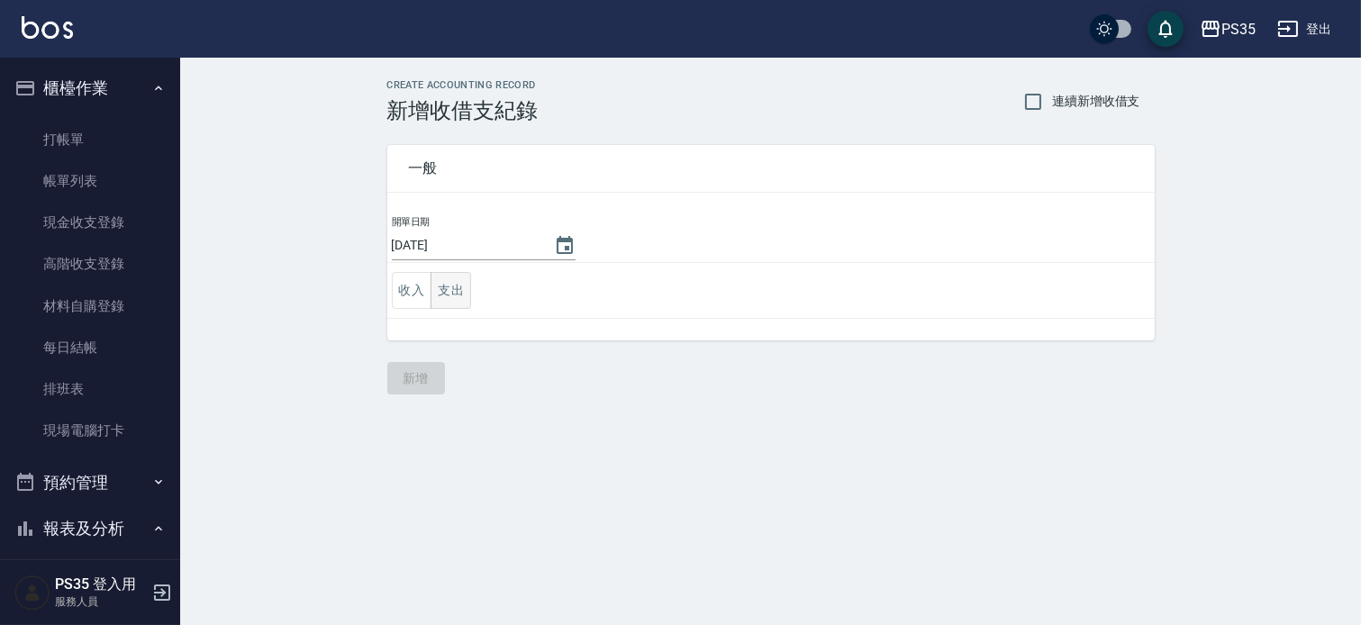
click at [445, 284] on button "支出" at bounding box center [450, 290] width 41 height 37
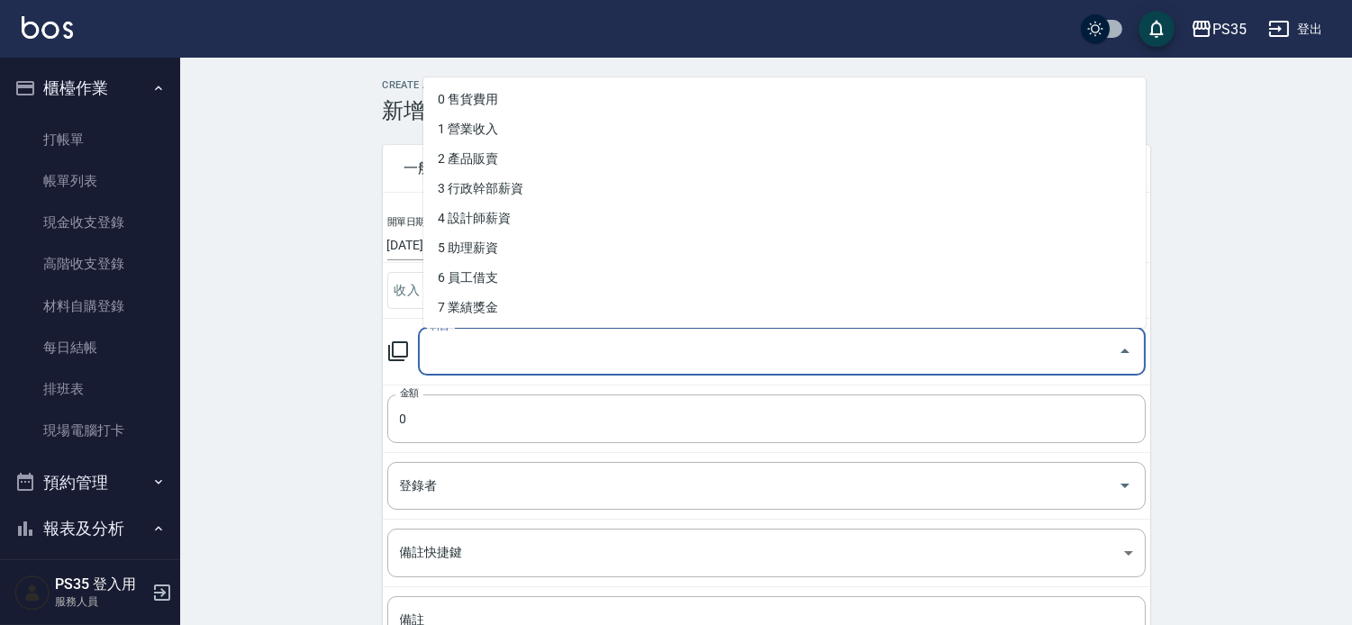
click at [504, 351] on input "科目" at bounding box center [768, 352] width 684 height 32
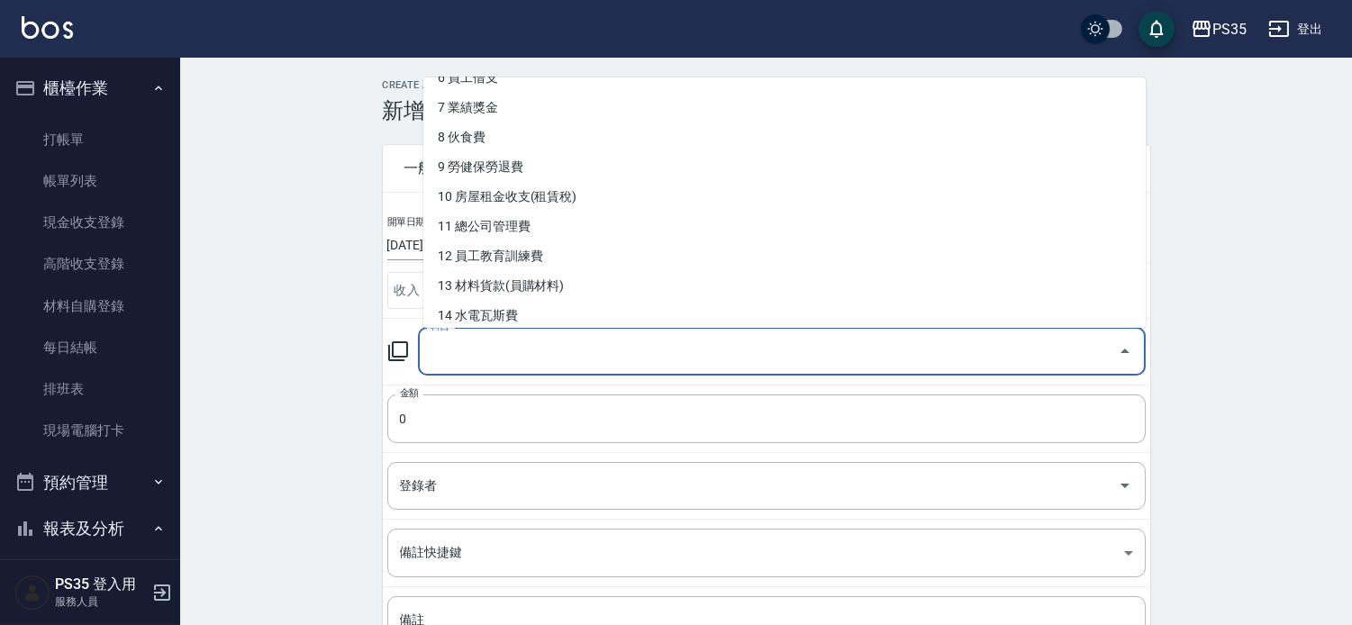
scroll to position [300, 0]
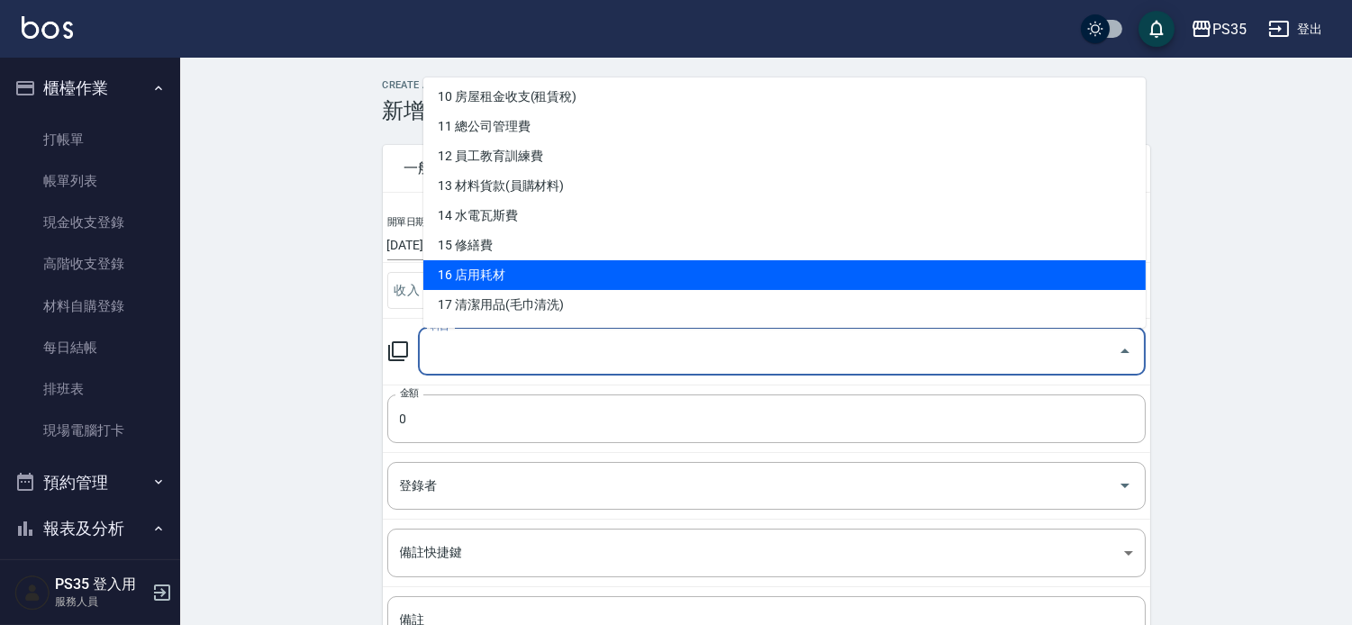
click at [493, 270] on li "16 店用耗材" at bounding box center [784, 275] width 722 height 30
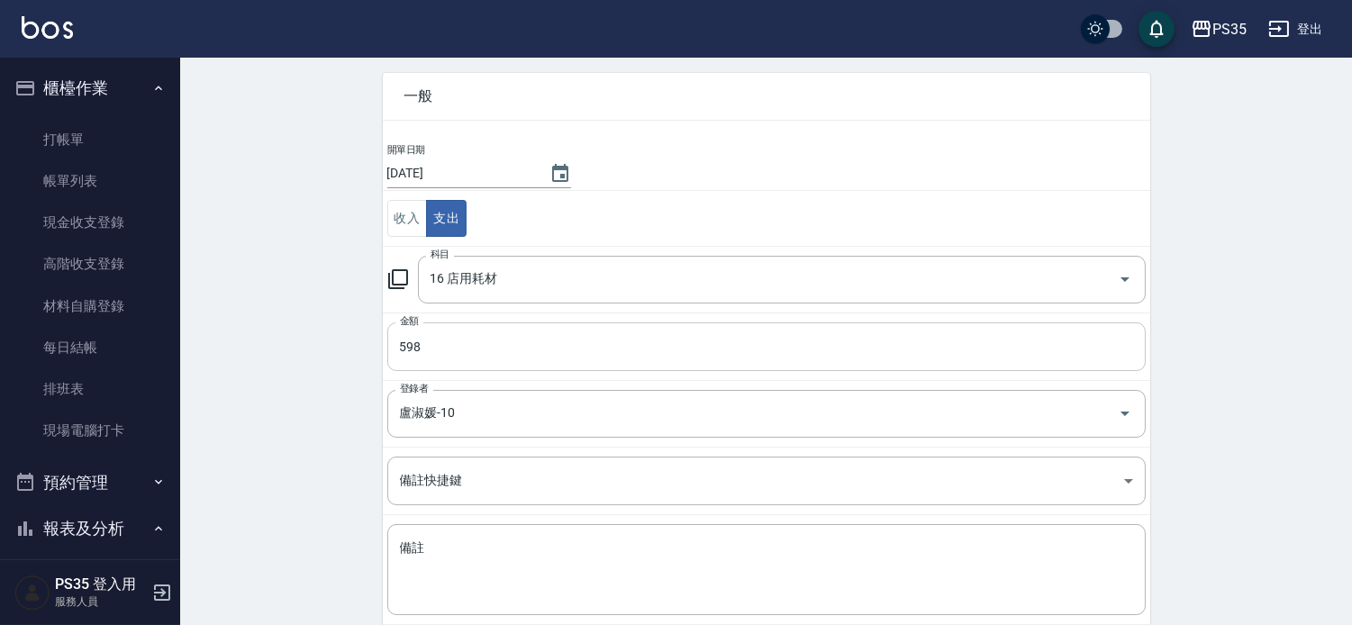
scroll to position [169, 0]
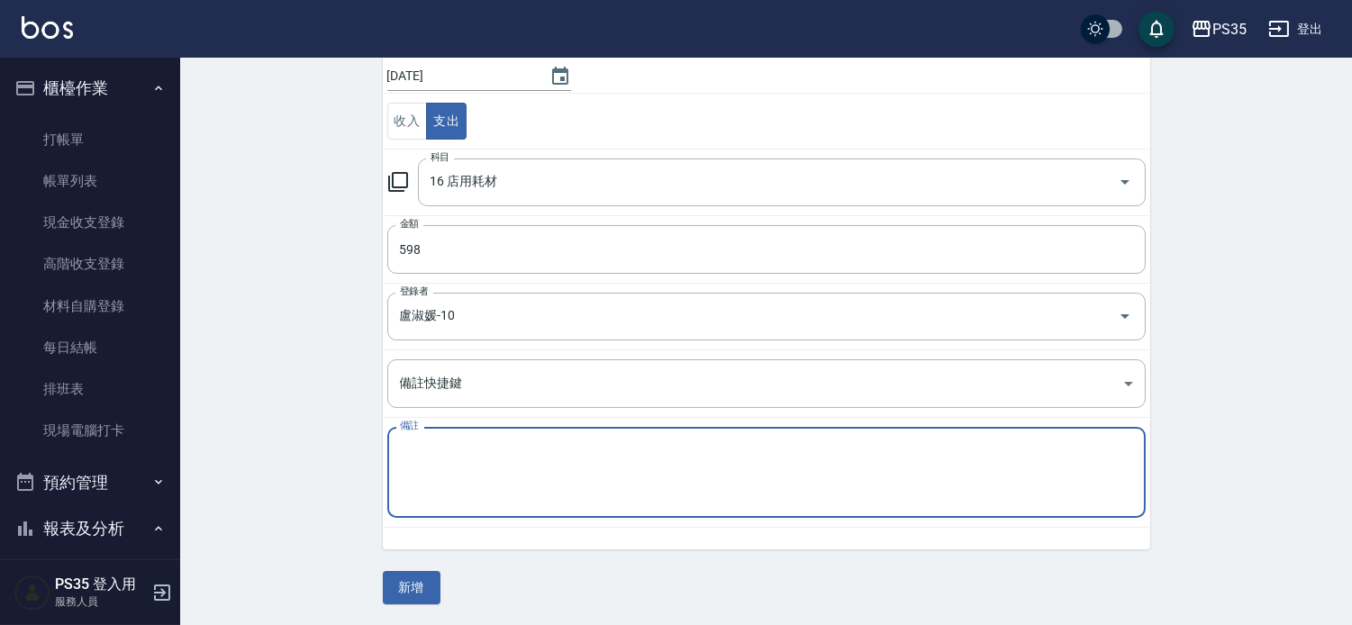
click at [455, 482] on textarea "備註" at bounding box center [766, 472] width 733 height 61
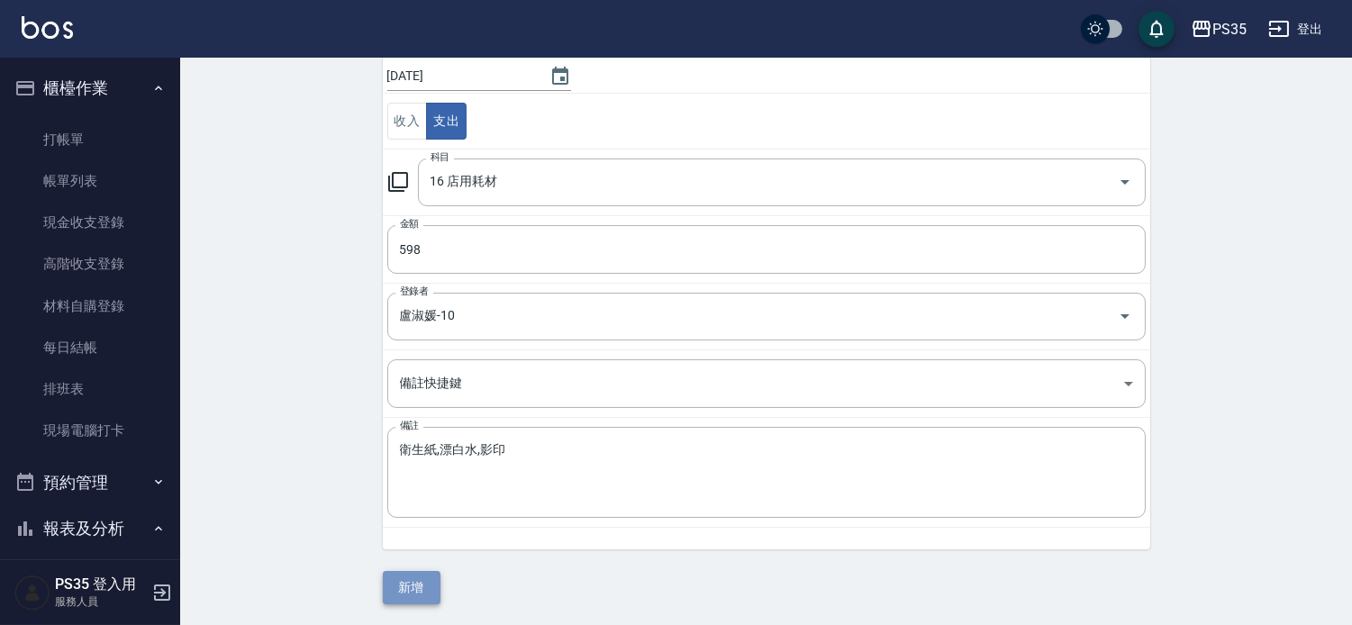
click at [407, 582] on button "新增" at bounding box center [412, 587] width 58 height 33
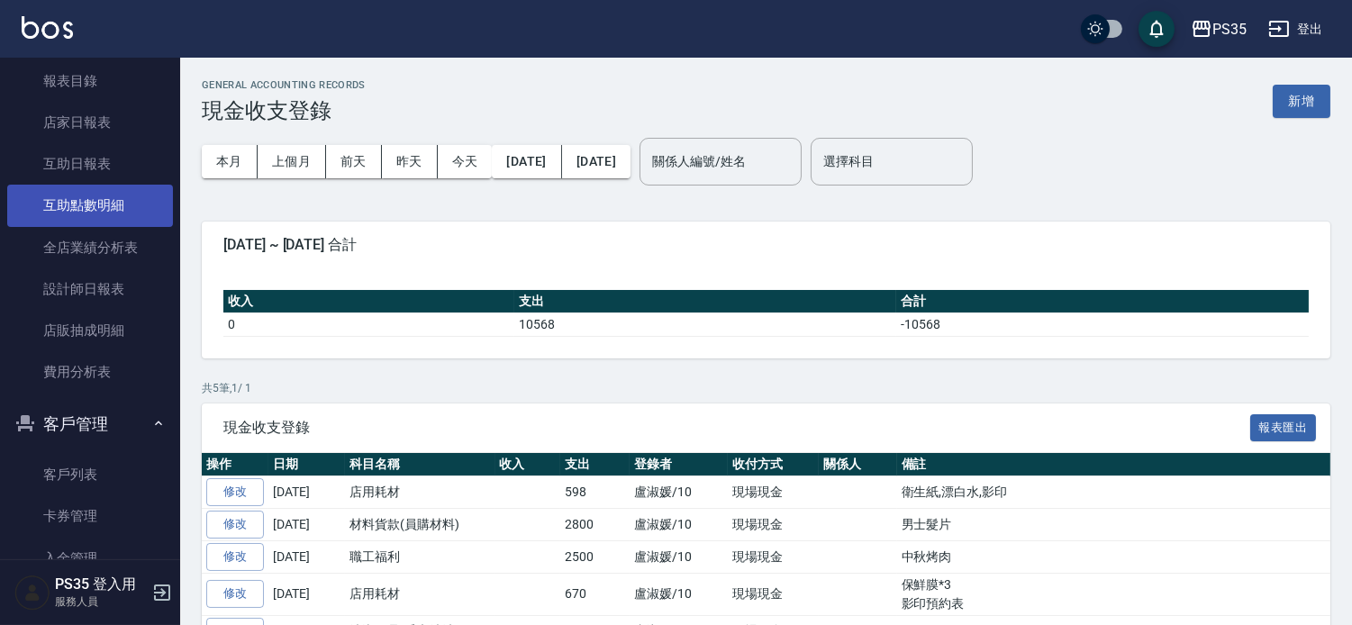
scroll to position [500, 0]
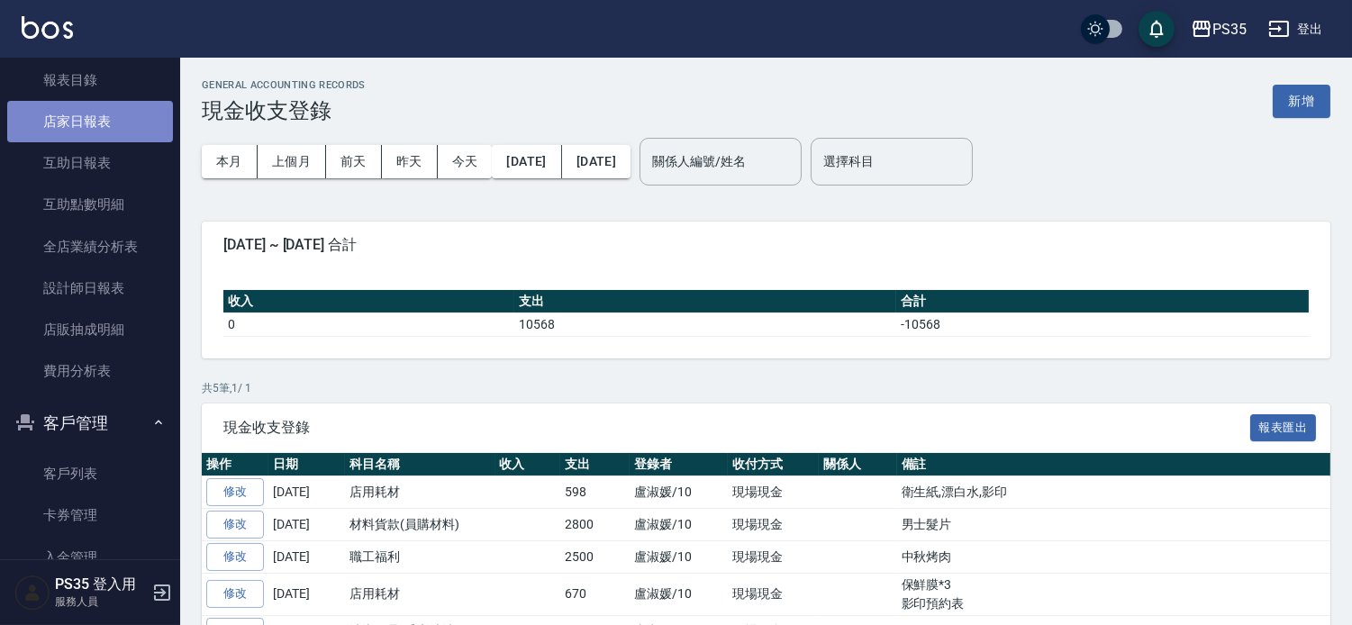
click at [103, 126] on link "店家日報表" at bounding box center [90, 121] width 166 height 41
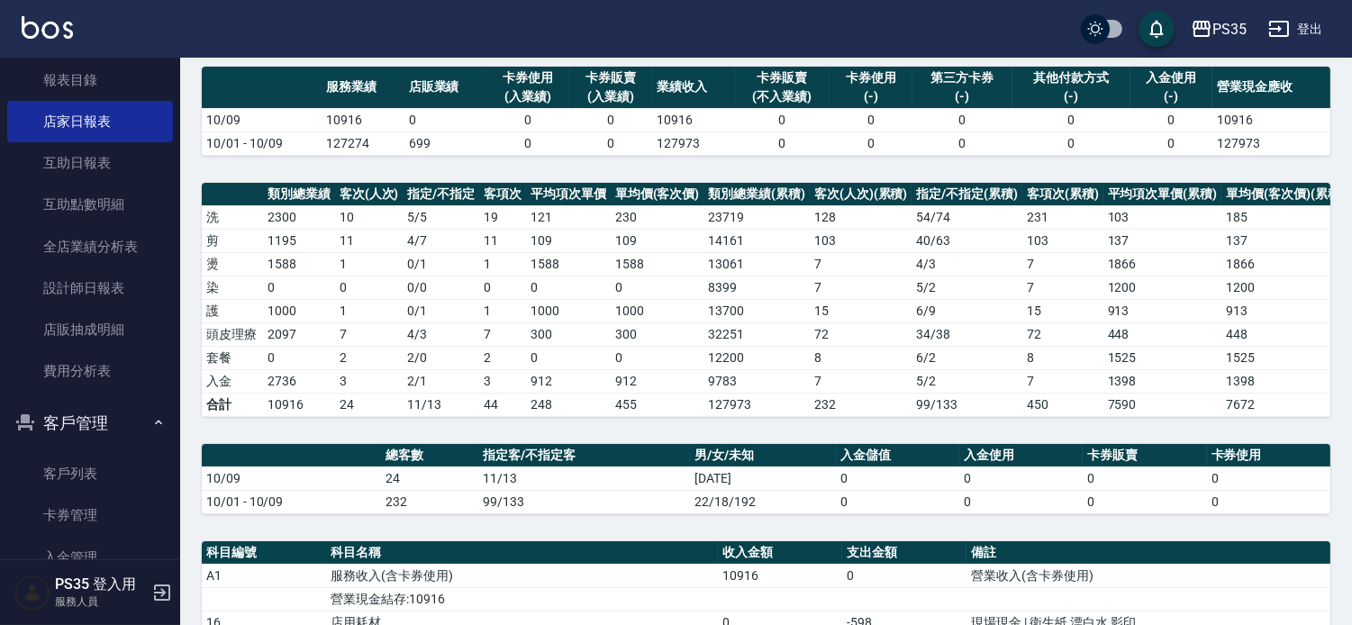
scroll to position [490, 0]
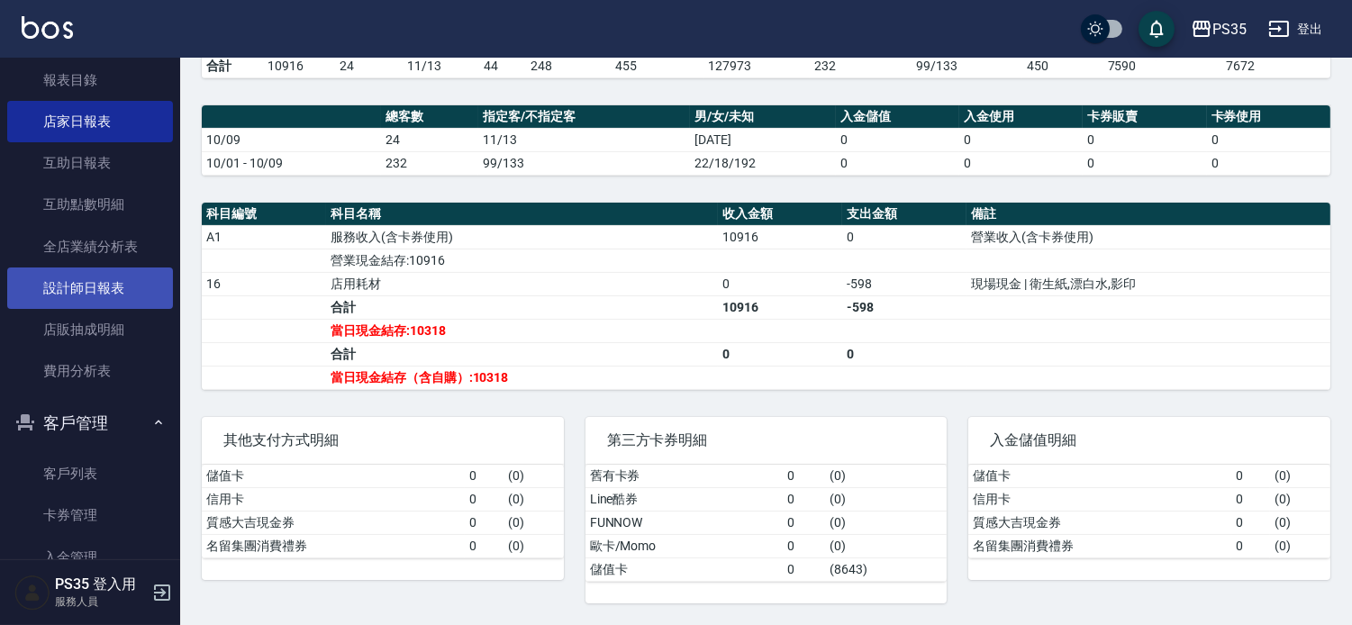
click at [68, 281] on link "設計師日報表" at bounding box center [90, 287] width 166 height 41
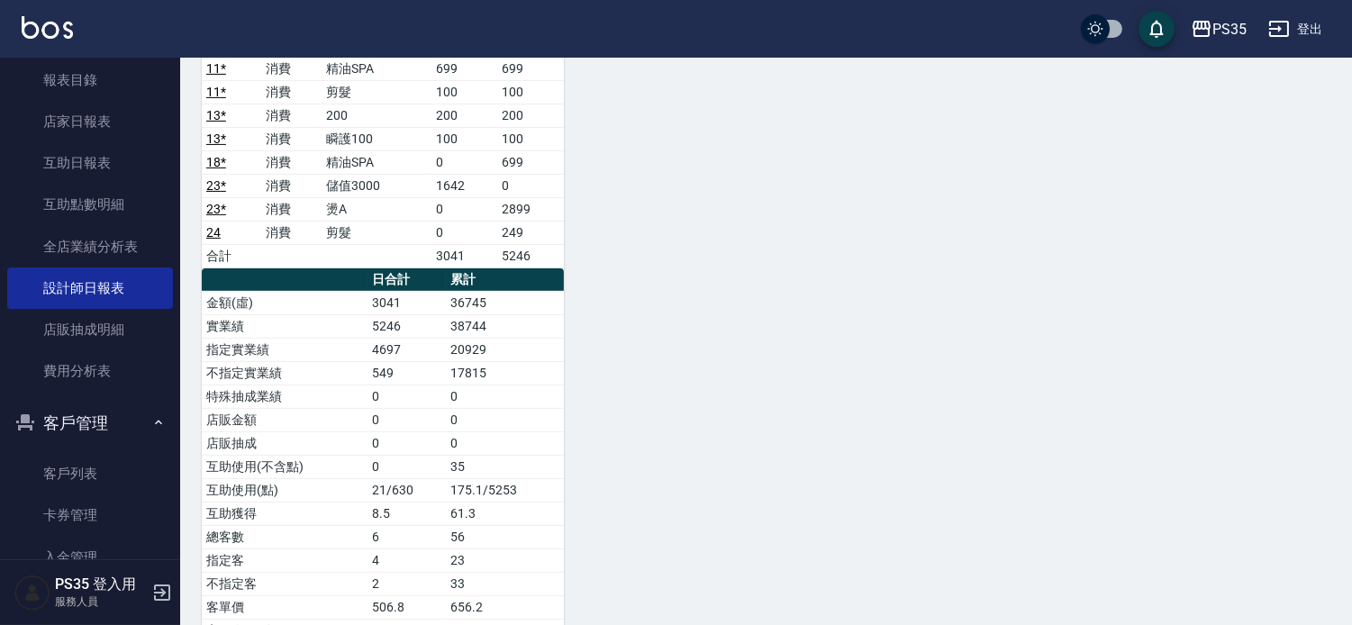
scroll to position [1189, 0]
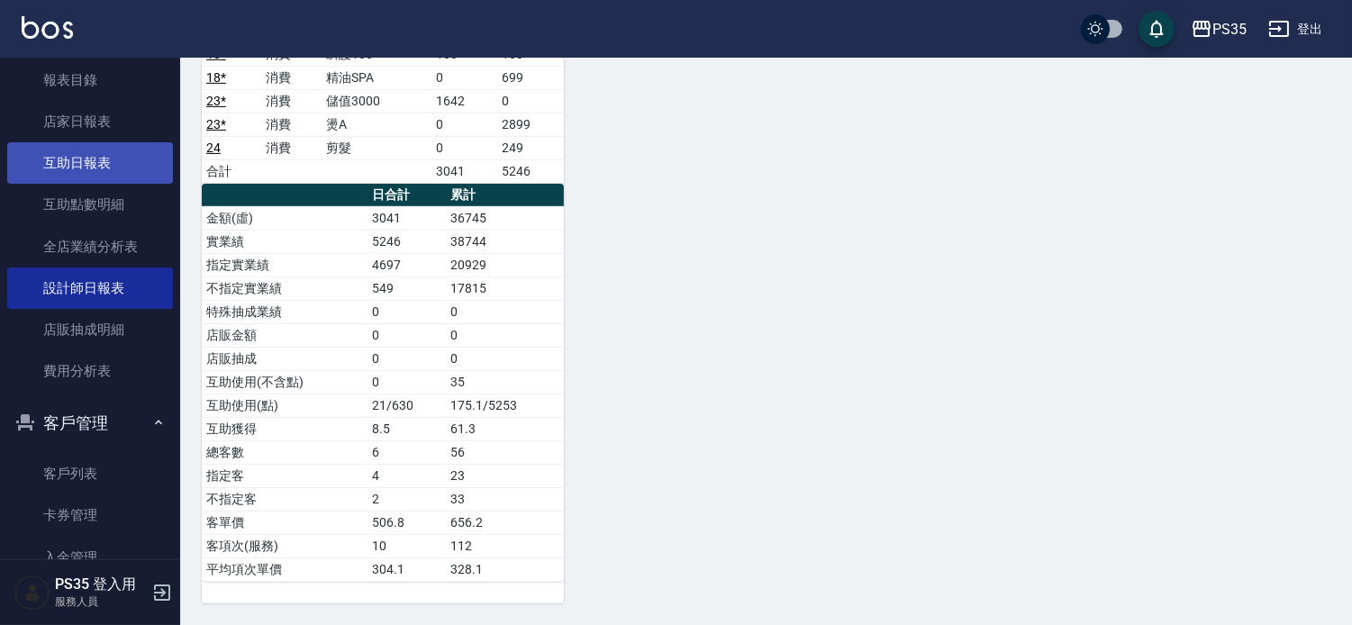
click at [91, 160] on link "互助日報表" at bounding box center [90, 162] width 166 height 41
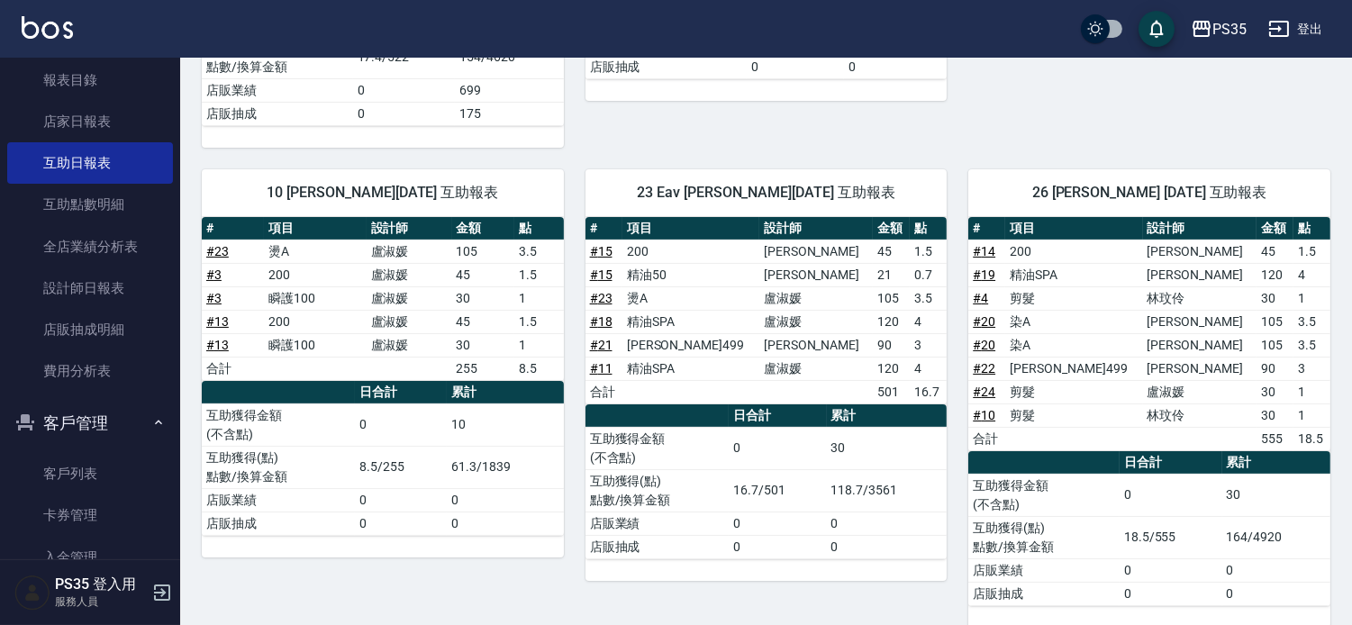
scroll to position [626, 0]
